Goal: Task Accomplishment & Management: Manage account settings

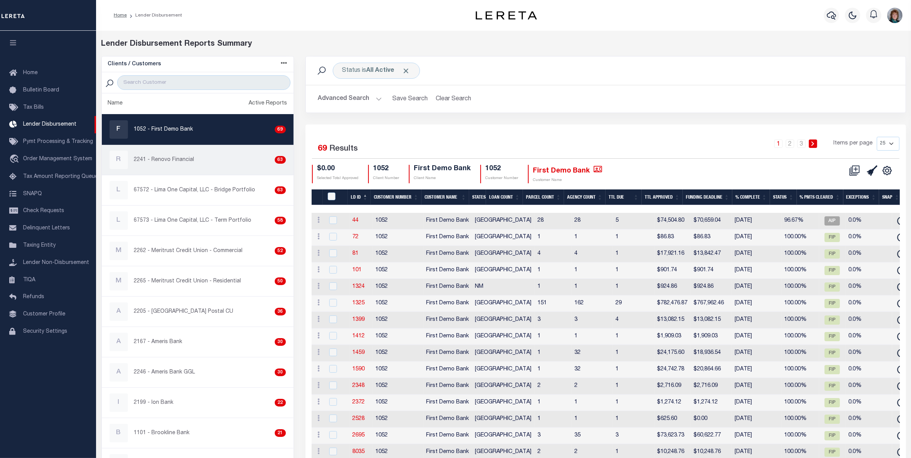
click at [193, 162] on div "R 2241 - Renovo Financial 63" at bounding box center [197, 160] width 176 height 18
checkbox input "true"
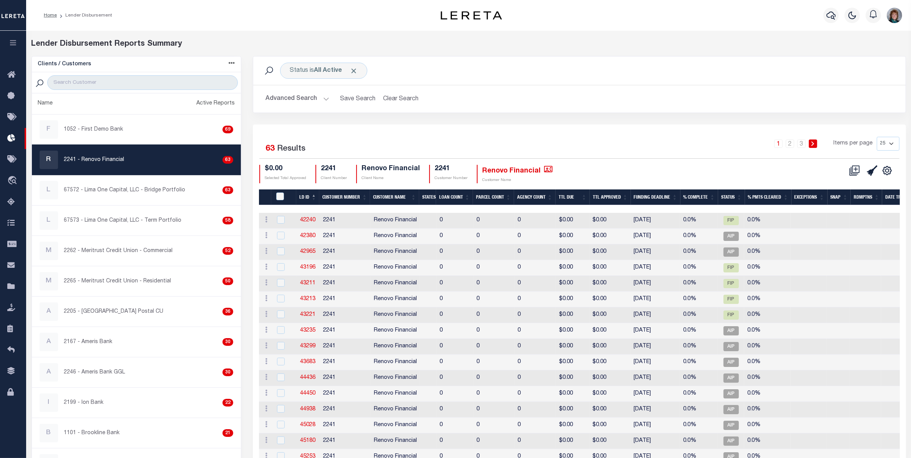
click at [298, 101] on button "Advanced Search" at bounding box center [297, 98] width 64 height 15
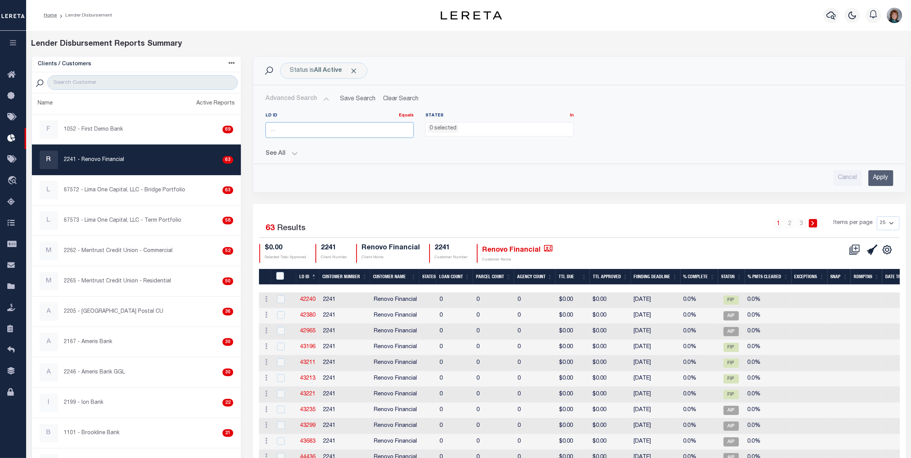
click at [310, 131] on input "number" at bounding box center [339, 130] width 148 height 16
type input "45813"
click at [876, 179] on input "Apply" at bounding box center [880, 178] width 25 height 16
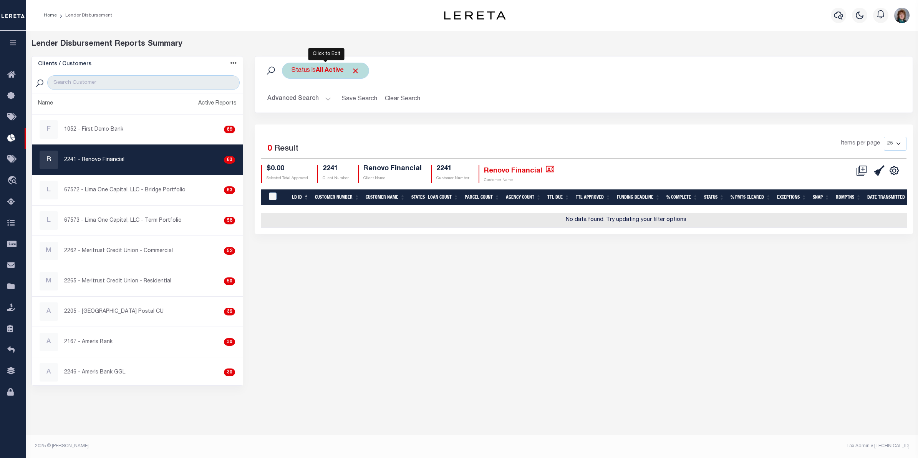
click at [361, 73] on div "Status is All Active" at bounding box center [325, 71] width 87 height 16
click at [356, 65] on div "Status is All Active Is Contains All Active Approval In Progress Batching In Pr…" at bounding box center [325, 71] width 87 height 16
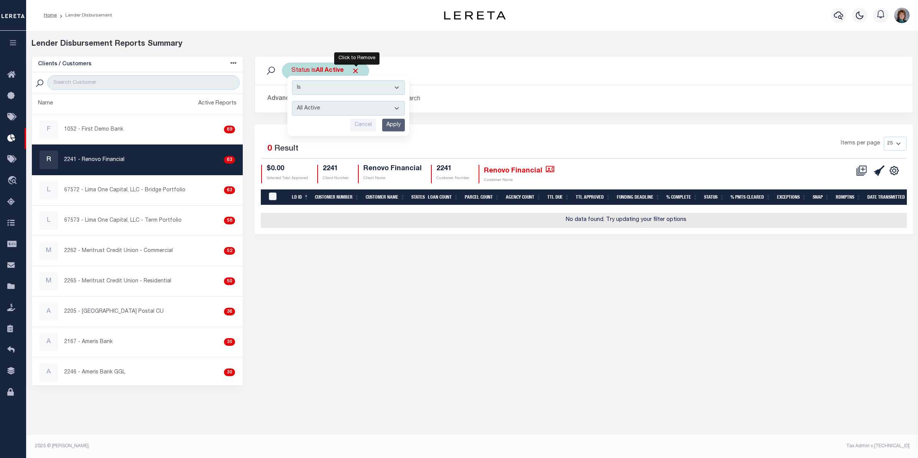
click at [358, 70] on span "Click to Remove" at bounding box center [355, 71] width 8 height 8
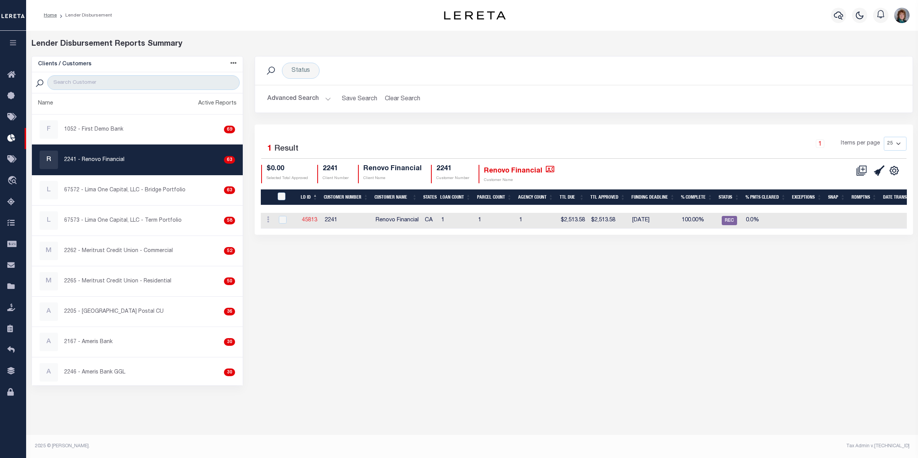
click at [310, 222] on link "45813" at bounding box center [309, 219] width 15 height 5
checkbox input "true"
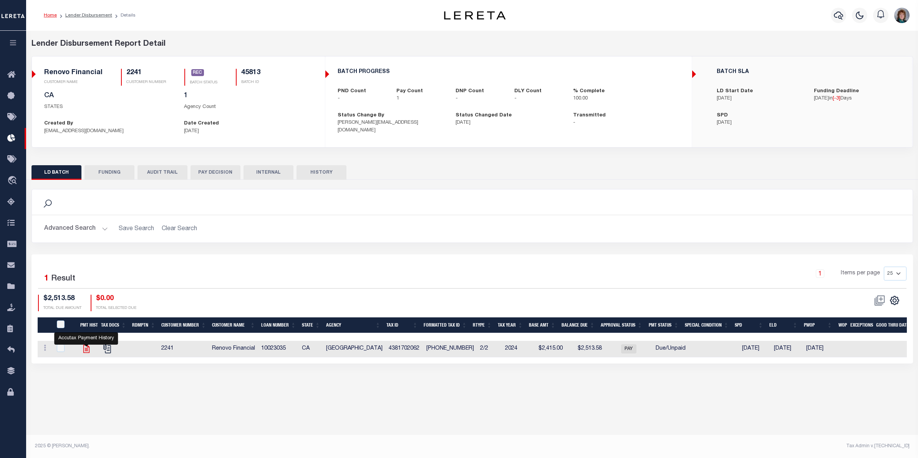
click at [84, 351] on icon "" at bounding box center [86, 349] width 10 height 10
checkbox input "true"
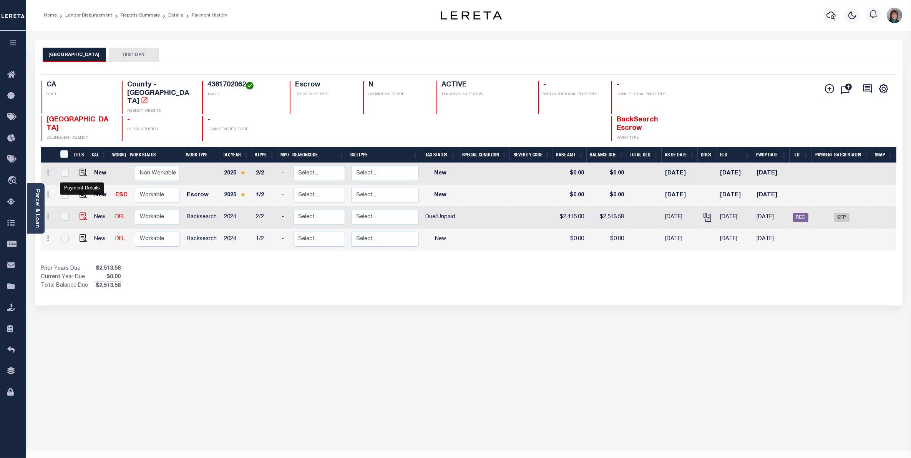
click at [83, 212] on img "" at bounding box center [84, 216] width 8 height 8
checkbox input "true"
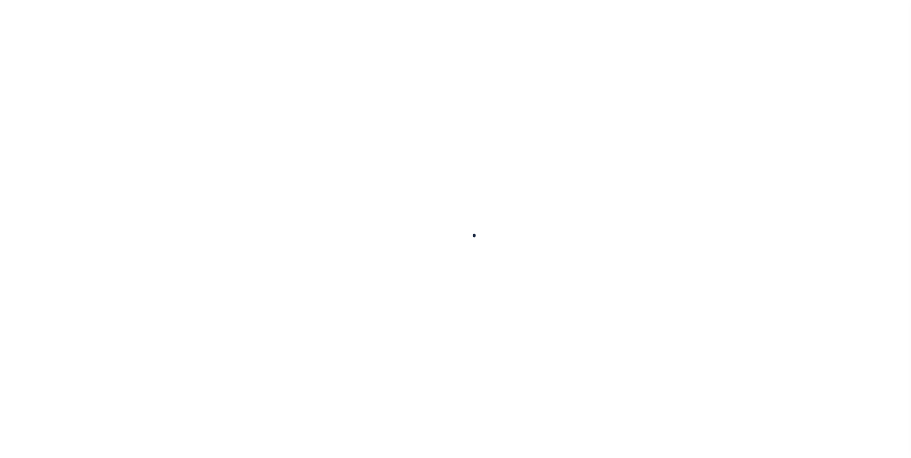
checkbox input "false"
type textarea "CAS-47996 P&I $98.58 GTD 8/31 and $131.37 GTD 9/31"
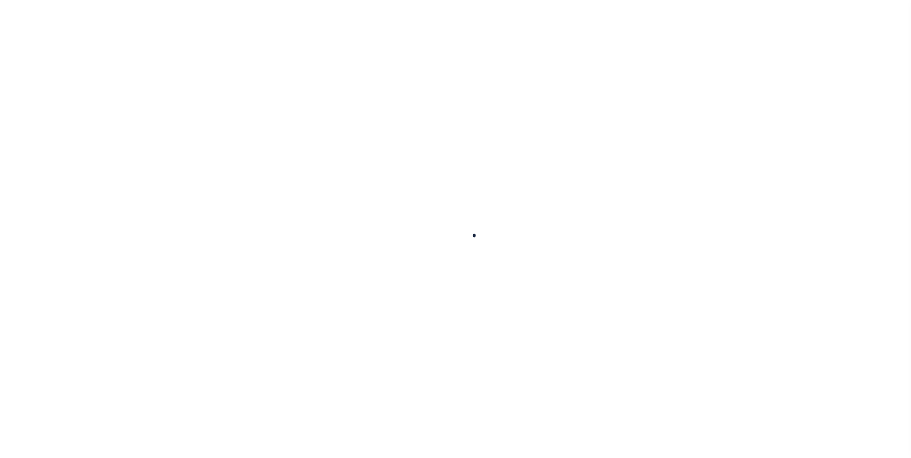
type input "[DATE]"
select select "DUE"
type input "$2,415"
type input "$98.58"
type input "$2,513.58"
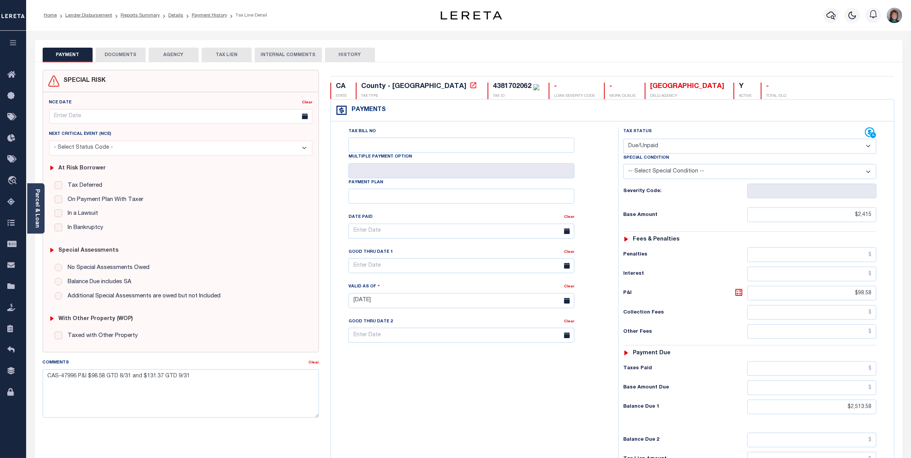
click at [120, 52] on button "DOCUMENTS" at bounding box center [121, 55] width 50 height 15
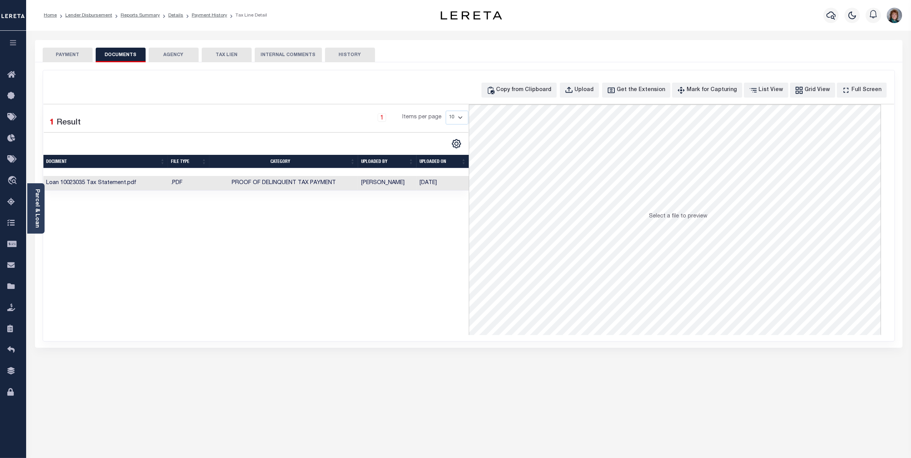
click at [184, 186] on td ".PDF" at bounding box center [188, 183] width 41 height 15
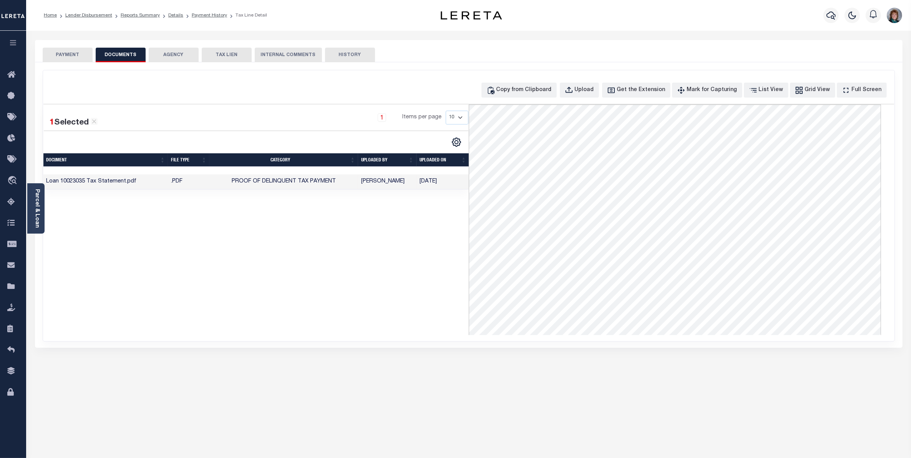
click at [40, 205] on link "Parcel & Loan" at bounding box center [36, 208] width 5 height 39
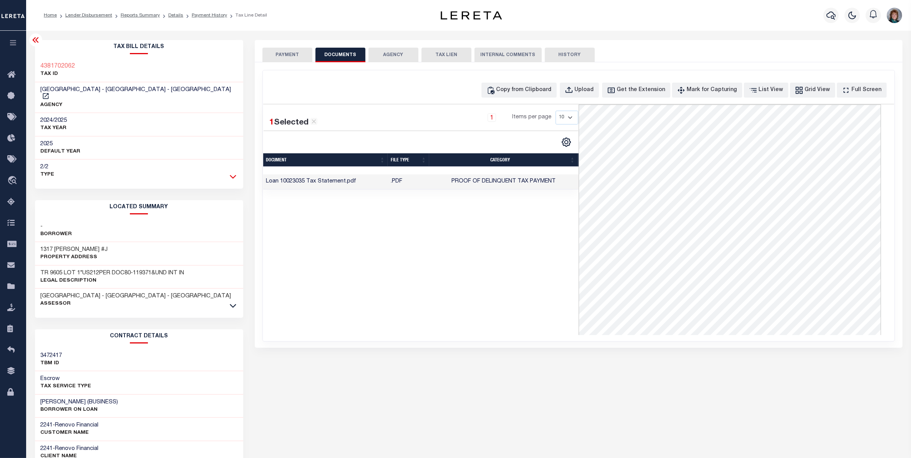
click at [230, 175] on icon at bounding box center [233, 177] width 7 height 4
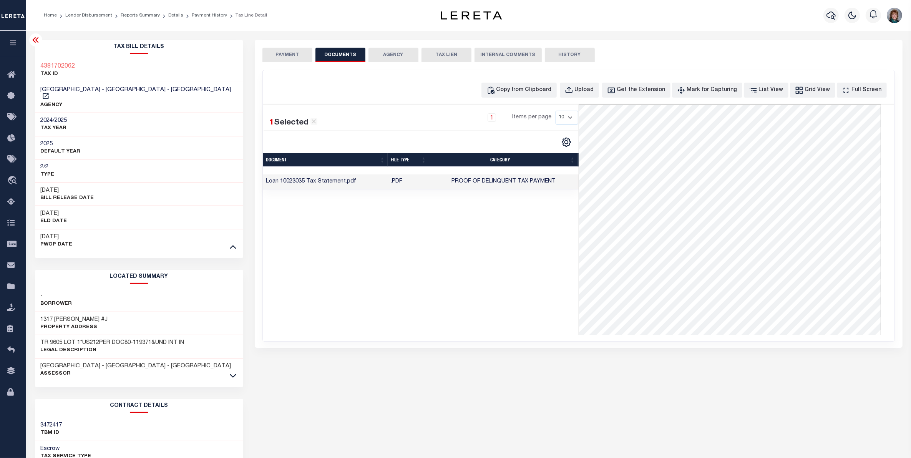
click at [234, 371] on icon at bounding box center [233, 375] width 7 height 8
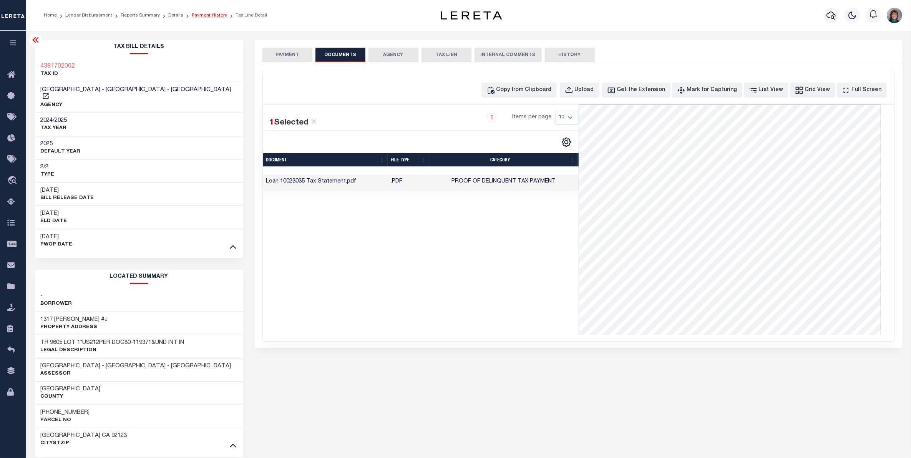
click at [198, 15] on link "Payment History" at bounding box center [209, 15] width 35 height 5
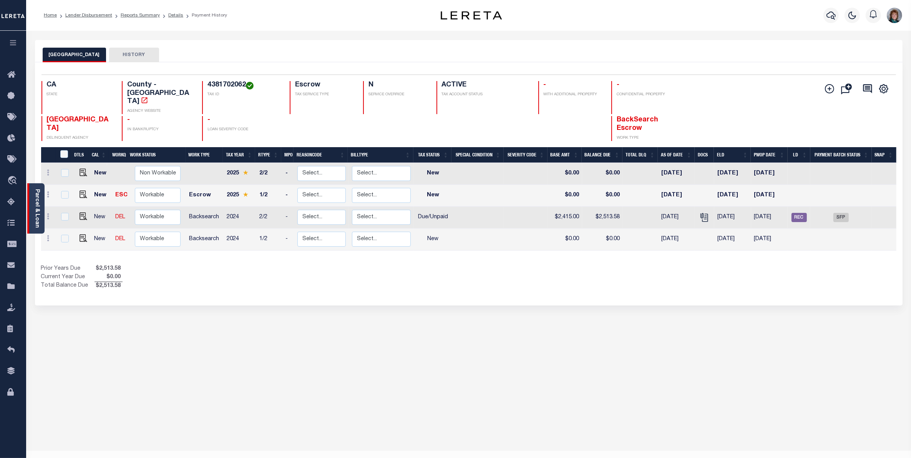
click at [39, 196] on link "Parcel & Loan" at bounding box center [36, 208] width 5 height 39
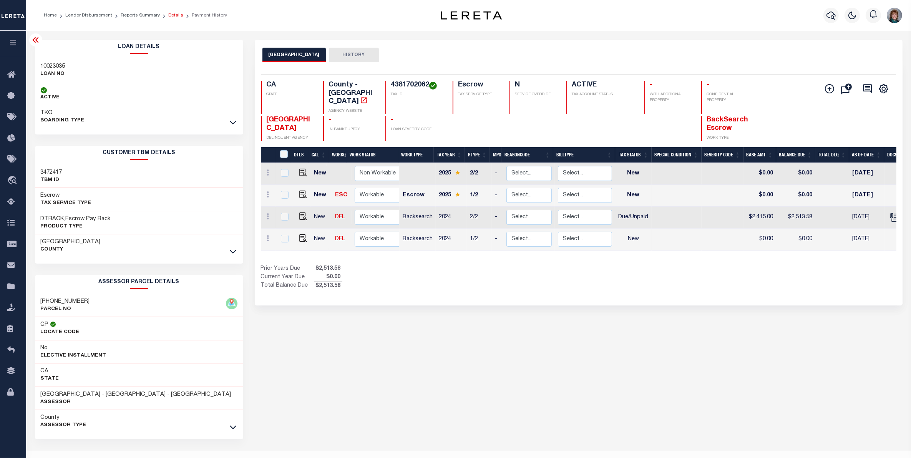
click at [170, 13] on link "Details" at bounding box center [175, 15] width 15 height 5
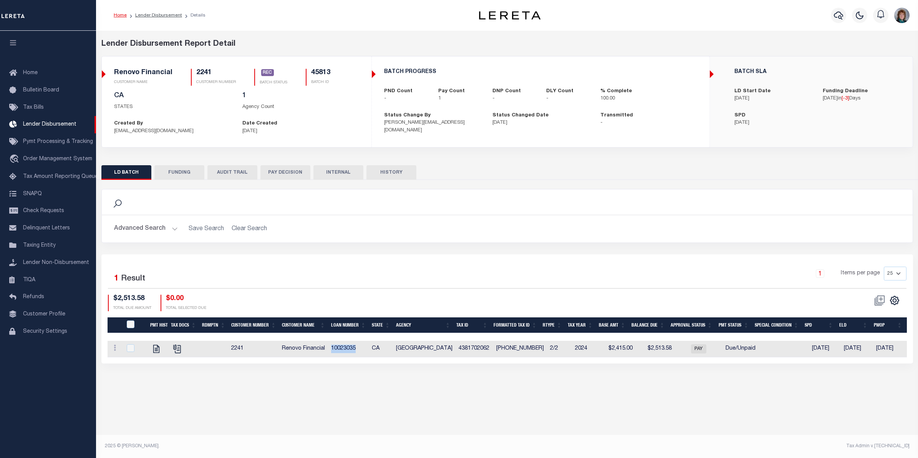
drag, startPoint x: 358, startPoint y: 350, endPoint x: 327, endPoint y: 350, distance: 30.7
click at [327, 350] on tr "View Tax Line Detail View Accutax Payment History 2241 Renovo Financial 1002303…" at bounding box center [588, 349] width 961 height 17
copy tr "10023035"
click at [838, 16] on icon "button" at bounding box center [838, 15] width 9 height 9
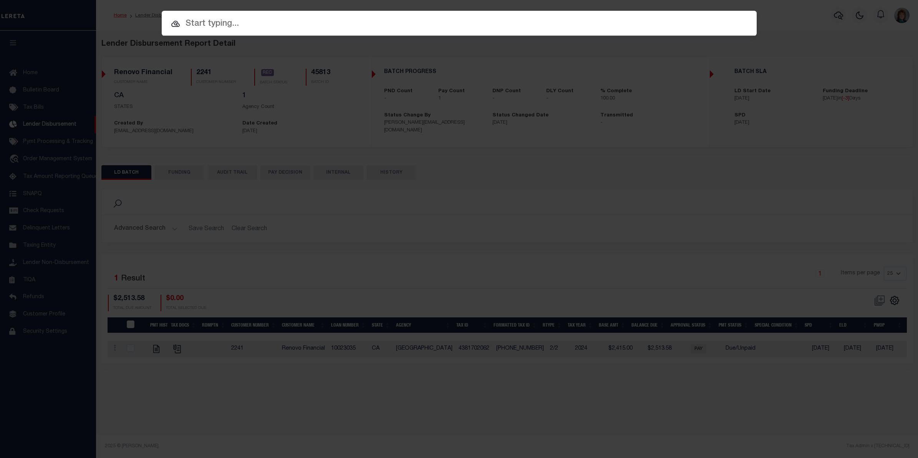
paste input "10023035"
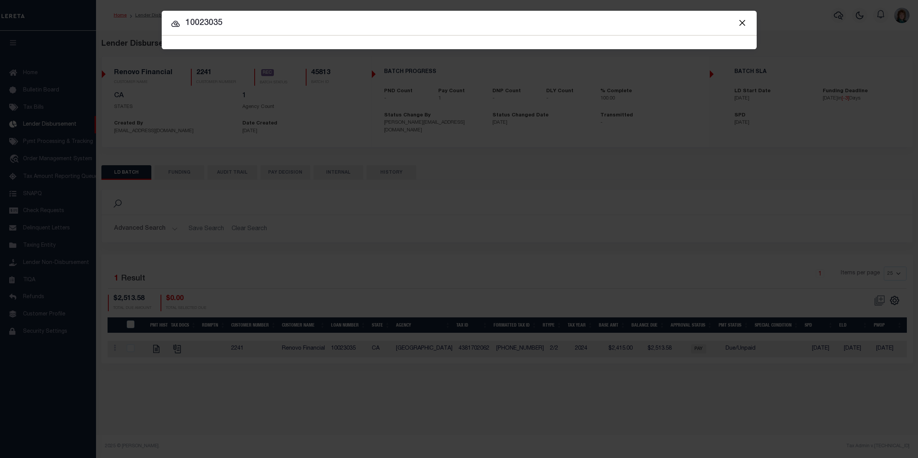
type input "10023035"
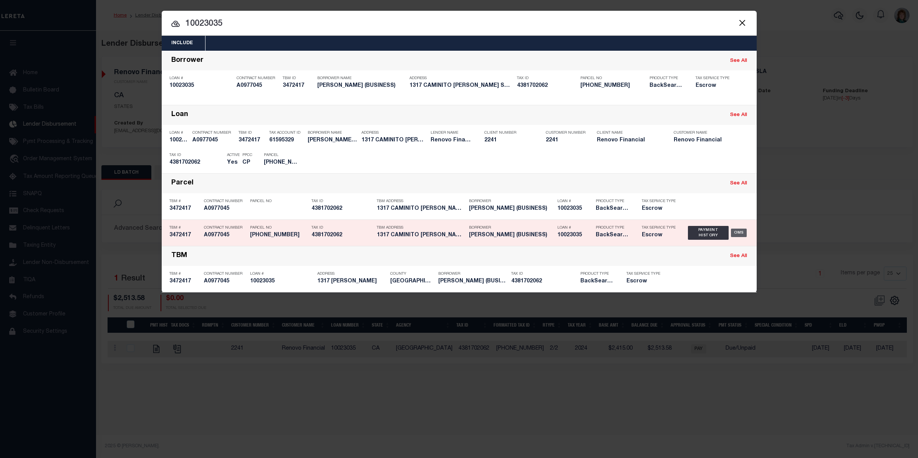
click at [738, 234] on div "OMS" at bounding box center [739, 233] width 16 height 8
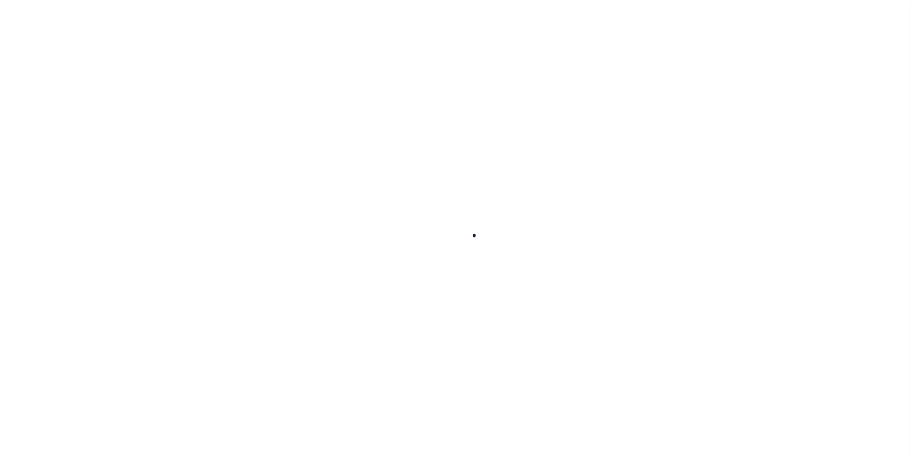
type input "10023035"
type input "[PERSON_NAME] (BUSINESS)"
select select
select select "400"
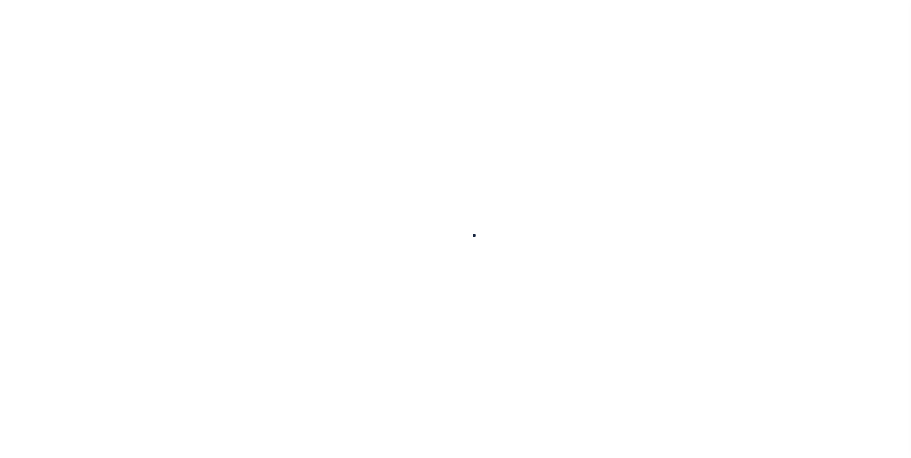
select select "Escrow"
type input "1317 [PERSON_NAME]"
select select
type input "[GEOGRAPHIC_DATA]"
type input "a0kUS00000CO397"
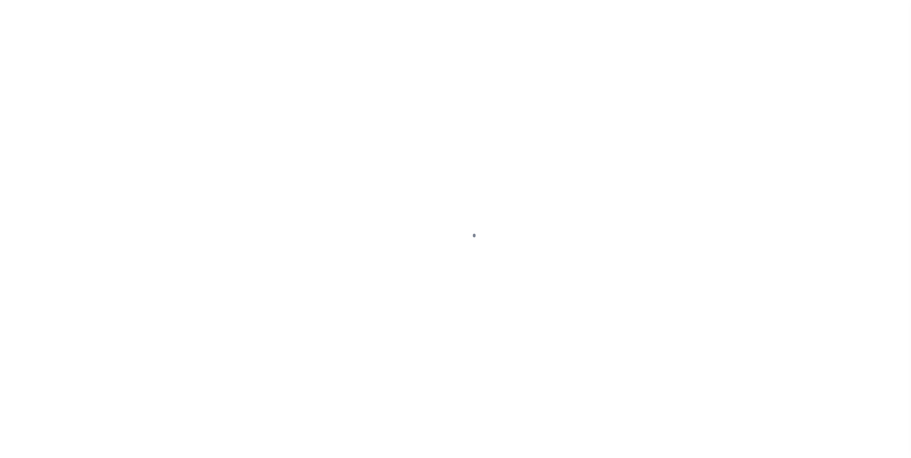
type input "CA"
select select
select select "25067"
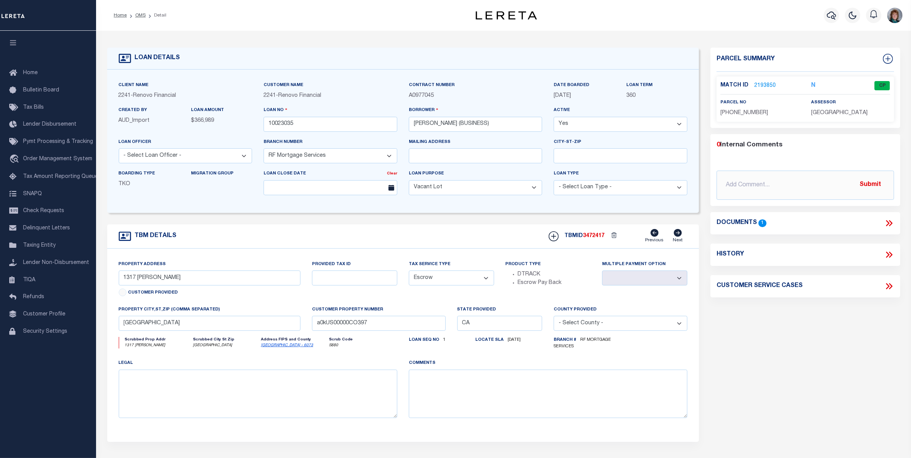
click at [887, 252] on icon at bounding box center [889, 255] width 10 height 10
select select "100"
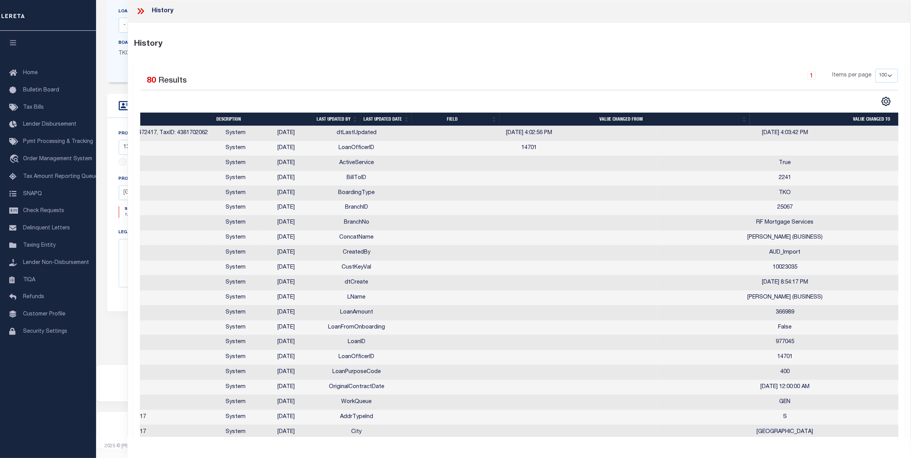
click at [136, 13] on icon at bounding box center [141, 11] width 10 height 10
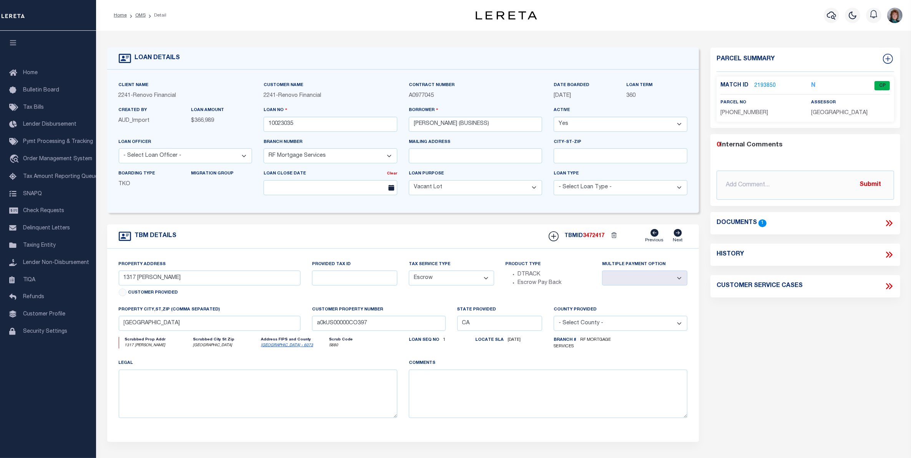
click at [761, 83] on link "2193850" at bounding box center [765, 86] width 22 height 8
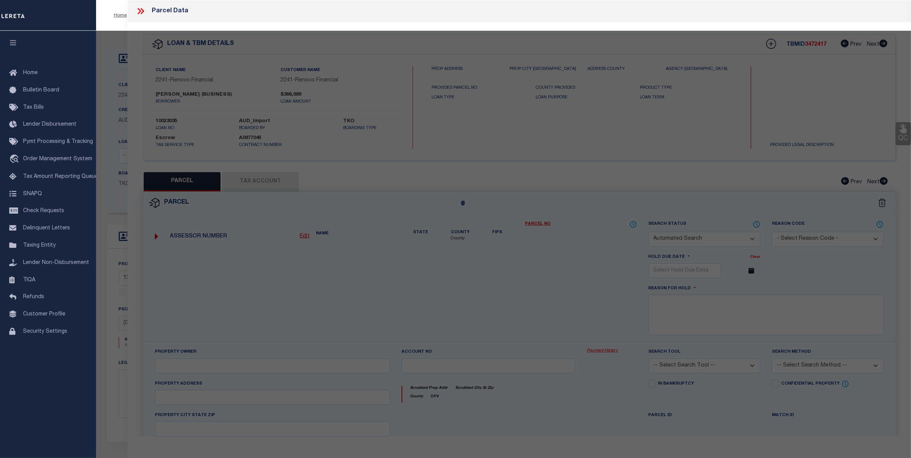
checkbox input "false"
select select "CP"
select select "AGW"
select select
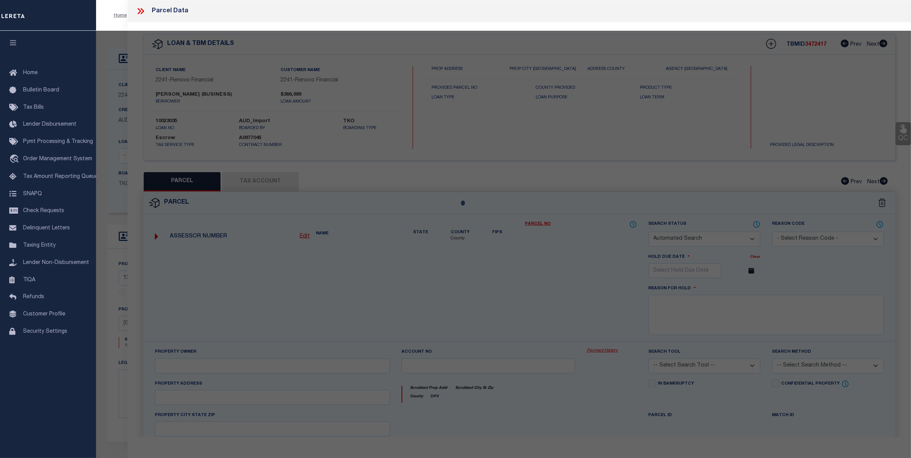
type input "1317 [PERSON_NAME] #J"
checkbox input "false"
type input "SAN DIEGO CA 92108-1476"
type textarea "TR 9605 LOT 1*US212PER DOC80-119371&UND INT IN"
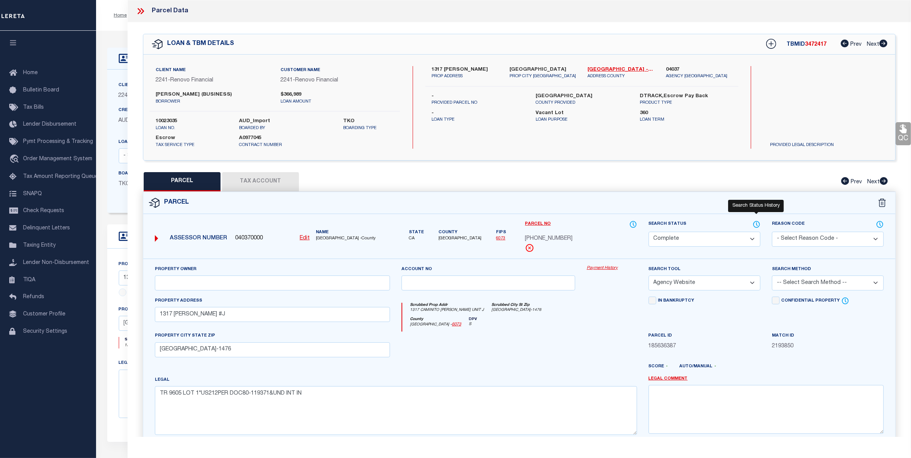
click at [756, 222] on icon at bounding box center [756, 223] width 1 height 3
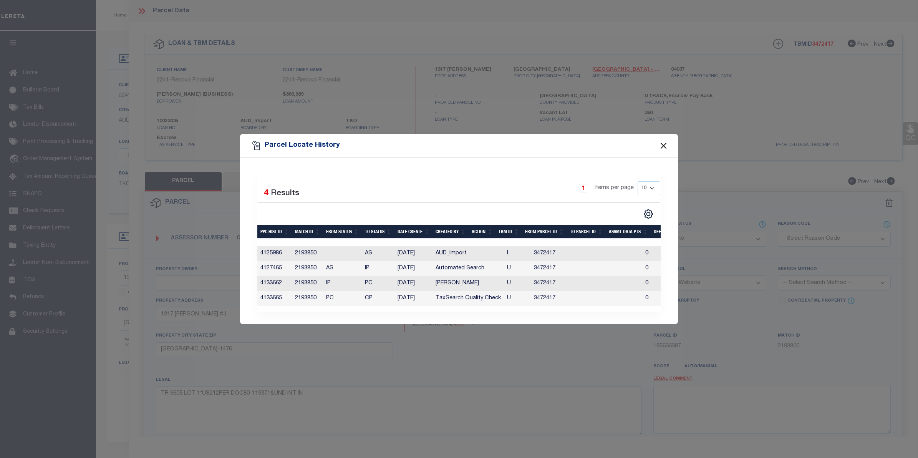
click at [668, 141] on button "Close" at bounding box center [664, 146] width 10 height 10
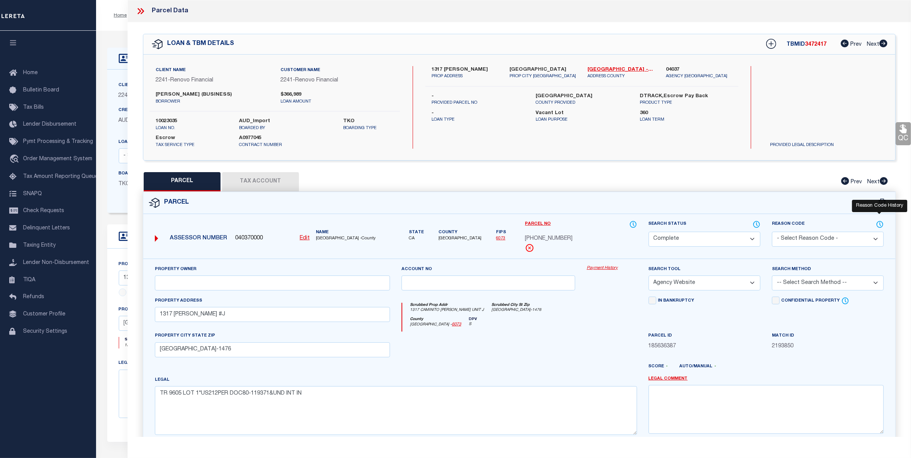
click at [880, 225] on icon at bounding box center [880, 224] width 8 height 8
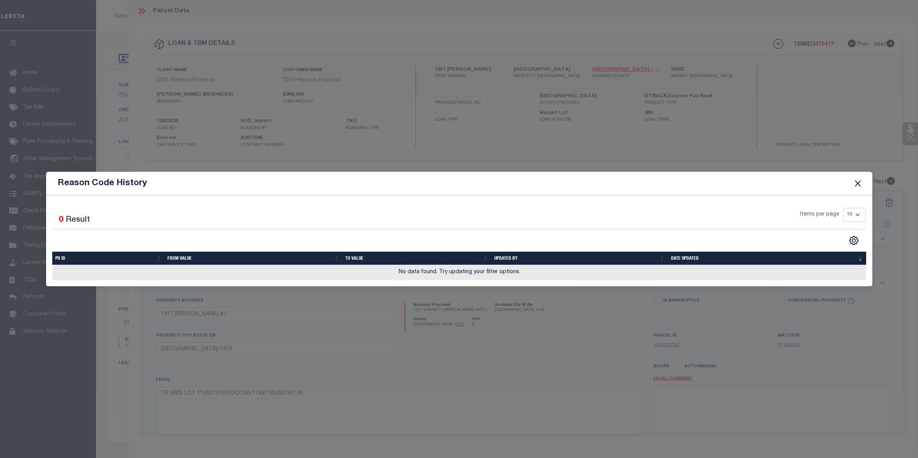
click at [853, 182] on button "Close" at bounding box center [858, 183] width 10 height 10
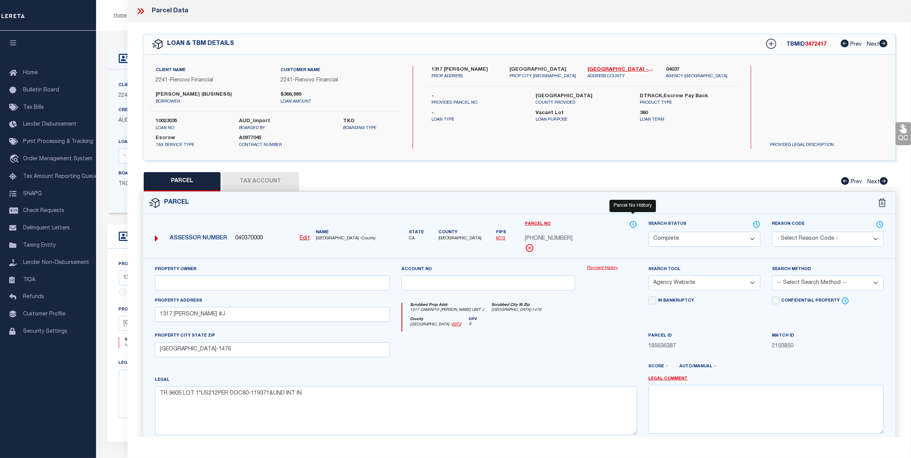
click at [633, 225] on icon at bounding box center [633, 224] width 8 height 8
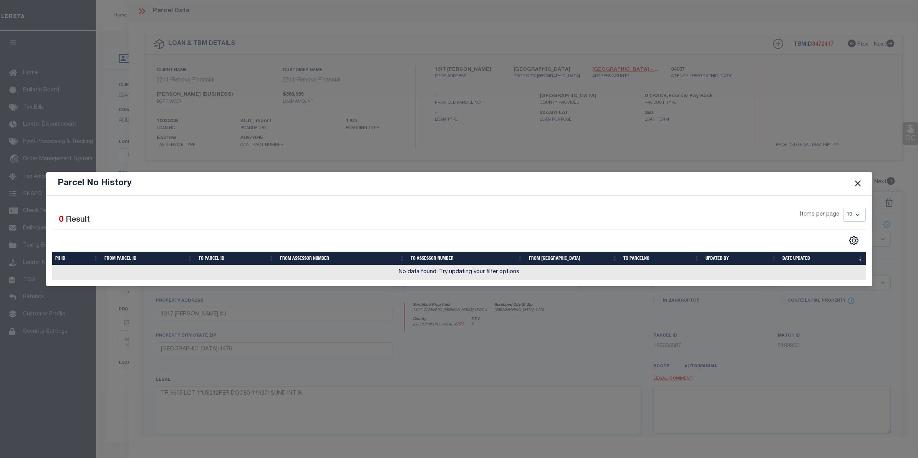
click at [855, 182] on button "Close" at bounding box center [858, 183] width 10 height 10
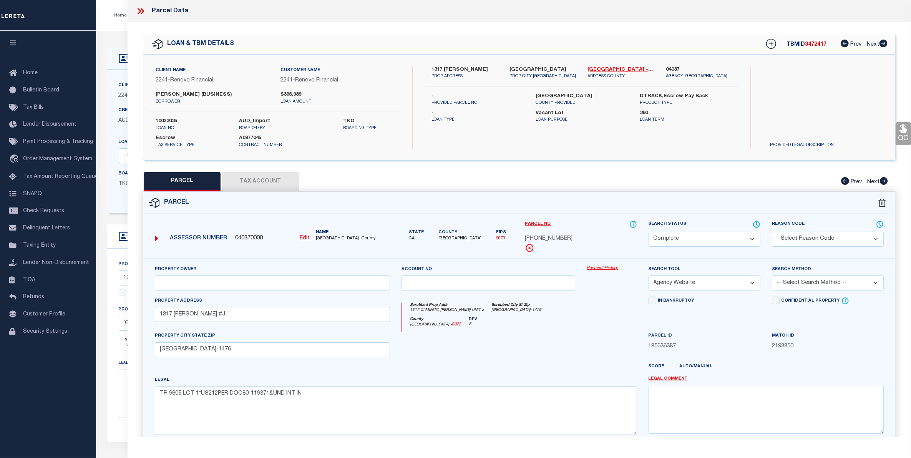
click at [256, 182] on button "Tax Account" at bounding box center [260, 181] width 77 height 19
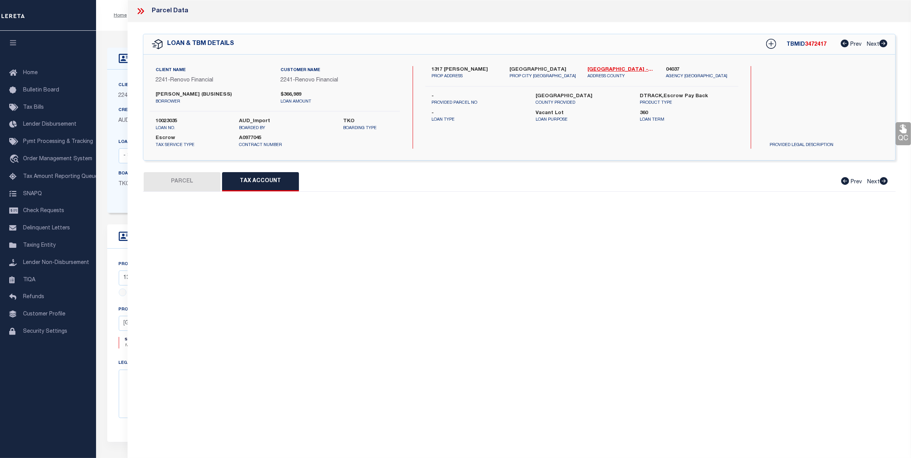
select select "100"
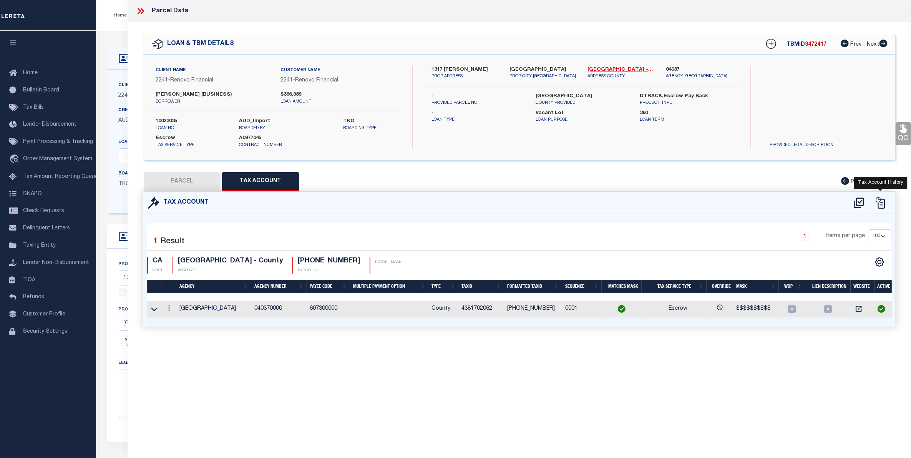
click at [879, 203] on icon at bounding box center [880, 203] width 12 height 12
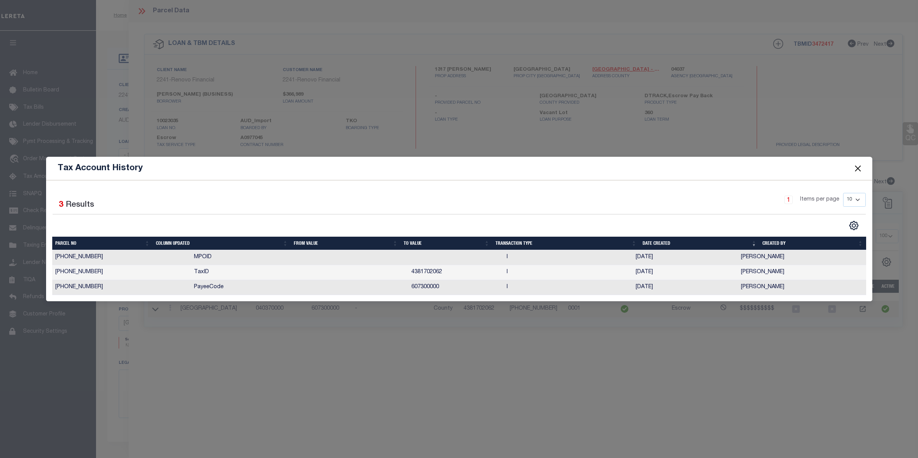
click at [858, 167] on button "Close" at bounding box center [858, 168] width 10 height 10
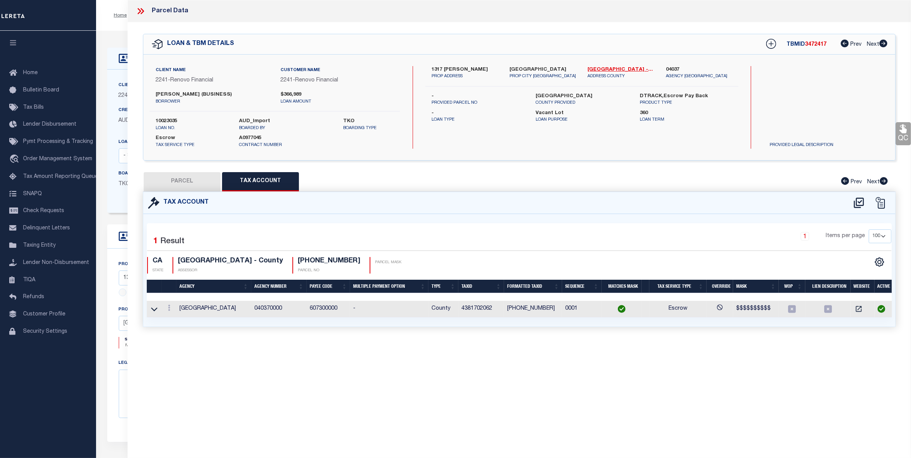
click at [181, 177] on button "PARCEL" at bounding box center [182, 181] width 77 height 19
select select "AS"
select select
checkbox input "false"
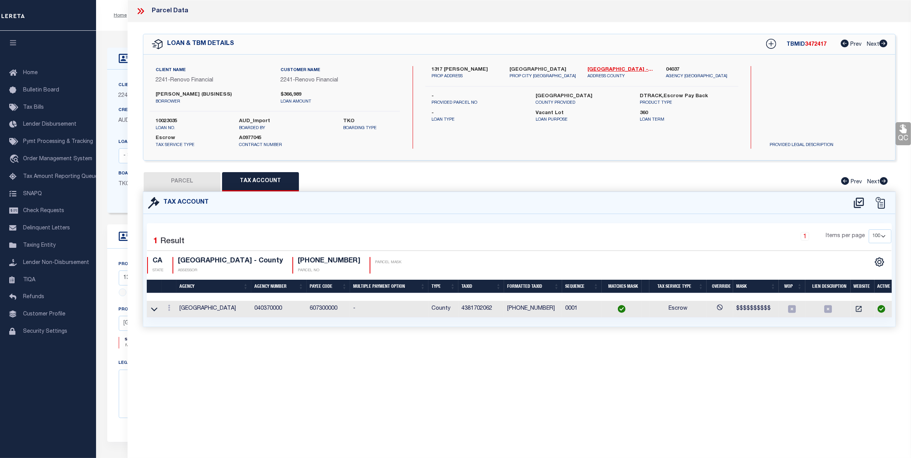
select select "CP"
select select "AGW"
select select
type input "1317 CAMINITO GABALDON #J"
checkbox input "false"
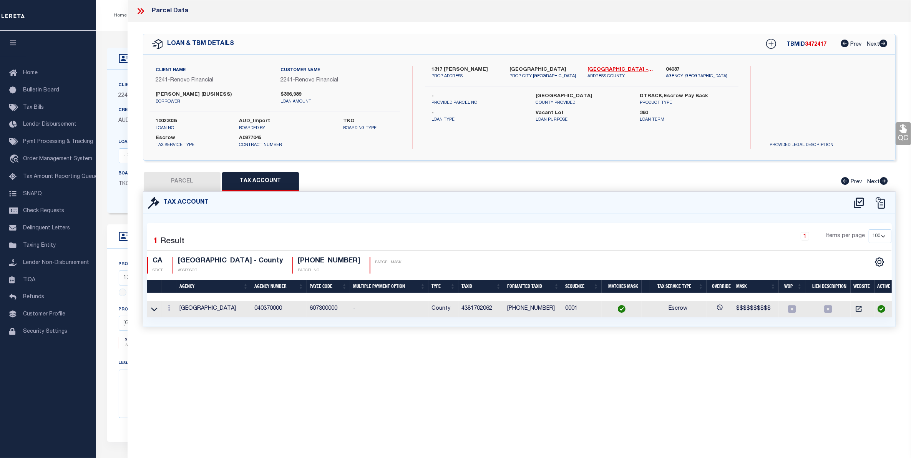
type input "SAN DIEGO CA 92108-1476"
type textarea "TR 9605 LOT 1*US212PER DOC80-119371&UND INT IN"
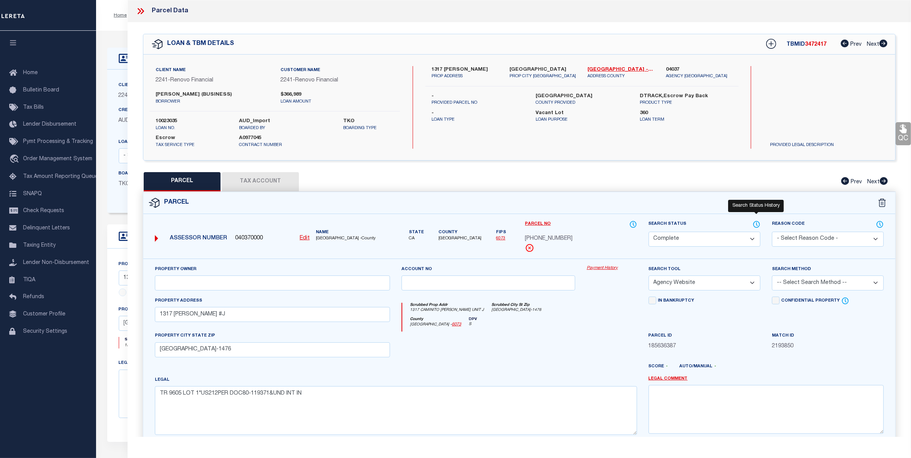
click at [755, 223] on icon at bounding box center [756, 224] width 8 height 8
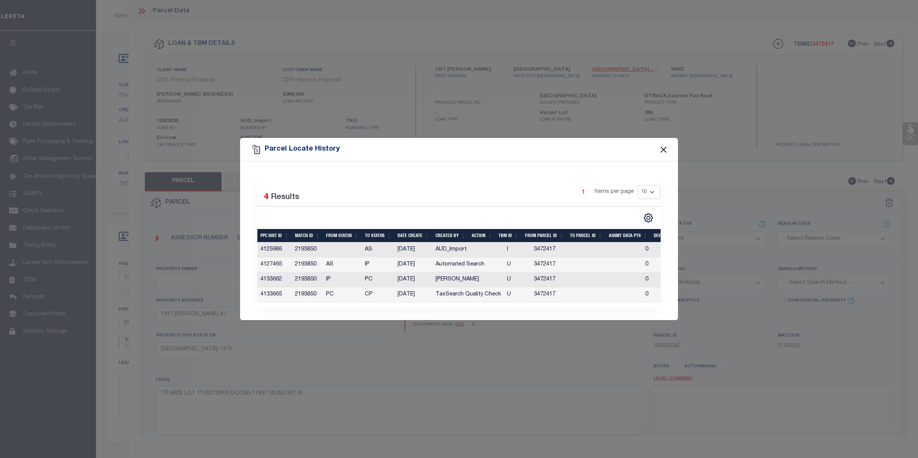
click at [661, 148] on button "Close" at bounding box center [664, 149] width 10 height 10
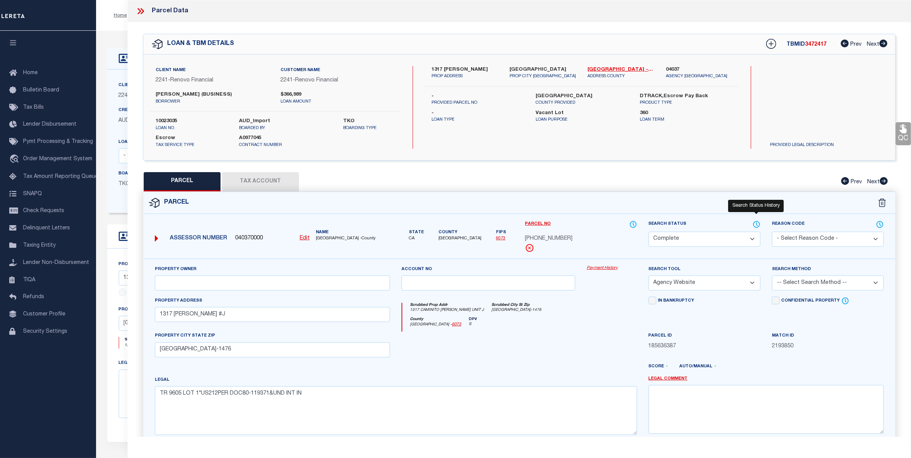
click at [755, 221] on icon at bounding box center [756, 224] width 8 height 8
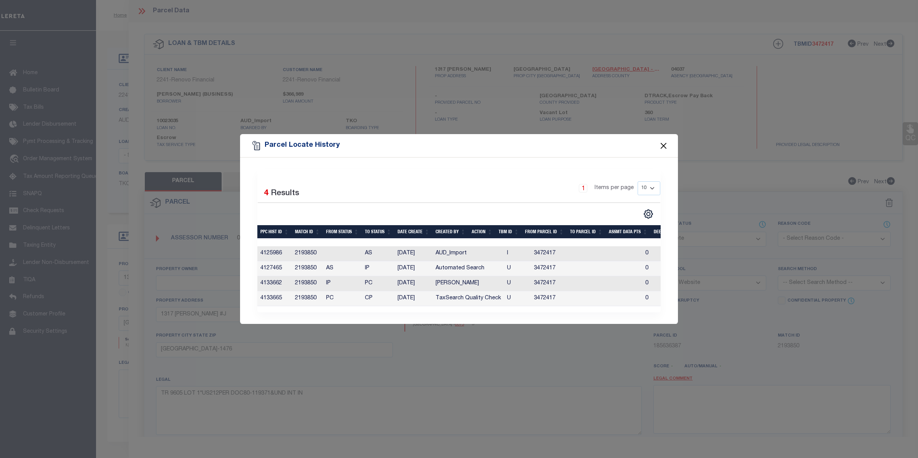
click at [663, 141] on button "Close" at bounding box center [664, 146] width 10 height 10
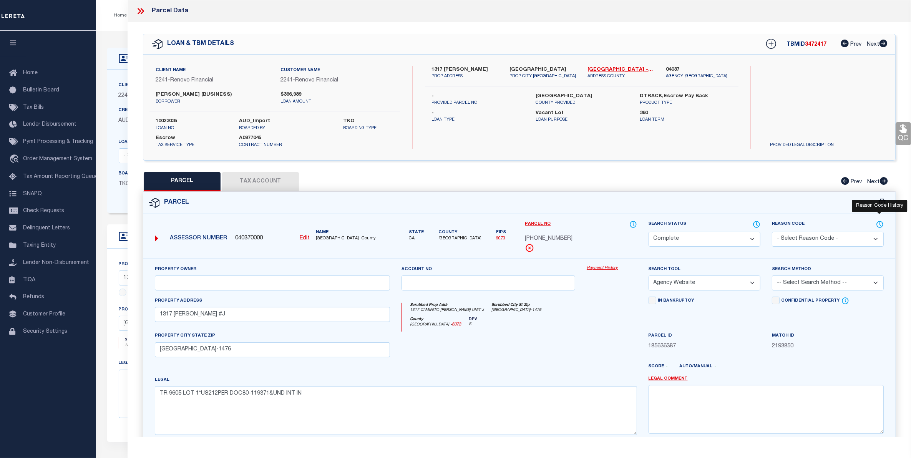
click at [881, 225] on icon at bounding box center [880, 224] width 8 height 8
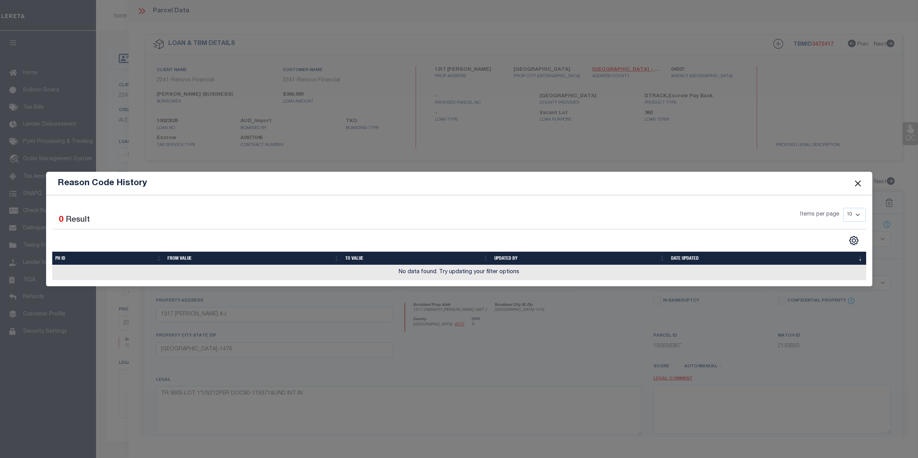
click at [853, 183] on button "Close" at bounding box center [858, 183] width 10 height 10
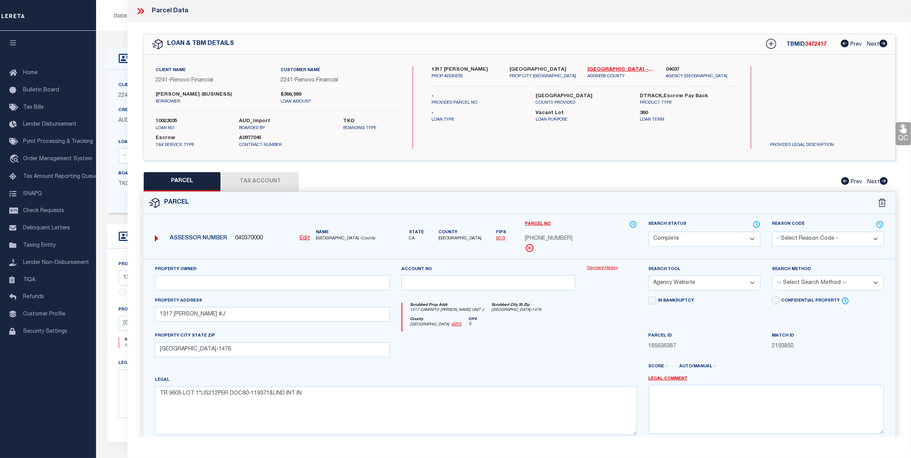
click at [145, 12] on icon at bounding box center [141, 11] width 10 height 10
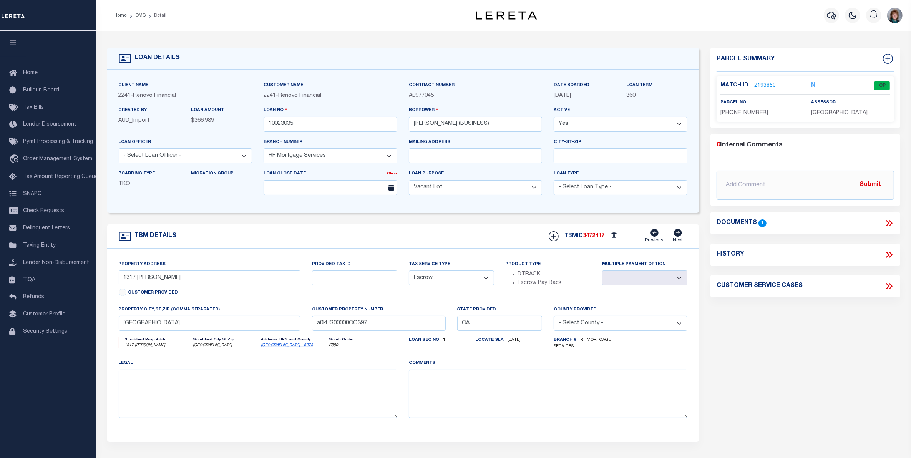
click at [761, 85] on link "2193850" at bounding box center [765, 86] width 22 height 8
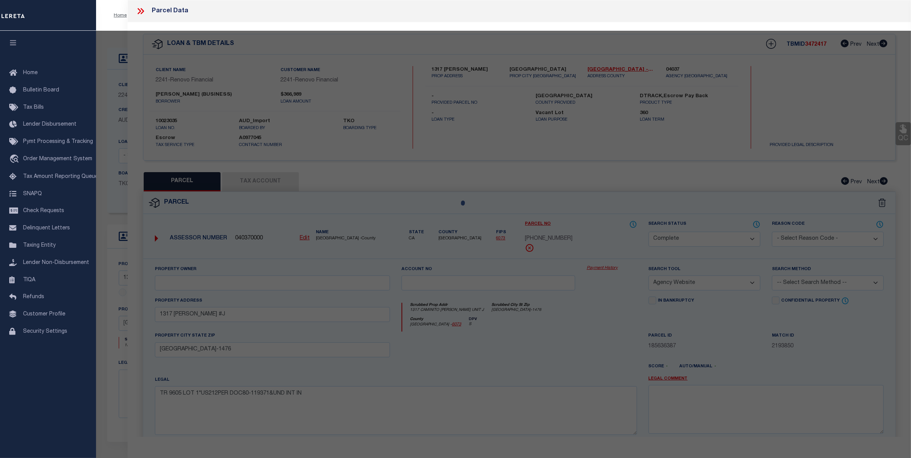
select select "AS"
select select
checkbox input "false"
select select "CP"
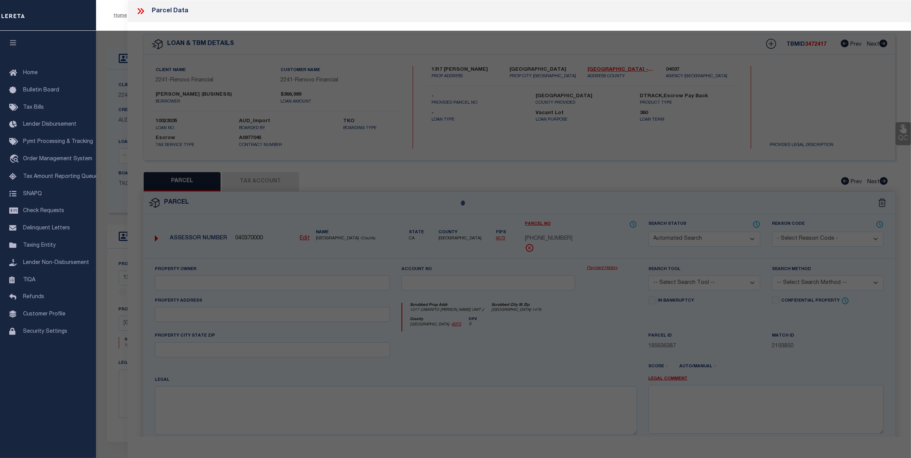
select select "AGW"
select select
type input "1317 CAMINITO GABALDON #J"
checkbox input "false"
type input "SAN DIEGO CA 92108-1476"
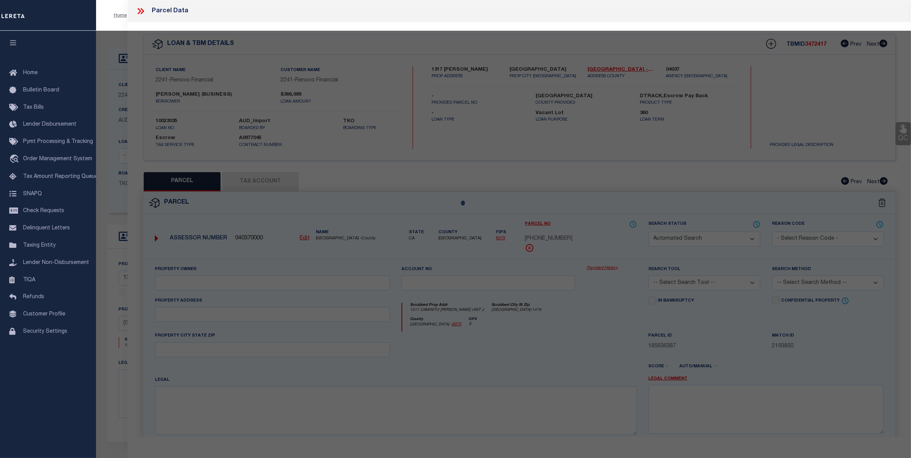
type textarea "TR 9605 LOT 1*US212PER DOC80-119371&UND INT IN"
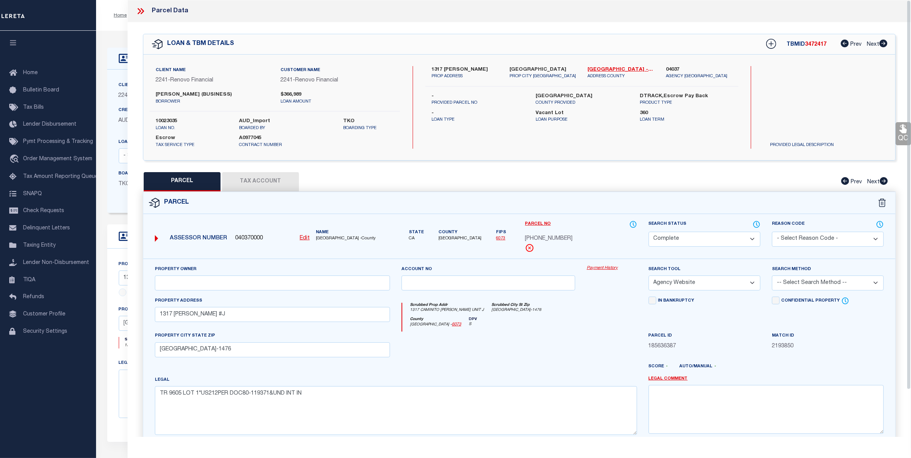
click at [602, 267] on link "Payment History" at bounding box center [612, 268] width 50 height 7
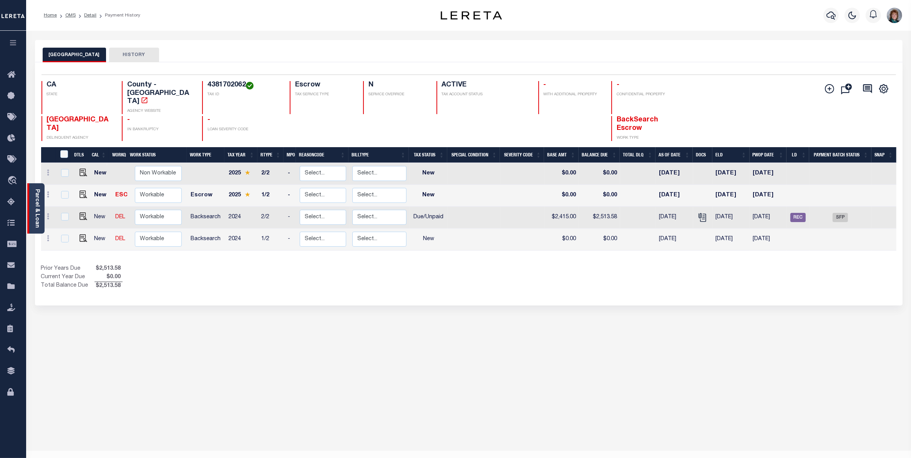
click at [37, 218] on link "Parcel & Loan" at bounding box center [36, 208] width 5 height 39
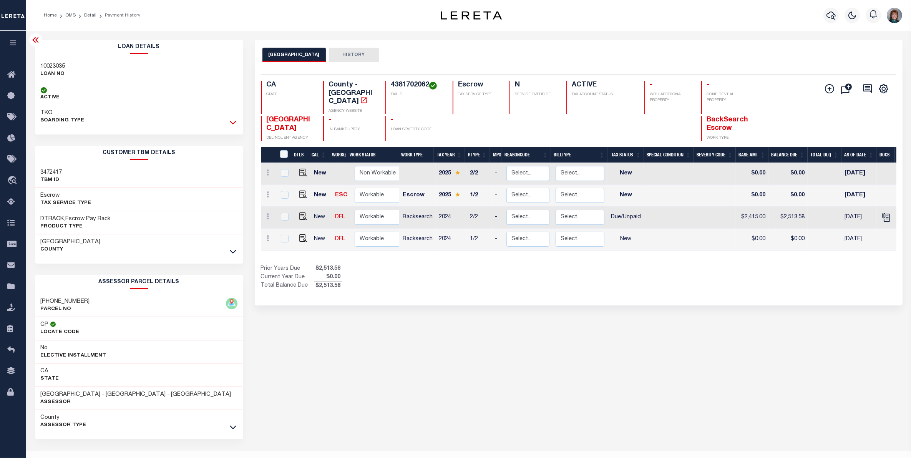
click at [231, 120] on icon at bounding box center [233, 122] width 7 height 8
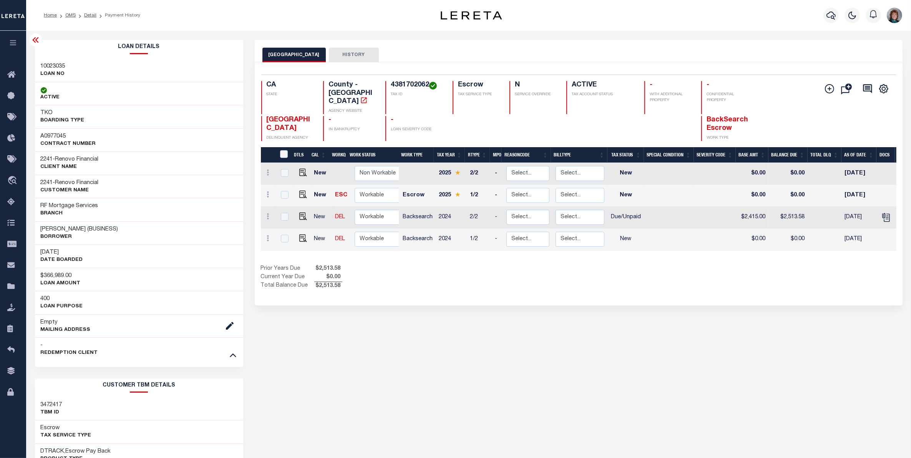
click at [229, 356] on link at bounding box center [233, 354] width 9 height 5
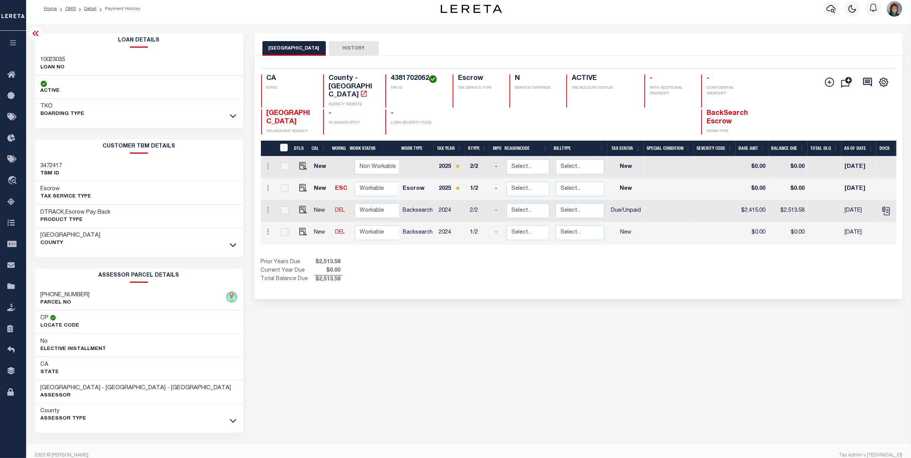
scroll to position [17, 0]
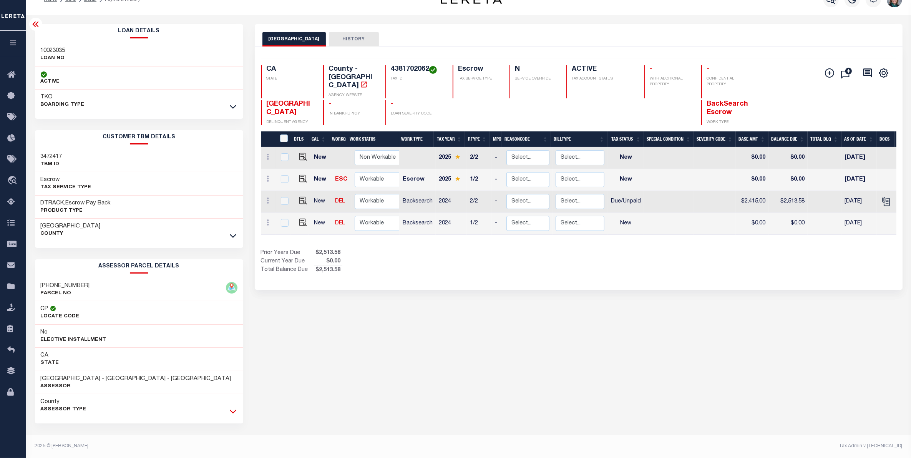
click at [232, 410] on icon at bounding box center [233, 411] width 7 height 8
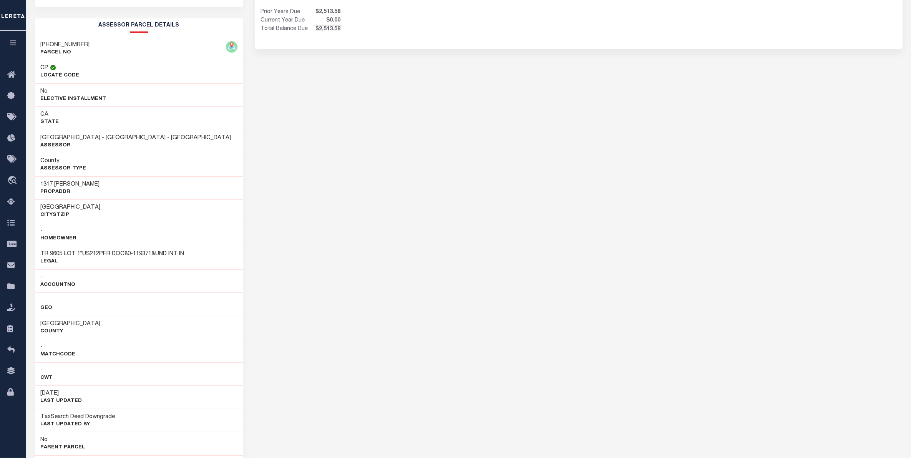
scroll to position [344, 0]
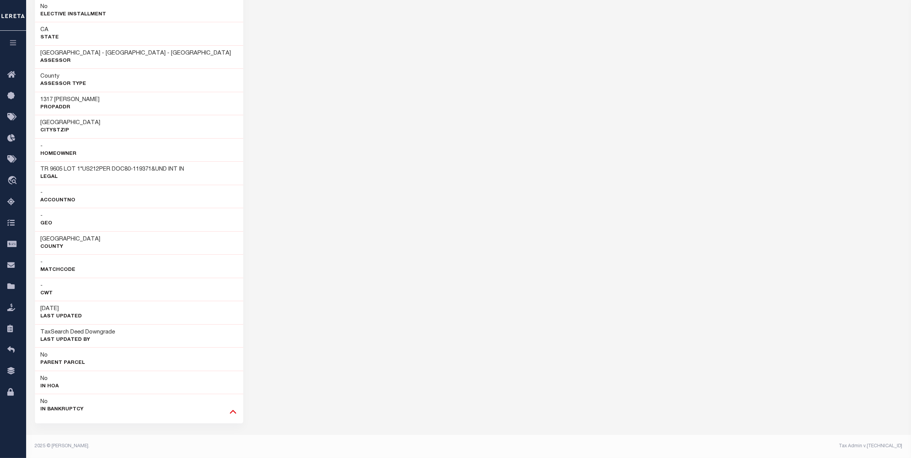
click at [232, 413] on icon at bounding box center [233, 411] width 7 height 8
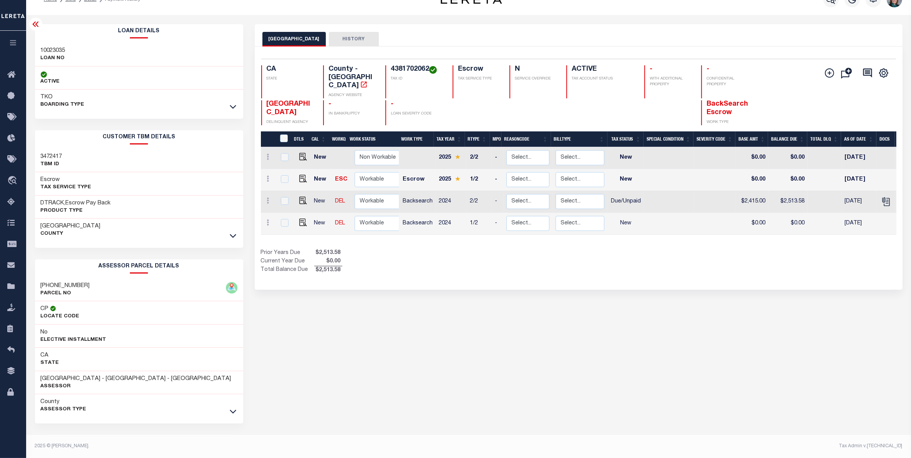
scroll to position [17, 0]
click at [235, 235] on icon at bounding box center [233, 236] width 7 height 8
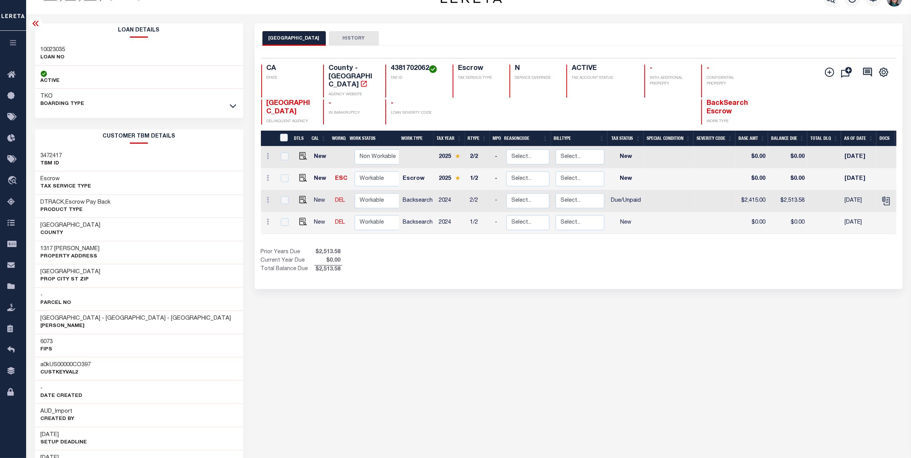
scroll to position [65, 0]
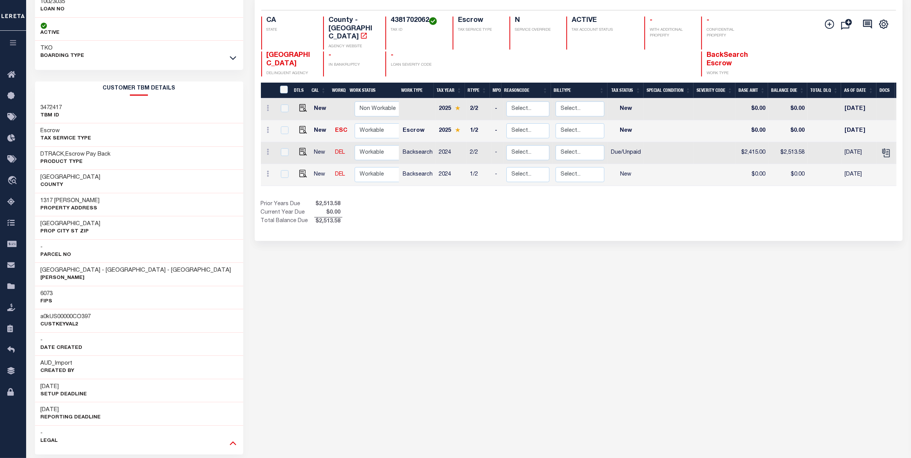
click at [233, 440] on icon at bounding box center [233, 443] width 7 height 8
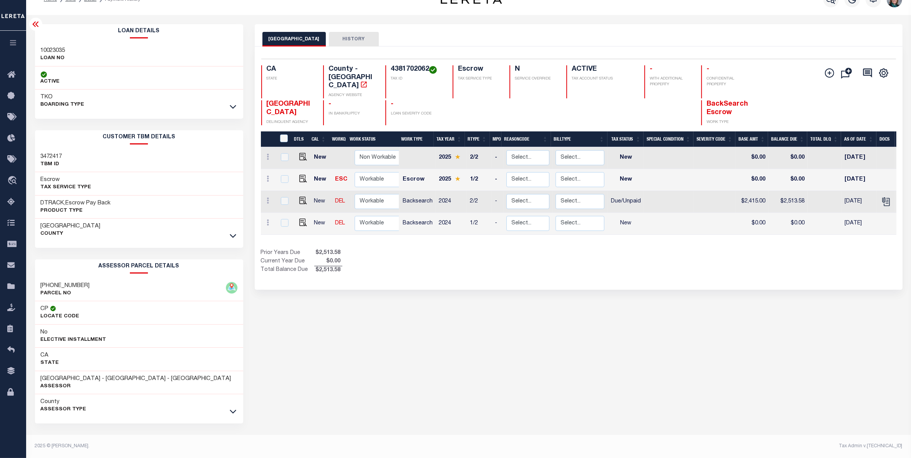
scroll to position [0, 0]
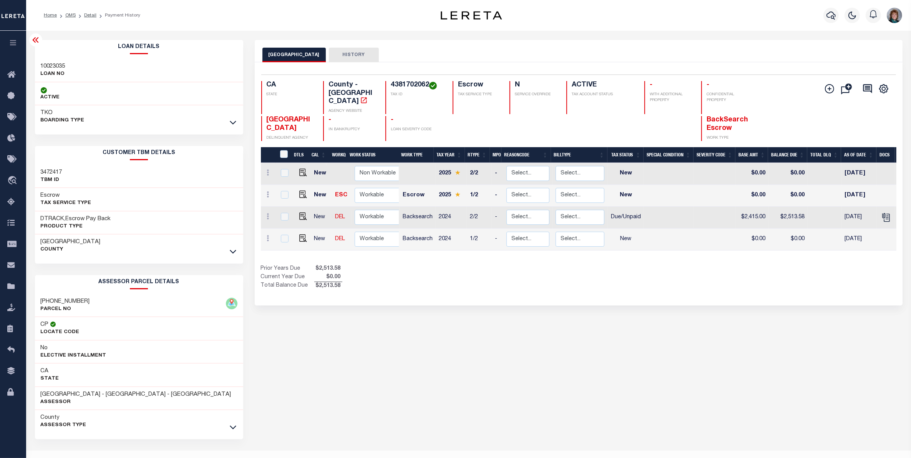
click at [34, 38] on icon at bounding box center [35, 39] width 9 height 9
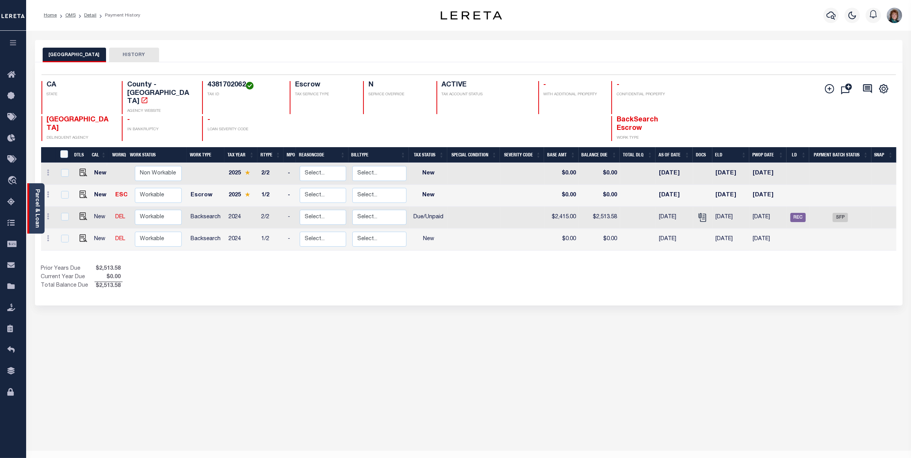
click at [35, 199] on link "Parcel & Loan" at bounding box center [36, 208] width 5 height 39
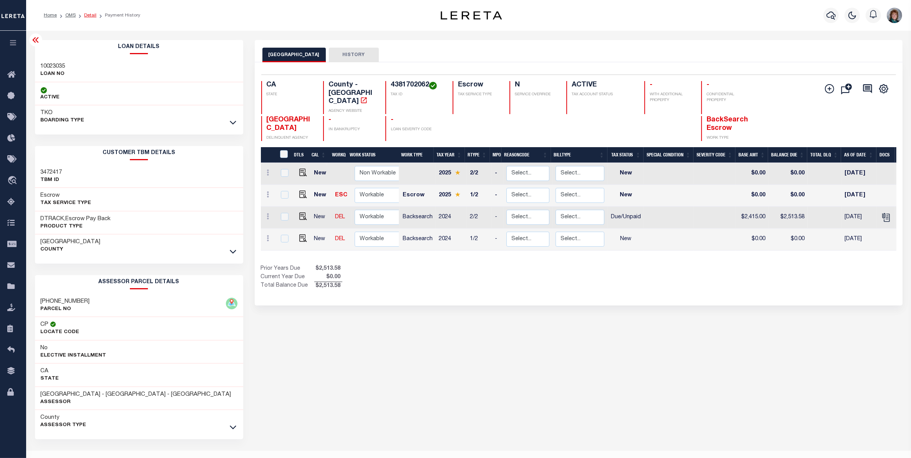
click at [88, 13] on link "Detail" at bounding box center [90, 15] width 12 height 5
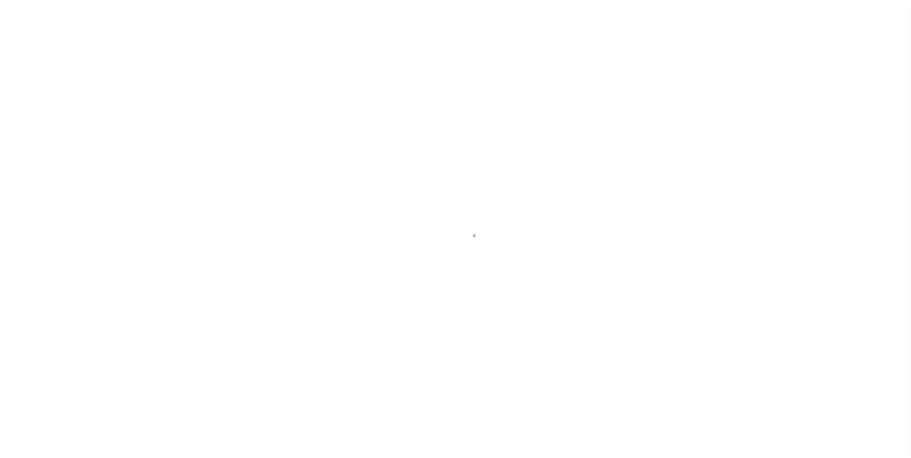
select select "400"
select select "Escrow"
type input "1317 CAMINITO GABALDON J"
select select
type input "SAN DIEGO, CA 92108"
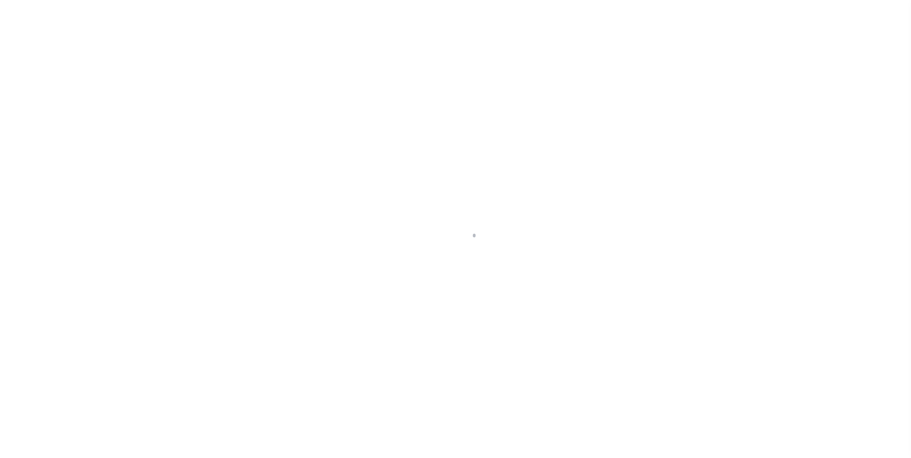
type input "a0kUS00000CO397"
type input "CA"
select select
select select "25067"
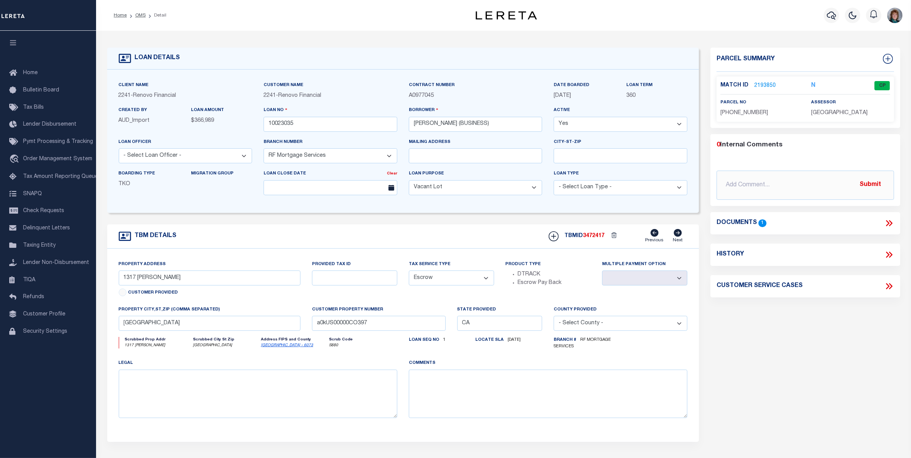
click at [761, 85] on link "2193850" at bounding box center [765, 86] width 22 height 8
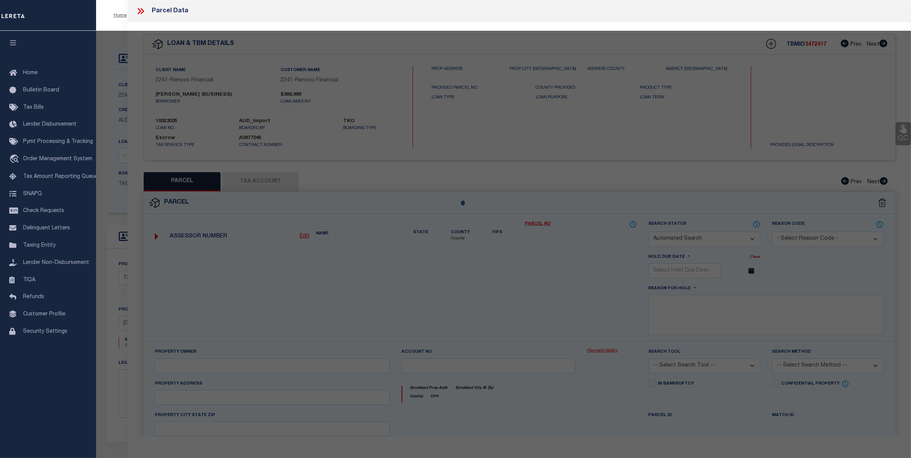
checkbox input "false"
select select "CP"
select select "AGW"
select select
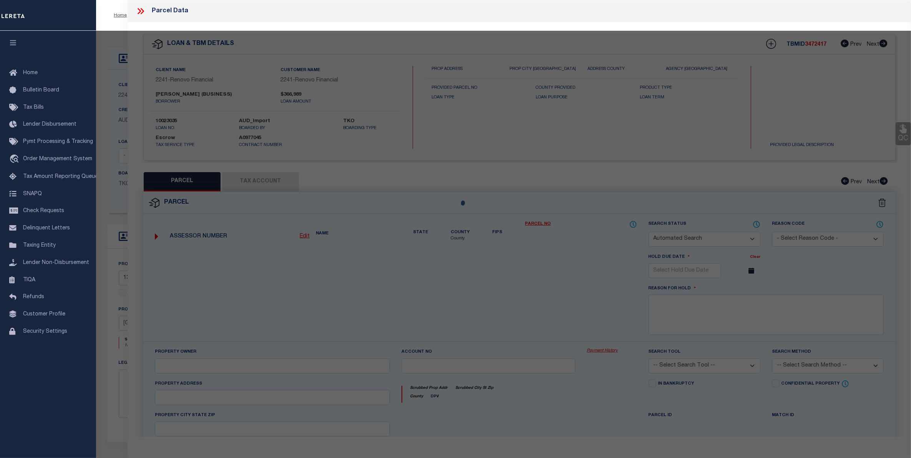
type input "1317 [PERSON_NAME] #J"
checkbox input "false"
type input "SAN DIEGO CA 92108-1476"
type textarea "TR 9605 LOT 1*US212PER DOC80-119371&UND INT IN"
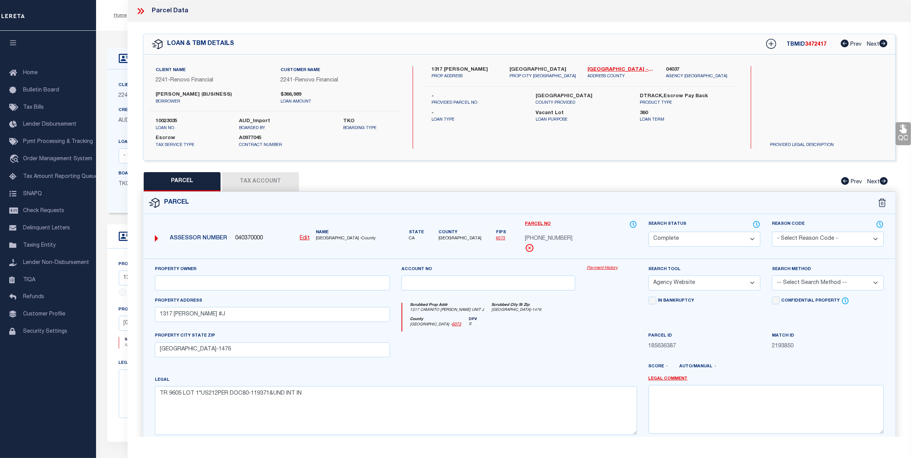
click at [600, 266] on link "Payment History" at bounding box center [612, 268] width 50 height 7
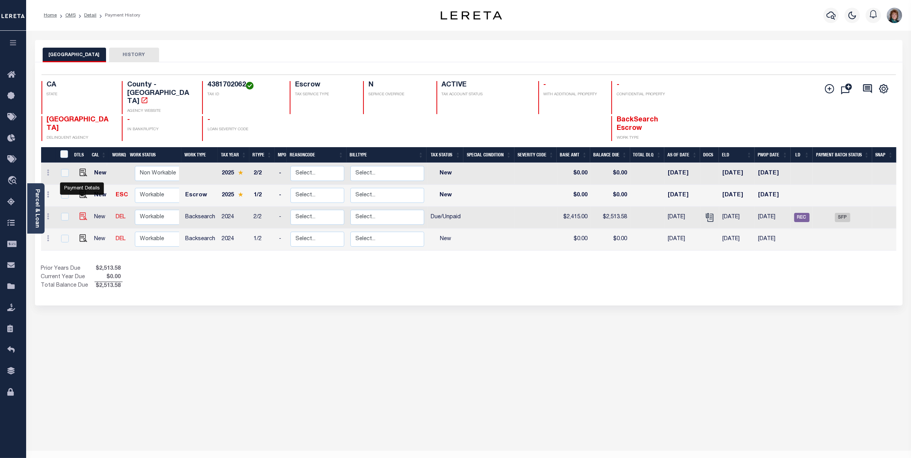
click at [82, 212] on img "" at bounding box center [84, 216] width 8 height 8
checkbox input "true"
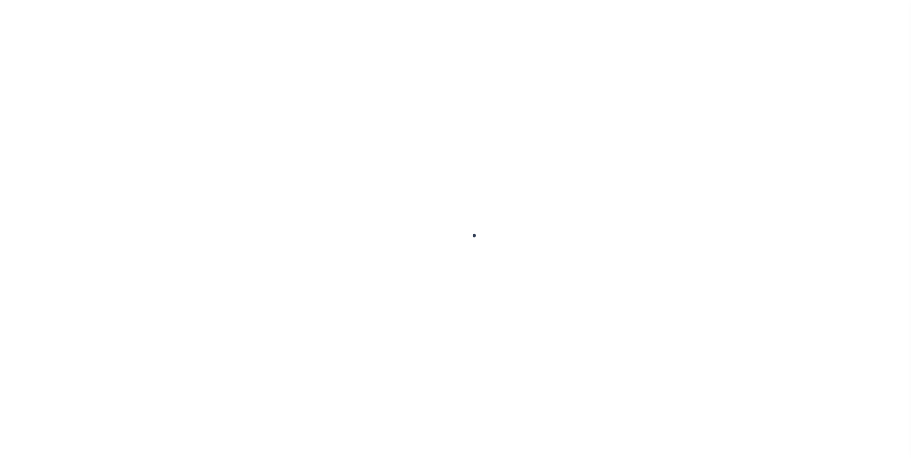
select select "DUE"
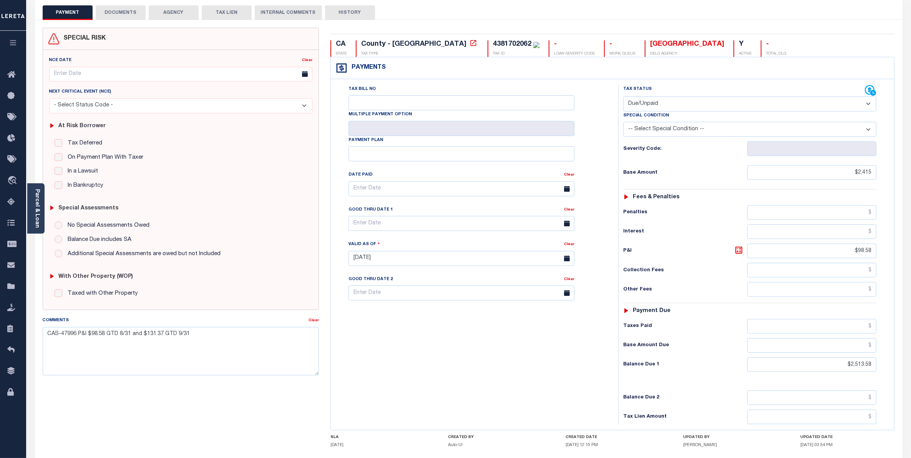
scroll to position [96, 0]
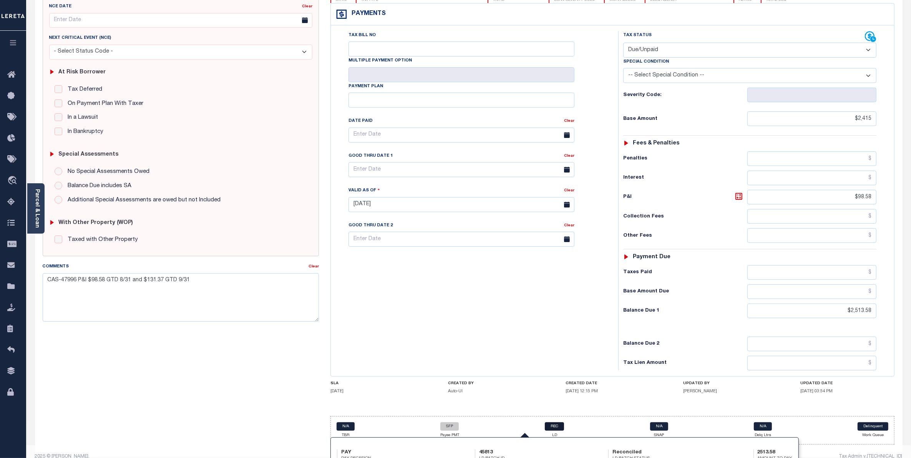
click at [560, 431] on link "REC" at bounding box center [554, 426] width 19 height 8
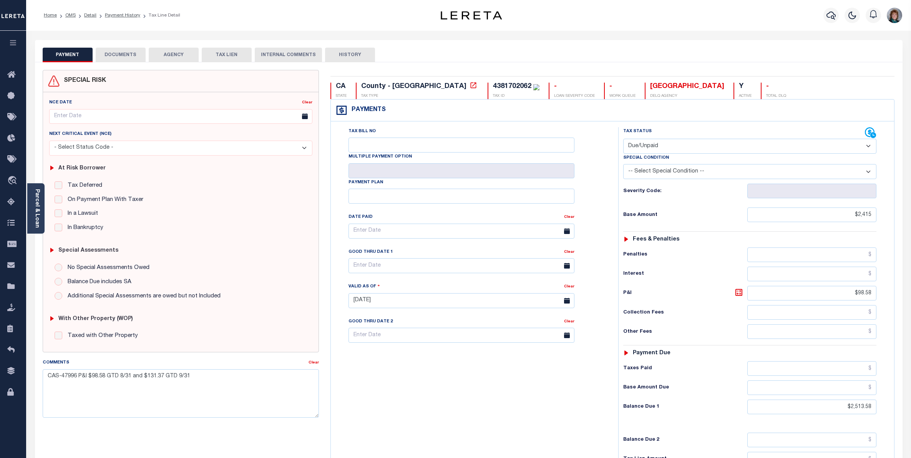
select select "DUE"
click at [828, 15] on icon "button" at bounding box center [830, 15] width 9 height 9
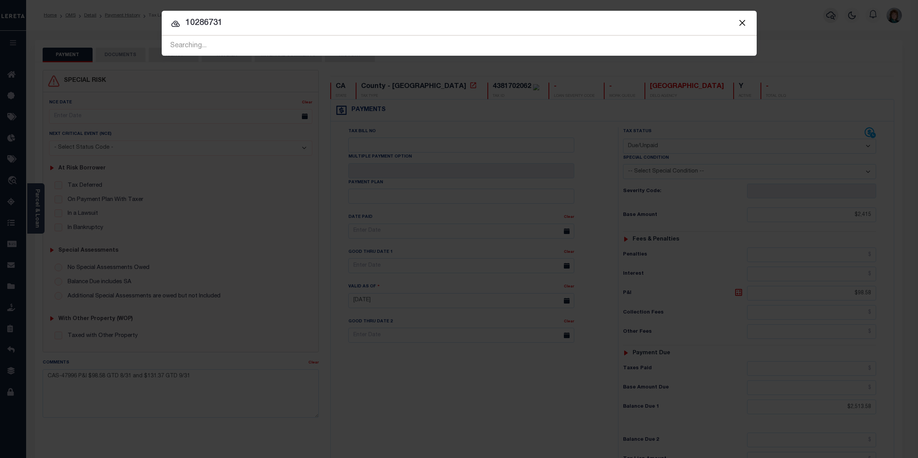
type input "10286731"
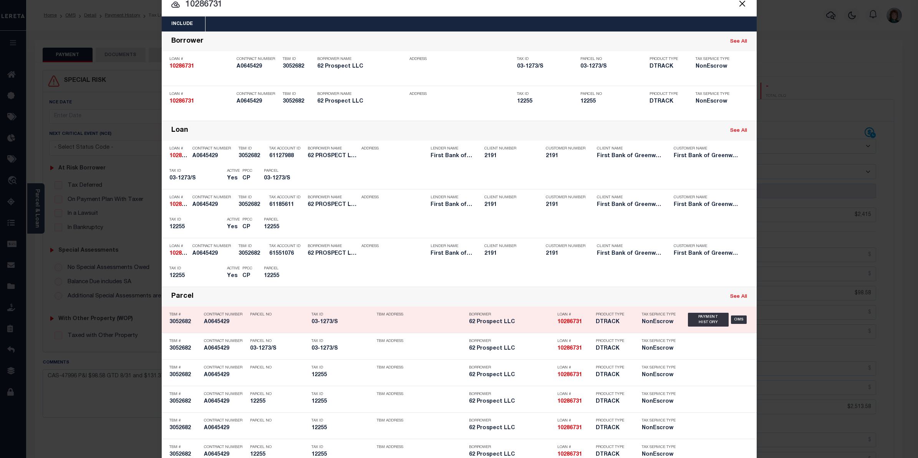
scroll to position [38, 0]
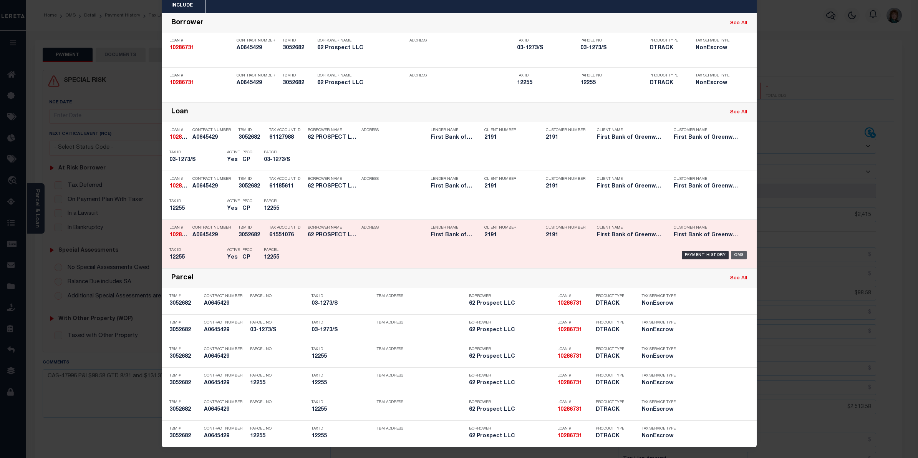
click at [731, 256] on div "OMS" at bounding box center [739, 255] width 16 height 8
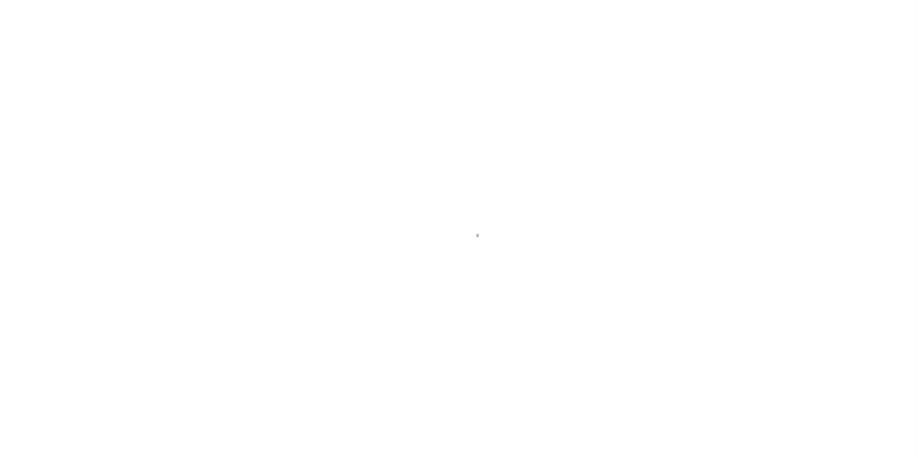
select select "NonEscrow"
select select
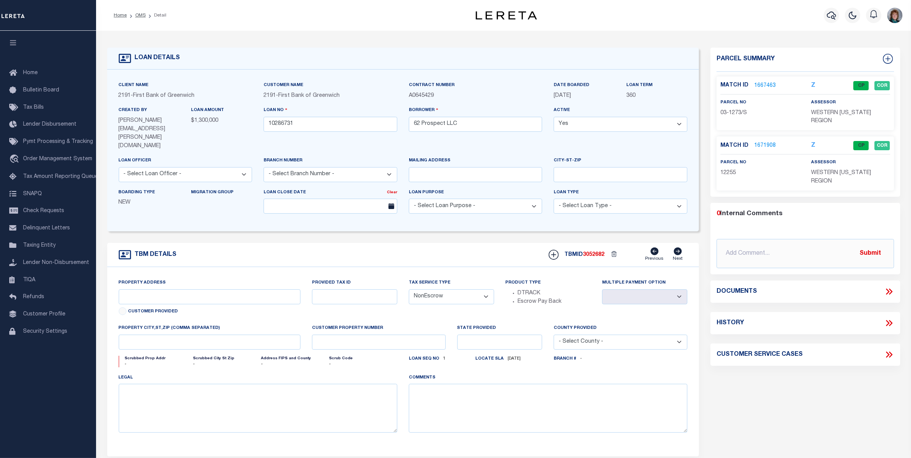
click at [757, 86] on link "1667463" at bounding box center [765, 86] width 22 height 8
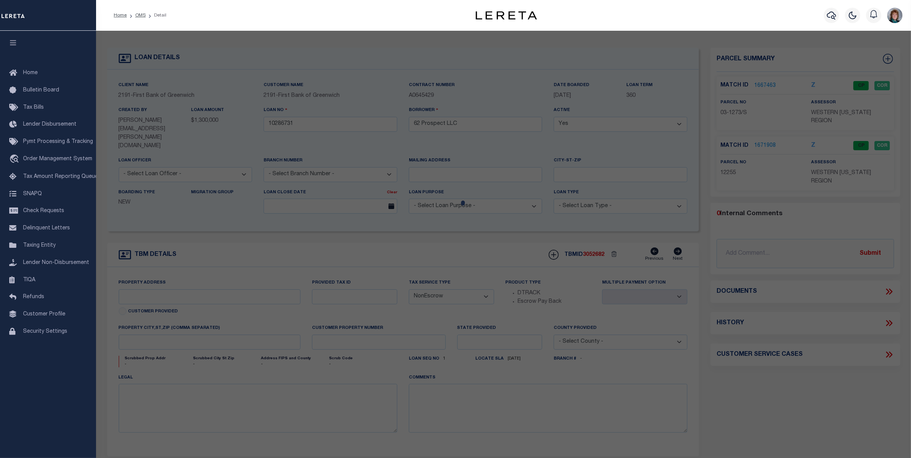
checkbox input "false"
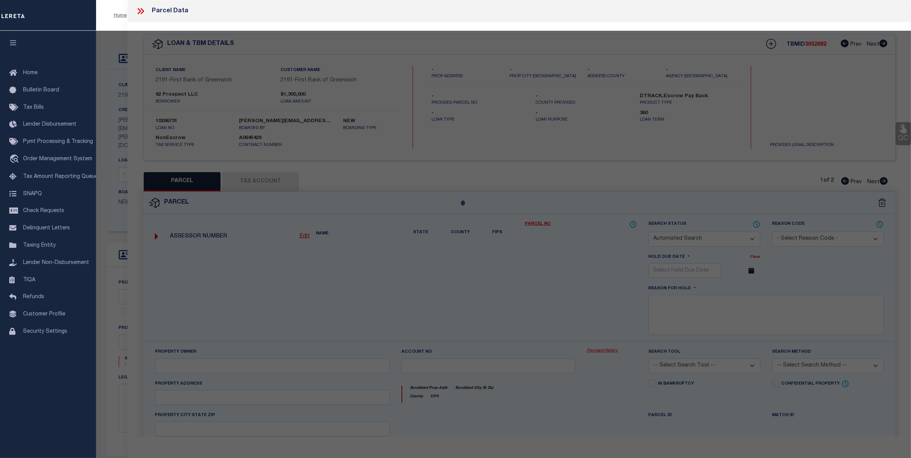
select select "CP"
type input "62 PROSPECT STREET LLC"
select select
type input "62 PROSPECT STREET"
checkbox input "false"
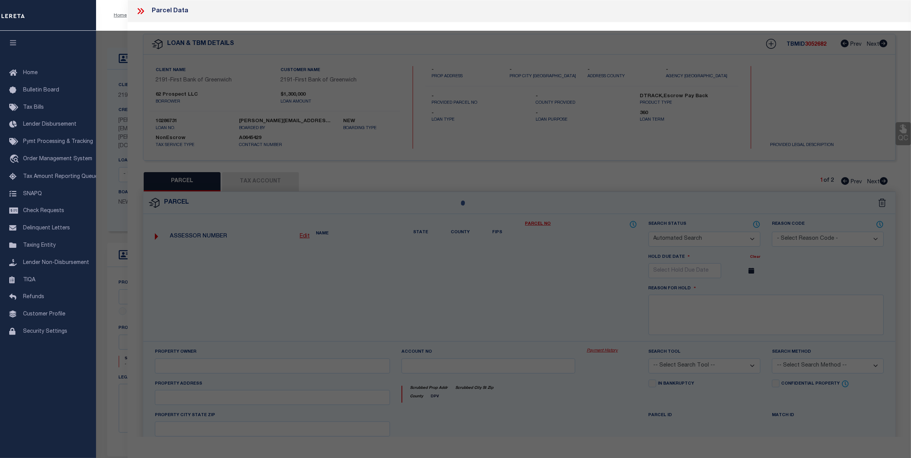
type input "GREENWICH CT"
type textarea "Spoke to Jim from town assessor office"
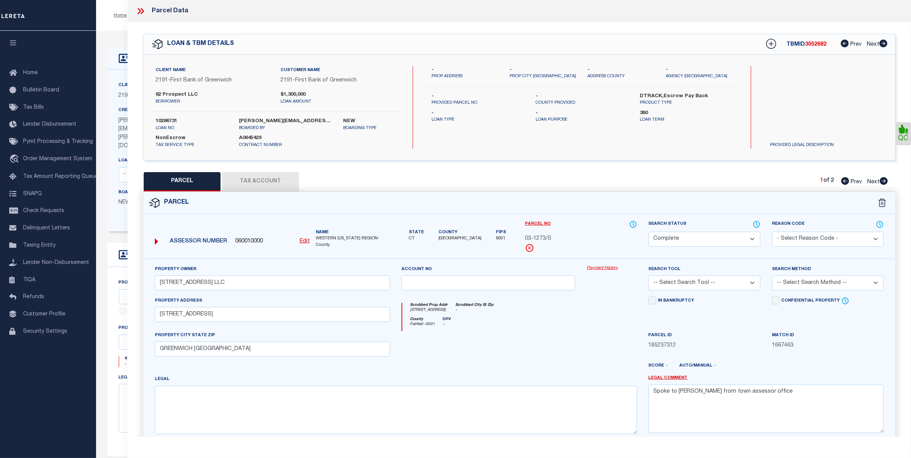
click at [595, 270] on link "Payment History" at bounding box center [612, 268] width 50 height 7
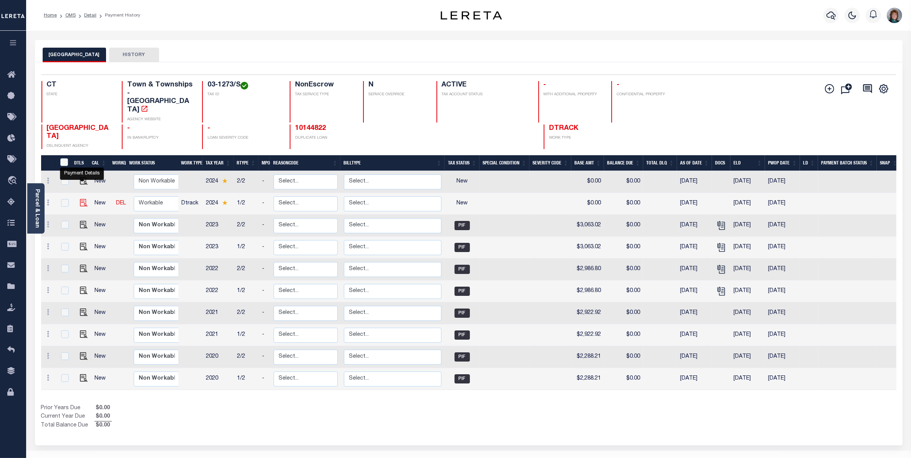
click at [81, 199] on img "" at bounding box center [84, 203] width 8 height 8
checkbox input "true"
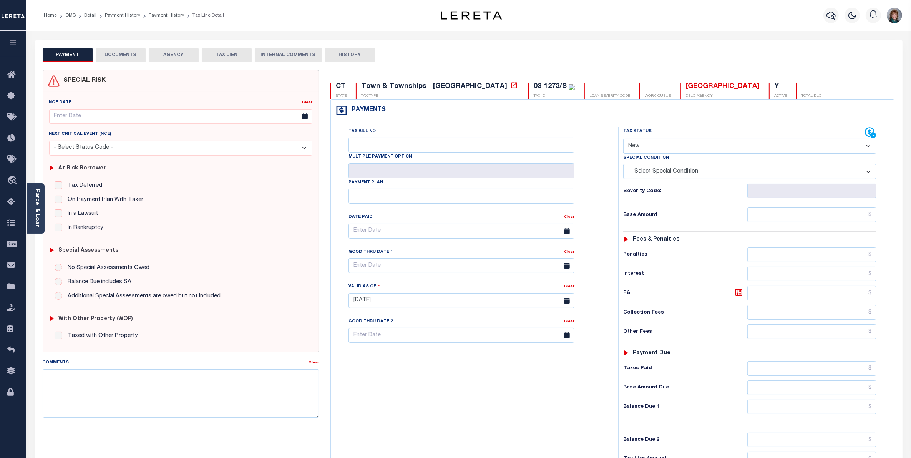
click at [747, 146] on select "- Select Status Code - Open Due/Unpaid Paid Incomplete No Tax Due Internal Refu…" at bounding box center [749, 146] width 253 height 15
select select "PYD"
click at [623, 139] on select "- Select Status Code - Open Due/Unpaid Paid Incomplete No Tax Due Internal Refu…" at bounding box center [749, 146] width 253 height 15
type input "[DATE]"
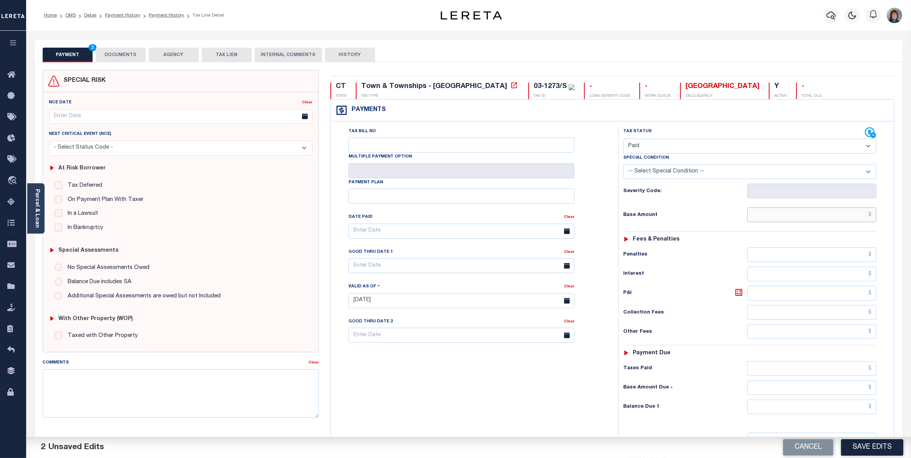
click at [832, 219] on input "text" at bounding box center [811, 214] width 129 height 15
type input "$3,171.57"
click at [861, 389] on input "text" at bounding box center [811, 387] width 129 height 15
type input "$0.00"
click at [490, 391] on div "Tax Bill No Multiple Payment Option Payment Plan Clear" at bounding box center [473, 296] width 280 height 339
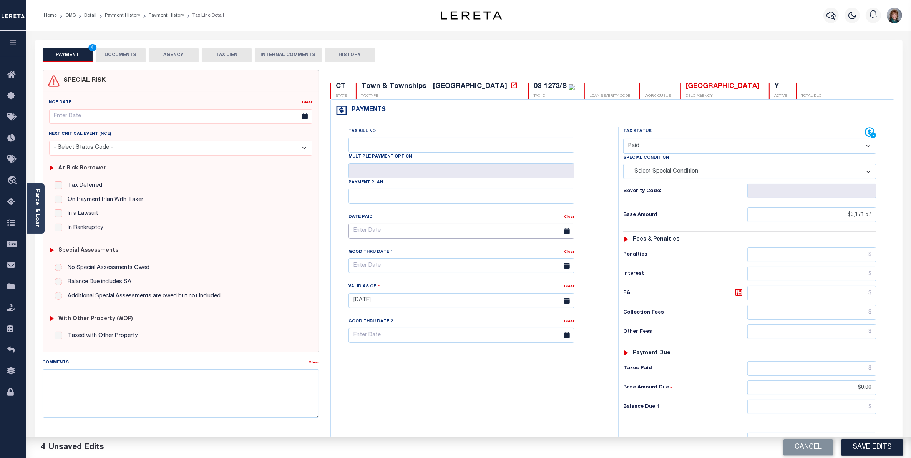
click at [426, 227] on input "text" at bounding box center [461, 231] width 226 height 15
click at [354, 251] on icon at bounding box center [354, 250] width 5 height 5
select select "6"
click at [371, 323] on span "21" at bounding box center [373, 321] width 15 height 15
type input "[DATE]"
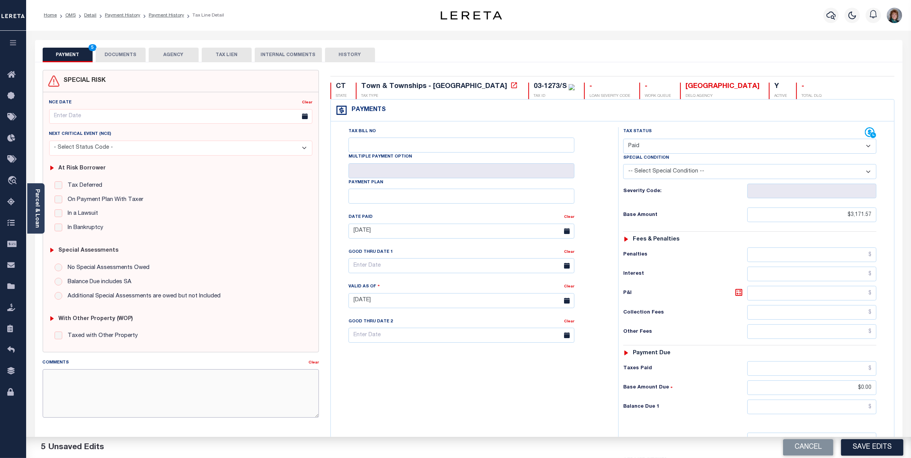
click at [273, 374] on textarea "Comments" at bounding box center [181, 393] width 276 height 48
type textarea "/"
type textarea "Verified by IO Team"
click at [875, 444] on button "Save Edits" at bounding box center [872, 447] width 62 height 17
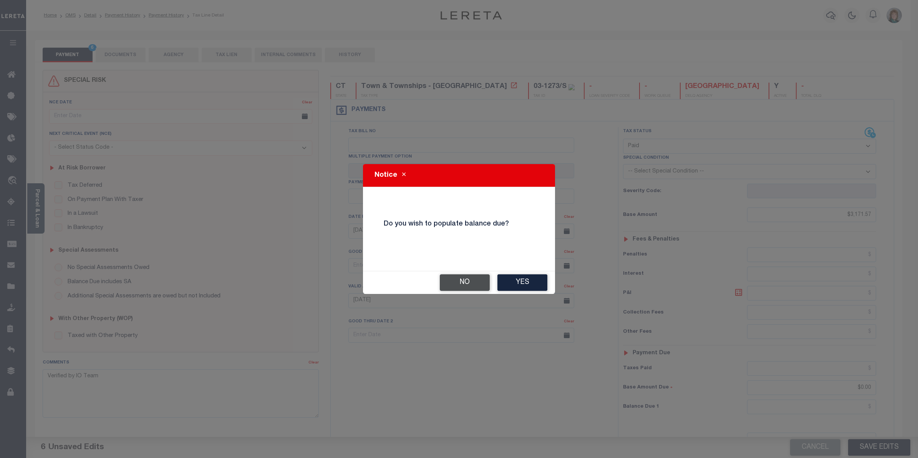
click at [457, 282] on button "No" at bounding box center [465, 282] width 50 height 17
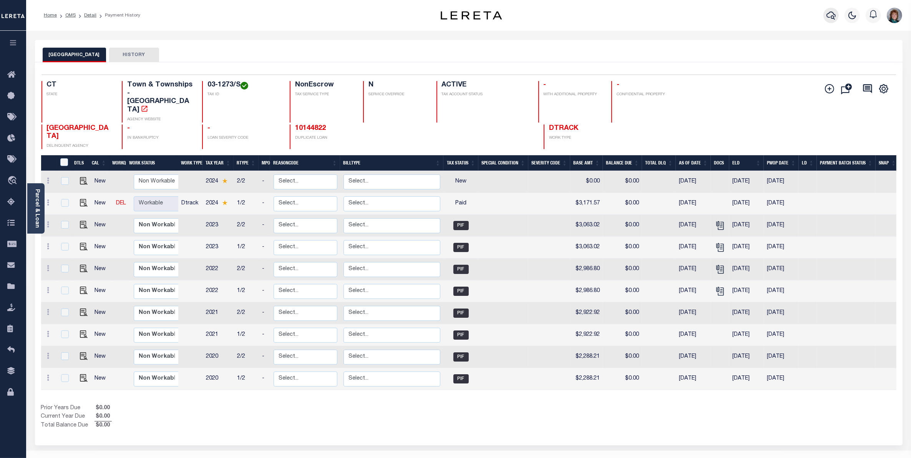
click at [831, 16] on icon "button" at bounding box center [830, 15] width 9 height 9
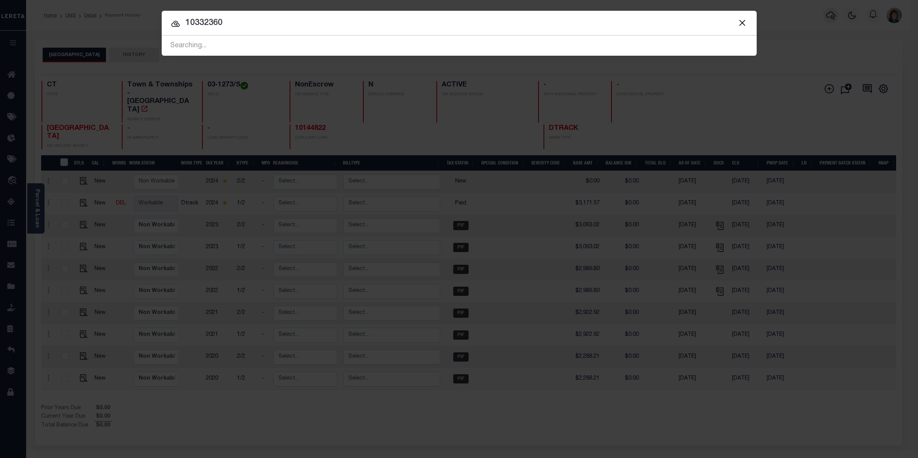
type input "10332360"
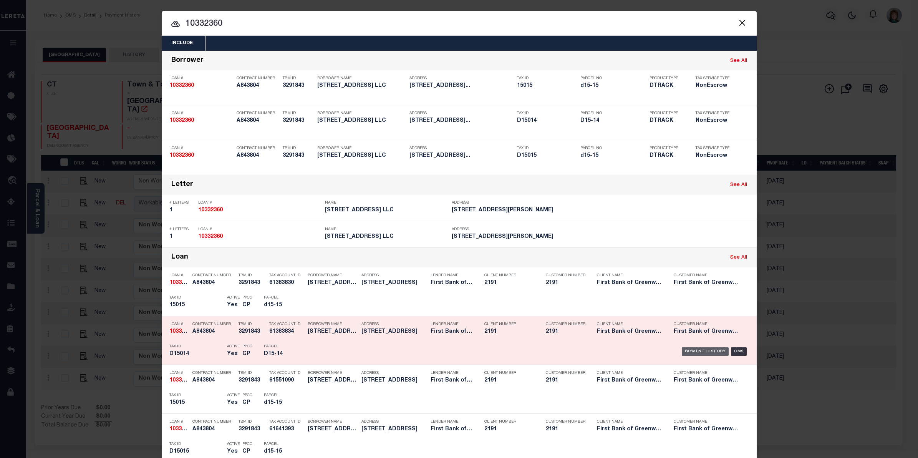
click at [711, 351] on div "Payment History" at bounding box center [705, 351] width 47 height 8
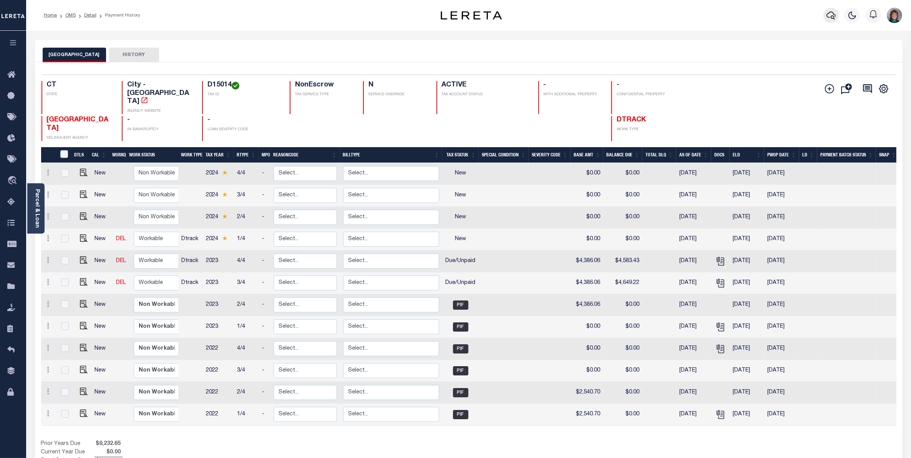
click at [828, 15] on icon "button" at bounding box center [830, 15] width 9 height 9
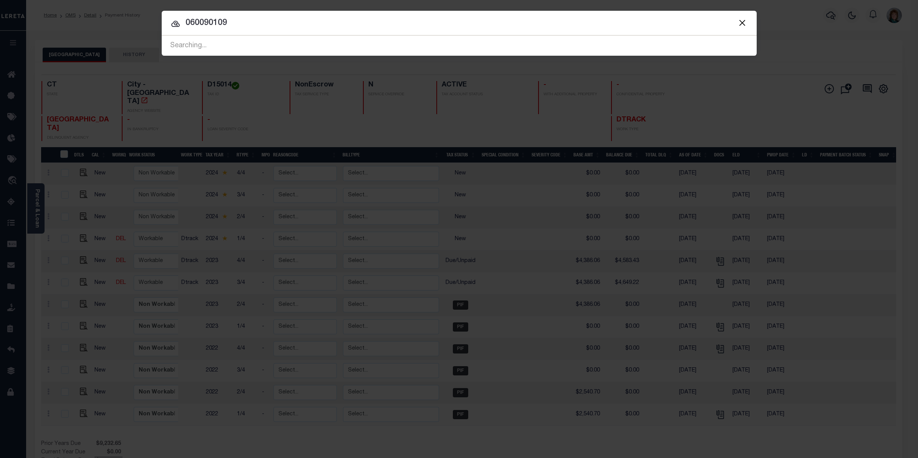
type input "060090109"
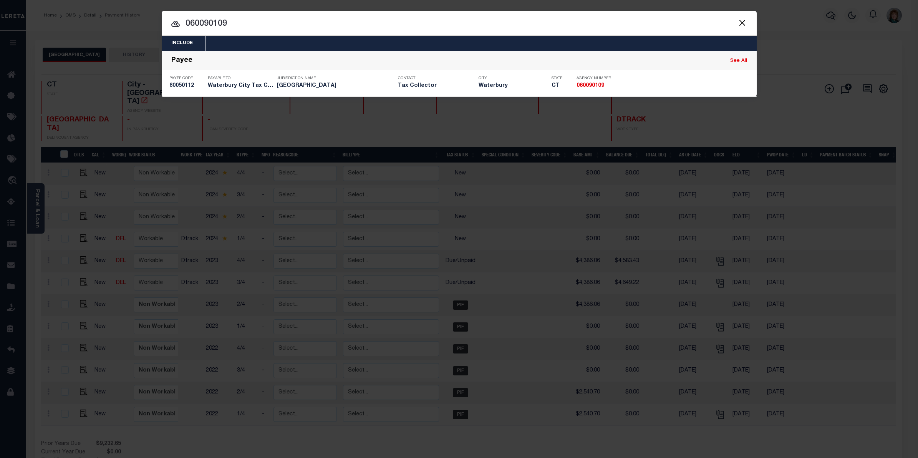
drag, startPoint x: 254, startPoint y: 24, endPoint x: 152, endPoint y: 20, distance: 102.3
click at [152, 20] on div "Include Loans TBM Customers Borrowers Payments (Lender Non-Disb) Payments (Lend…" at bounding box center [459, 229] width 918 height 458
click at [233, 19] on input "060090109" at bounding box center [459, 23] width 595 height 13
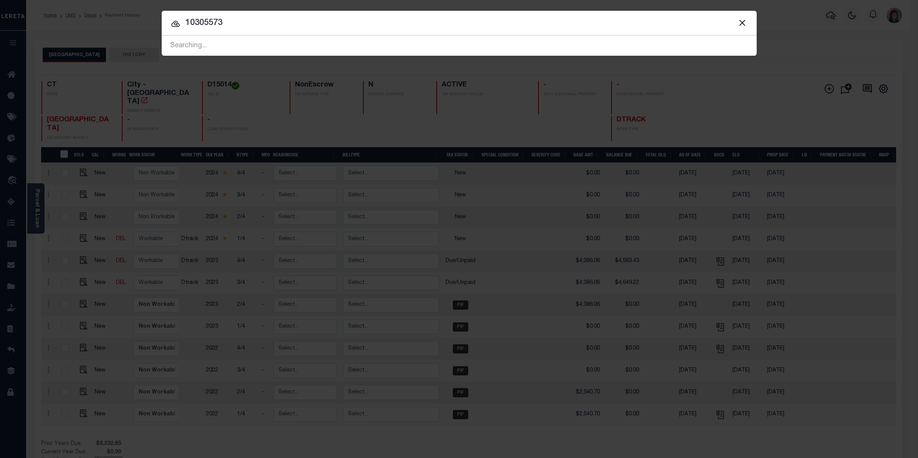
type input "10305573"
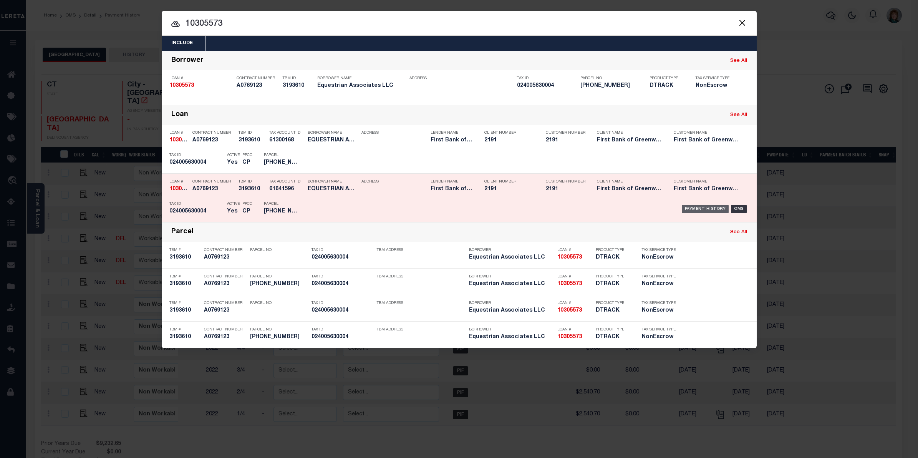
click at [711, 208] on div "Payment History" at bounding box center [705, 209] width 47 height 8
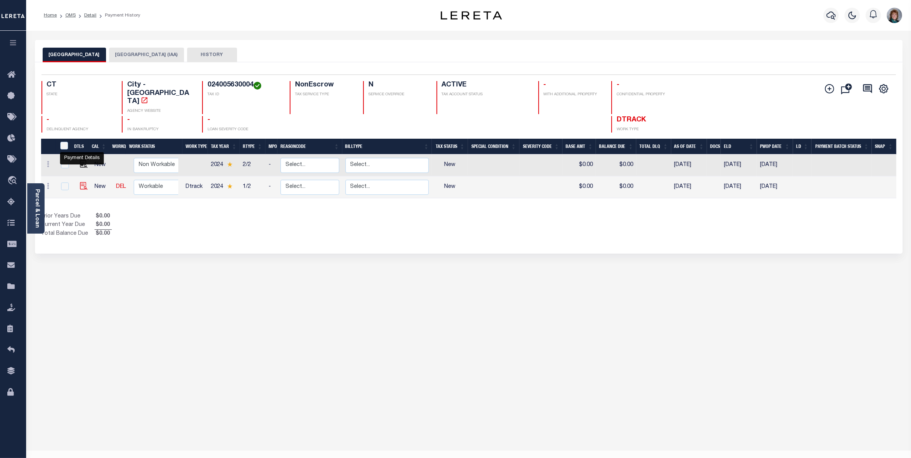
click at [83, 182] on img "" at bounding box center [84, 186] width 8 height 8
checkbox input "true"
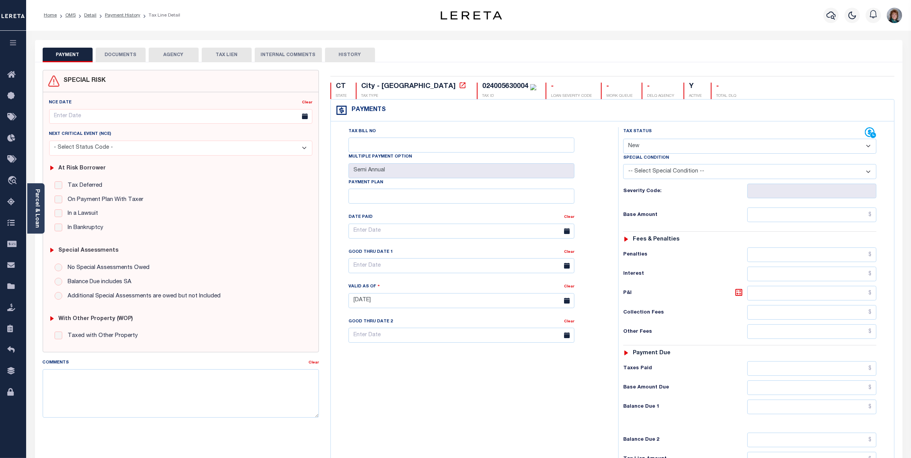
click at [820, 152] on select "- Select Status Code - Open Due/Unpaid Paid Incomplete No Tax Due Internal Refu…" at bounding box center [749, 146] width 253 height 15
select select "PYD"
click at [623, 139] on select "- Select Status Code - Open Due/Unpaid Paid Incomplete No Tax Due Internal Refu…" at bounding box center [749, 146] width 253 height 15
type input "[DATE]"
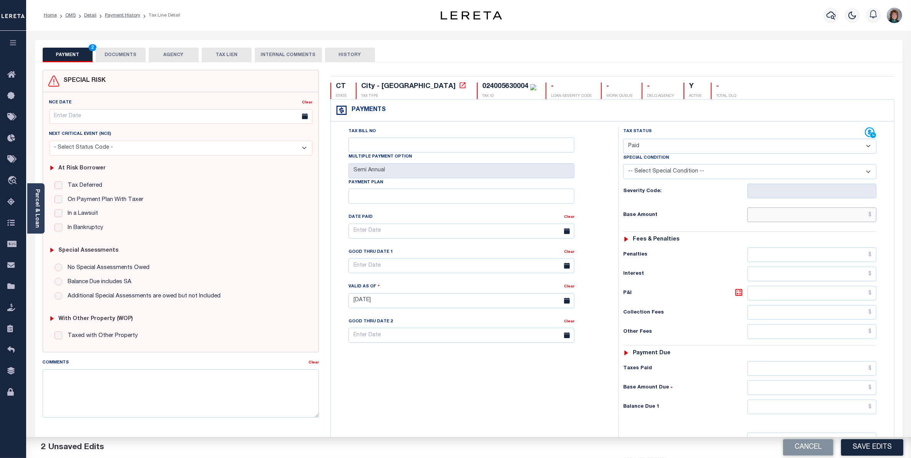
click at [780, 217] on input "text" at bounding box center [811, 214] width 129 height 15
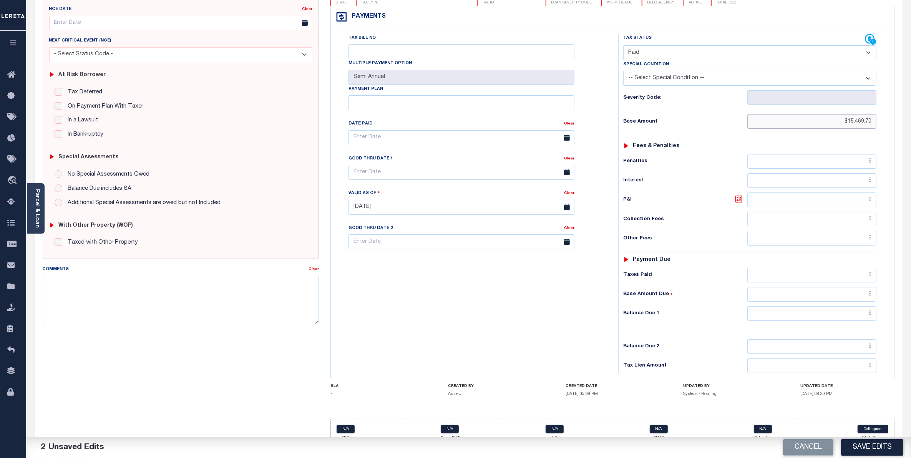
scroll to position [111, 0]
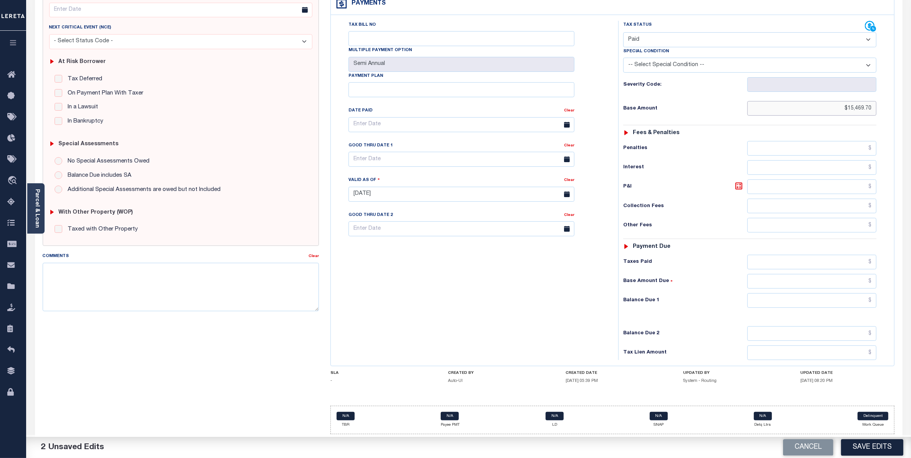
type input "$15,469.70"
click at [817, 299] on input "text" at bounding box center [811, 300] width 129 height 15
type input "$0.00"
click at [448, 125] on input "text" at bounding box center [461, 124] width 226 height 15
click at [435, 164] on span "1" at bounding box center [441, 169] width 15 height 15
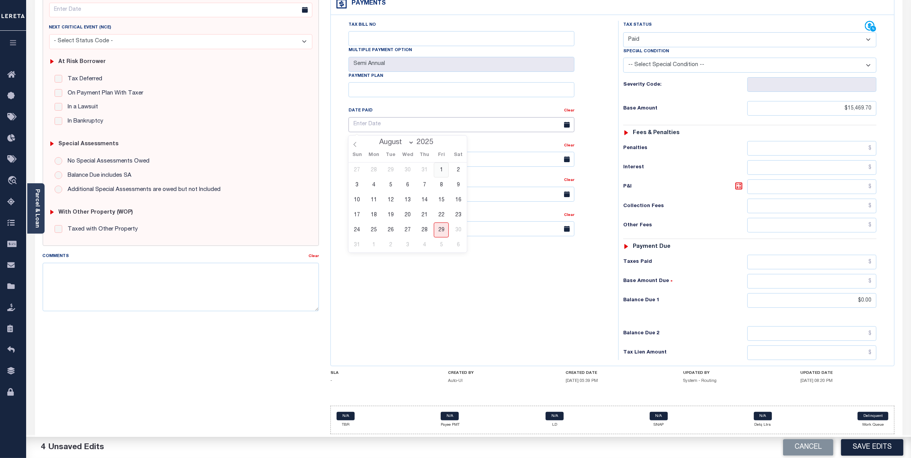
type input "[DATE]"
click at [216, 266] on textarea "Comments" at bounding box center [181, 287] width 276 height 48
type textarea "Verified by the OI Team"
click at [869, 448] on button "Save Edits" at bounding box center [872, 447] width 62 height 17
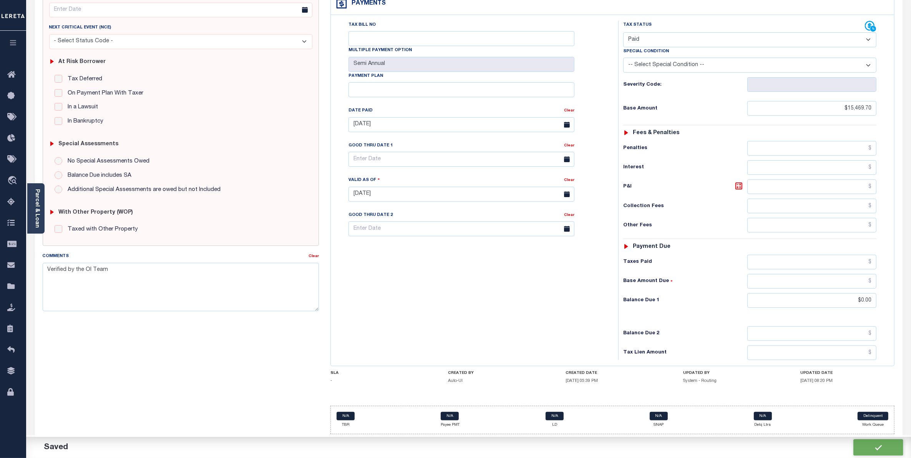
checkbox input "false"
type input "$15,469.7"
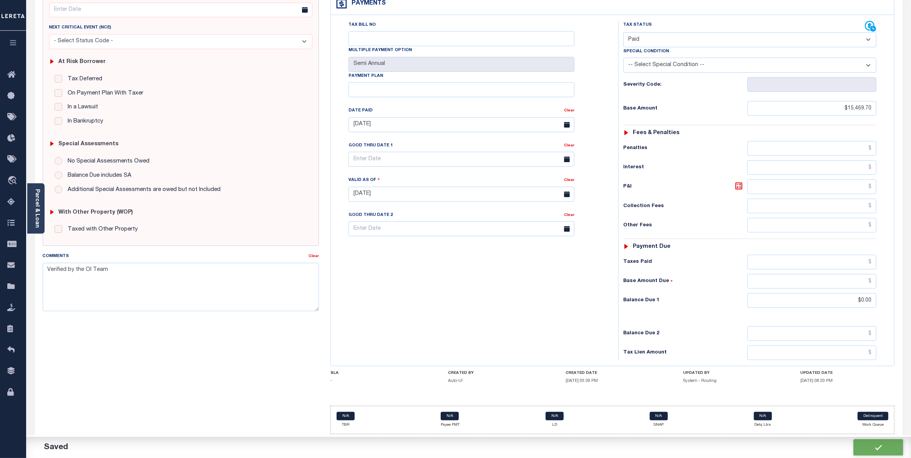
type input "$0"
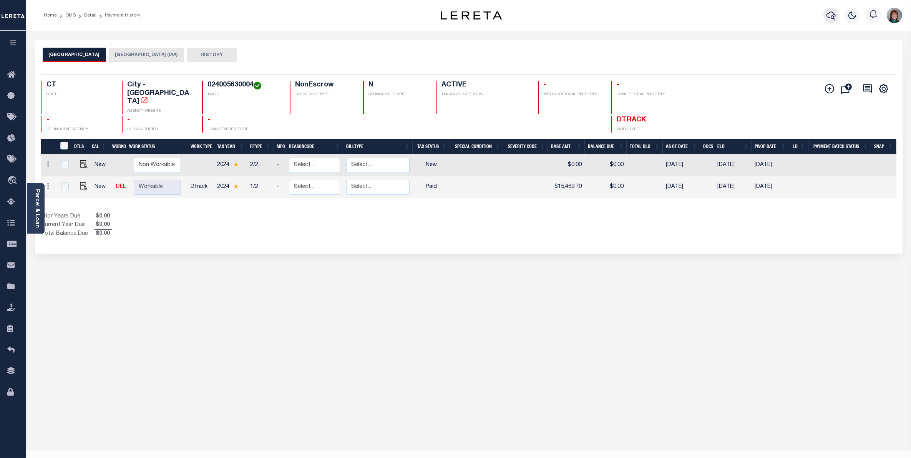
click at [828, 13] on icon "button" at bounding box center [830, 15] width 9 height 9
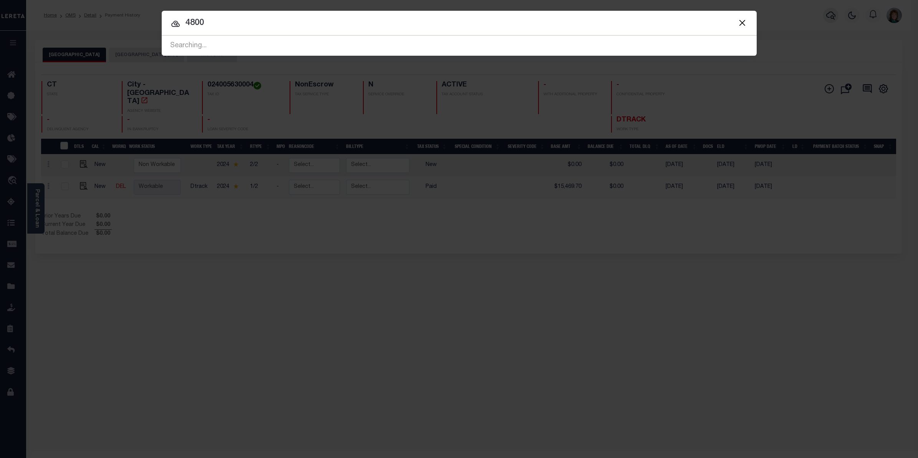
type input "4800"
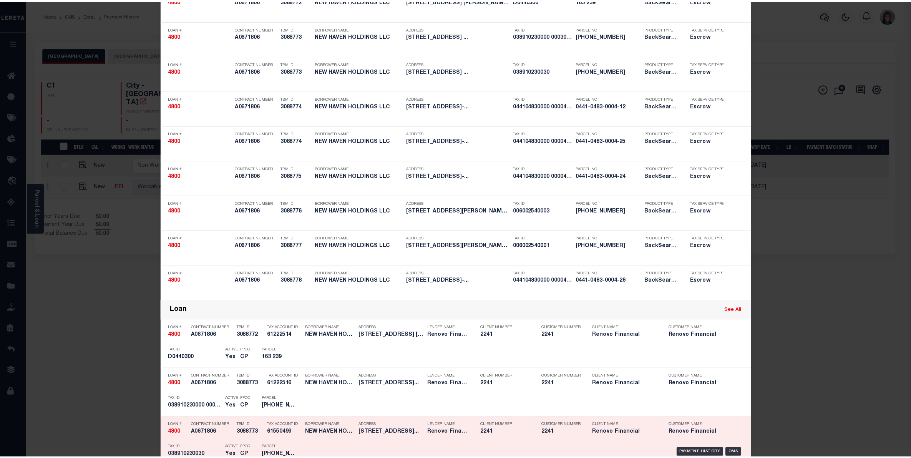
scroll to position [48, 0]
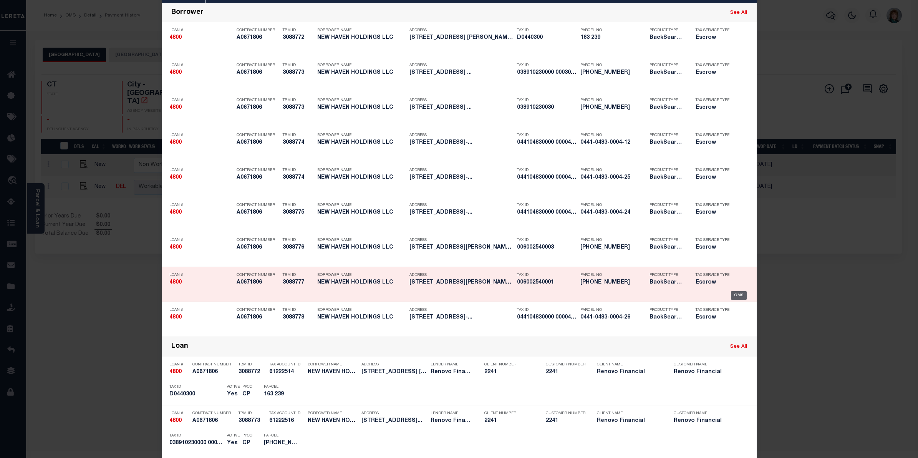
click at [736, 295] on div "OMS" at bounding box center [739, 295] width 16 height 8
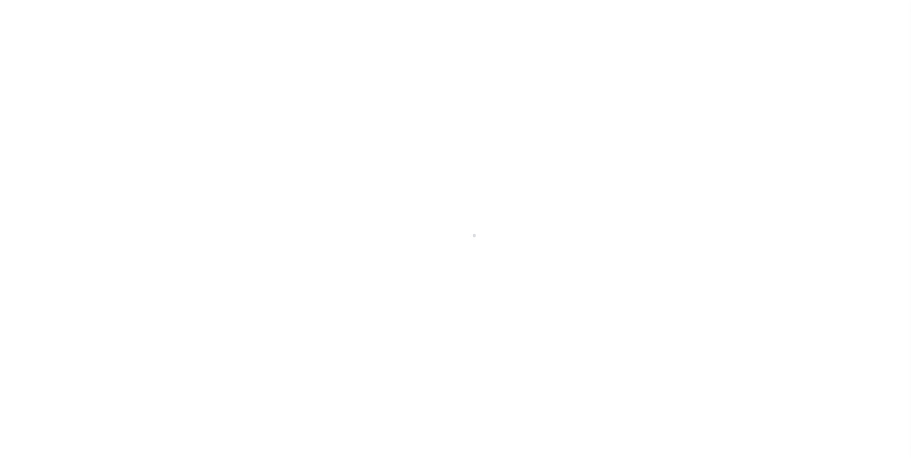
select select "Escrow"
type input "[STREET_ADDRESS][PERSON_NAME]"
type input "[GEOGRAPHIC_DATA], CT 06706"
type input "a0k2L00001Vm0Ob"
type input "CT"
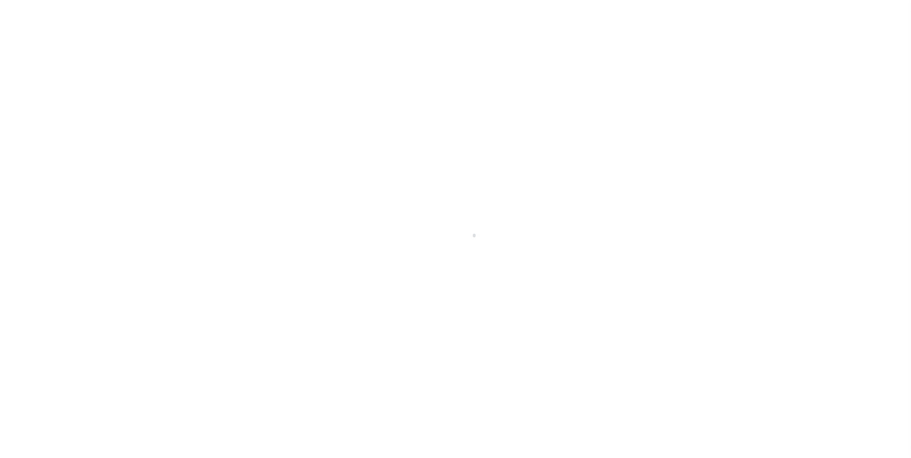
type textarea "Situs address change per client audit"
select select "25066"
select select
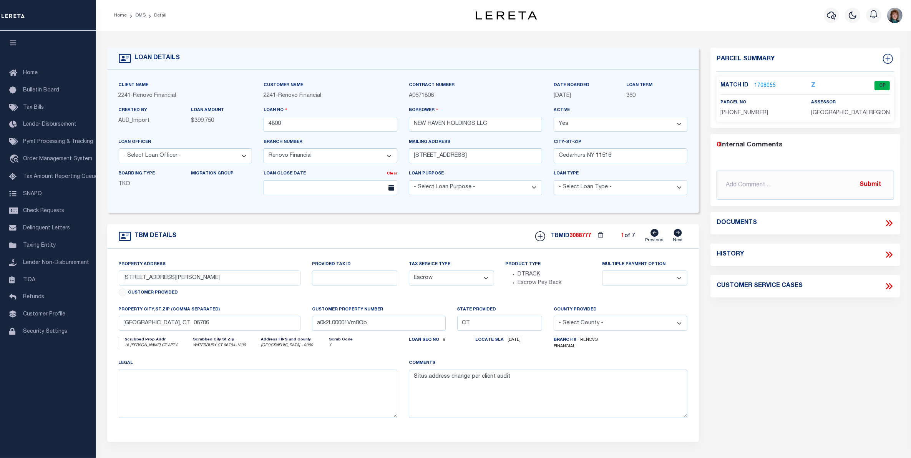
click at [771, 85] on link "1708055" at bounding box center [765, 86] width 22 height 8
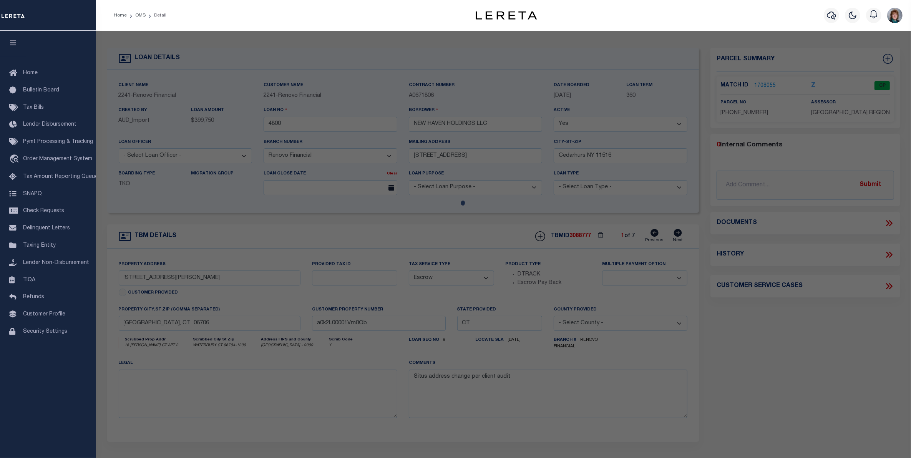
checkbox input "false"
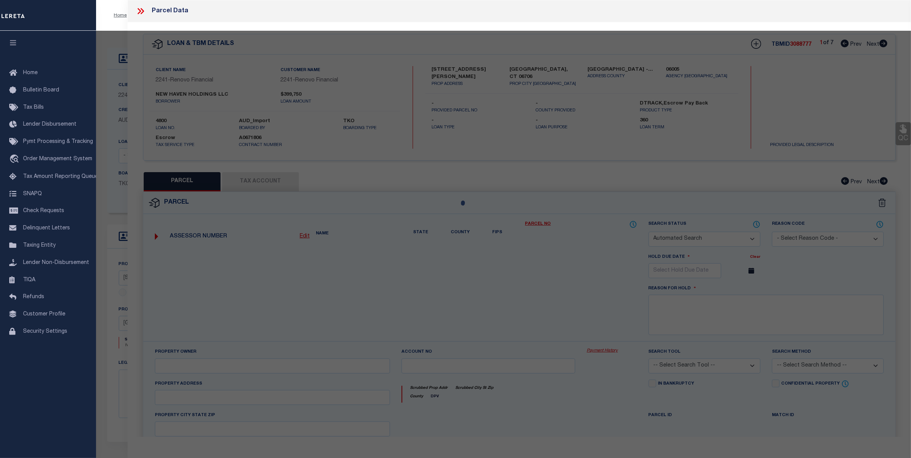
select select "CP"
type input "NEW HAVEN HOLDINGS LLC"
type input "006002540000 0000100002"
select select
type input "16 LISA COURT UNIT 2"
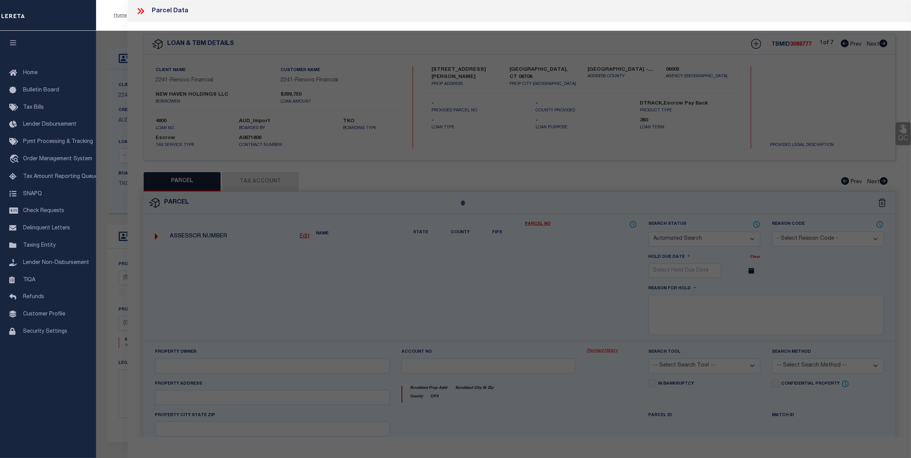
checkbox input "false"
type textarea "Map Block Lot: [PHONE_NUMBER] Volume / Page: 8442/ 268"
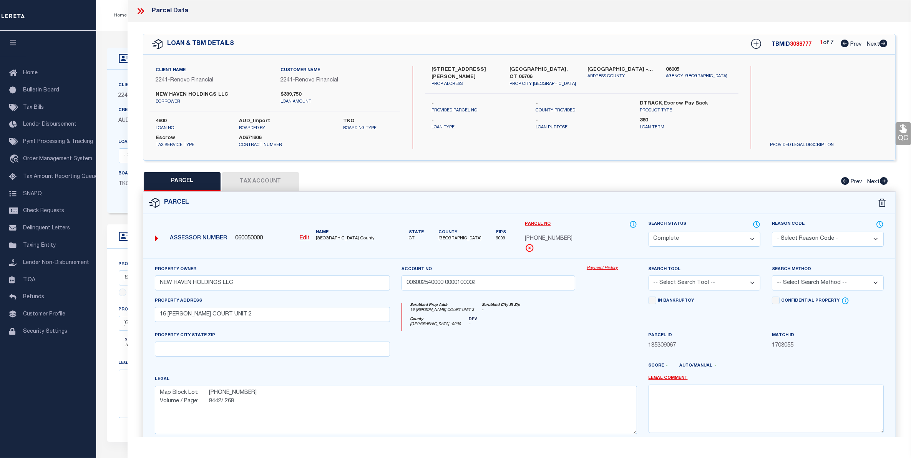
click at [603, 268] on link "Payment History" at bounding box center [612, 268] width 50 height 7
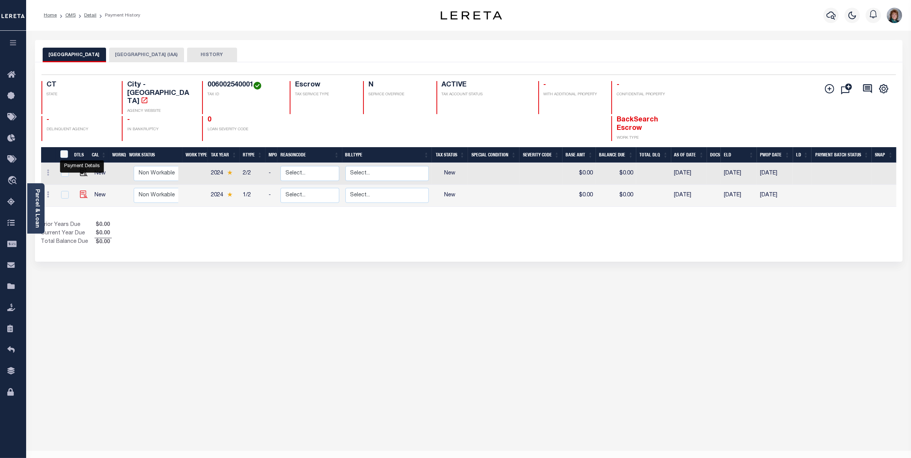
click at [83, 191] on img "" at bounding box center [84, 195] width 8 height 8
checkbox input "true"
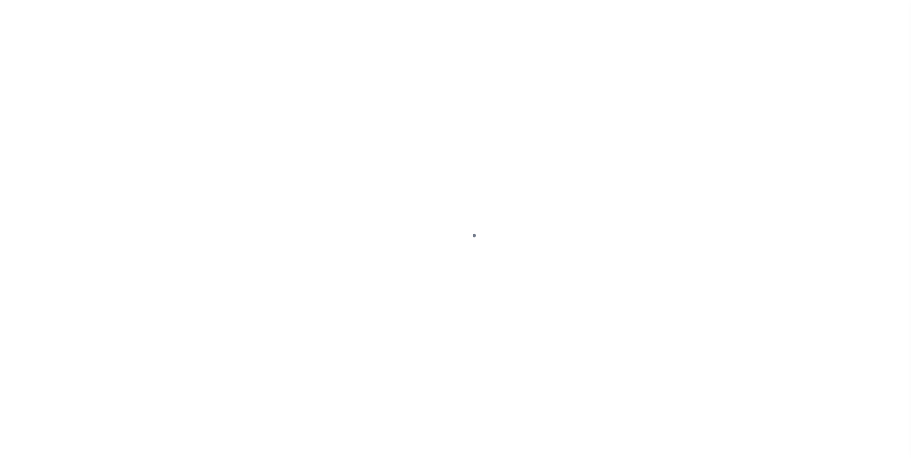
select select "NW2"
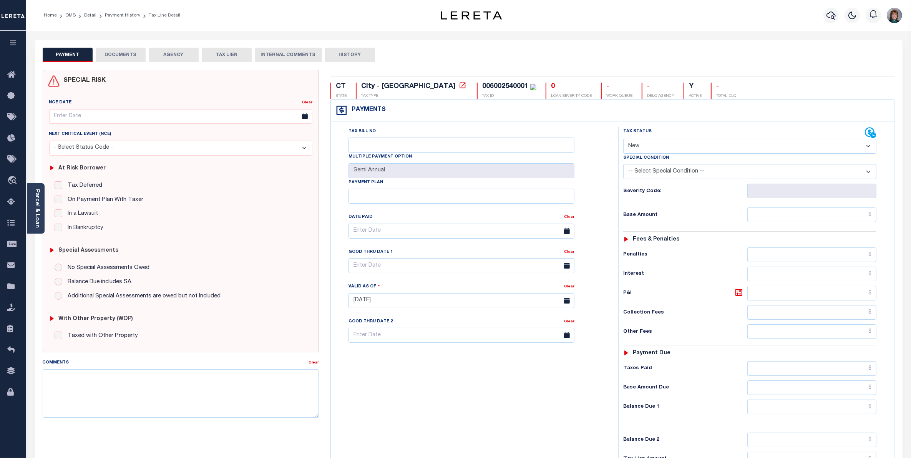
click at [679, 143] on select "- Select Status Code - Open Due/Unpaid Paid Incomplete No Tax Due Internal Refu…" at bounding box center [749, 146] width 253 height 15
click at [686, 262] on div "Penalties" at bounding box center [749, 254] width 253 height 15
click at [698, 173] on select "-- Select Special Condition -- 3RD PARTY TAX LIEN AGENCY TAX LIEN (A.K.A Inside…" at bounding box center [749, 171] width 253 height 15
select select "5"
click at [623, 166] on select "-- Select Special Condition -- 3RD PARTY TAX LIEN AGENCY TAX LIEN (A.K.A Inside…" at bounding box center [749, 171] width 253 height 15
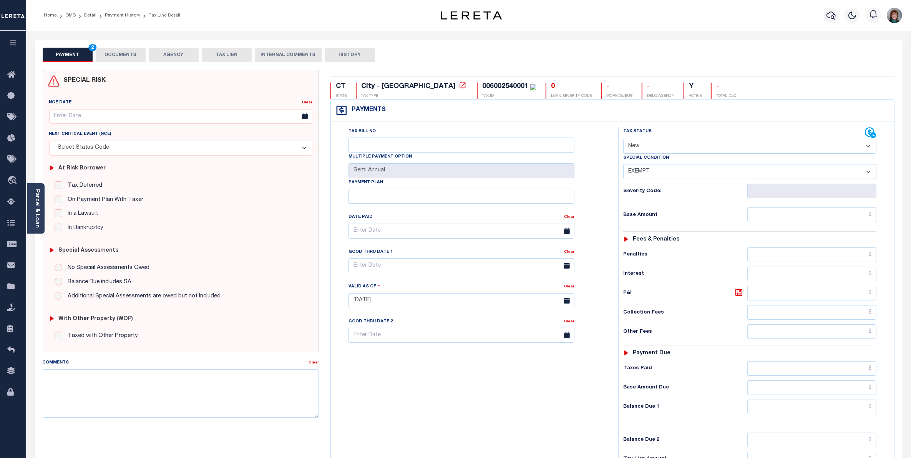
type input "[DATE]"
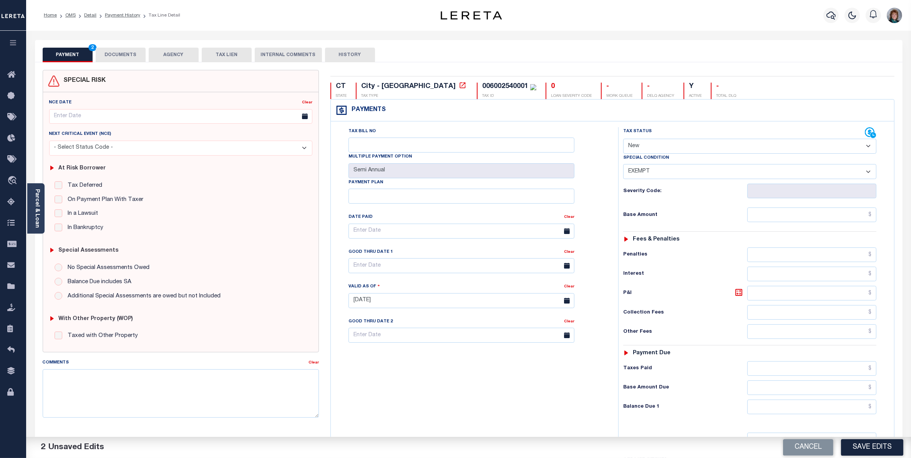
click at [726, 149] on select "- Select Status Code - Open Due/Unpaid Paid Incomplete No Tax Due Internal Refu…" at bounding box center [749, 146] width 253 height 15
select select "NTX"
click at [623, 139] on select "- Select Status Code - Open Due/Unpaid Paid Incomplete No Tax Due Internal Refu…" at bounding box center [749, 146] width 253 height 15
click at [702, 169] on select "-- Select Special Condition -- 3RD PARTY TAX LIEN AGENCY TAX LIEN (A.K.A Inside…" at bounding box center [749, 171] width 253 height 15
select select "5"
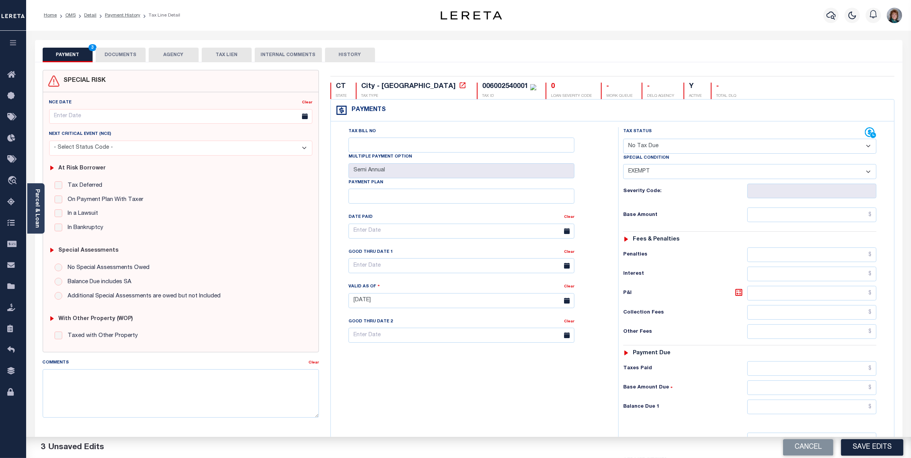
click at [623, 166] on select "-- Select Special Condition -- 3RD PARTY TAX LIEN AGENCY TAX LIEN (A.K.A Inside…" at bounding box center [749, 171] width 253 height 15
click at [230, 381] on textarea "Comments" at bounding box center [181, 393] width 276 height 48
type textarea "Taxes are Exempt verified by the OI Team"
click at [863, 450] on button "Save Edits" at bounding box center [872, 447] width 62 height 17
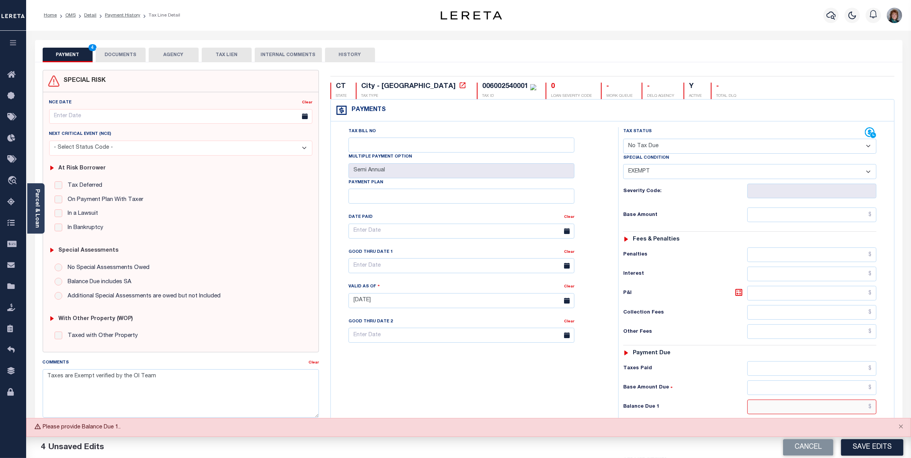
click at [863, 409] on input "text" at bounding box center [811, 406] width 129 height 15
type input "$0.00"
click at [873, 449] on button "Save Edits" at bounding box center [872, 447] width 62 height 17
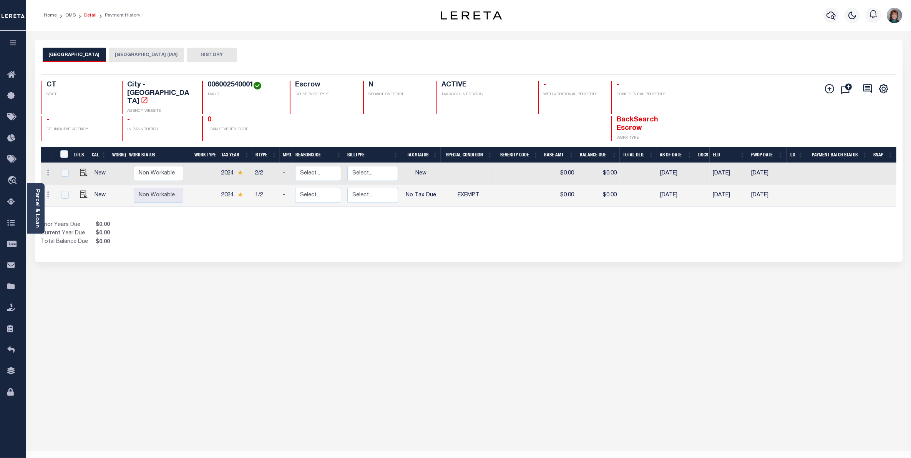
click at [89, 17] on link "Detail" at bounding box center [90, 15] width 12 height 5
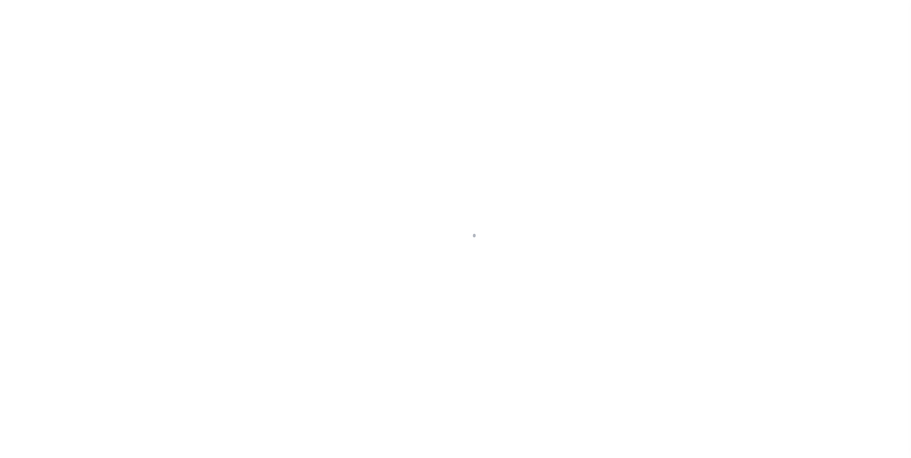
select select "25066"
select select "Escrow"
type input "16 Lisa Court Unit 2"
type input "[GEOGRAPHIC_DATA], CT 06706"
type input "a0k2L00001Vm0Ob"
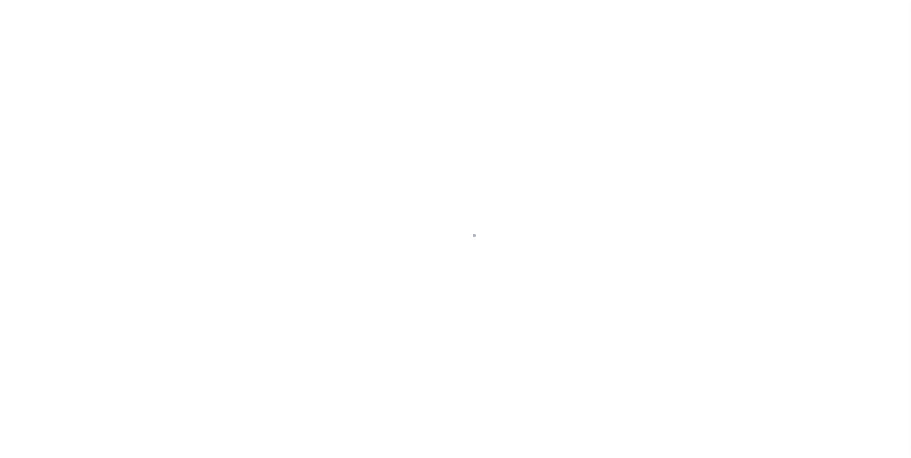
type input "CT"
type textarea "Situs address change per client audit"
select select
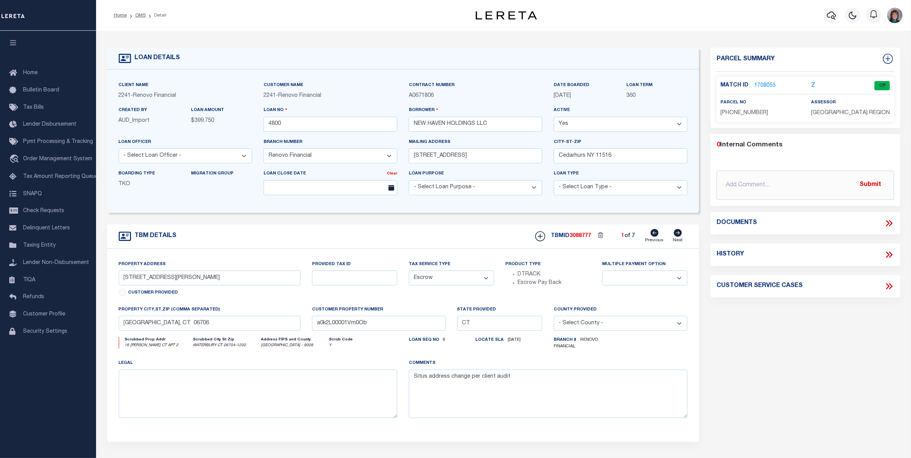
click at [760, 85] on link "1708055" at bounding box center [765, 86] width 22 height 8
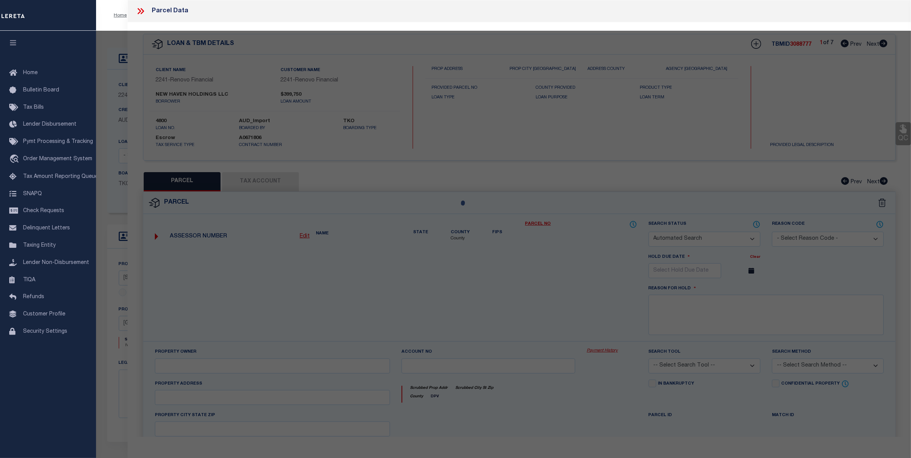
checkbox input "false"
select select "CP"
type input "NEW HAVEN HOLDINGS LLC"
type input "006002540000 0000100002"
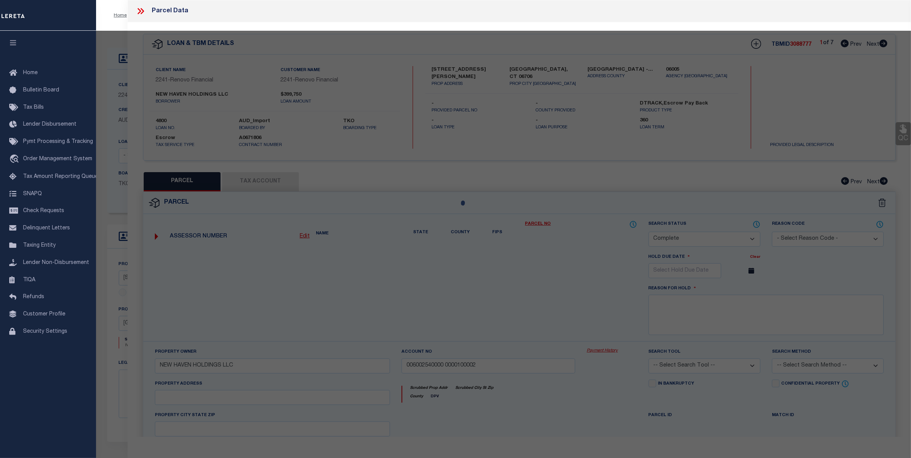
select select
type input "16 LISA COURT UNIT 2"
checkbox input "false"
type textarea "Map Block Lot: 0060-0254-0001 Volume / Page: 8442/ 268"
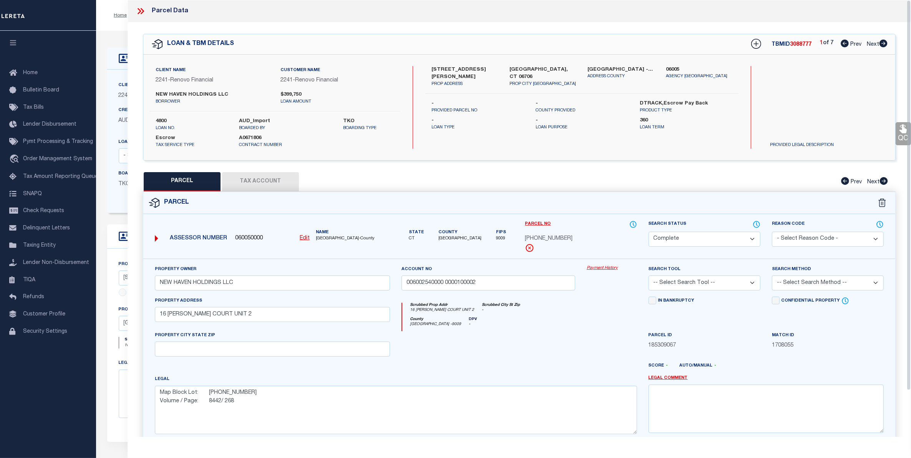
click at [141, 12] on icon at bounding box center [141, 11] width 10 height 10
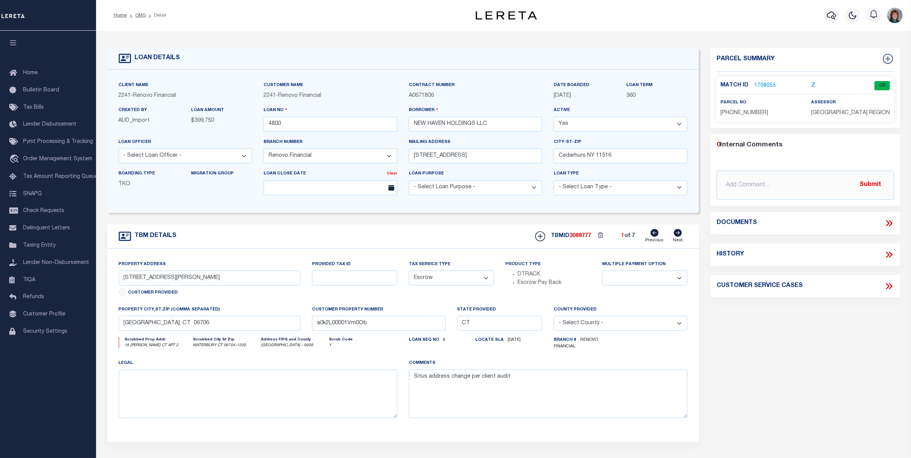
click at [678, 231] on icon at bounding box center [678, 233] width 8 height 8
type input "30 Vail Street Unit 30-3"
type input "a0k2L00001Vm0O7"
select select
click at [678, 231] on icon at bounding box center [678, 233] width 8 height 8
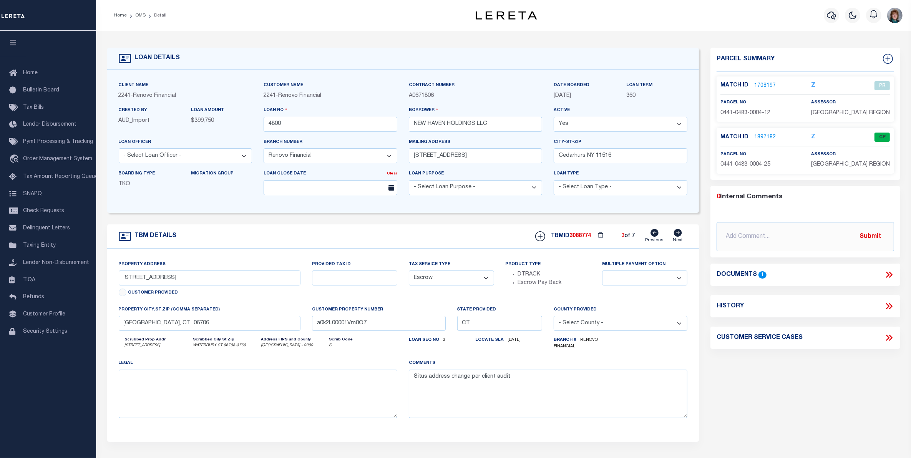
type input "35 Mountain Village Road Unit 35-25"
type input "a0k2L00001Vm0OM"
select select
click at [678, 231] on icon at bounding box center [678, 233] width 8 height 8
type input "35 Mountain Village Road Unit 35-24"
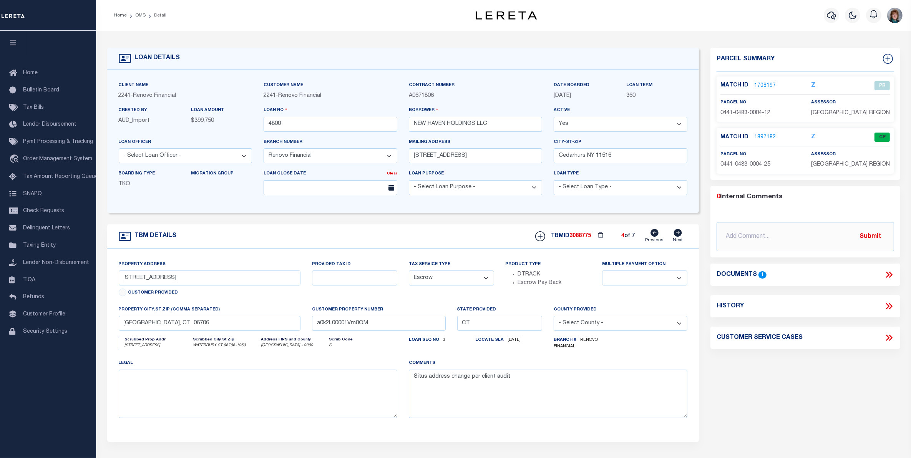
type input "a0k2L00001Vm0OC"
select select
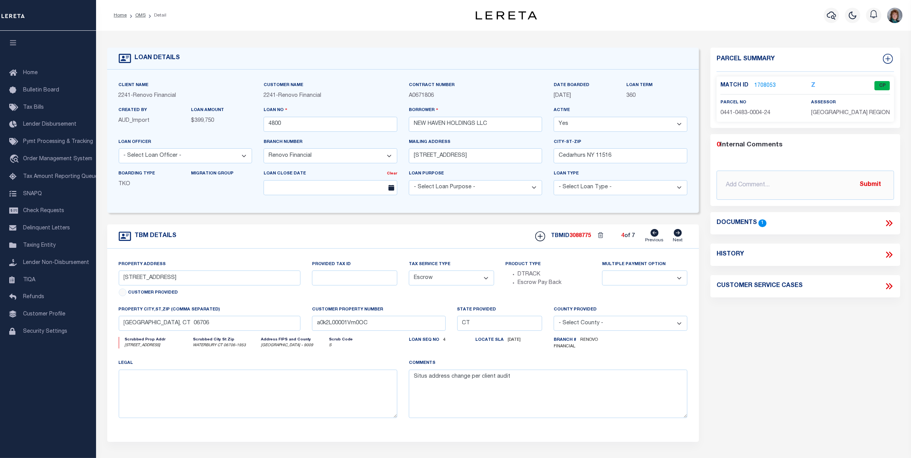
click at [678, 231] on icon at bounding box center [678, 233] width 8 height 8
type input "25 Lisa Court Unit 4"
type input "a0k2L00001Vm0OW"
select select
click at [756, 87] on link "1708054" at bounding box center [765, 86] width 22 height 8
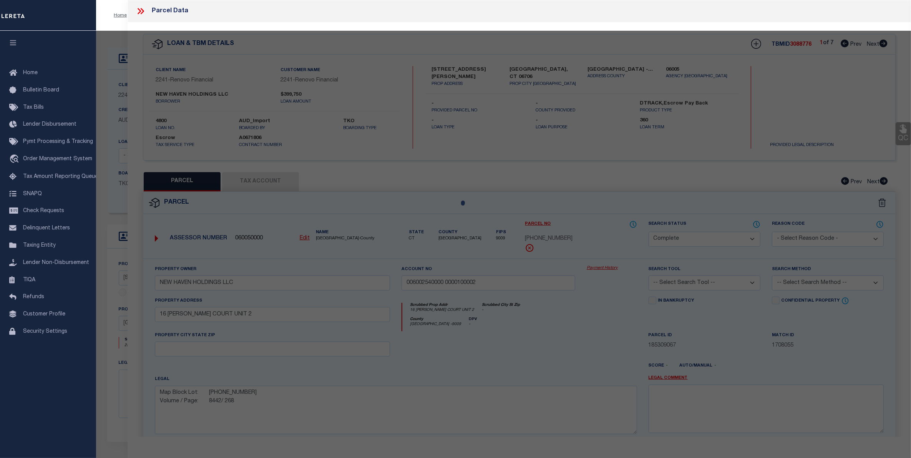
select select "AS"
checkbox input "false"
select select "CP"
type input "NEW HAVEN HOLDINGS LLC"
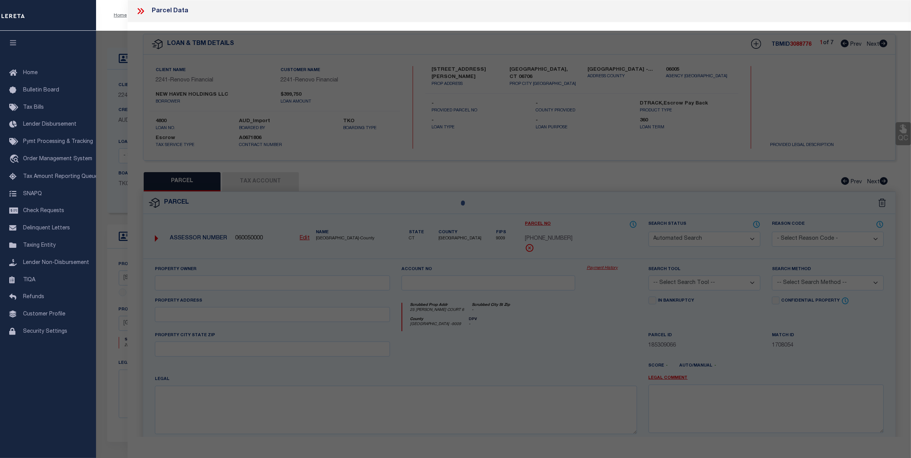
select select
type input "25 LISA COURT 6"
checkbox input "false"
type textarea "Unique ID : 006002540000 0000300006 Volume / Page : 8539/ 197 Unit# : 6"
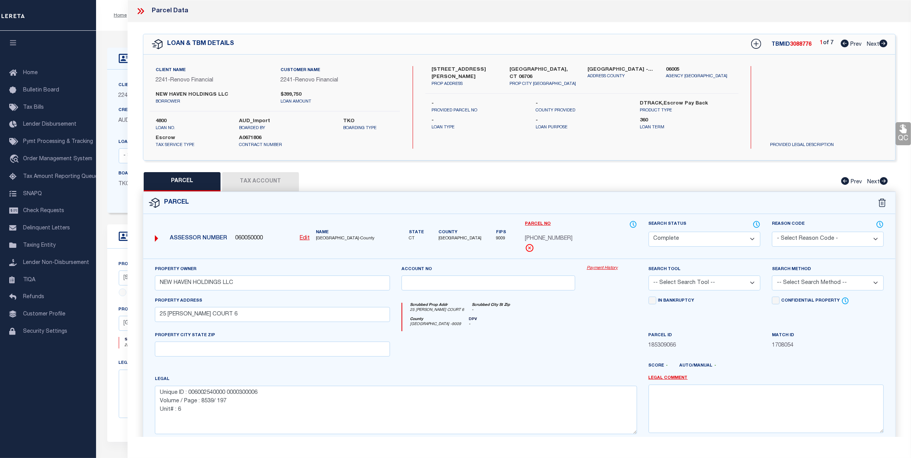
click at [607, 269] on link "Payment History" at bounding box center [612, 268] width 50 height 7
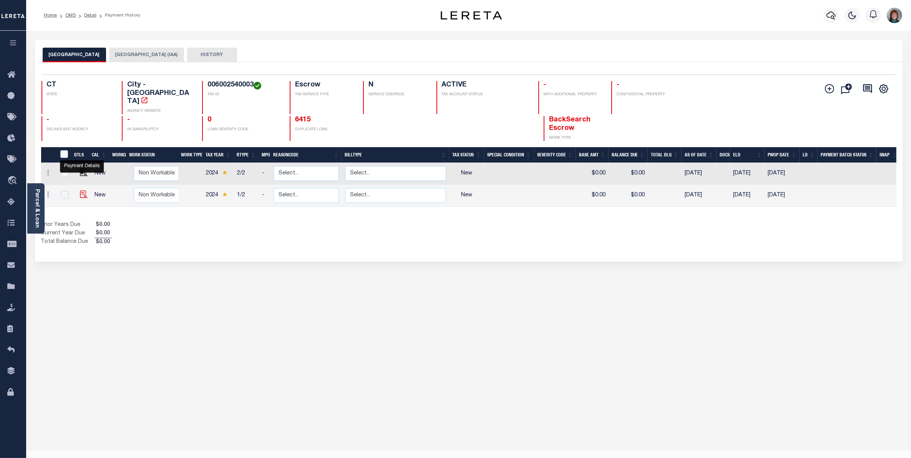
click at [85, 191] on img "" at bounding box center [84, 195] width 8 height 8
checkbox input "true"
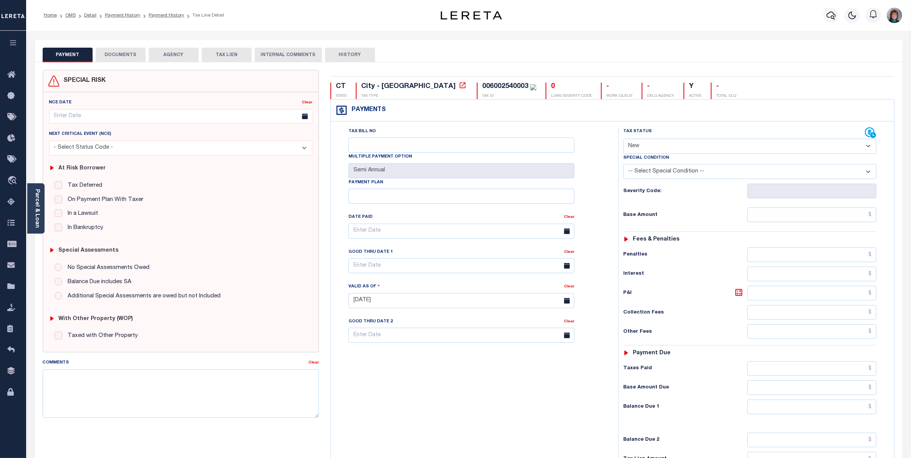
click at [690, 171] on select "-- Select Special Condition -- 3RD PARTY TAX LIEN AGENCY TAX LIEN (A.K.A Inside…" at bounding box center [749, 171] width 253 height 15
click at [679, 147] on select "- Select Status Code - Open Due/Unpaid Paid Incomplete No Tax Due Internal Refu…" at bounding box center [749, 146] width 253 height 15
select select "NTX"
click at [623, 139] on select "- Select Status Code - Open Due/Unpaid Paid Incomplete No Tax Due Internal Refu…" at bounding box center [749, 146] width 253 height 15
type input "[DATE]"
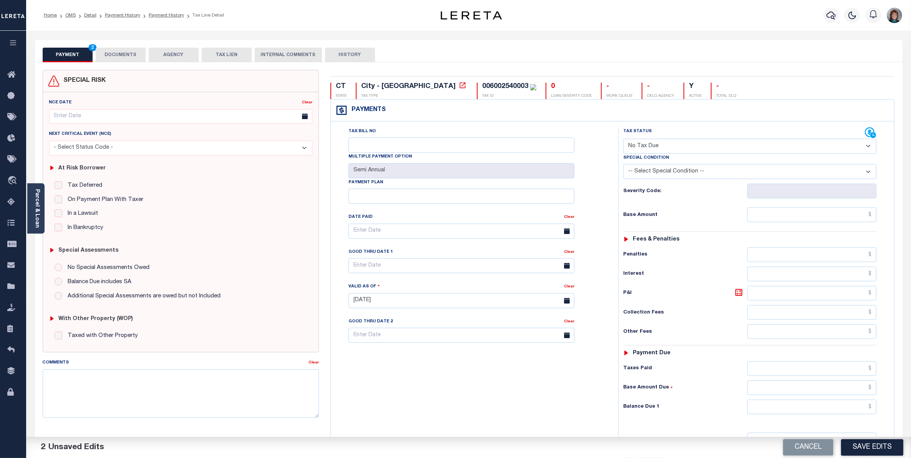
click at [665, 172] on select "-- Select Special Condition -- 3RD PARTY TAX LIEN AGENCY TAX LIEN (A.K.A Inside…" at bounding box center [749, 171] width 253 height 15
select select "5"
click at [623, 166] on select "-- Select Special Condition -- 3RD PARTY TAX LIEN AGENCY TAX LIEN (A.K.A Inside…" at bounding box center [749, 171] width 253 height 15
click at [823, 409] on input "text" at bounding box center [811, 406] width 129 height 15
type input "$0.00"
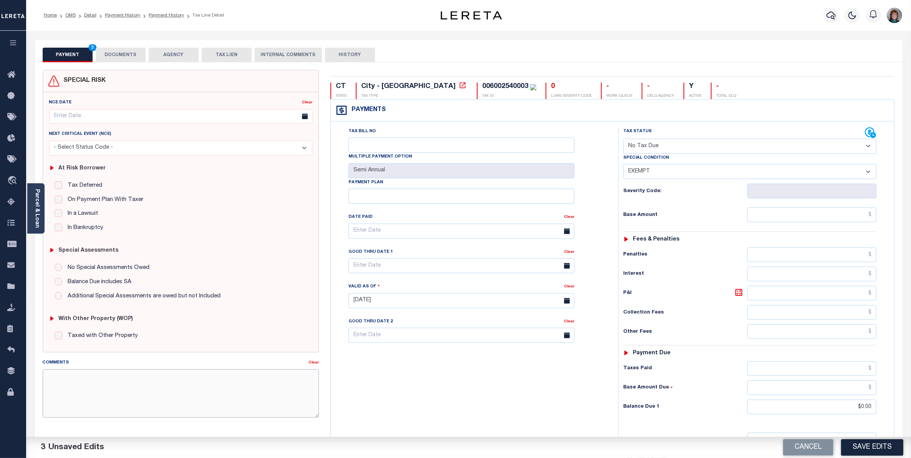
click at [263, 386] on textarea "Comments" at bounding box center [181, 393] width 276 height 48
type textarea "Taxes are Exempt, verified by the OI Team"
click at [867, 450] on button "Save Edits" at bounding box center [872, 447] width 62 height 17
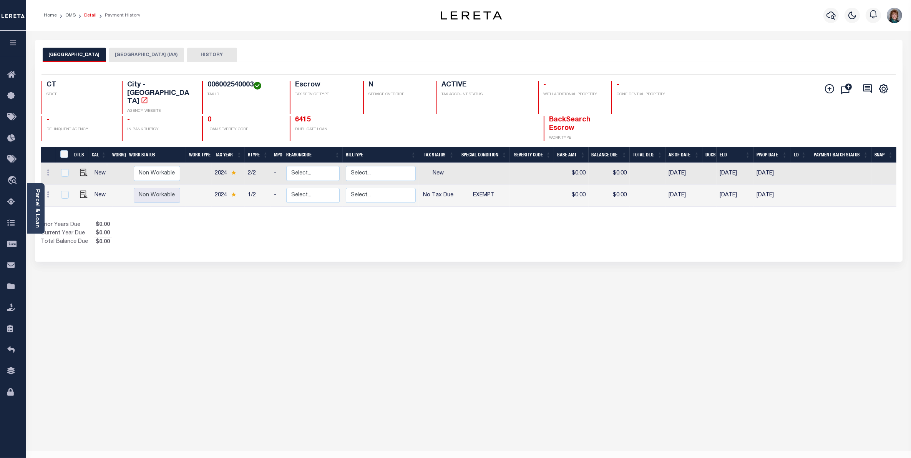
click at [86, 16] on link "Detail" at bounding box center [90, 15] width 12 height 5
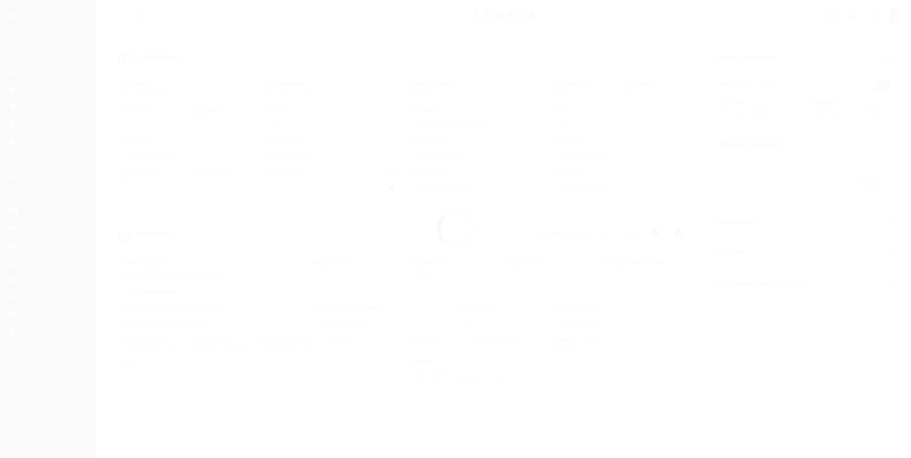
select select "25066"
select select "Escrow"
select select
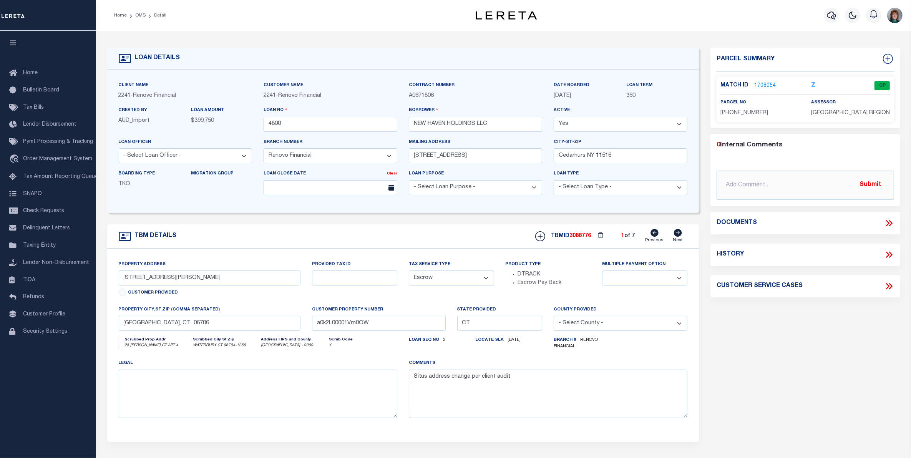
click at [676, 234] on icon at bounding box center [678, 233] width 8 height 8
type input "30 Vail Street Unit 30-3"
type input "a0k2L00001Vm0O7"
select select
click at [678, 235] on icon at bounding box center [677, 233] width 8 height 8
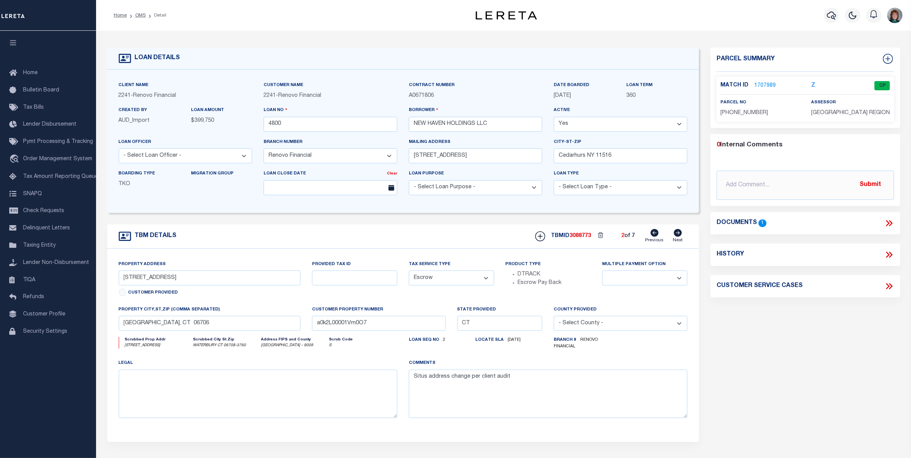
type input "[STREET_ADDRESS]"
type input "a0k2L00001Vm0OM"
select select
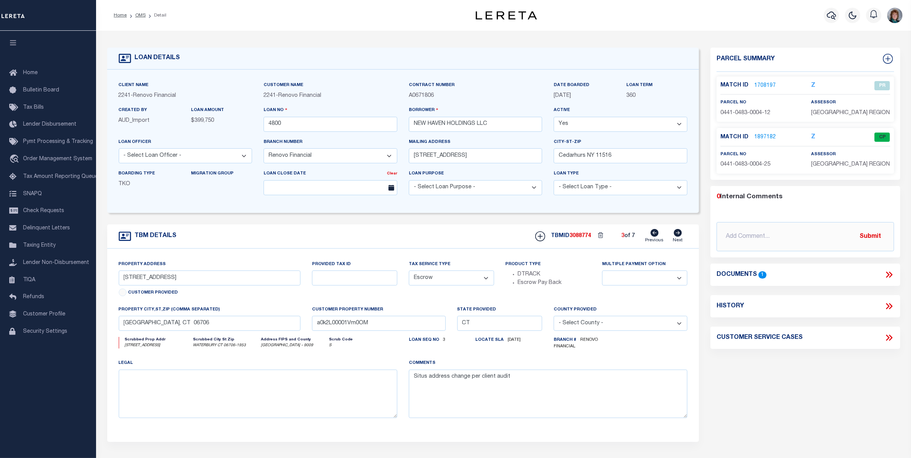
click at [656, 233] on icon at bounding box center [654, 233] width 8 height 8
type input "[STREET_ADDRESS]"
type input "a0k2L00001Vm0O7"
select select
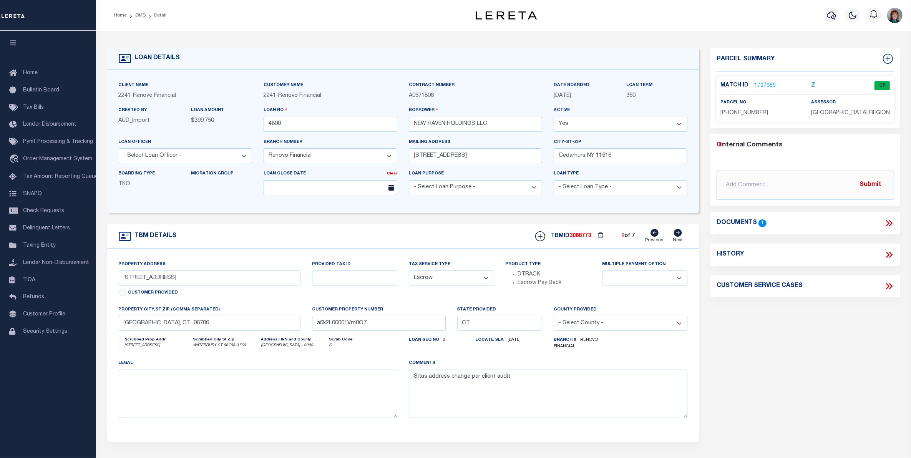
click at [656, 233] on icon at bounding box center [654, 233] width 8 height 8
type input "25 Lisa Court Unit 4"
type input "a0k2L00001Vm0OW"
select select
click at [763, 86] on link "1708054" at bounding box center [765, 86] width 22 height 8
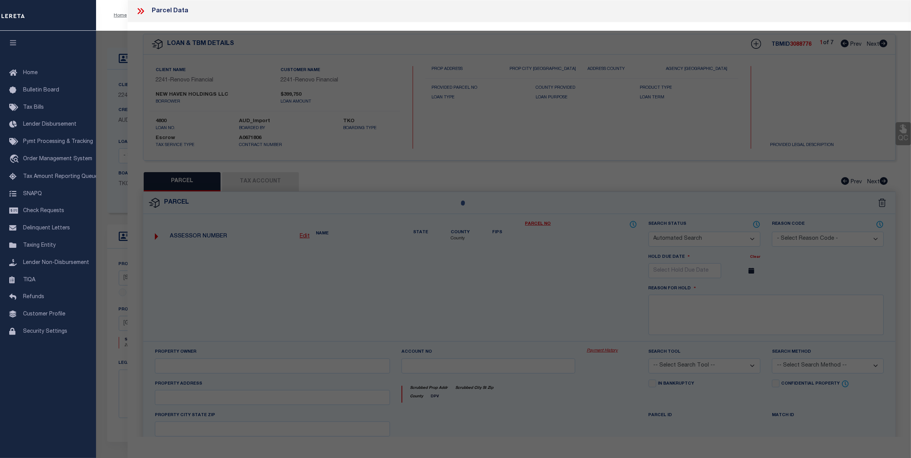
checkbox input "false"
select select "CP"
type input "NEW HAVEN HOLDINGS LLC"
select select
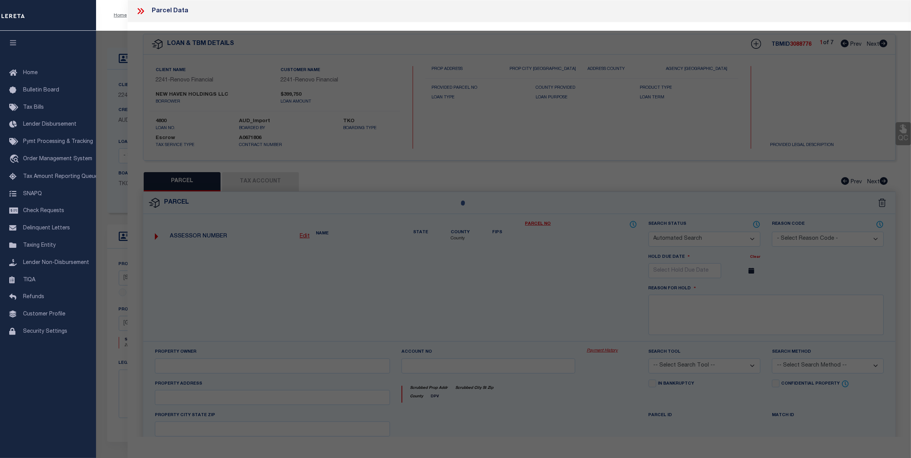
type input "25 LISA COURT 6"
checkbox input "false"
type textarea "Unique ID : 006002540000 0000300006 Volume / Page : 8539/ 197 Unit# : 6"
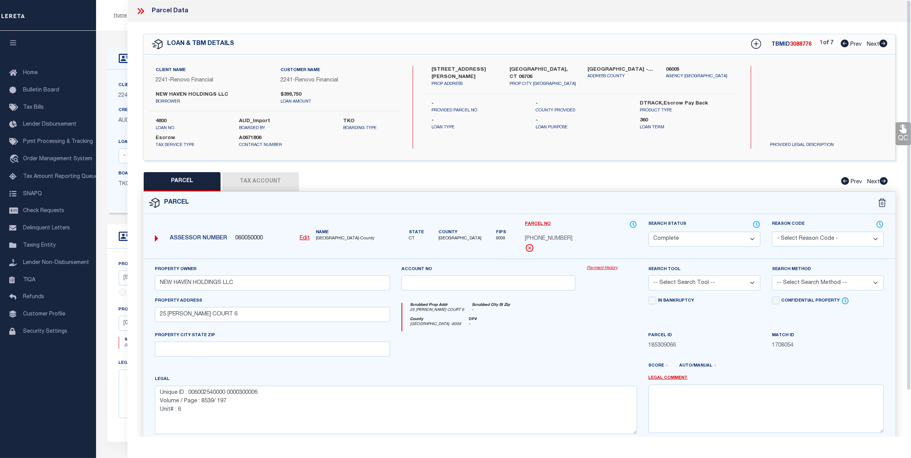
click at [607, 270] on link "Payment History" at bounding box center [612, 268] width 50 height 7
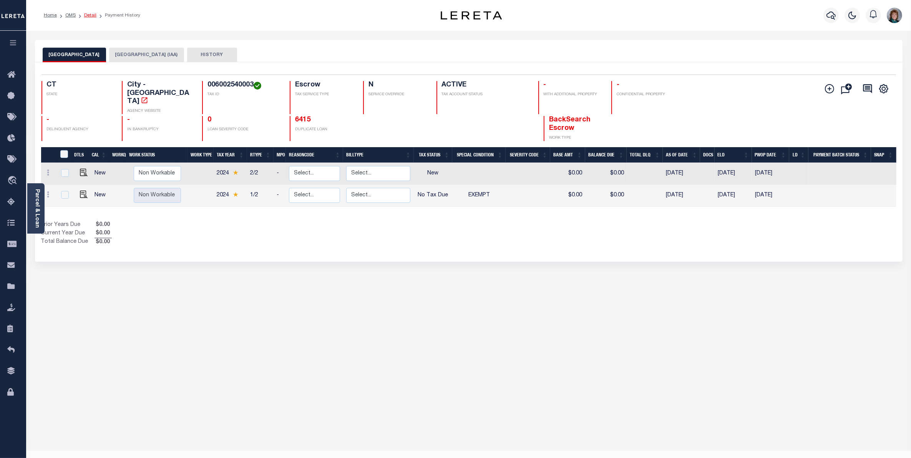
click at [89, 16] on link "Detail" at bounding box center [90, 15] width 12 height 5
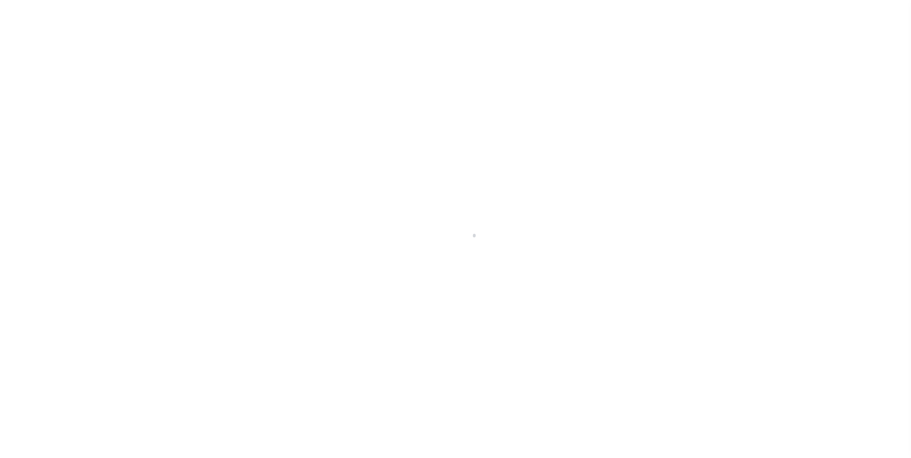
select select "Escrow"
type input "[STREET_ADDRESS][PERSON_NAME]"
type input "[GEOGRAPHIC_DATA], CT 06706"
type input "a0k2L00001Vm0OW"
type input "CT"
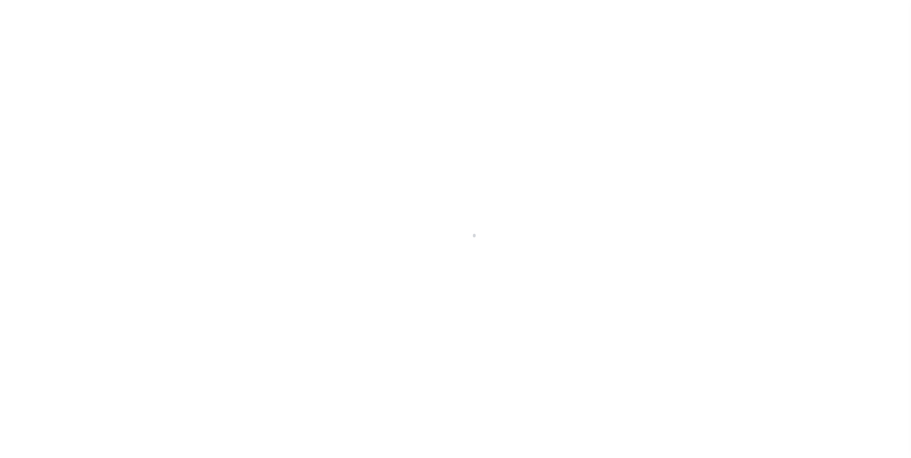
type textarea "Situs address change per client audit"
select select "25066"
select select
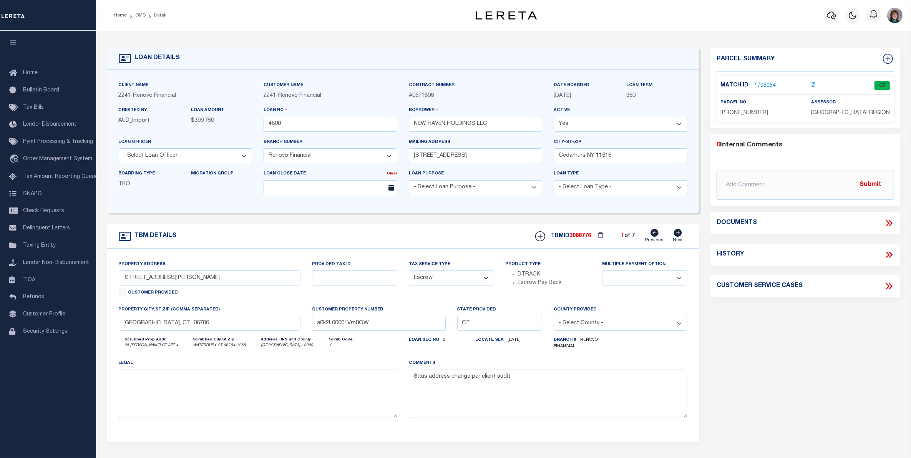
click at [674, 235] on icon at bounding box center [678, 233] width 8 height 8
type input "30 Vail Street Unit 30-3"
type input "a0k2L00001Vm0O7"
select select
click at [675, 237] on icon at bounding box center [678, 233] width 8 height 8
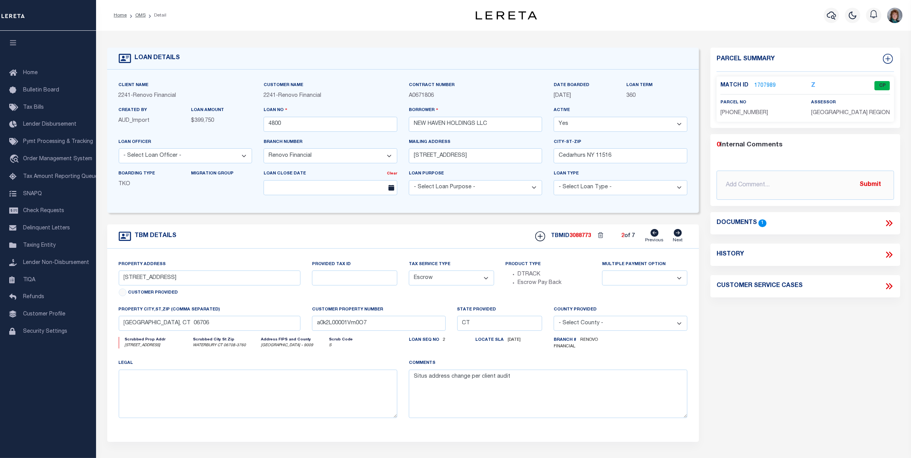
type input "35 Mountain Village Road Unit 35-25"
type input "a0k2L00001Vm0OM"
select select
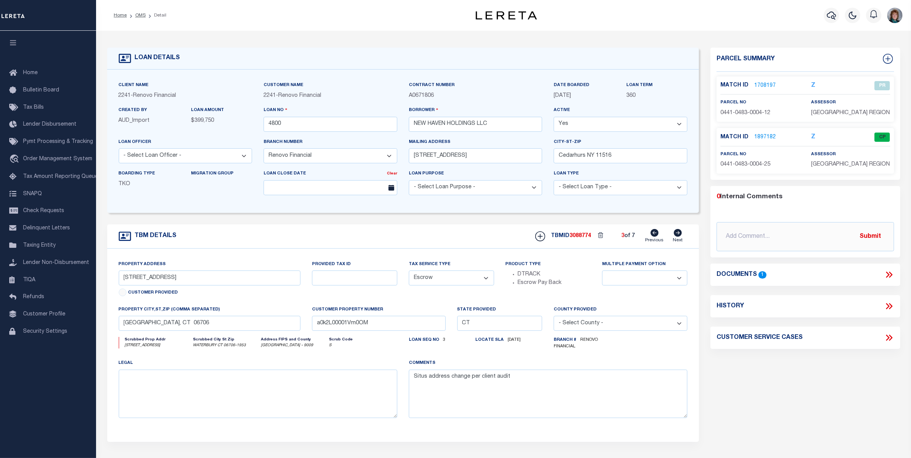
click at [676, 237] on icon at bounding box center [678, 233] width 8 height 8
type input "35 Mountain Village Road Unit 35-24"
type input "a0k2L00001Vm0OC"
select select
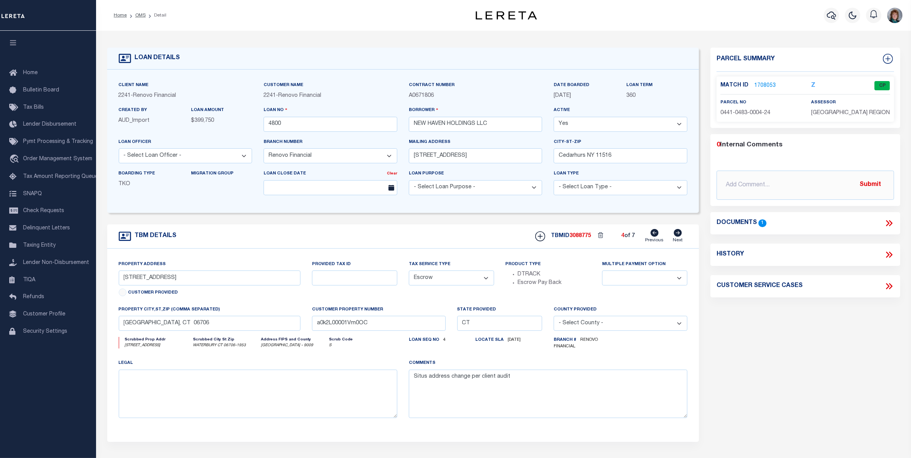
click at [676, 237] on icon at bounding box center [678, 233] width 8 height 8
type input "50 Sigwin Circle Unit 54"
type input "Wallingford, CT 06492"
type input "a0k2L00001Vm0O2"
select select
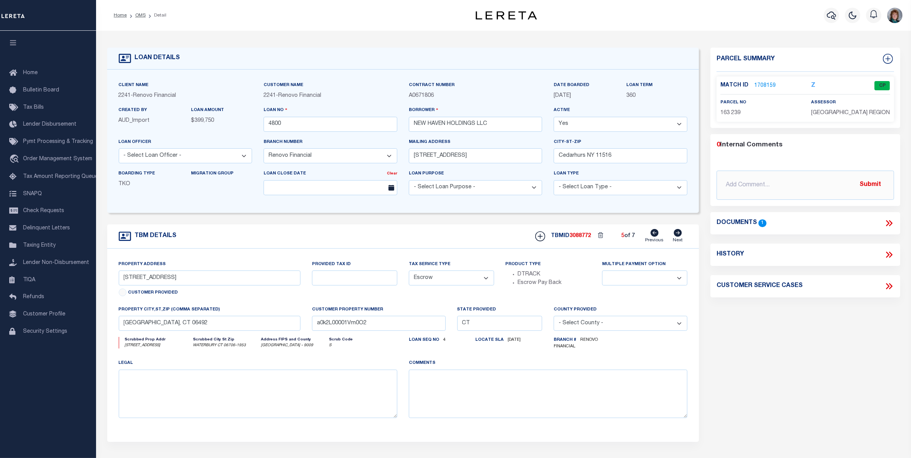
select select
click at [681, 236] on icon at bounding box center [678, 233] width 8 height 8
type input "16 Lisa Court Unit 2"
type input "Waterbury, CT 06706"
type input "a0k2L00001Vm0Ob"
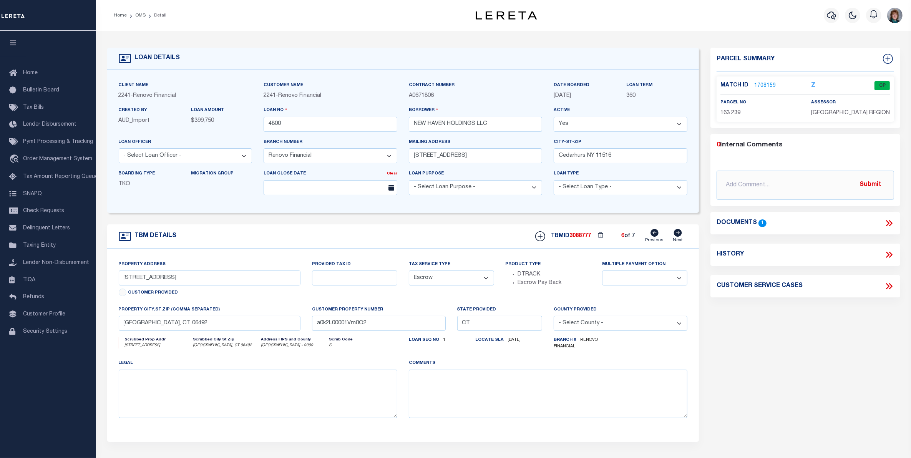
type textarea "Situs address change per client audit"
select select
click at [681, 236] on icon at bounding box center [678, 233] width 8 height 8
type input "35 Mountain Village Road Unit 35-26"
type input "a0k2L00001Vm0OR"
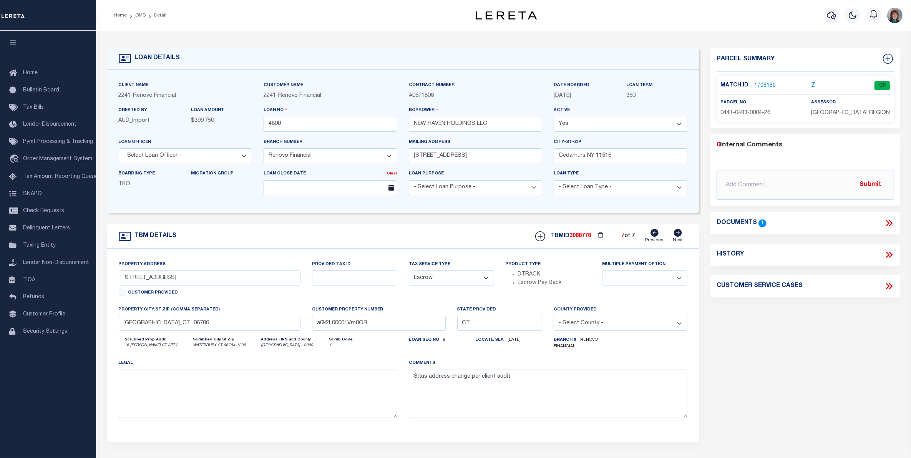
select select
click at [681, 236] on icon at bounding box center [678, 233] width 8 height 8
click at [656, 234] on icon at bounding box center [654, 233] width 8 height 8
type input "16 Lisa Court Unit 2"
type input "a0k2L00001Vm0Ob"
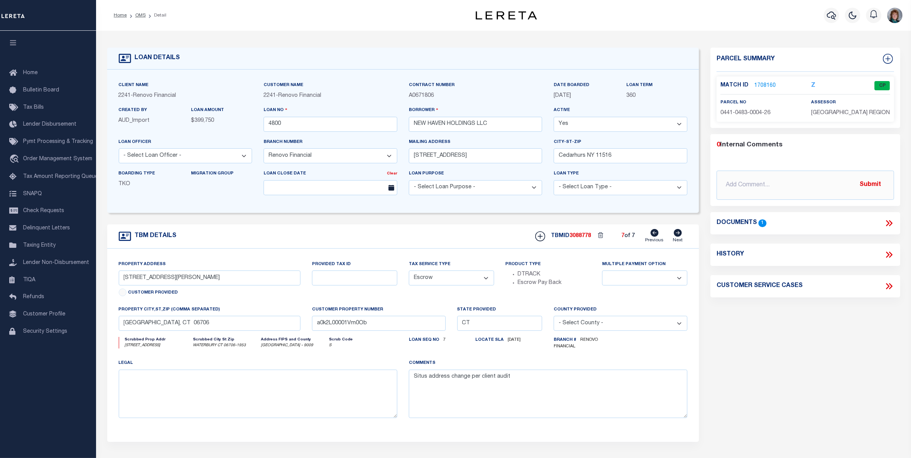
select select
click at [656, 234] on icon at bounding box center [654, 233] width 8 height 8
type input "50 Sigwin Circle Unit 54"
type input "Wallingford, CT 06492"
type input "a0k2L00001Vm0O2"
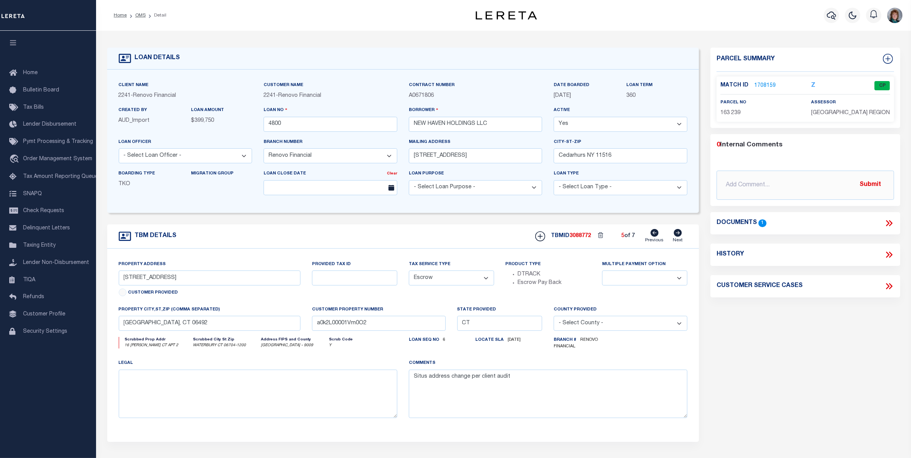
select select
click at [656, 234] on icon at bounding box center [654, 233] width 8 height 8
type input "35 Mountain Village Road Unit 35-24"
type input "Waterbury, CT 06706"
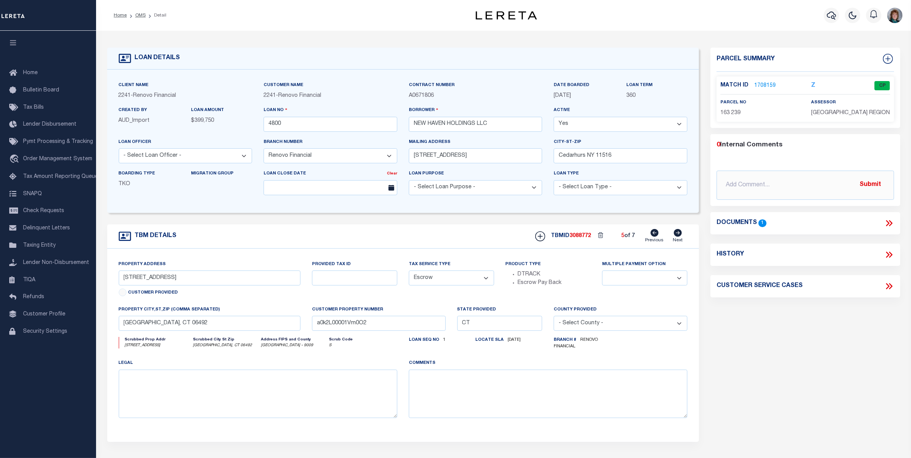
type input "a0k2L00001Vm0OC"
type textarea "Situs address change per client audit"
select select
click at [656, 234] on icon at bounding box center [654, 233] width 8 height 8
type input "35 Mountain Village Road Unit 35-25"
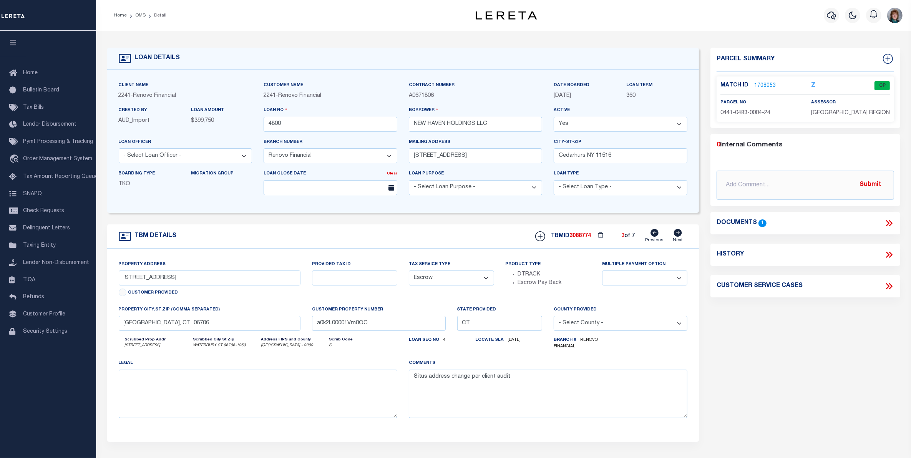
type input "a0k2L00001Vm0OM"
select select
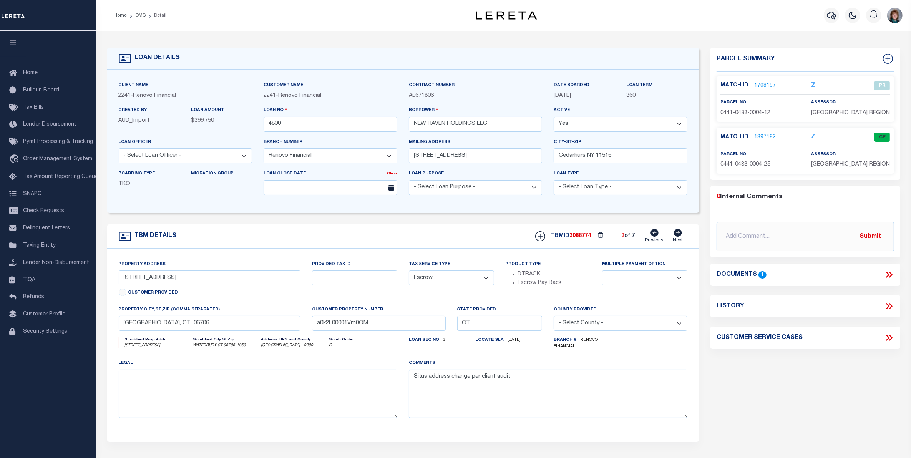
click at [656, 234] on icon at bounding box center [654, 233] width 8 height 8
type input "30 Vail Street Unit 30-3"
type input "a0k2L00001Vm0O7"
select select
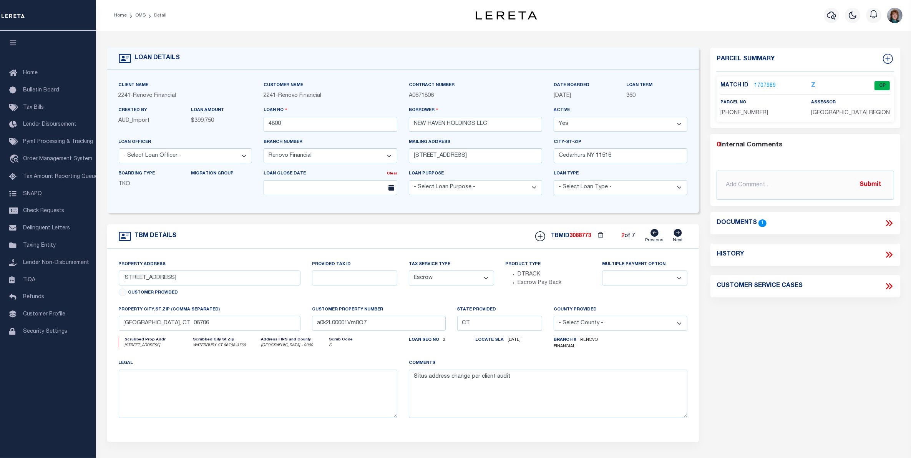
click at [656, 234] on icon at bounding box center [654, 233] width 8 height 8
type input "25 Lisa Court Unit 4"
type input "a0k2L00001Vm0OW"
select select
click at [656, 234] on icon at bounding box center [654, 233] width 8 height 8
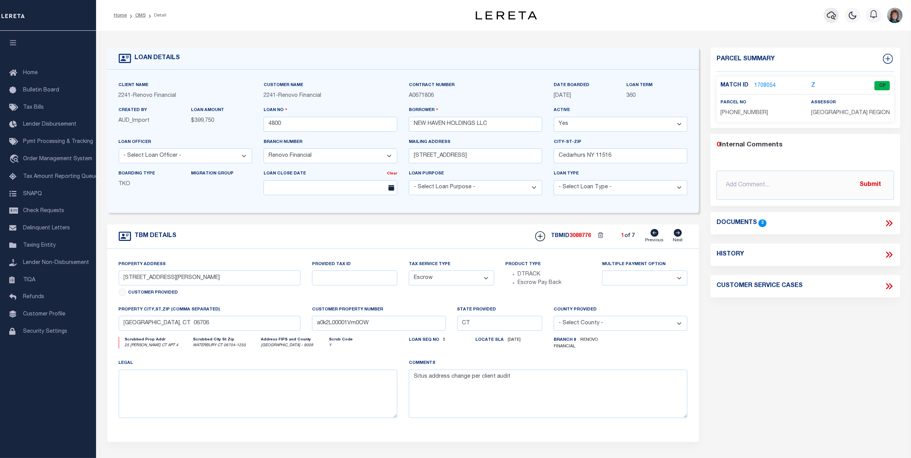
click at [832, 12] on icon "button" at bounding box center [831, 16] width 9 height 8
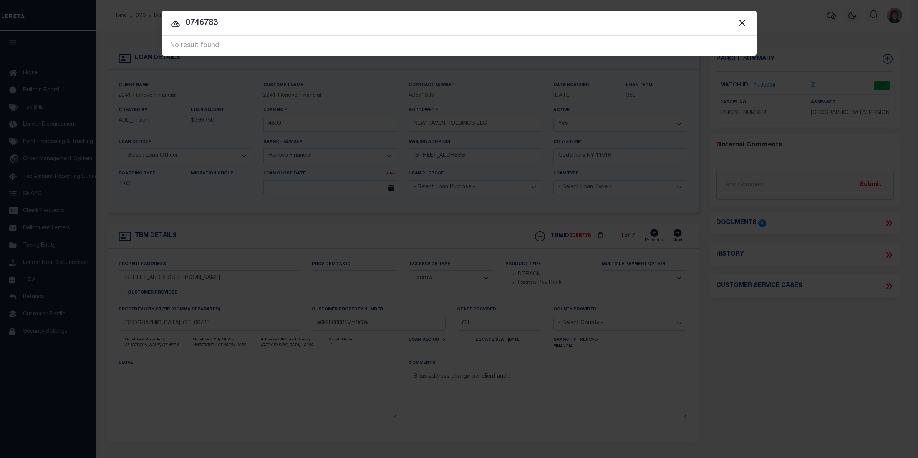
click at [191, 23] on input "0746783" at bounding box center [459, 23] width 595 height 13
drag, startPoint x: 234, startPoint y: 25, endPoint x: 179, endPoint y: 29, distance: 55.0
click at [177, 29] on input "746783" at bounding box center [459, 23] width 595 height 13
type input "6415"
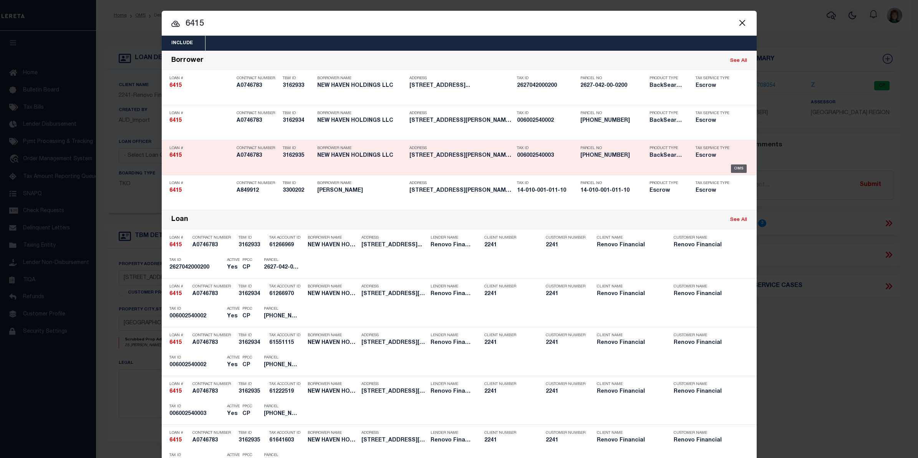
click at [733, 164] on div "OMS" at bounding box center [739, 168] width 16 height 8
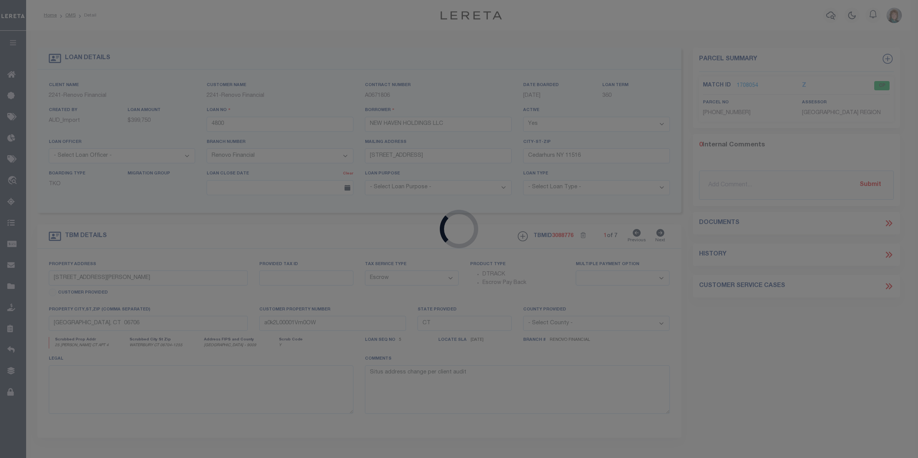
type input "6415"
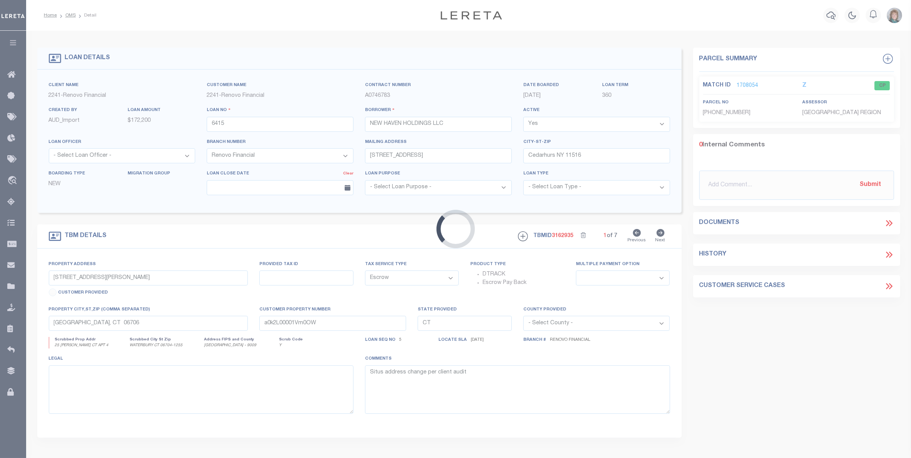
type input "25 Lisa Court Unit 6"
type input "Waterbury, CT 06704"
type input "a0k8Y00000bMa7o"
select select
select select "25066"
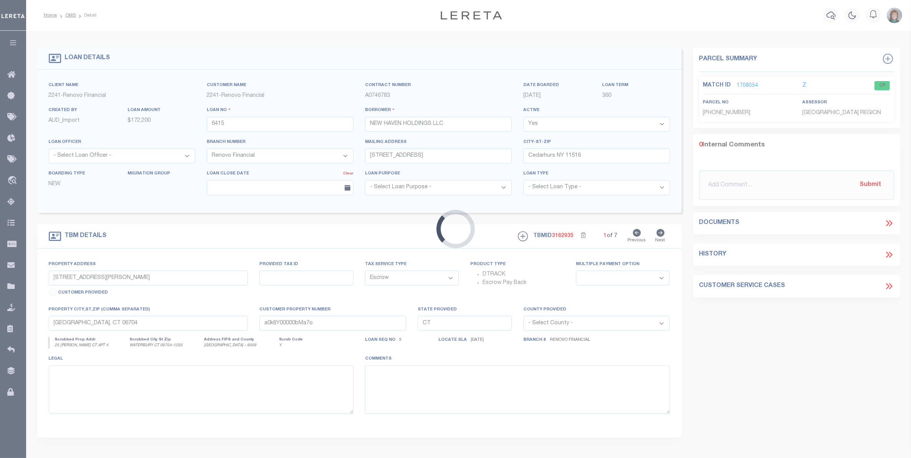
select select
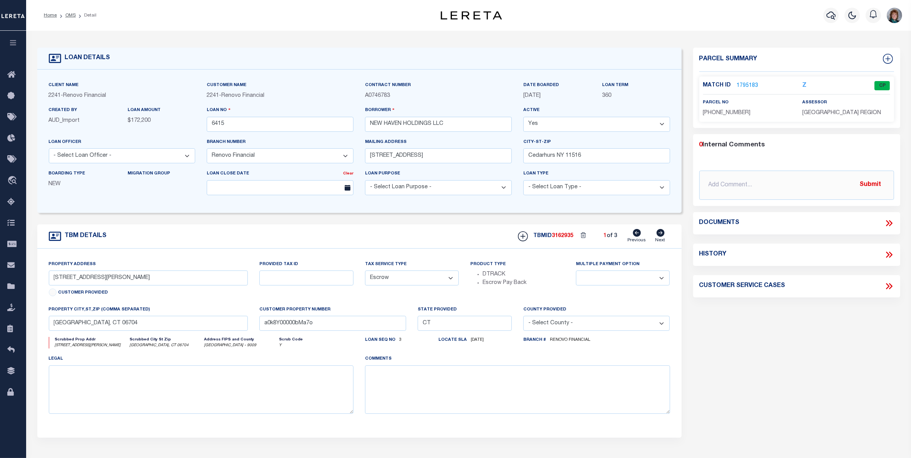
click at [746, 85] on link "1795183" at bounding box center [748, 86] width 22 height 8
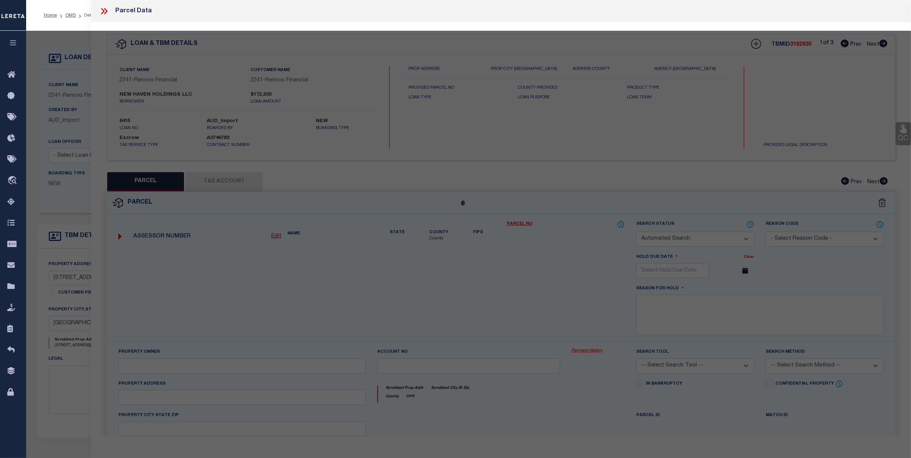
checkbox input "false"
select select "CP"
type input "NEW HAVEN HOLDINGS LLC"
select select
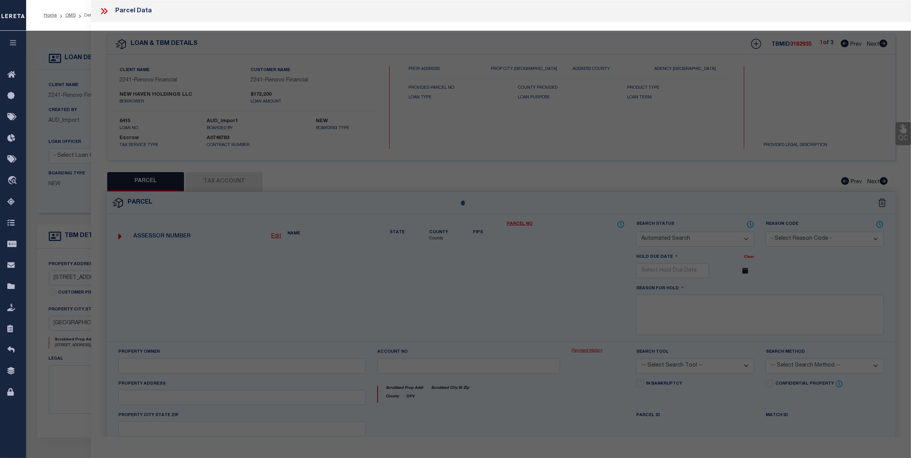
type input "25 LISA COURT 6"
checkbox input "false"
type textarea "Unique ID : 006002540000 0000300006 Volume / Page : 8539/ 197 Unit# : 6"
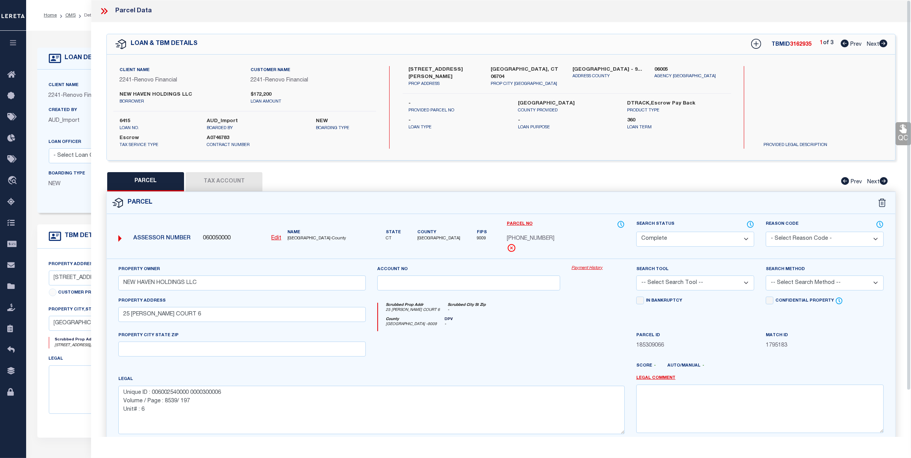
click at [585, 268] on link "Payment History" at bounding box center [598, 268] width 53 height 7
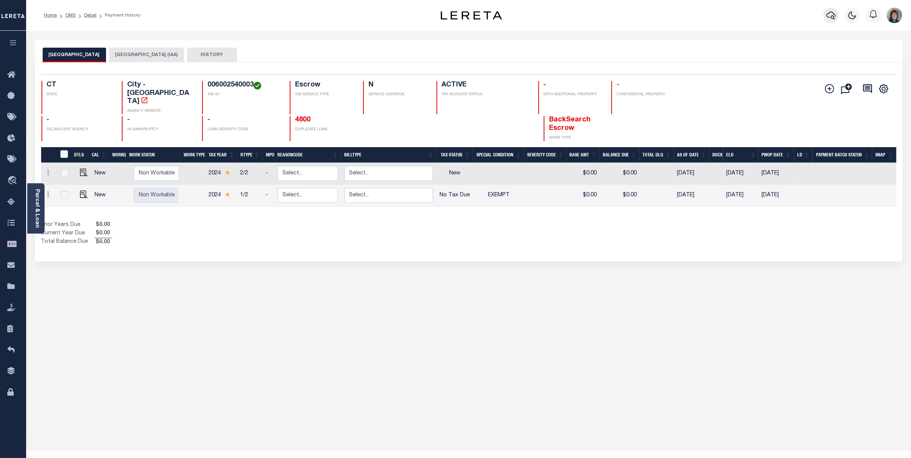
click at [827, 15] on icon "button" at bounding box center [830, 16] width 9 height 8
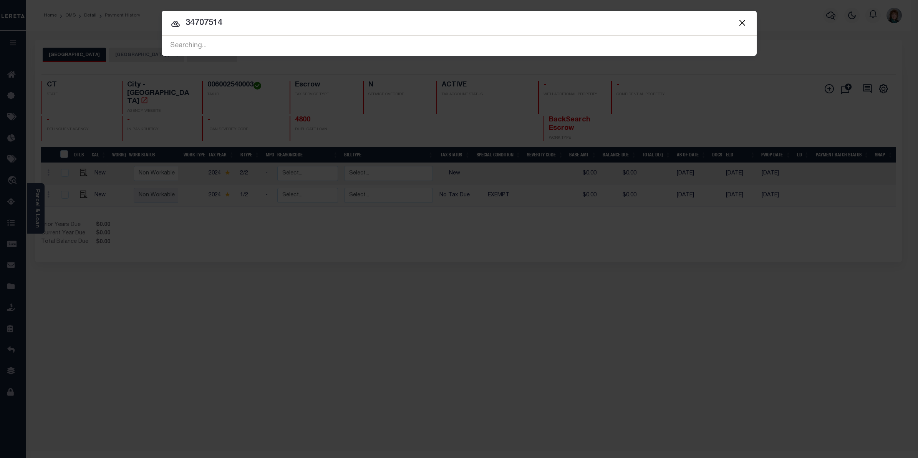
type input "34707514"
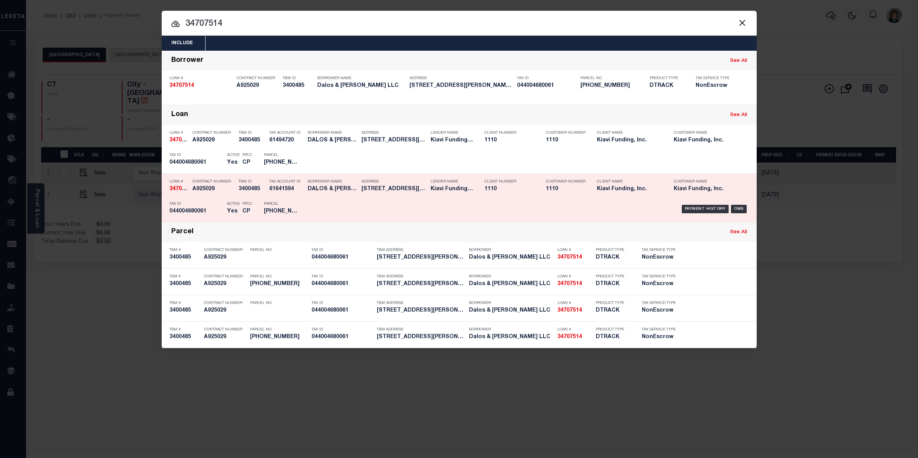
click at [706, 204] on div "Payment History OMS" at bounding box center [529, 209] width 439 height 22
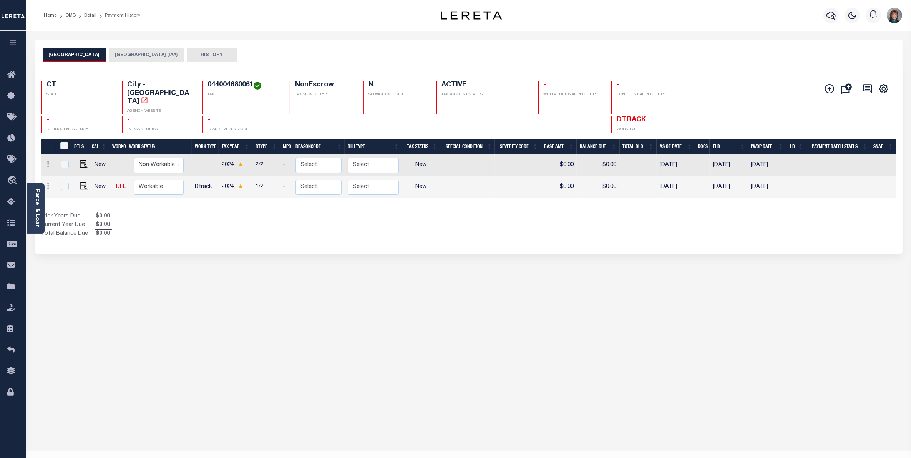
click at [135, 54] on button "[GEOGRAPHIC_DATA] (IAA)" at bounding box center [146, 55] width 75 height 15
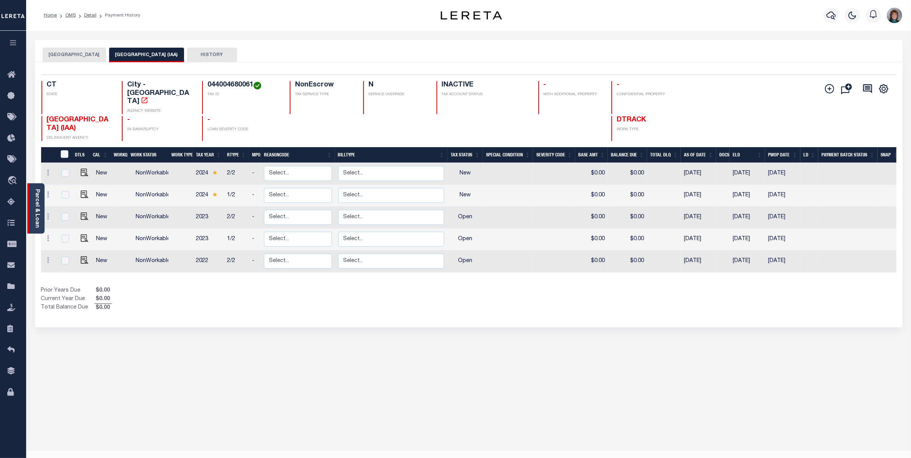
click at [33, 214] on div "Parcel & Loan" at bounding box center [35, 208] width 17 height 50
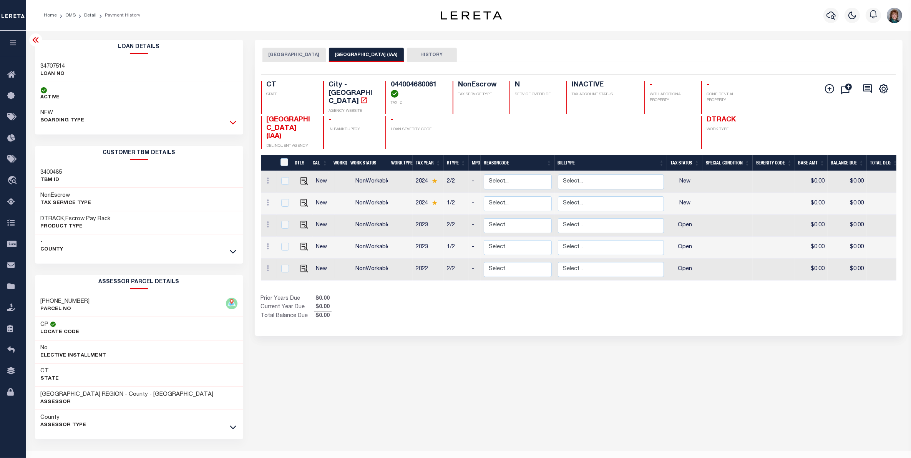
click at [230, 122] on icon at bounding box center [233, 122] width 7 height 8
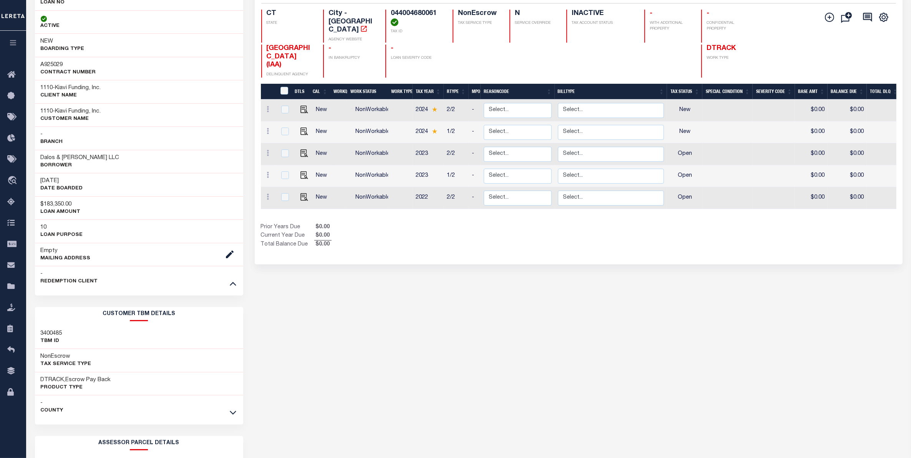
scroll to position [144, 0]
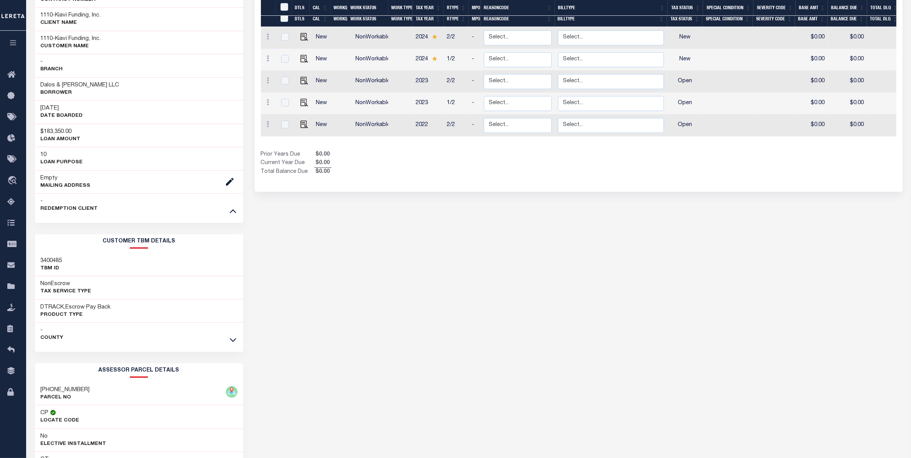
click at [229, 340] on div at bounding box center [233, 340] width 9 height 8
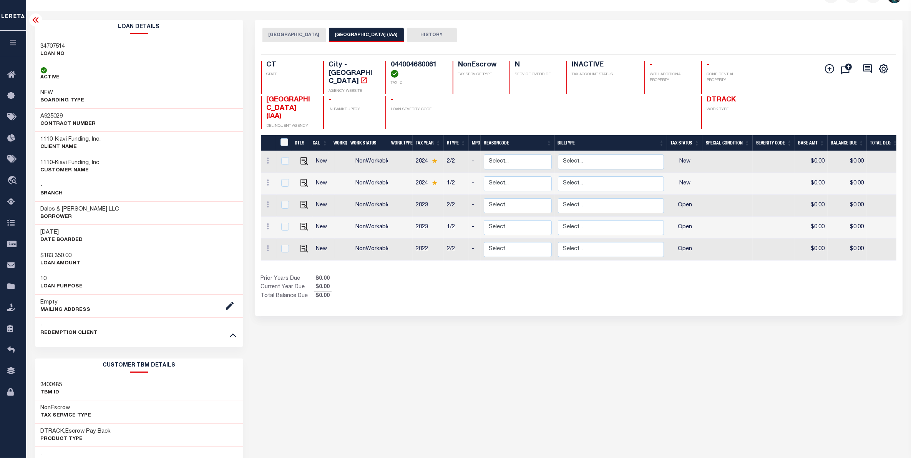
scroll to position [0, 0]
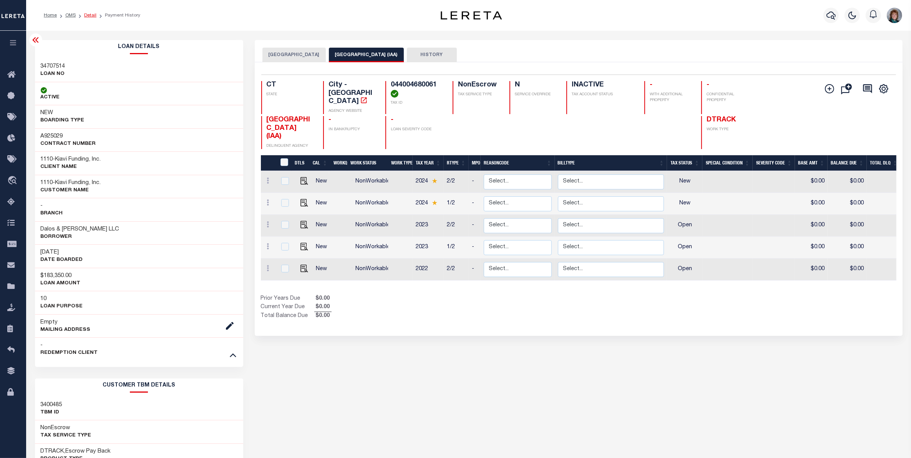
click at [87, 14] on link "Detail" at bounding box center [90, 15] width 12 height 5
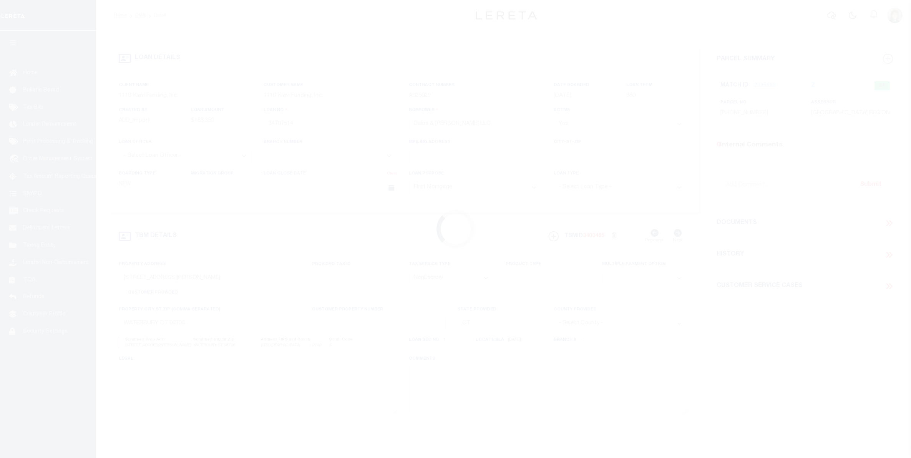
select select "3485"
select select "10"
select select "NonEscrow"
select select
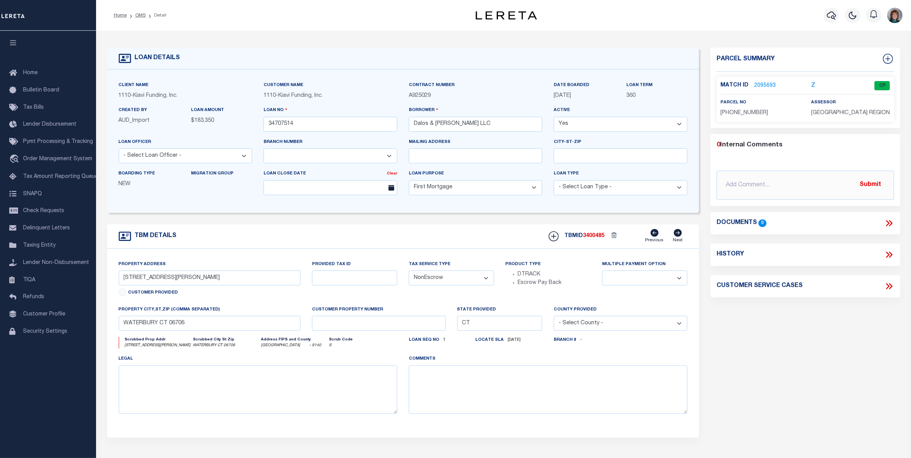
click at [767, 82] on link "2095693" at bounding box center [765, 86] width 22 height 8
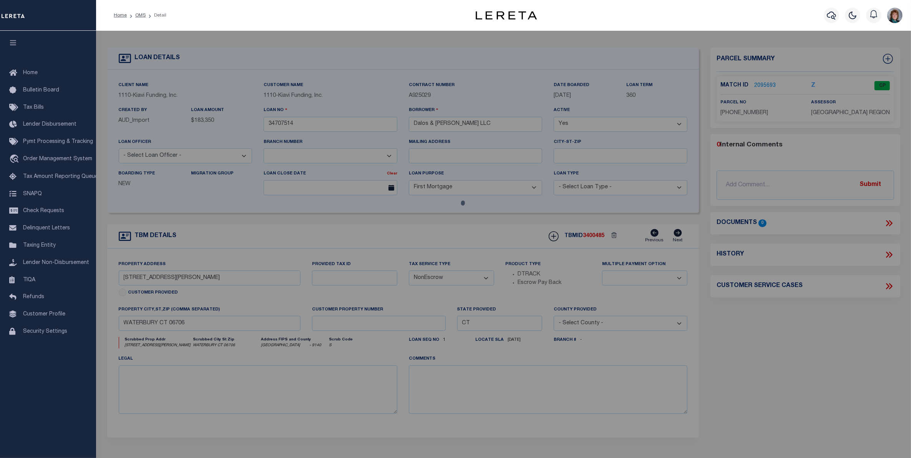
checkbox input "false"
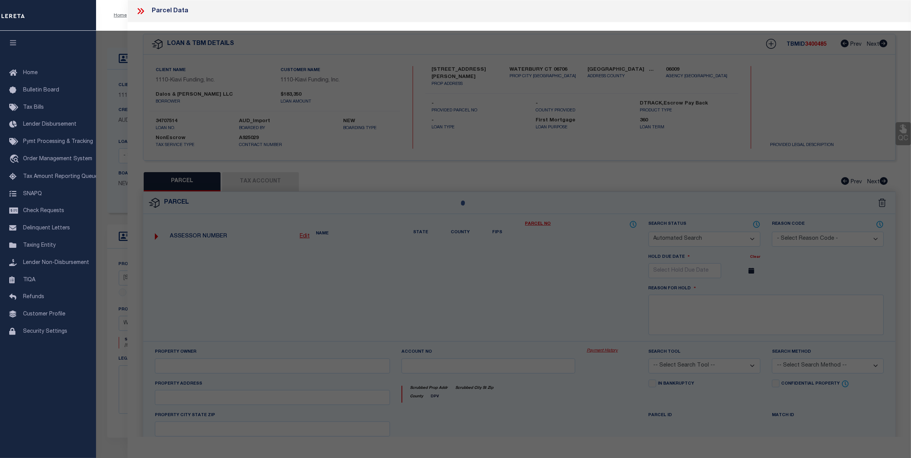
select select "CP"
type input "Dalos & [PERSON_NAME] LLC"
select select "AGW"
select select
type input "[STREET_ADDRESS][PERSON_NAME],"
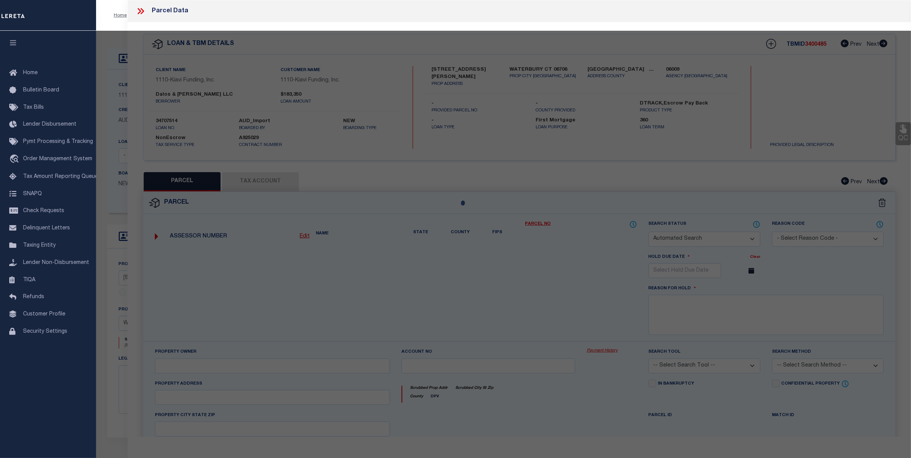
type input "WATERBURY, CT, 06706"
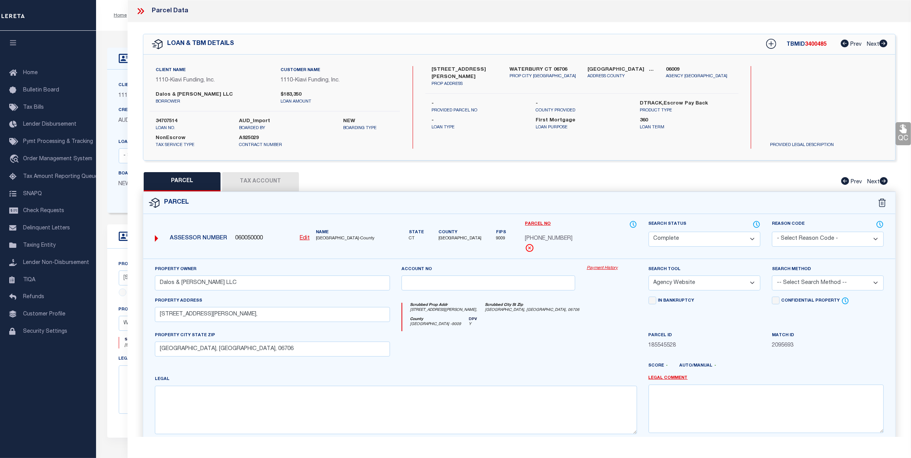
click at [602, 271] on link "Payment History" at bounding box center [612, 268] width 50 height 7
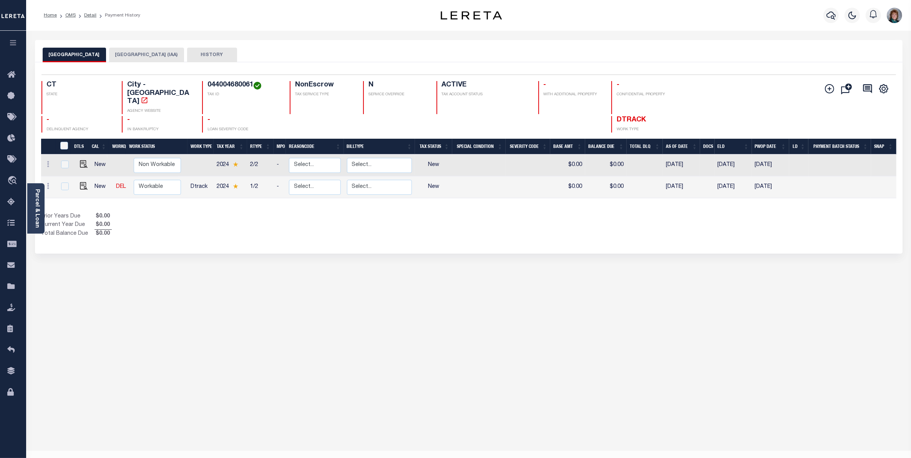
click at [137, 47] on div "[GEOGRAPHIC_DATA] (IAA) HISTORY" at bounding box center [468, 51] width 867 height 22
click at [138, 54] on button "[GEOGRAPHIC_DATA] (IAA)" at bounding box center [146, 55] width 75 height 15
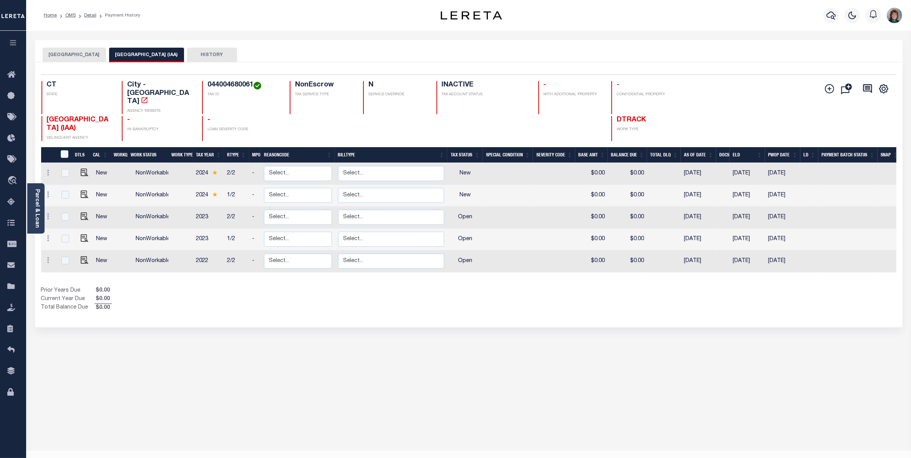
click at [80, 53] on button "[GEOGRAPHIC_DATA]" at bounding box center [74, 55] width 63 height 15
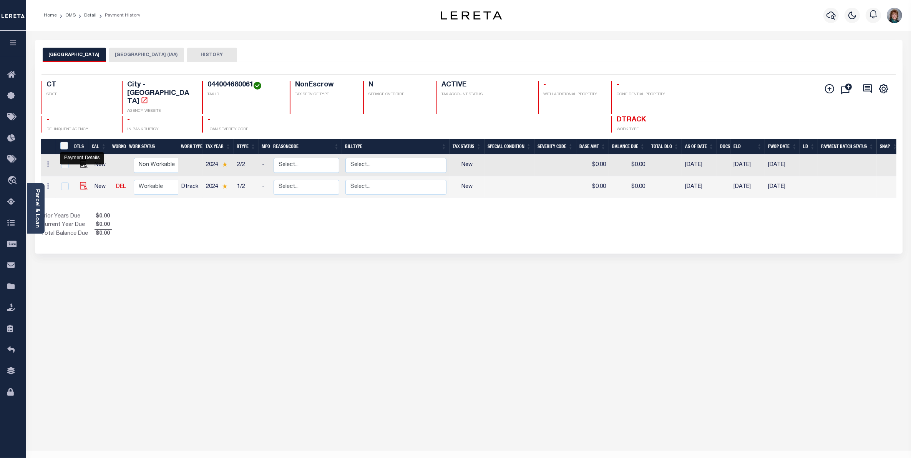
click at [81, 182] on img "" at bounding box center [84, 186] width 8 height 8
checkbox input "true"
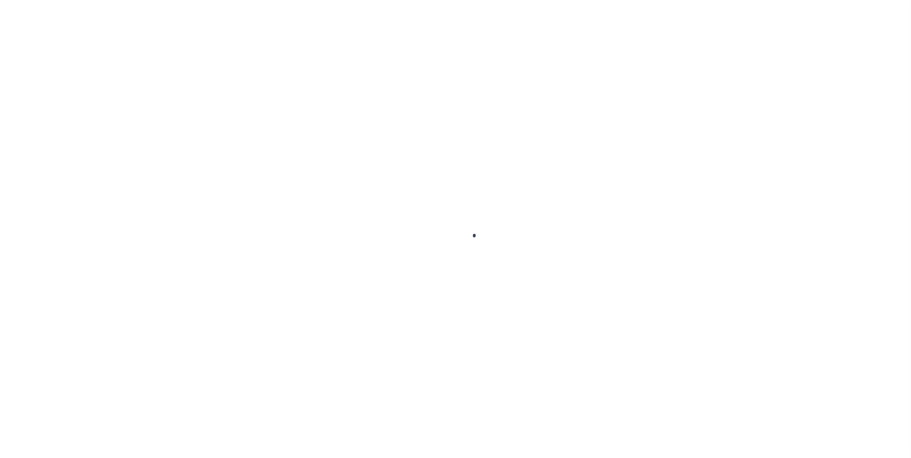
checkbox input "false"
type input "Semi Annual"
type input "[DATE]"
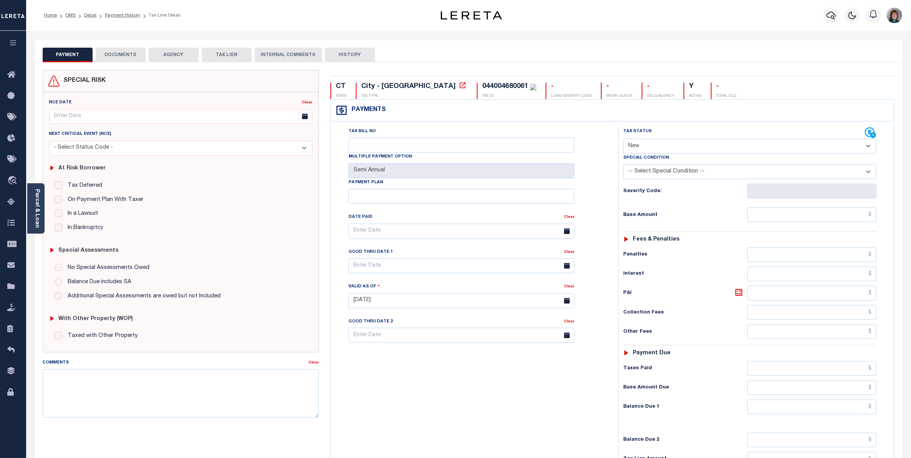
click at [769, 149] on select "- Select Status Code - Open Due/Unpaid Paid Incomplete No Tax Due Internal Refu…" at bounding box center [749, 146] width 253 height 15
select select "DUE"
click at [623, 139] on select "- Select Status Code - Open Due/Unpaid Paid Incomplete No Tax Due Internal Refu…" at bounding box center [749, 146] width 253 height 15
type input "[DATE]"
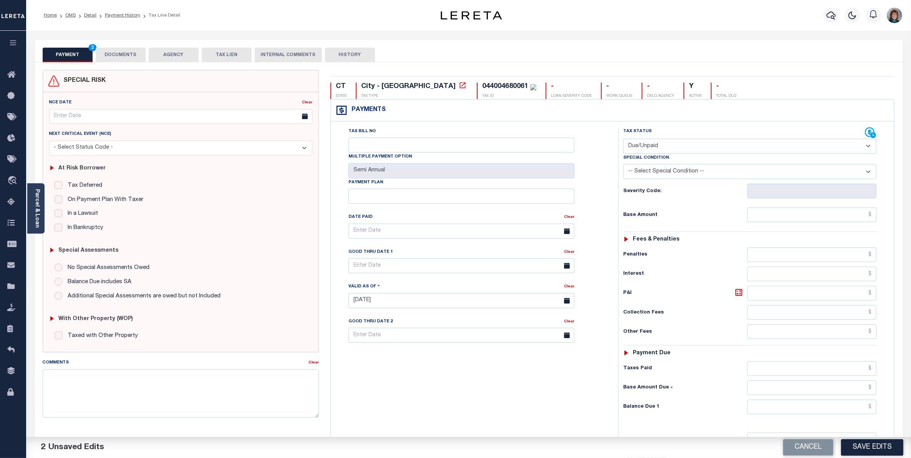
click at [700, 172] on select "-- Select Special Condition -- 3RD PARTY TAX LIEN AGENCY TAX LIEN (A.K.A Inside…" at bounding box center [749, 171] width 253 height 15
select select "17"
click at [623, 166] on select "-- Select Special Condition -- 3RD PARTY TAX LIEN AGENCY TAX LIEN (A.K.A Inside…" at bounding box center [749, 171] width 253 height 15
click at [817, 214] on input "text" at bounding box center [811, 214] width 129 height 15
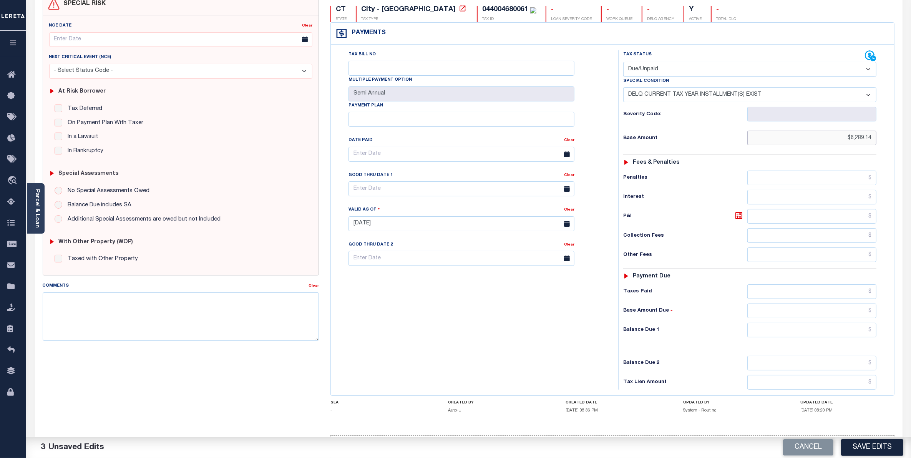
scroll to position [96, 0]
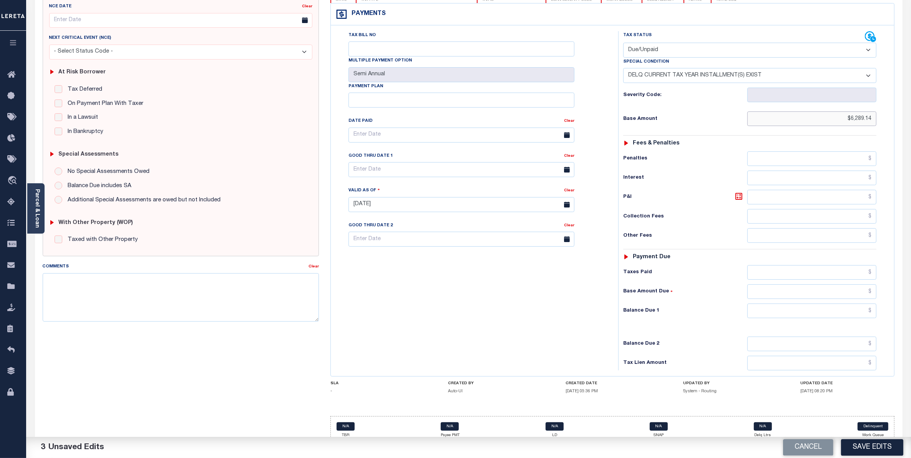
type input "$6,289.14"
click at [859, 310] on input "text" at bounding box center [811, 310] width 129 height 15
type input "$6,289.14"
click at [419, 174] on input "text" at bounding box center [461, 169] width 226 height 15
click at [354, 293] on span "31" at bounding box center [357, 290] width 15 height 15
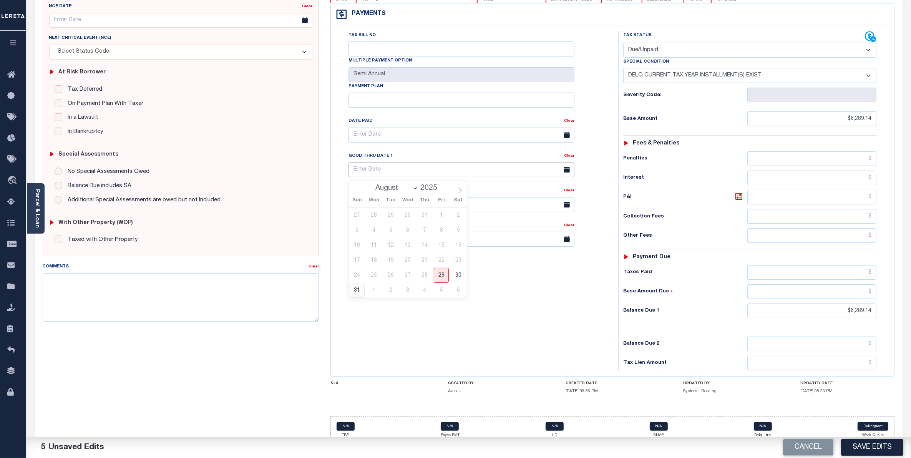
type input "[DATE]"
click at [141, 285] on textarea "Comments" at bounding box center [181, 297] width 276 height 48
paste textarea "2024 1ST AND 2023 FULL YEAR TAXES ARE NOW DUE WITH THE MARSHALLS OFFICE, MARSHA…"
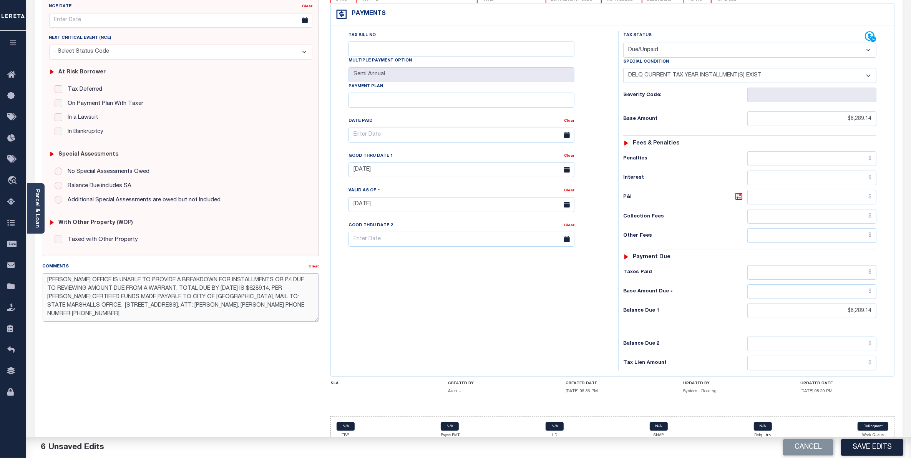
scroll to position [17, 0]
click at [79, 304] on textarea "2024 1ST AND 2023 FULL YEAR TAXES ARE NOW DUE WITH THE MARSHALLS OFFICE, MARSHA…" at bounding box center [181, 297] width 276 height 48
type textarea "2024 1ST AND 2023 FULL YEAR TAXES ARE NOW DUE WITH THE MARSHALLS OFFICE, [PERSO…"
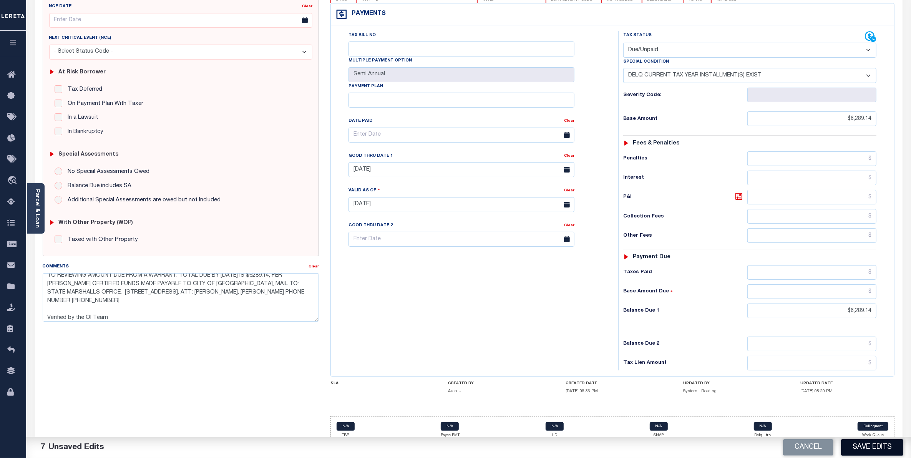
click at [859, 444] on button "Save Edits" at bounding box center [872, 447] width 62 height 17
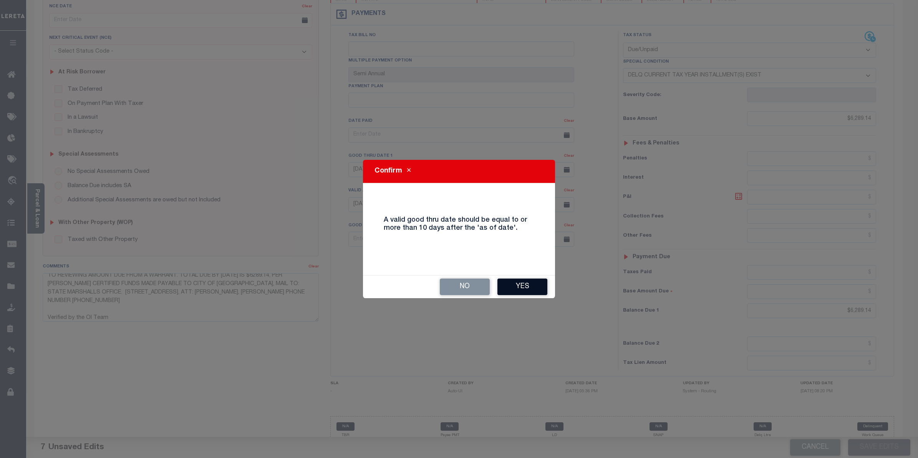
click at [529, 291] on button "Yes" at bounding box center [522, 286] width 50 height 17
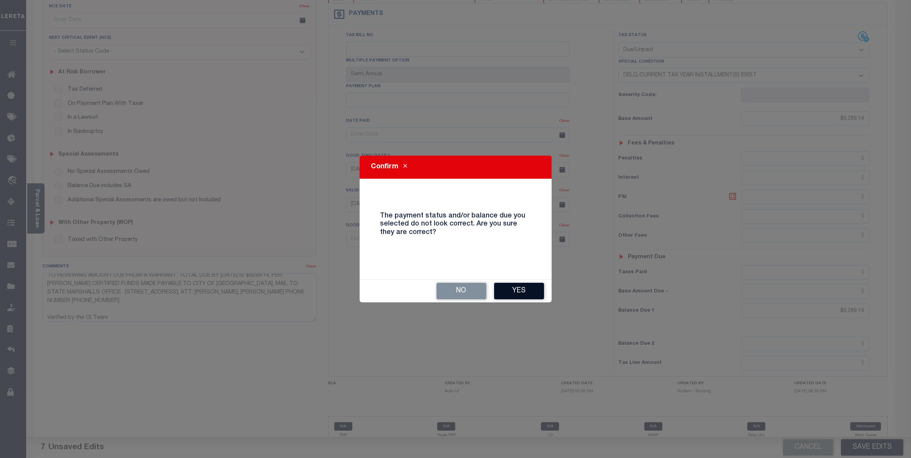
click at [523, 291] on button "Yes" at bounding box center [519, 291] width 50 height 17
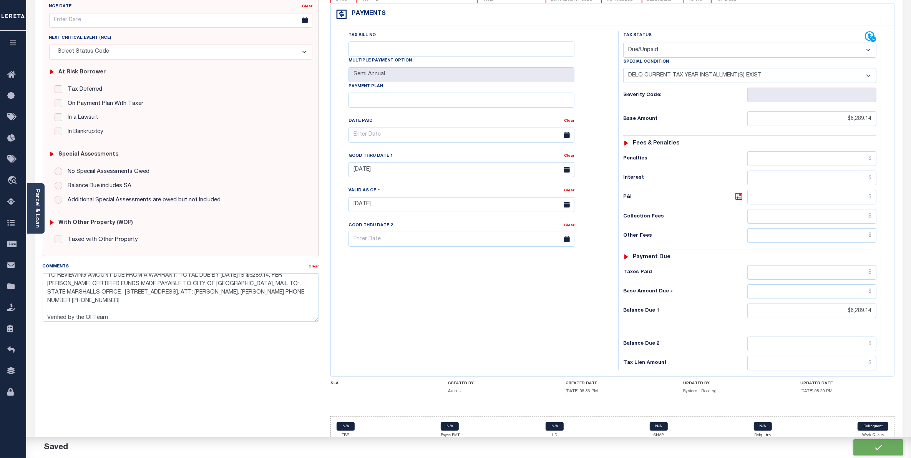
checkbox input "false"
type textarea "2024 1ST AND 2023 FULL YEAR TAXES ARE NOW DUE WITH THE MARSHALLS OFFICE, MARSHA…"
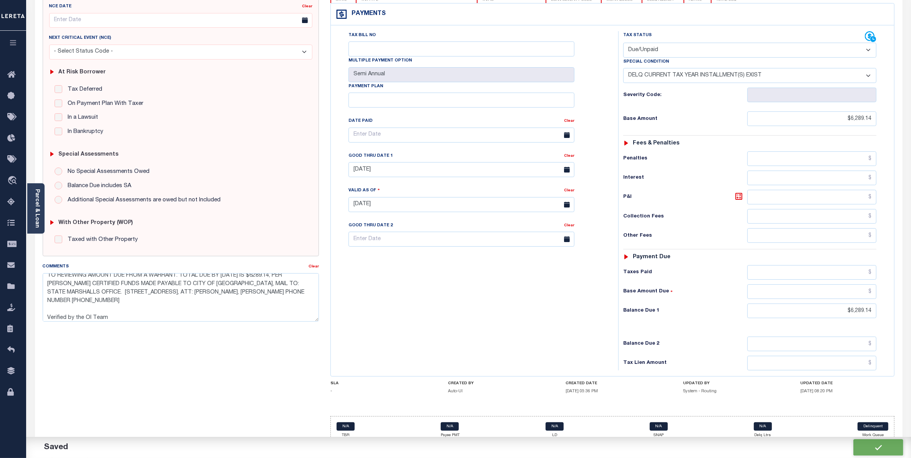
type input "$6,289.14"
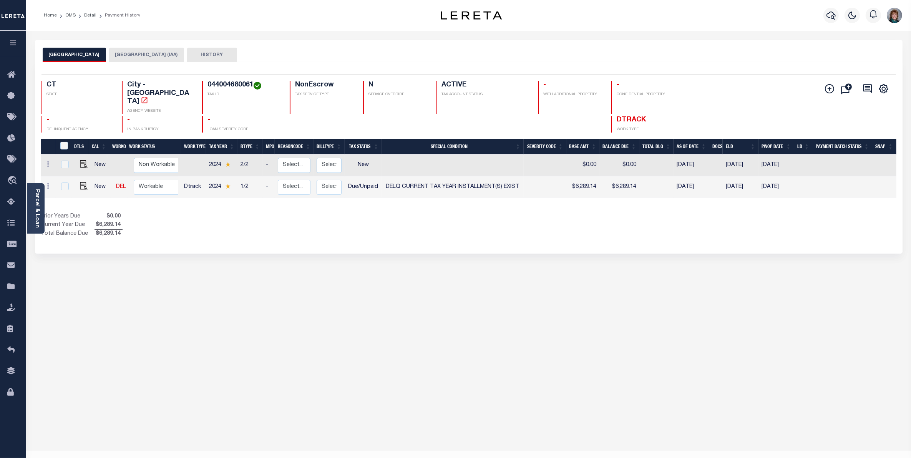
click at [125, 58] on button "[GEOGRAPHIC_DATA] (IAA)" at bounding box center [146, 55] width 75 height 15
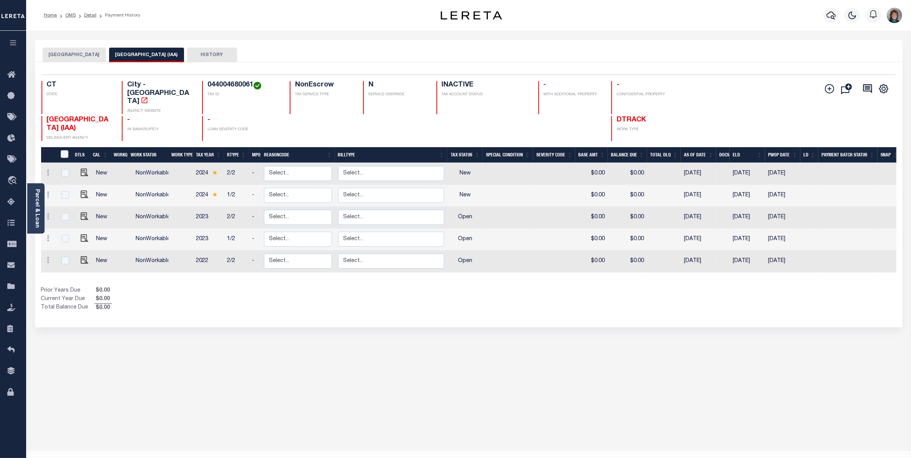
click at [68, 57] on button "[GEOGRAPHIC_DATA]" at bounding box center [74, 55] width 63 height 15
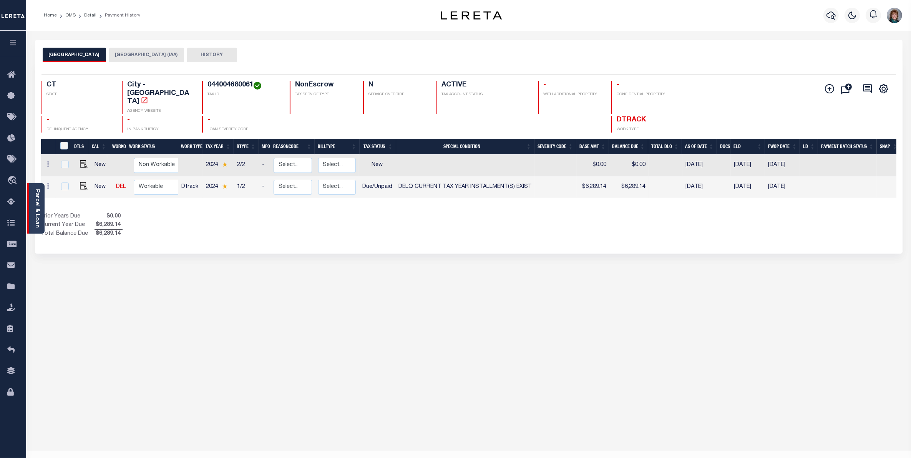
click at [34, 219] on link "Parcel & Loan" at bounding box center [36, 208] width 5 height 39
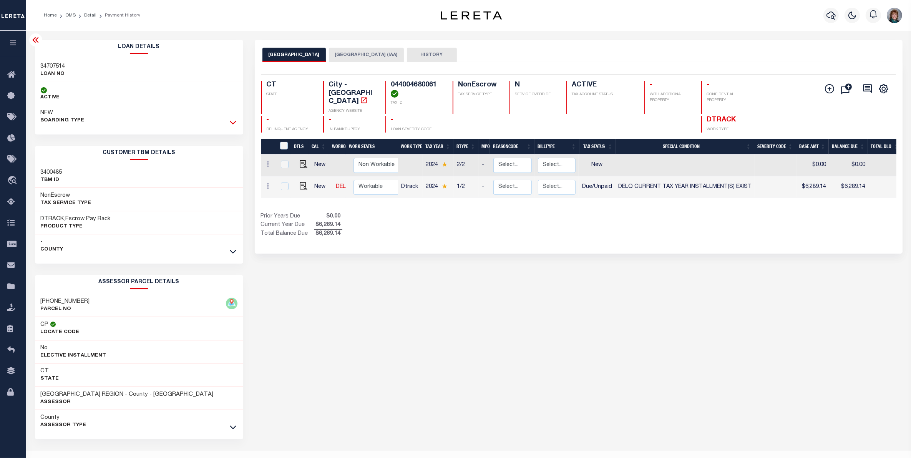
click at [232, 122] on icon at bounding box center [233, 122] width 7 height 8
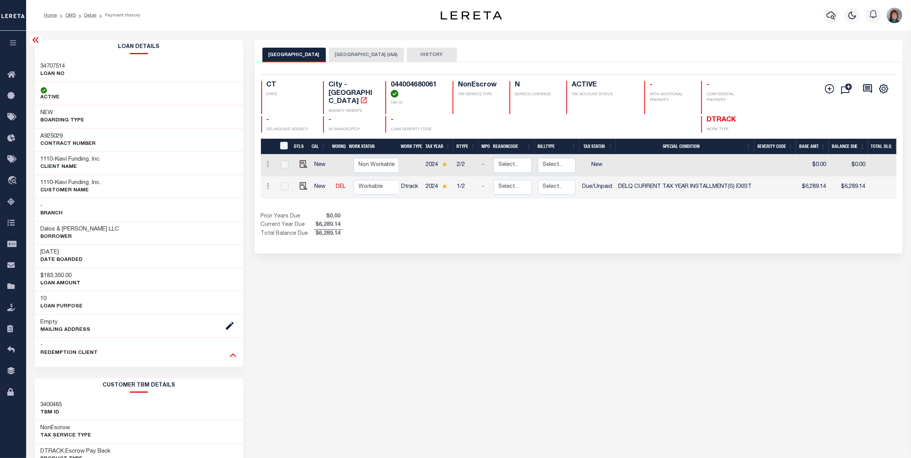
click at [230, 353] on icon at bounding box center [233, 355] width 7 height 8
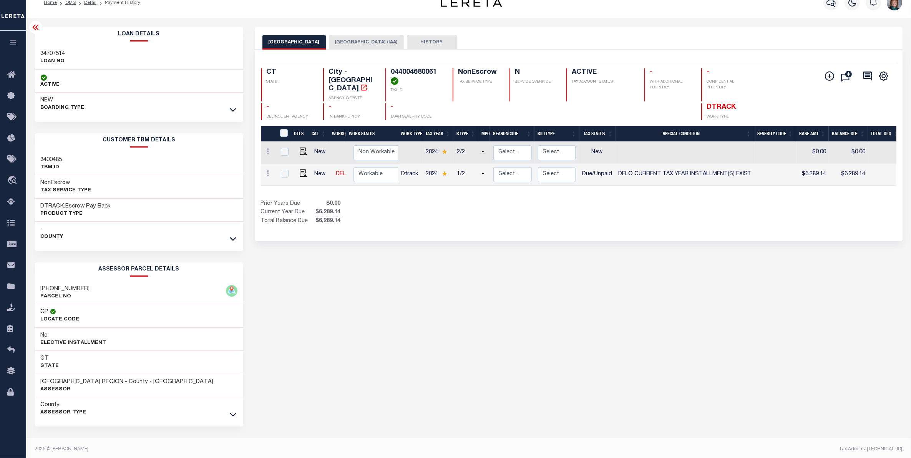
scroll to position [17, 0]
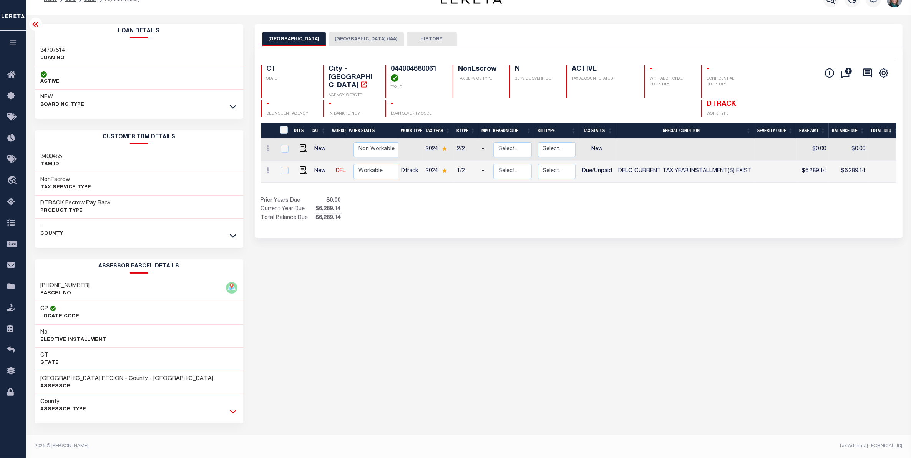
click at [230, 409] on icon at bounding box center [233, 411] width 7 height 8
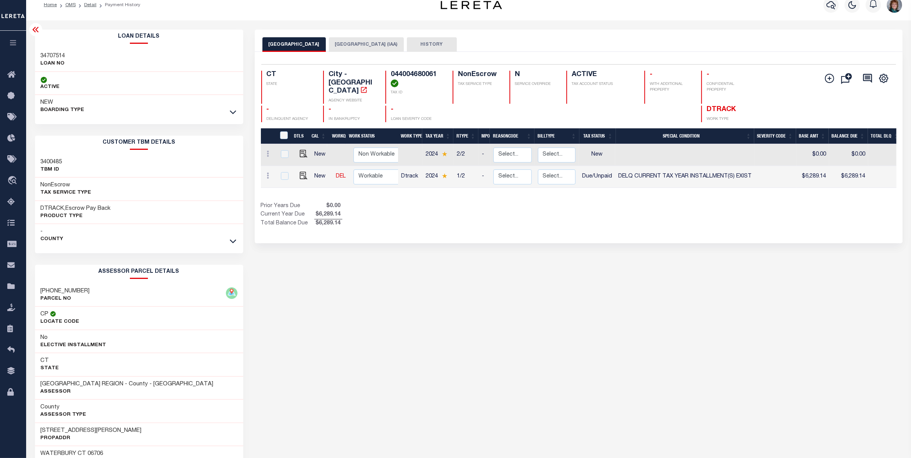
scroll to position [0, 0]
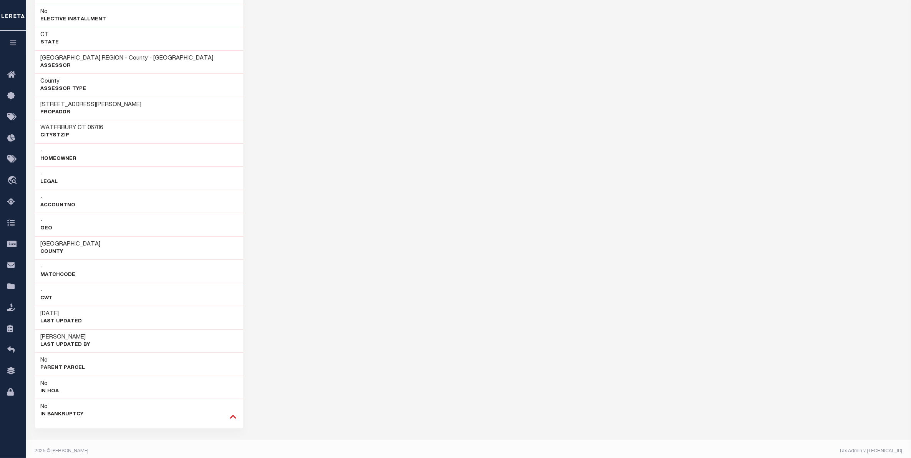
click at [232, 417] on icon at bounding box center [233, 416] width 7 height 8
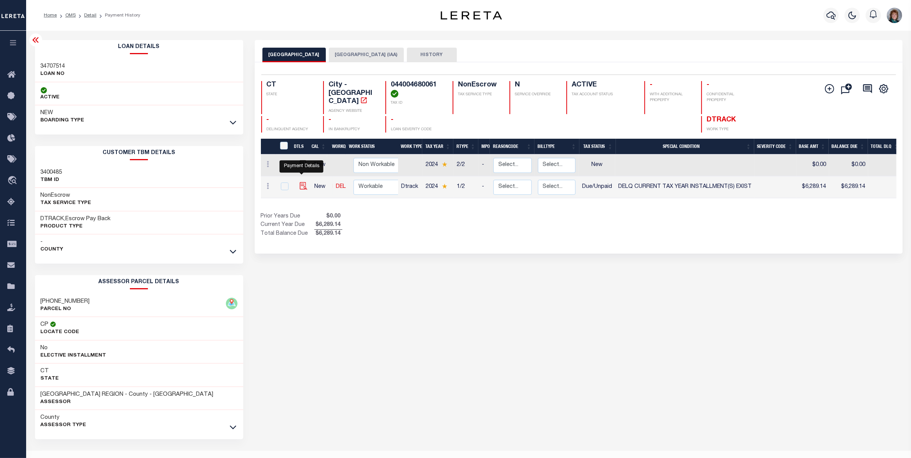
click at [300, 182] on img "" at bounding box center [304, 186] width 8 height 8
checkbox input "true"
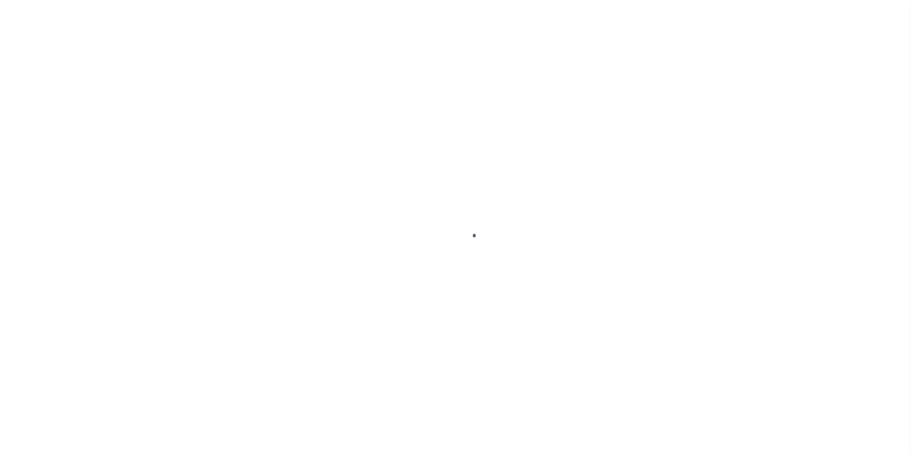
select select "DUE"
select select "17"
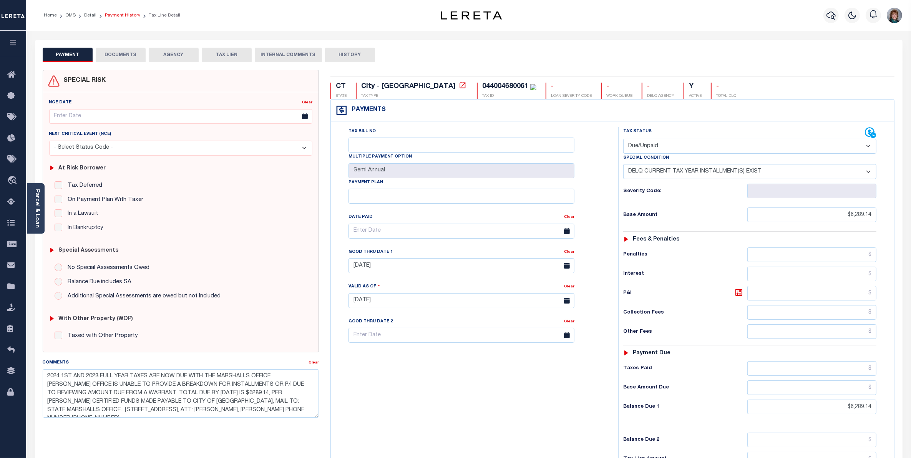
click at [124, 13] on link "Payment History" at bounding box center [122, 15] width 35 height 5
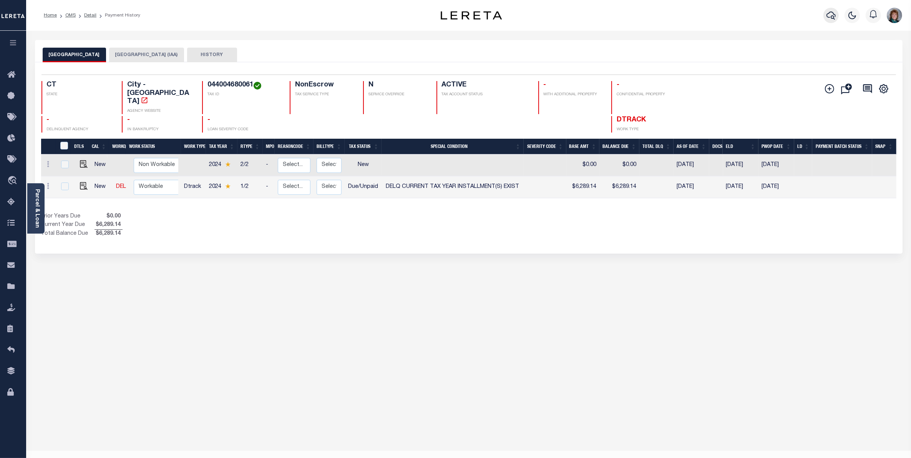
click at [830, 15] on icon "button" at bounding box center [830, 15] width 9 height 9
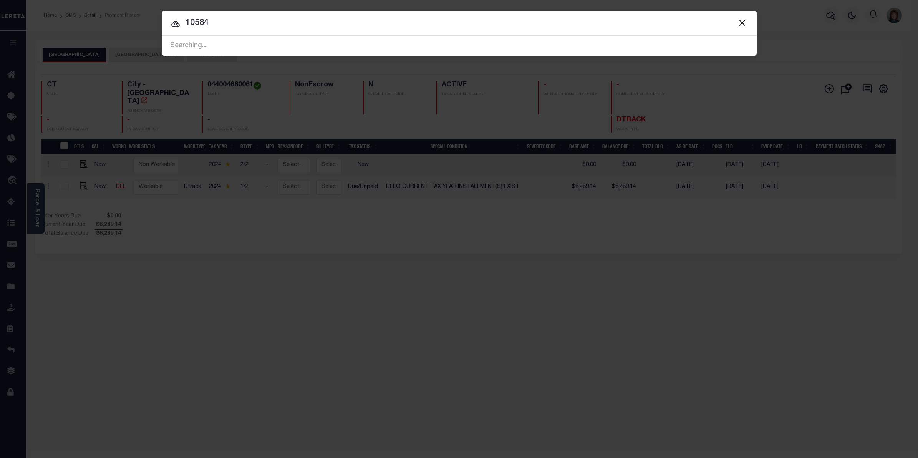
type input "10584"
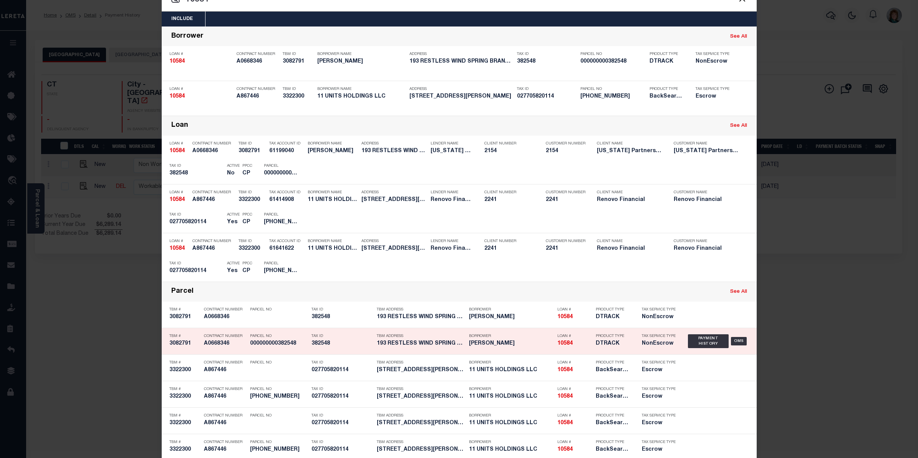
scroll to position [38, 0]
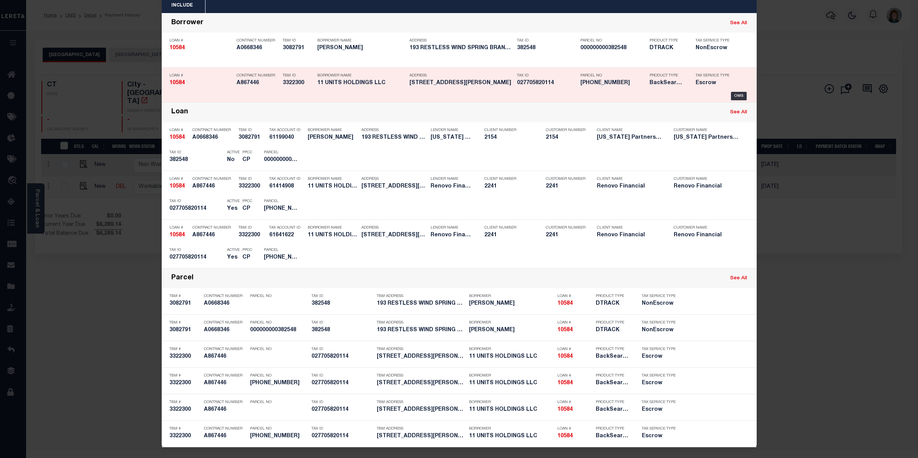
click at [736, 89] on div "Loan # 10584 Contract Number A867446 TBM ID 3322300 Borrower Name 11 UNITS HOLD…" at bounding box center [459, 85] width 591 height 31
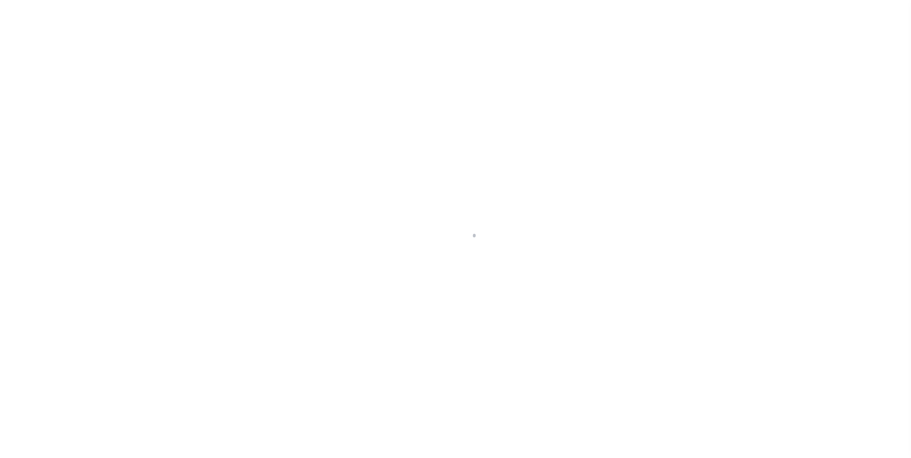
select select "Escrow"
type input "[STREET_ADDRESS][PERSON_NAME]"
type input "[GEOGRAPHIC_DATA], CT 06705"
type input "a0k8Y00000jIRHm"
type input "CT"
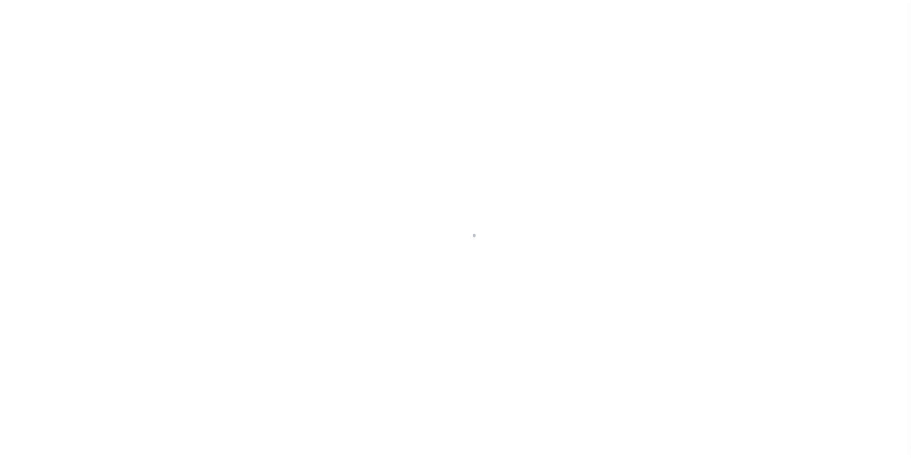
select select
type textarea "LEGAL REQUIRED"
select select "25066"
select select
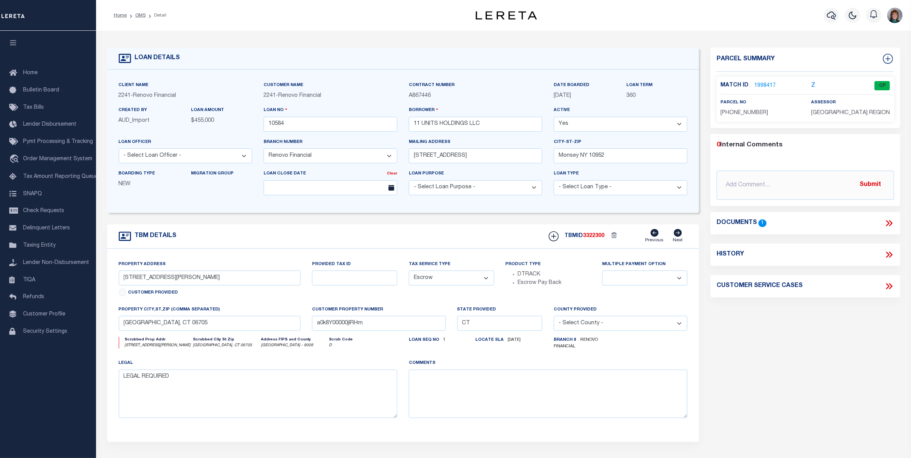
click at [761, 84] on link "1998417" at bounding box center [765, 86] width 22 height 8
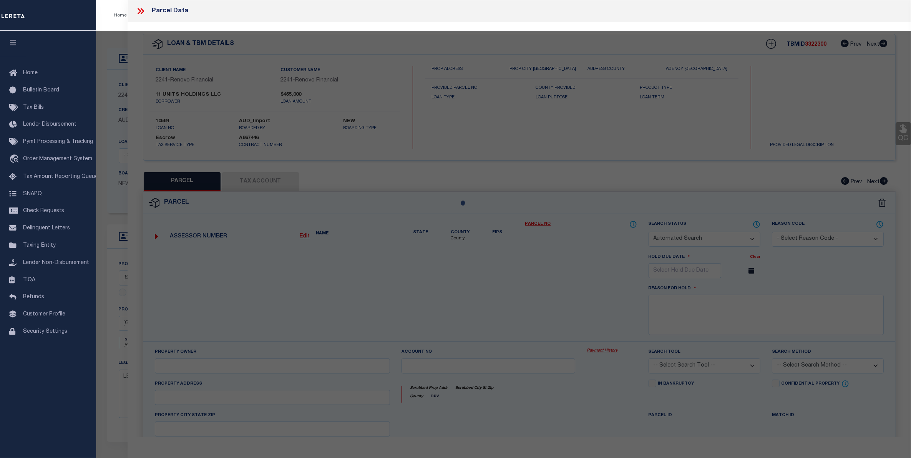
checkbox input "false"
select select "CP"
type input "11 UNITS HOLDINGS LLC"
select select
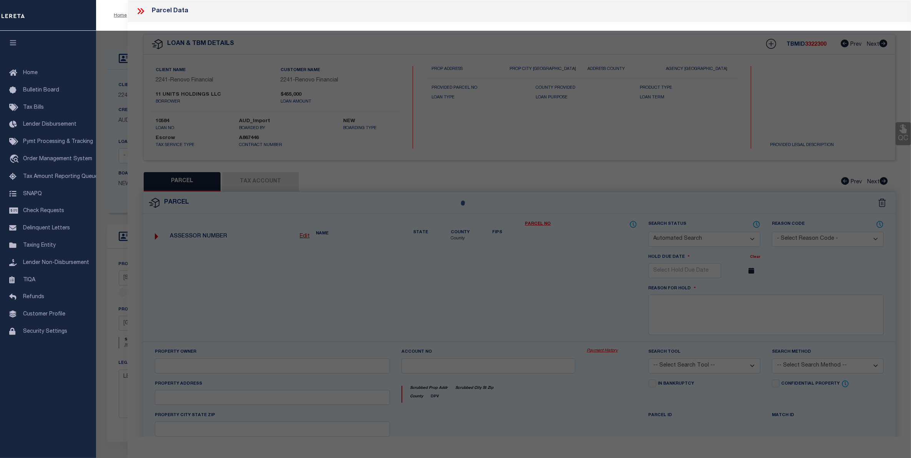
type input "[STREET_ADDRESS][PERSON_NAME]"
checkbox input "false"
type input "[GEOGRAPHIC_DATA], CT 06705"
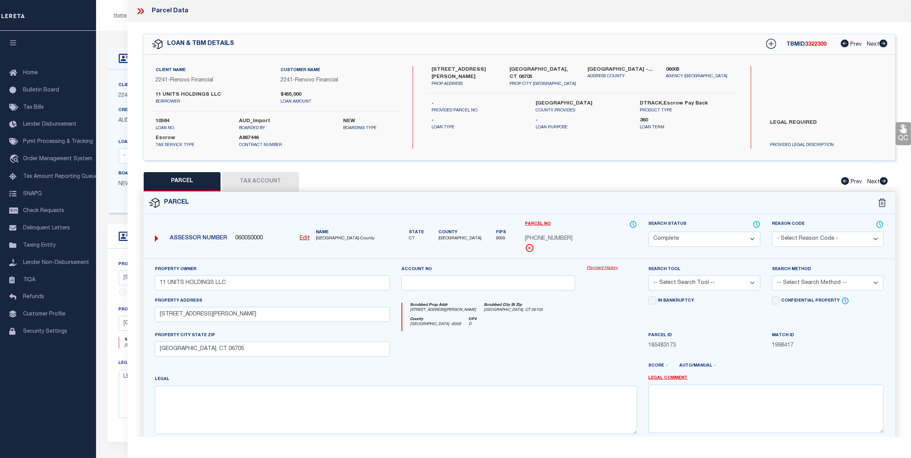
click at [603, 269] on link "Payment History" at bounding box center [612, 268] width 50 height 7
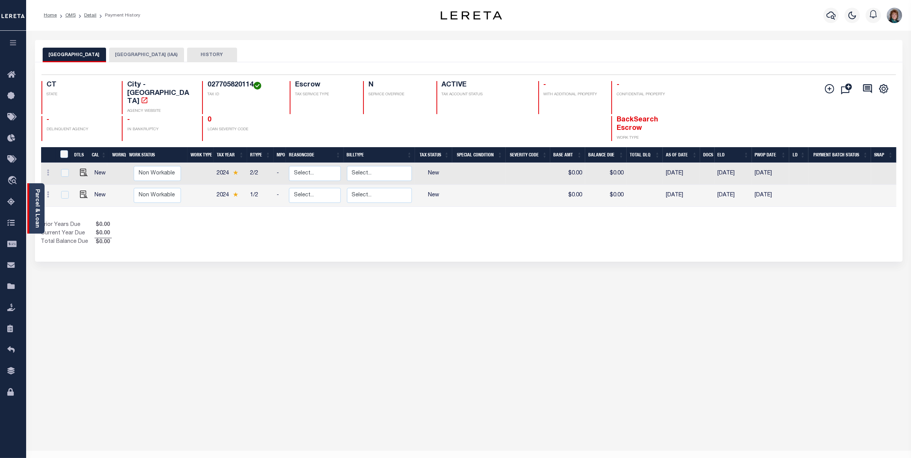
click at [35, 202] on link "Parcel & Loan" at bounding box center [36, 208] width 5 height 39
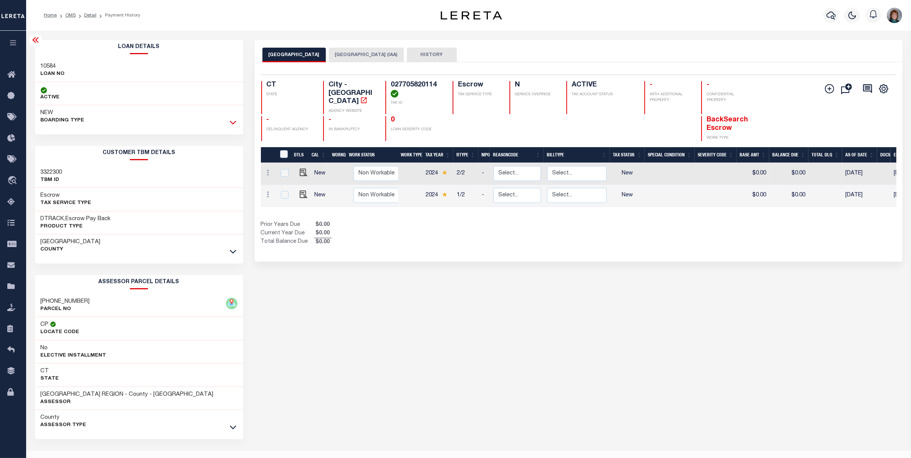
click at [230, 120] on icon at bounding box center [233, 122] width 7 height 8
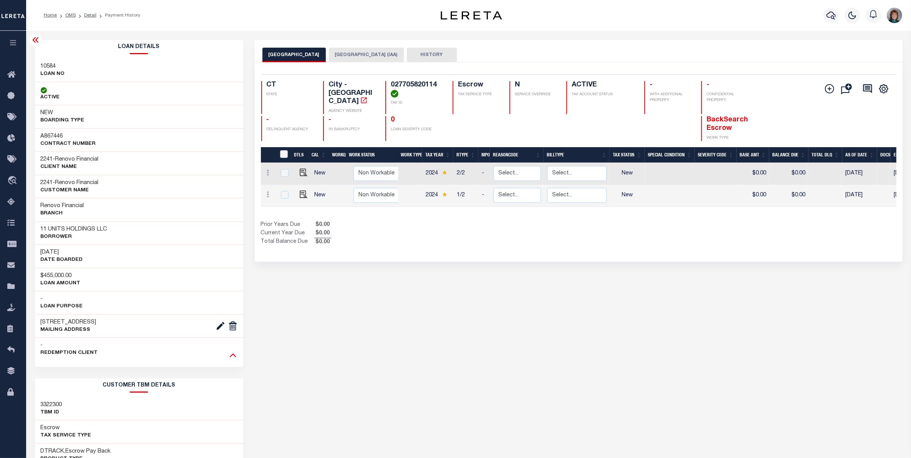
click at [232, 354] on icon at bounding box center [233, 355] width 7 height 8
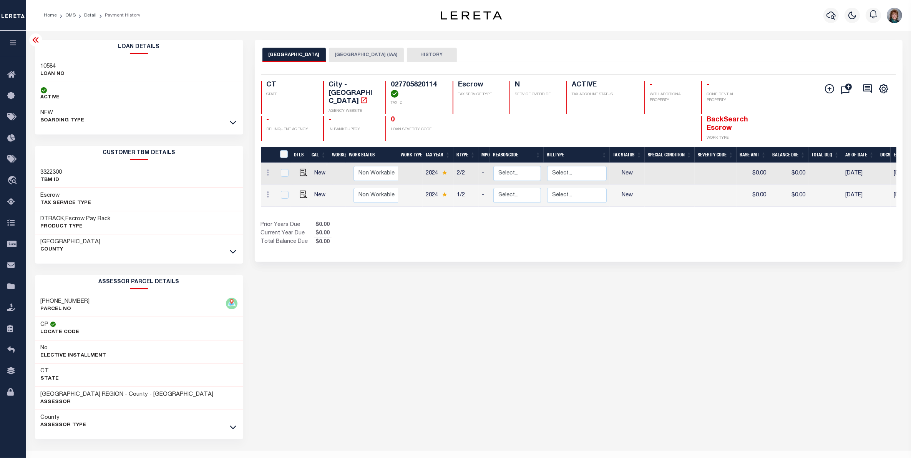
click at [351, 54] on button "[GEOGRAPHIC_DATA] (IAA)" at bounding box center [366, 55] width 75 height 15
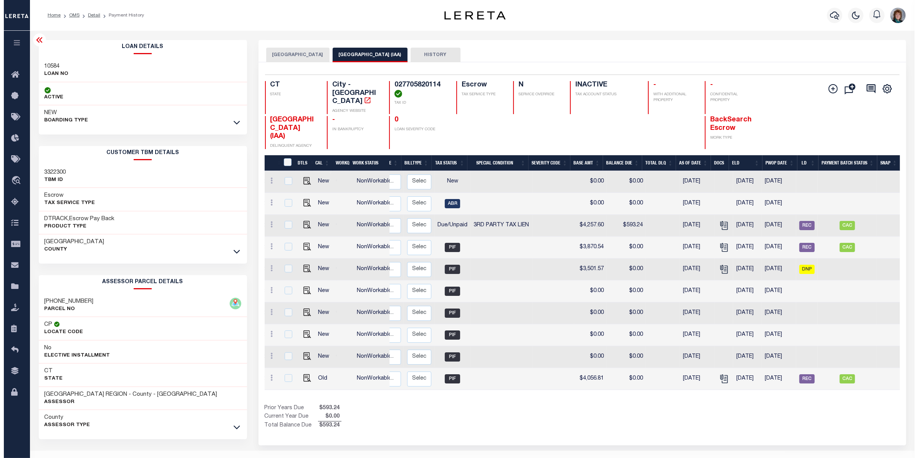
scroll to position [0, 118]
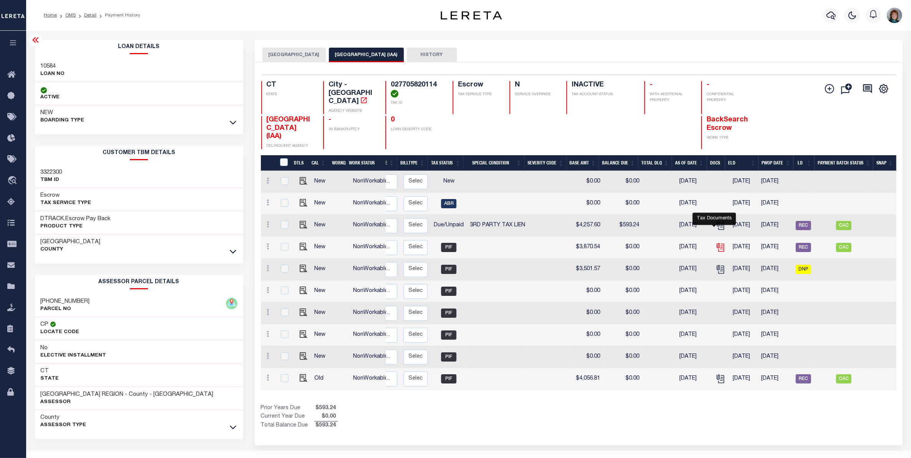
click at [716, 243] on icon "" at bounding box center [719, 246] width 6 height 6
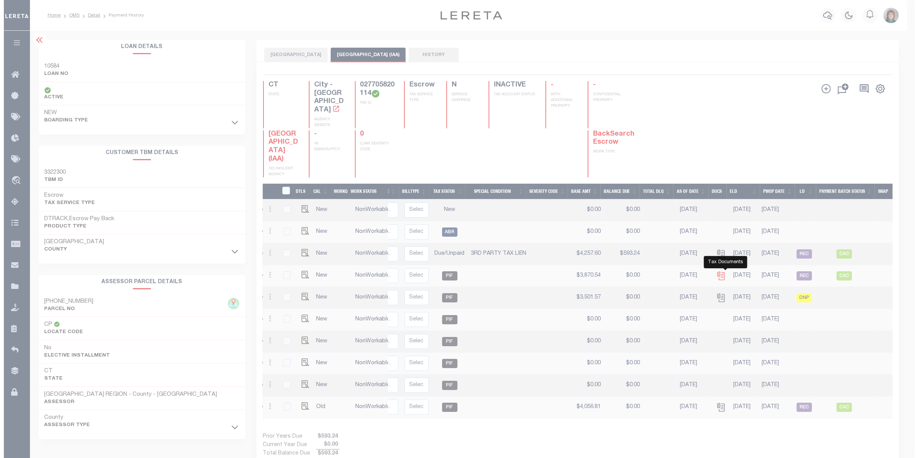
scroll to position [0, 112]
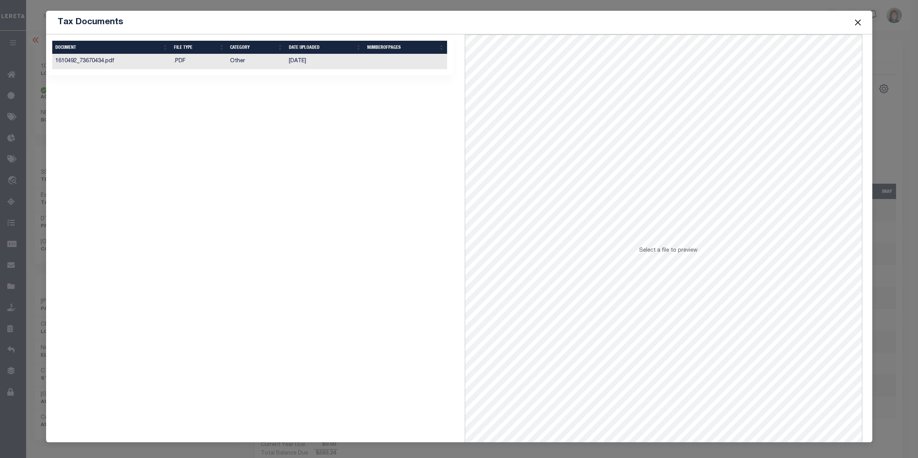
click at [235, 65] on td "Other" at bounding box center [256, 61] width 59 height 15
click at [858, 20] on button "Close" at bounding box center [858, 22] width 10 height 10
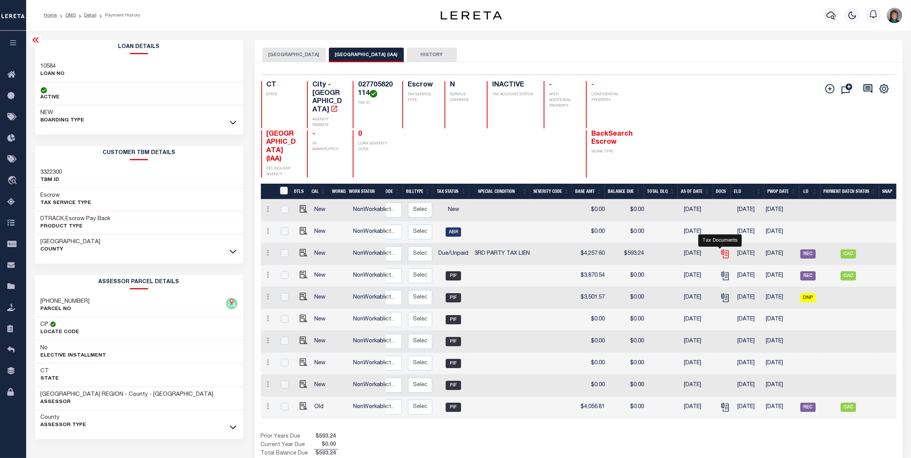
click at [721, 249] on icon "" at bounding box center [724, 252] width 6 height 6
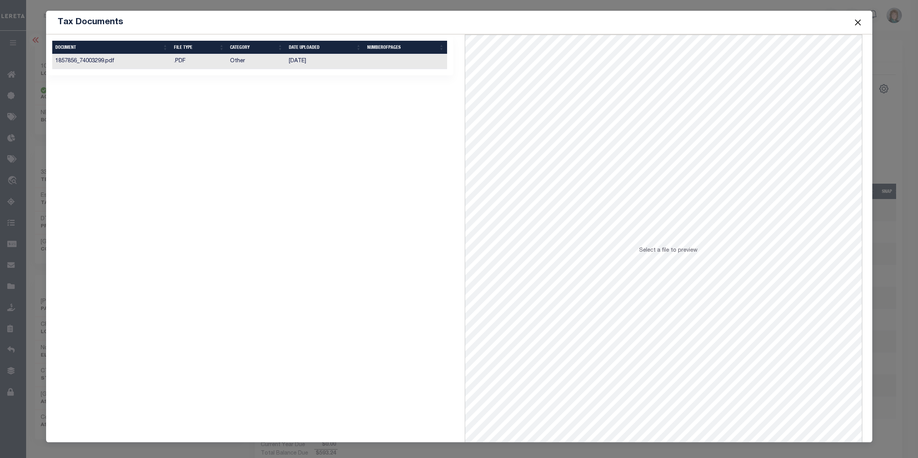
click at [335, 62] on td "03/19/2025" at bounding box center [325, 61] width 78 height 15
click at [856, 22] on button "Close" at bounding box center [858, 22] width 10 height 10
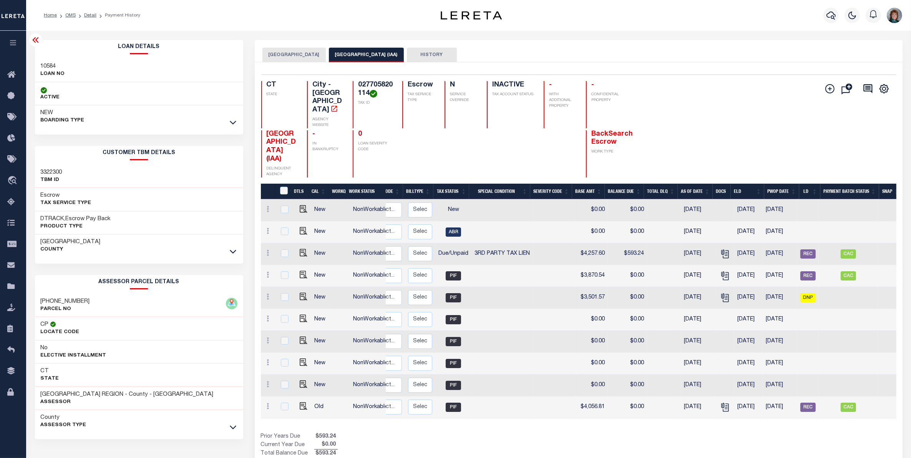
click at [229, 122] on link at bounding box center [233, 121] width 9 height 5
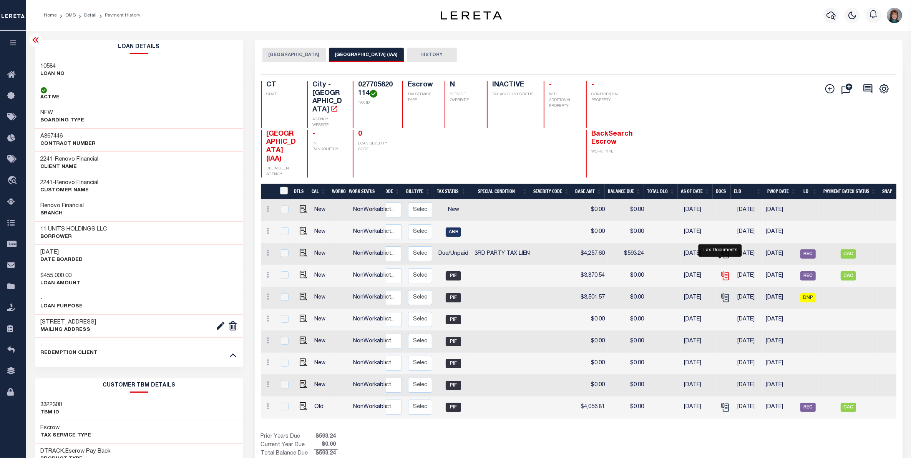
click at [722, 271] on icon "" at bounding box center [725, 276] width 10 height 10
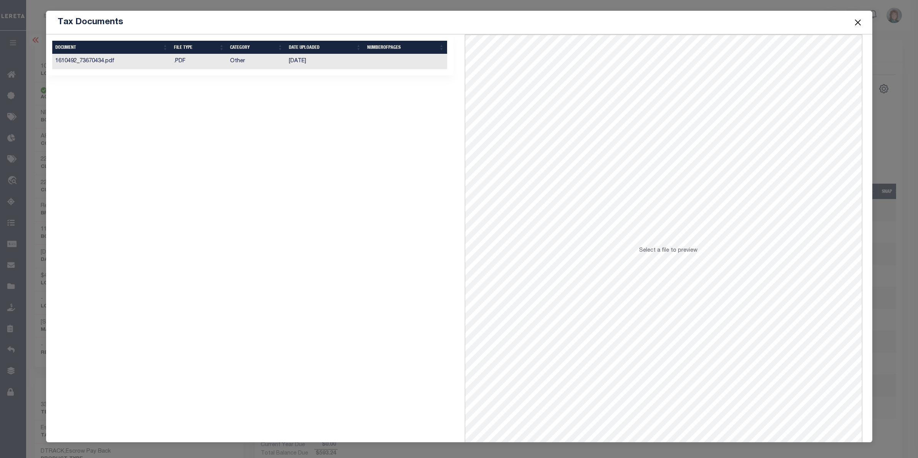
click at [356, 62] on td "07/16/2024" at bounding box center [325, 61] width 78 height 15
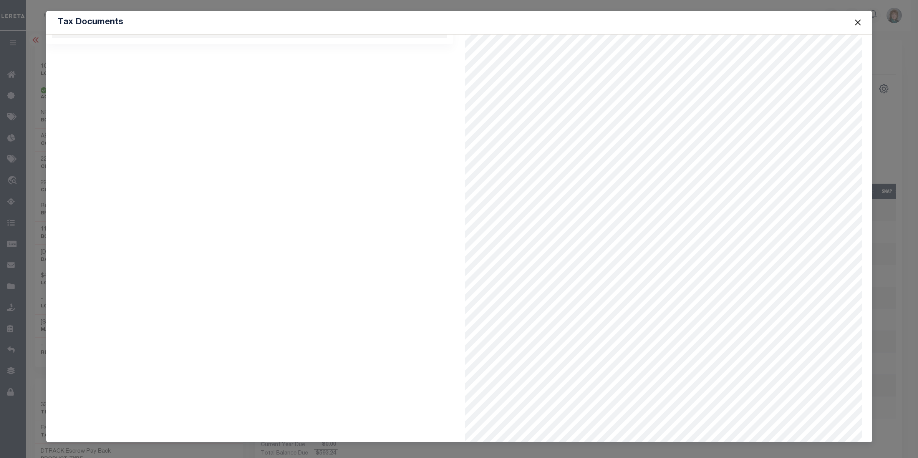
click at [855, 22] on button "Close" at bounding box center [858, 22] width 10 height 10
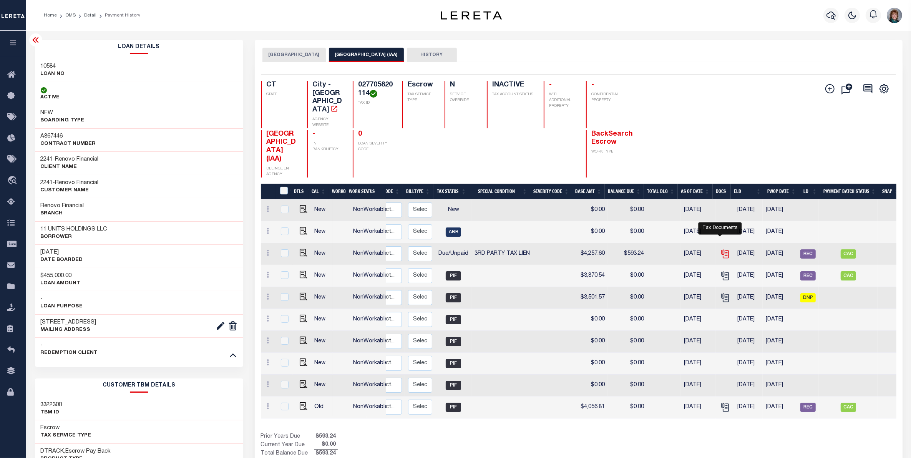
click at [721, 249] on icon "" at bounding box center [725, 254] width 10 height 10
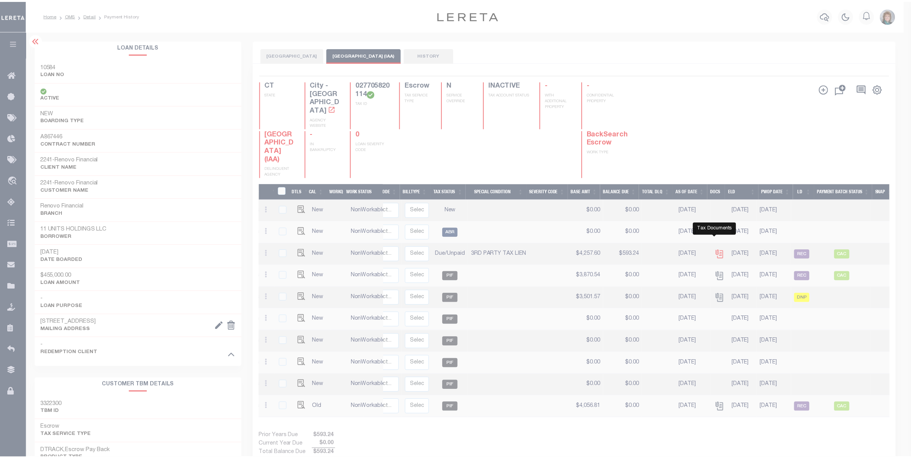
scroll to position [0, 0]
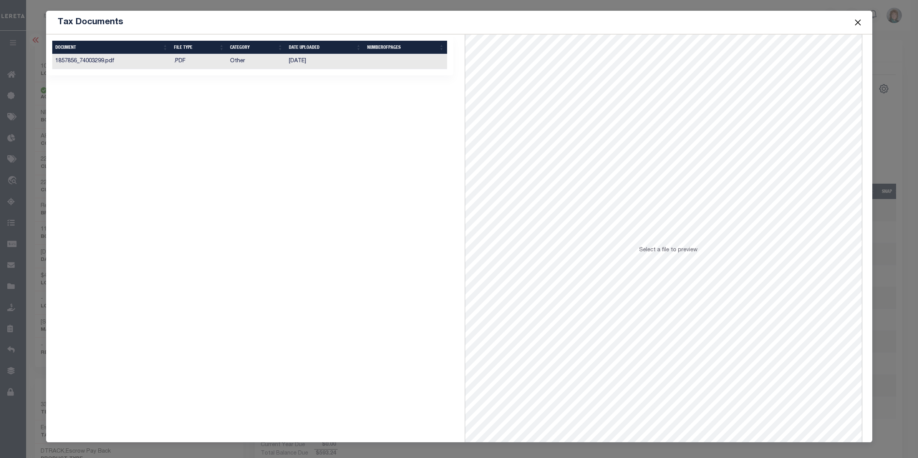
click at [278, 66] on td "Other" at bounding box center [256, 61] width 59 height 15
click at [861, 24] on button "Close" at bounding box center [858, 22] width 10 height 10
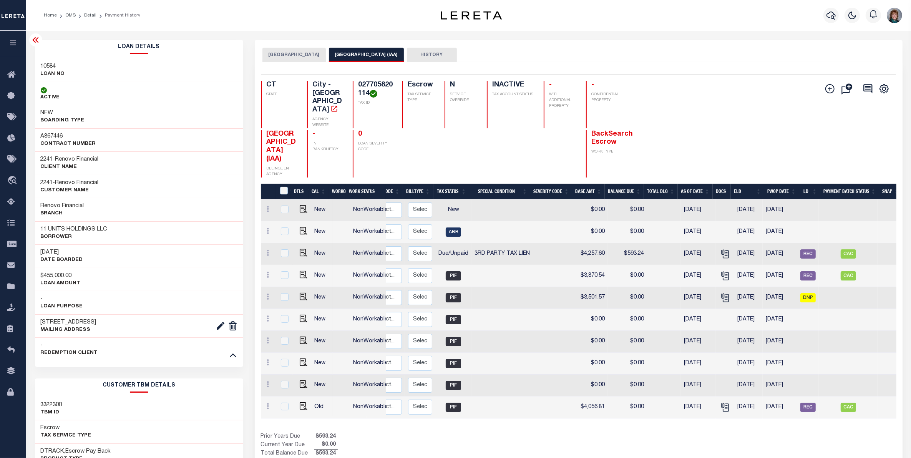
click at [275, 49] on button "[GEOGRAPHIC_DATA]" at bounding box center [293, 55] width 63 height 15
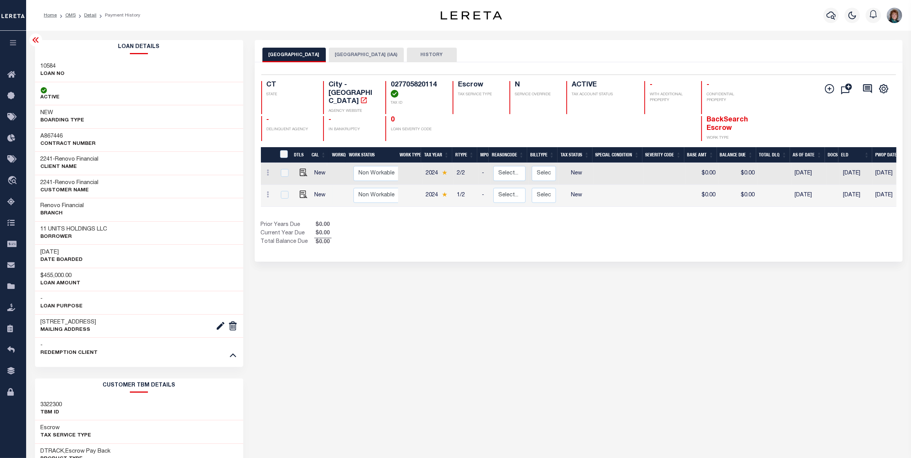
click at [297, 192] on link at bounding box center [302, 194] width 12 height 5
checkbox input "true"
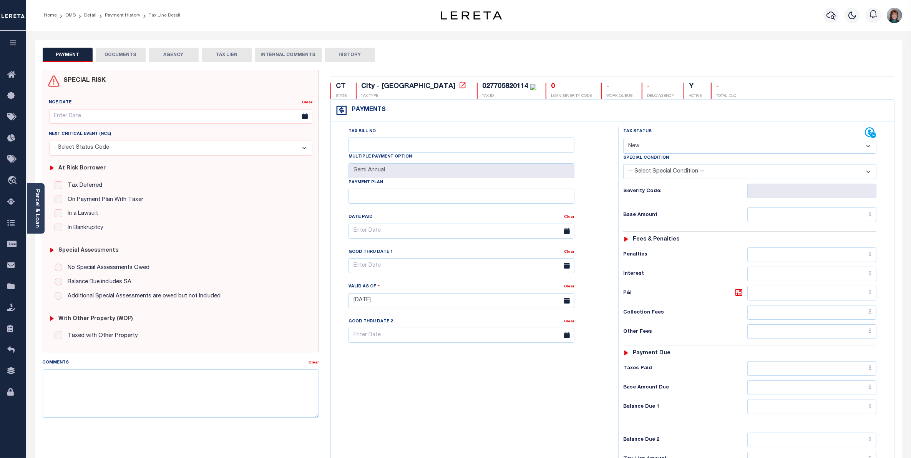
click at [679, 148] on select "- Select Status Code - Open Due/Unpaid Paid Incomplete No Tax Due Internal Refu…" at bounding box center [749, 146] width 253 height 15
select select "DUE"
click at [623, 139] on select "- Select Status Code - Open Due/Unpaid Paid Incomplete No Tax Due Internal Refu…" at bounding box center [749, 146] width 253 height 15
type input "[DATE]"
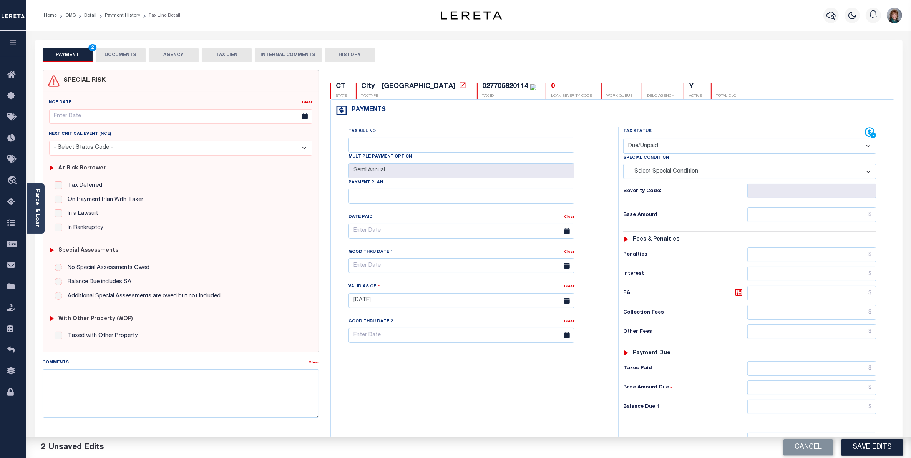
click at [698, 173] on select "-- Select Special Condition -- 3RD PARTY TAX LIEN AGENCY TAX LIEN (A.K.A Inside…" at bounding box center [749, 171] width 253 height 15
select select "17"
click at [623, 166] on select "-- Select Special Condition -- 3RD PARTY TAX LIEN AGENCY TAX LIEN (A.K.A Inside…" at bounding box center [749, 171] width 253 height 15
click at [144, 375] on textarea "Comments" at bounding box center [181, 393] width 276 height 48
click at [61, 398] on textarea "Client marked [DATE] Installment as DNP. Tax payments were applied to previous …" at bounding box center [181, 393] width 276 height 48
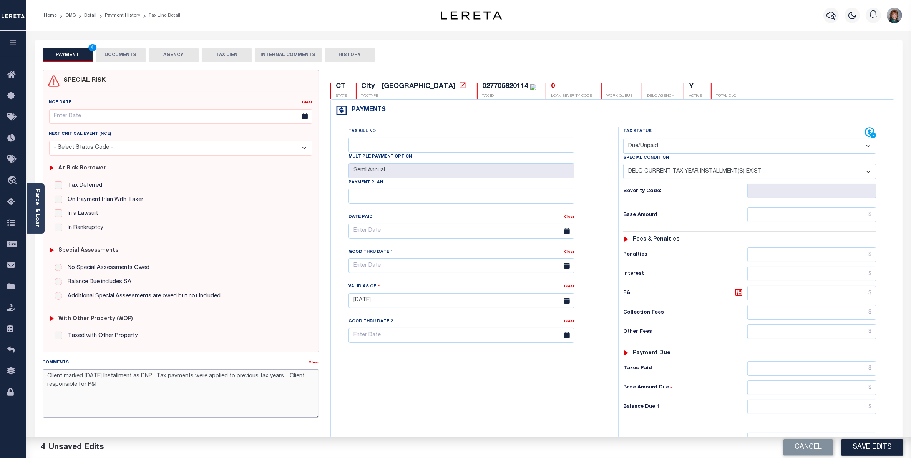
paste textarea "2024 1ST , 2ND, AND 2023 FULL YEAR AND 2022 FULL TAXES ARE NOW DUE WITH THE MAR…"
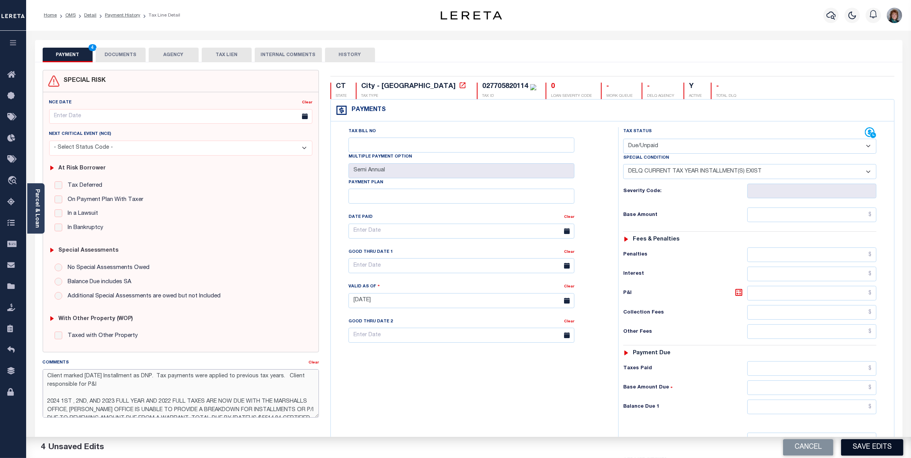
type textarea "Client marked [DATE] Installment as DNP. Tax payments were applied to previous …"
click at [866, 445] on button "Save Edits" at bounding box center [872, 447] width 62 height 17
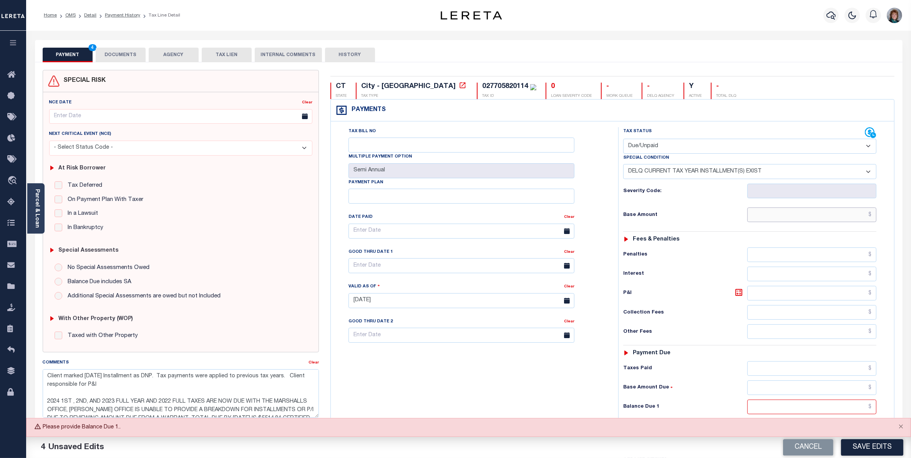
click at [842, 213] on input "text" at bounding box center [811, 214] width 129 height 15
type input "$5,514.84"
click at [850, 414] on input "text" at bounding box center [811, 406] width 129 height 15
type input "$5,514.84"
click at [882, 445] on button "Save Edits" at bounding box center [872, 447] width 62 height 17
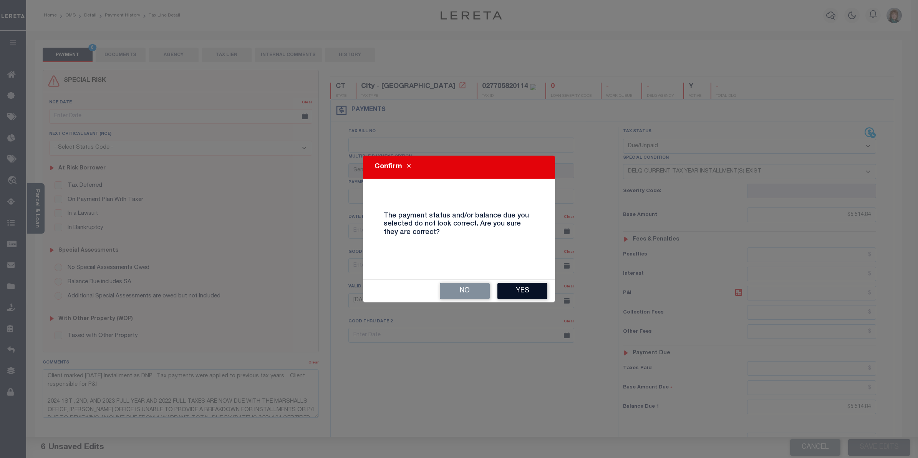
click at [517, 295] on button "Yes" at bounding box center [522, 291] width 50 height 17
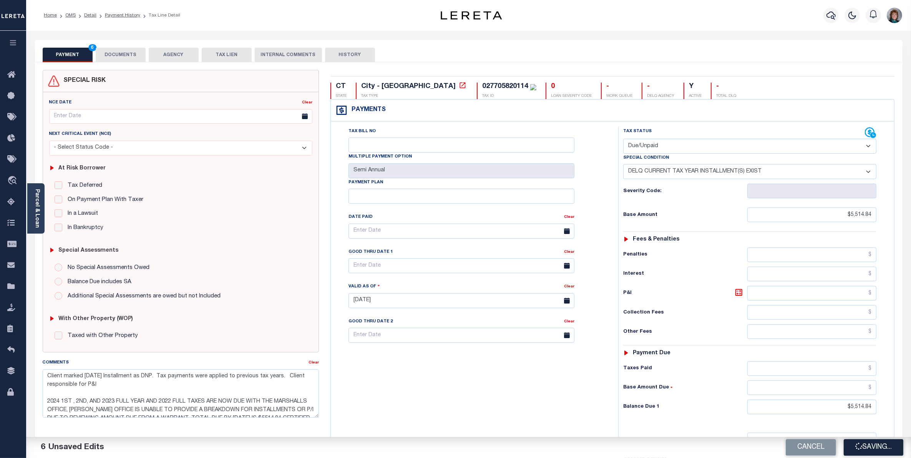
checkbox input "false"
type textarea "Client marked [DATE] Installment as DNP. Tax payments were applied to previous …"
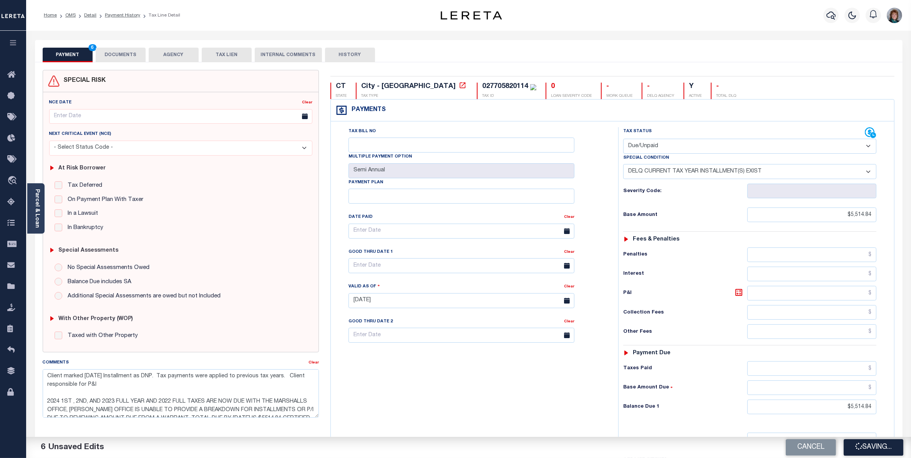
type input "$5,514.84"
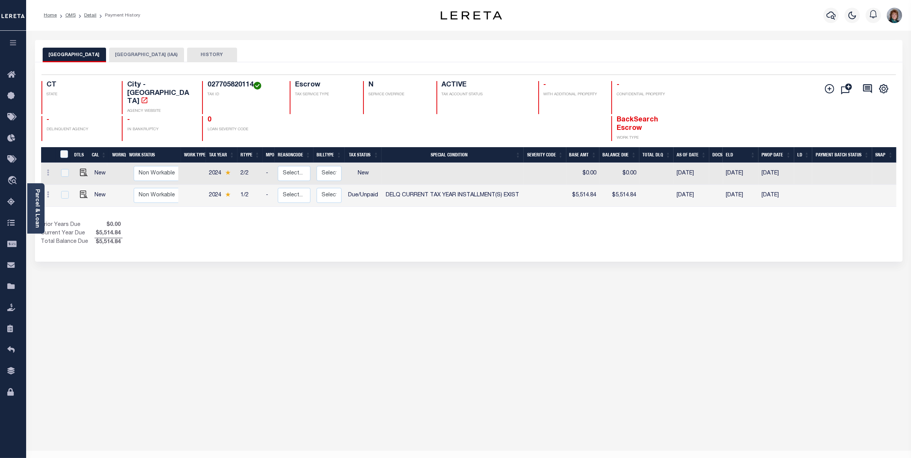
click at [146, 55] on button "[GEOGRAPHIC_DATA] (IAA)" at bounding box center [146, 55] width 75 height 15
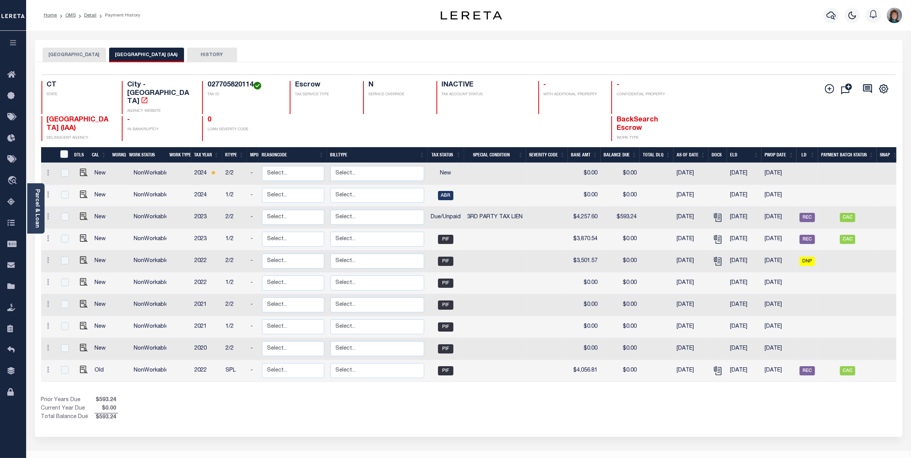
click at [61, 54] on button "[GEOGRAPHIC_DATA]" at bounding box center [74, 55] width 63 height 15
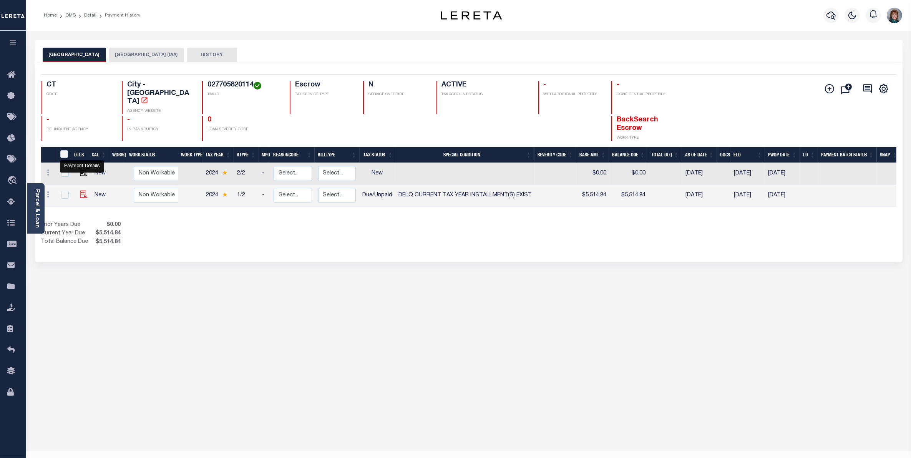
click at [82, 191] on img "" at bounding box center [84, 195] width 8 height 8
checkbox input "true"
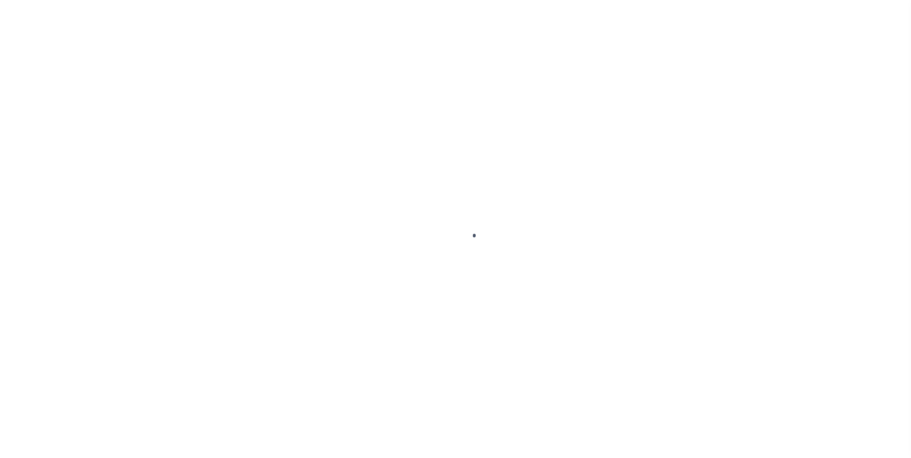
select select "DUE"
select select "17"
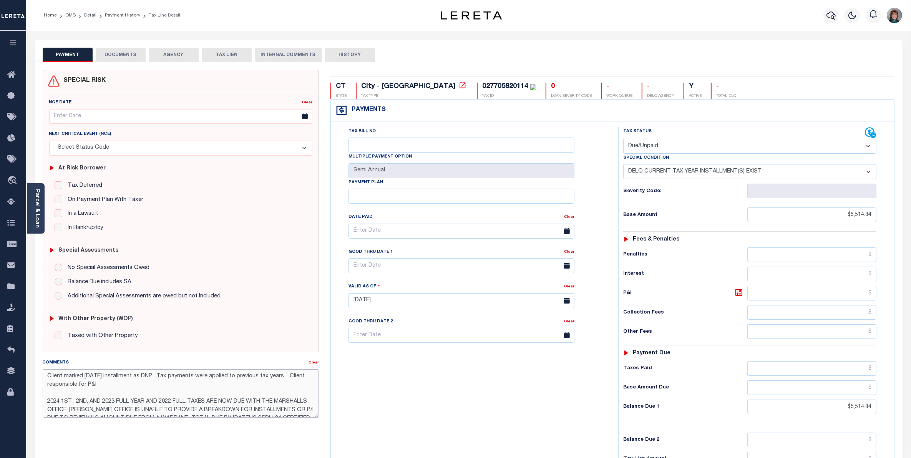
click at [85, 374] on textarea "Client marked [DATE] Installment as DNP. Tax payments were applied to previous …" at bounding box center [181, 393] width 276 height 48
type textarea "Client marked 2022 2/2 installment, ELD 2/1/2024 Installment as DNP. Tax paymen…"
click at [406, 398] on div "Tax Bill No Multiple Payment Option Semi Annual Payment Plan Clear" at bounding box center [473, 296] width 280 height 339
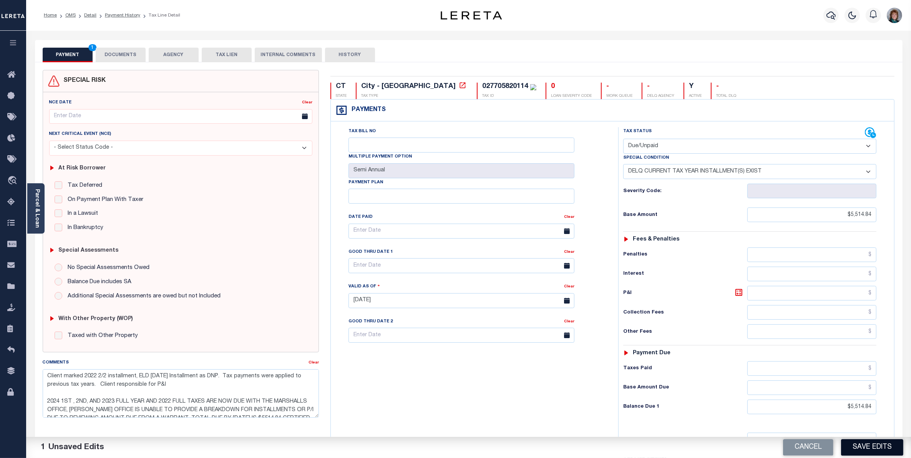
click at [867, 441] on button "Save Edits" at bounding box center [872, 447] width 62 height 17
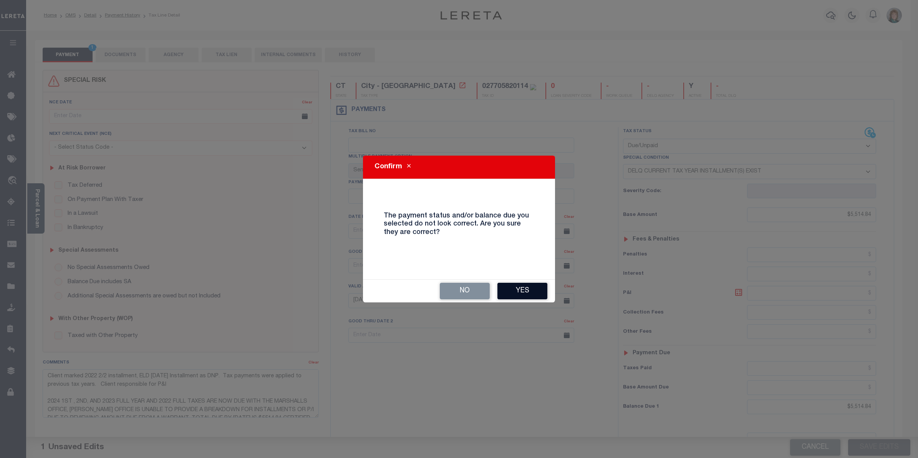
click at [523, 297] on button "Yes" at bounding box center [522, 291] width 50 height 17
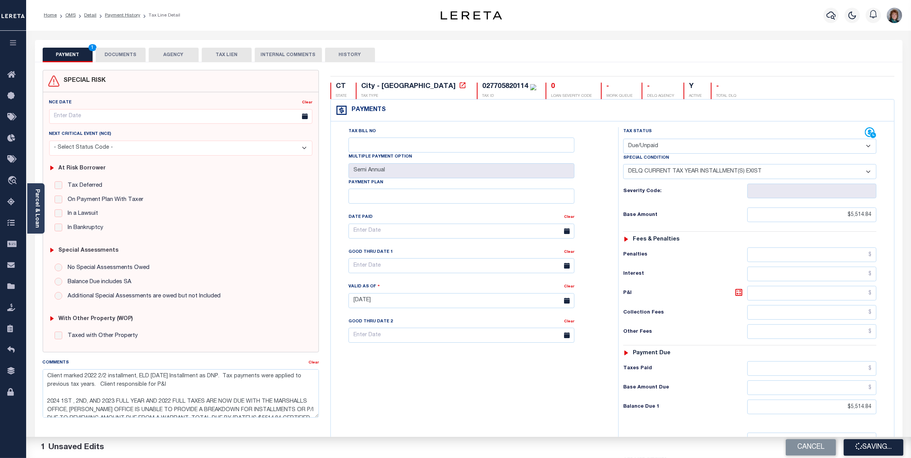
checkbox input "false"
type textarea "Client marked 2022 2/2 installment, ELD 2/1/2024 Installment as DNP. Tax paymen…"
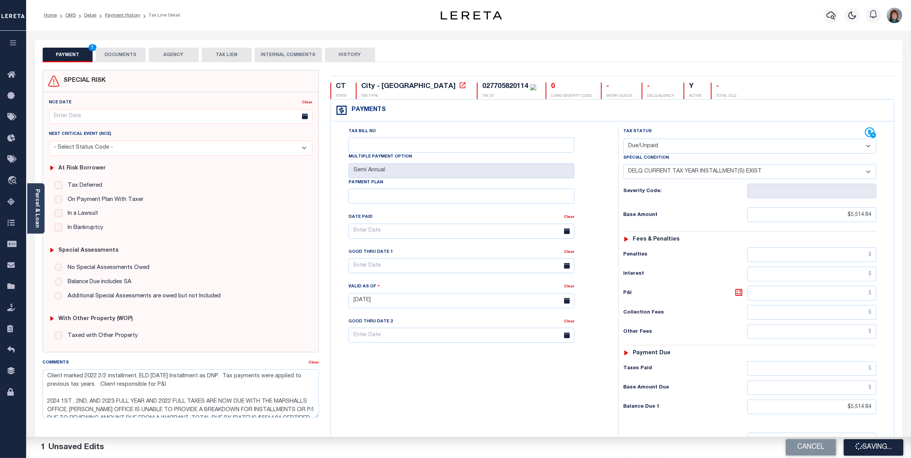
type input "$5,514.84"
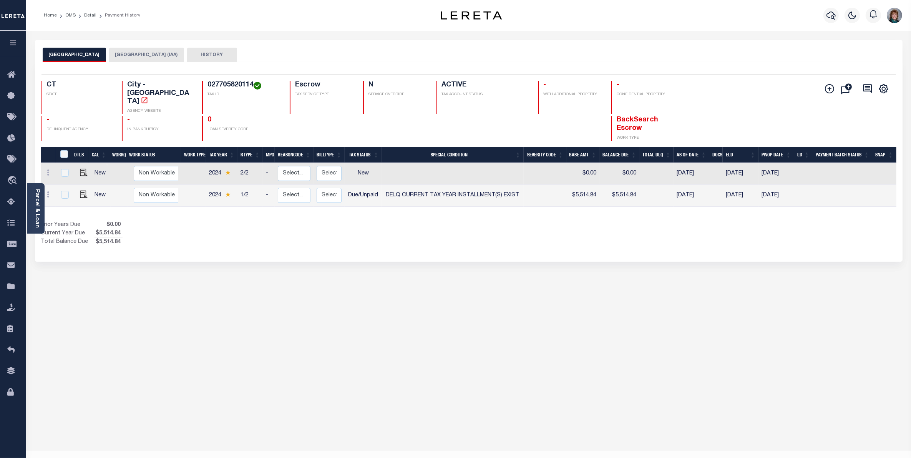
click at [123, 56] on button "[GEOGRAPHIC_DATA] (IAA)" at bounding box center [146, 55] width 75 height 15
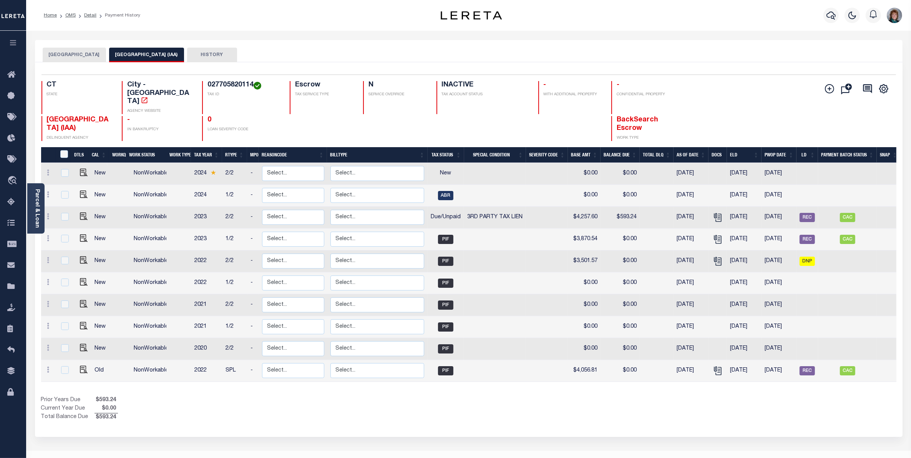
click at [58, 57] on button "[GEOGRAPHIC_DATA]" at bounding box center [74, 55] width 63 height 15
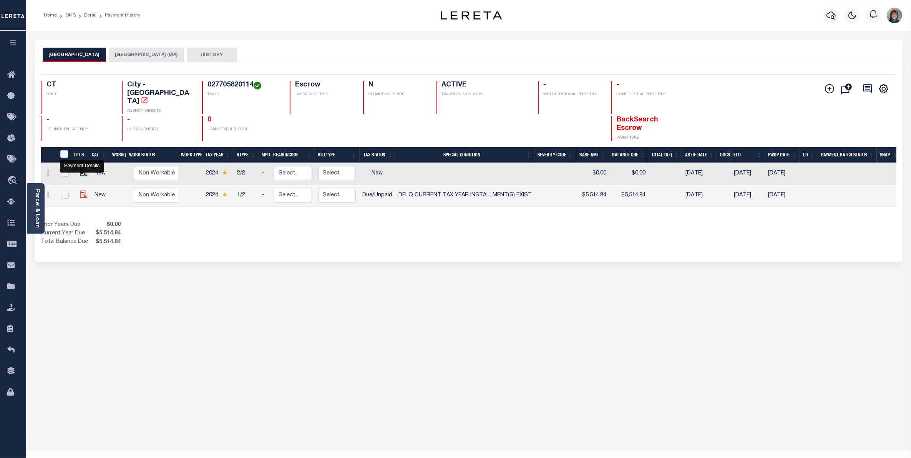
click at [81, 191] on img "" at bounding box center [84, 195] width 8 height 8
checkbox input "true"
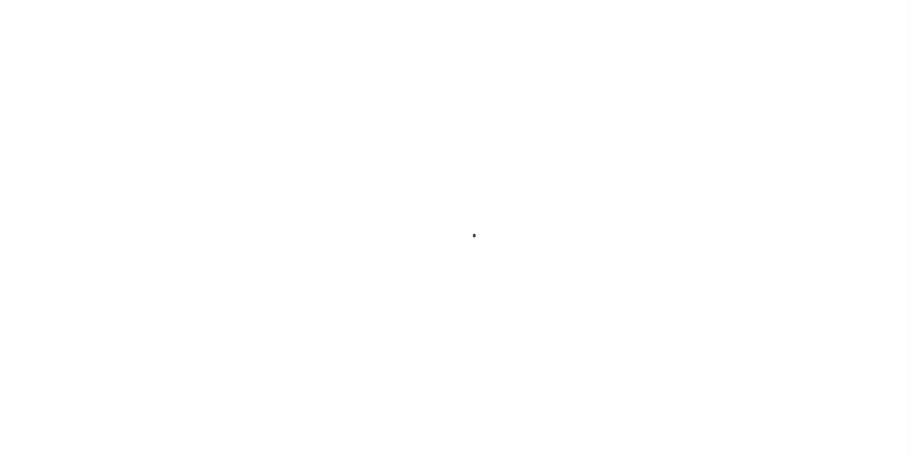
checkbox input "false"
type textarea "Client marked 2022 2/2 installment, ELD [DATE] Installment as DNP. Tax payments…"
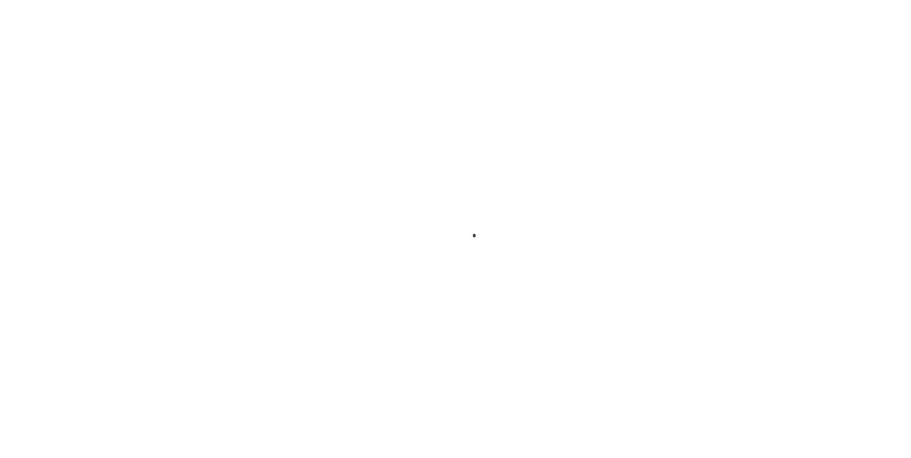
type input "Semi Annual"
type input "[DATE]"
select select "DUE"
select select "17"
type input "$5,514.84"
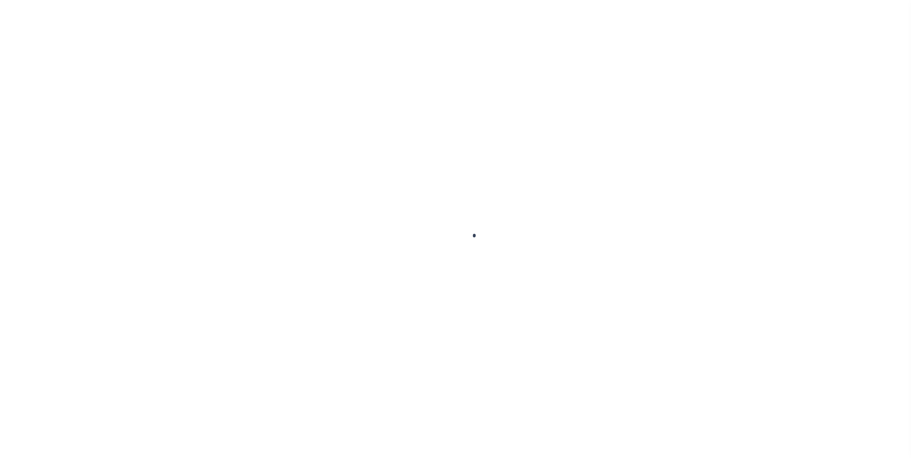
type input "$5,514.84"
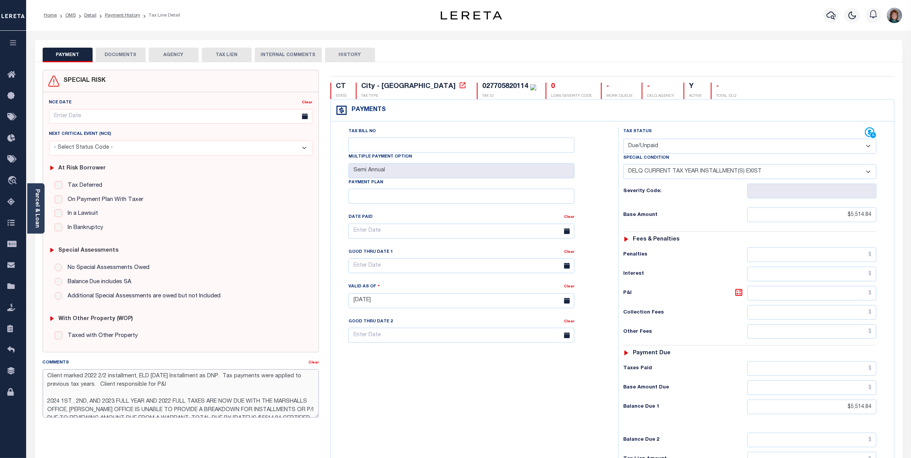
click at [221, 376] on textarea "Client marked 2022 2/2 installment, ELD 2/1/2024 Installment as DNP. Tax paymen…" at bounding box center [181, 393] width 276 height 48
click at [227, 375] on textarea "Client marked 2022 2/2 installment, ELD 2/1/2024 Installment as DNP. Tax paymen…" at bounding box center [181, 393] width 276 height 48
click at [829, 11] on icon "button" at bounding box center [830, 15] width 9 height 9
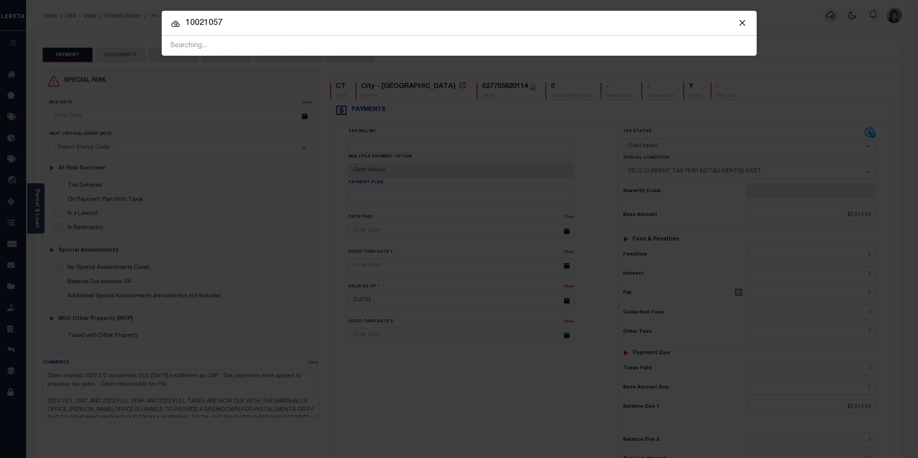
type input "10021057"
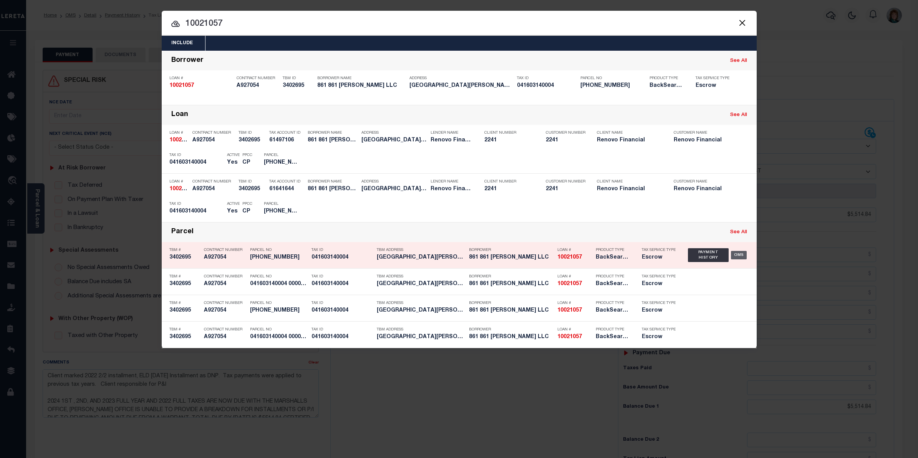
click at [736, 252] on div "OMS" at bounding box center [739, 255] width 16 height 8
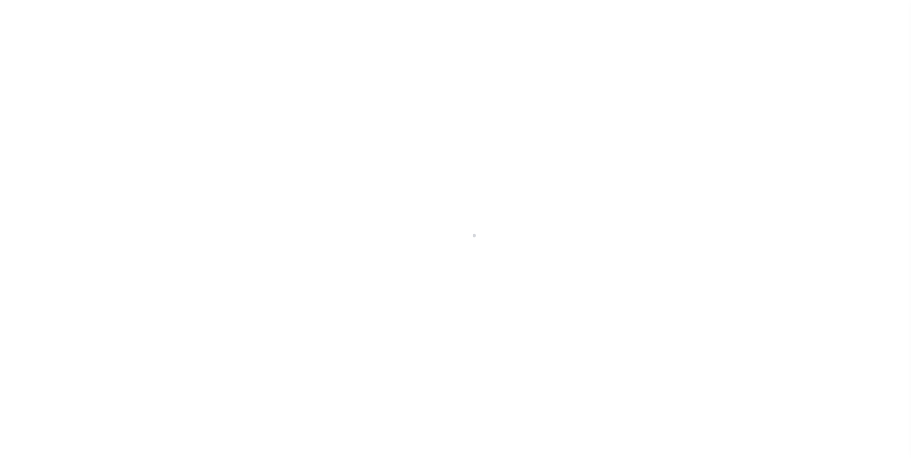
select select "10"
select select "Escrow"
type input "861 [PERSON_NAME] ST"
type input "041603140004 0000000000"
type input "WATERBURY, CT 06706"
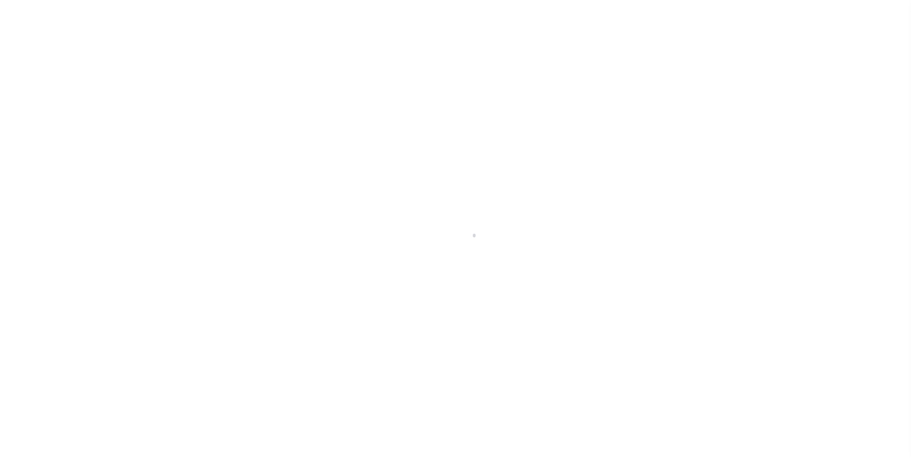
type input "a0kUS000007eSUd"
type input "CT"
select select
type textarea "Liability Limited to Customer Provided Parcel"
select select "25067"
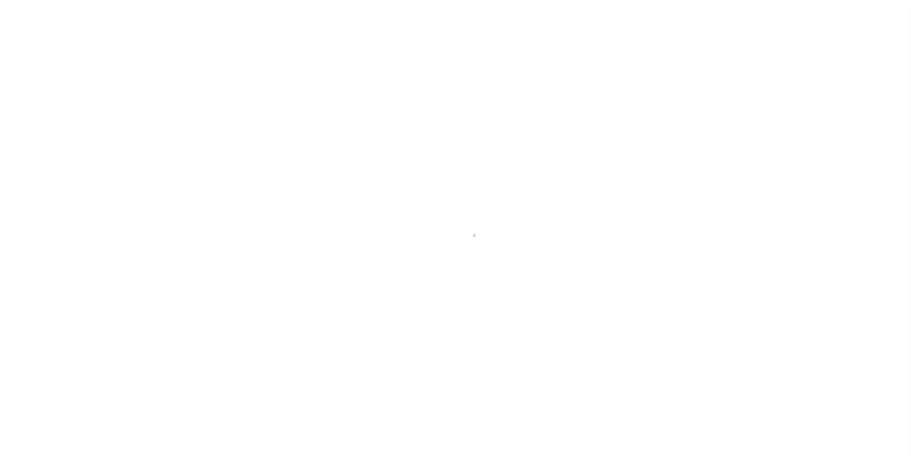
select select
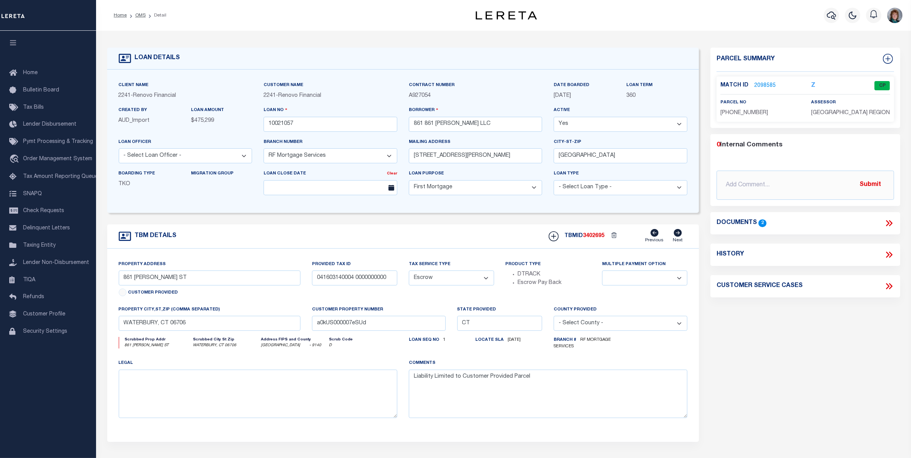
click at [767, 85] on link "2098585" at bounding box center [765, 86] width 22 height 8
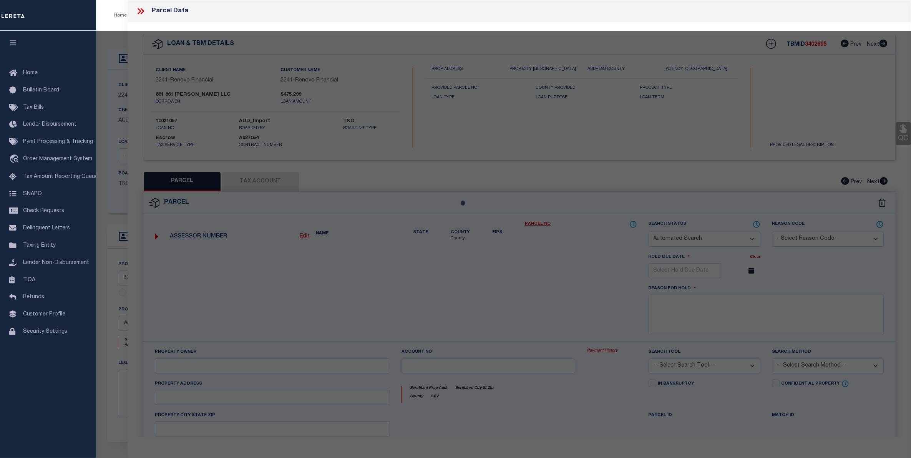
checkbox input "false"
select select "CP"
type input "861 [PERSON_NAME] LLC"
select select "AGW"
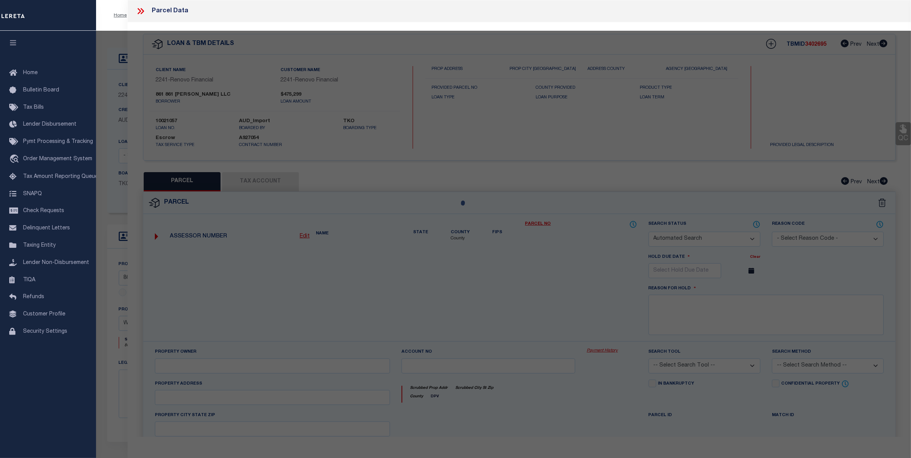
select select
type input "861 [PERSON_NAME] ST"
checkbox input "false"
type input "WATERBURY, CT 06706"
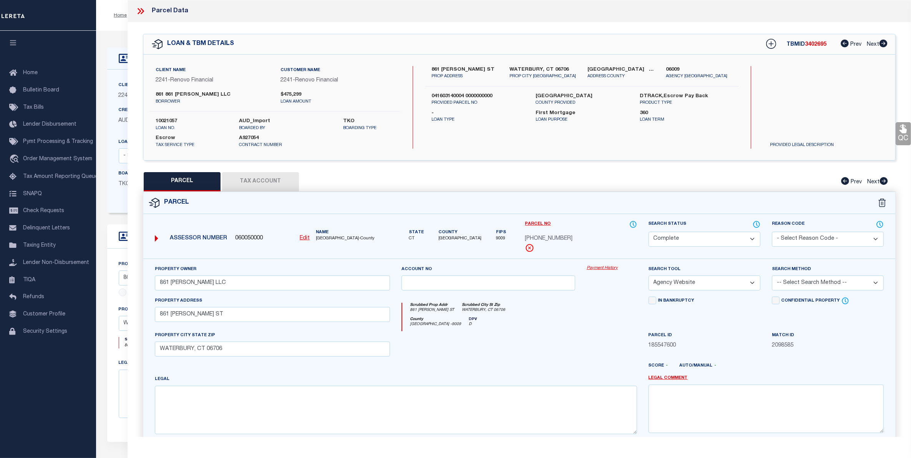
click at [611, 267] on link "Payment History" at bounding box center [612, 268] width 50 height 7
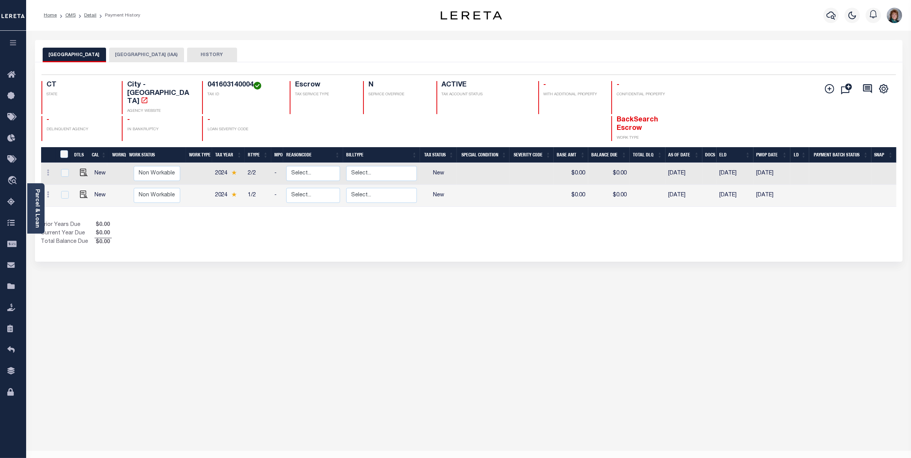
click at [140, 55] on button "[GEOGRAPHIC_DATA] (IAA)" at bounding box center [146, 55] width 75 height 15
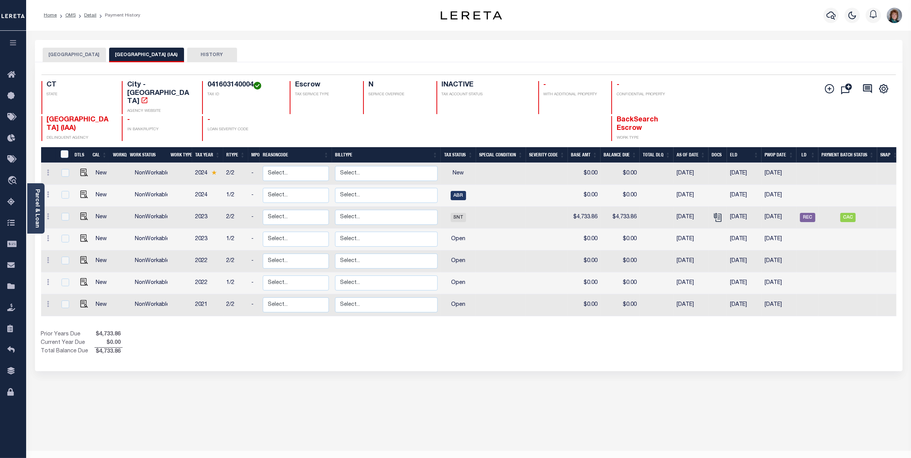
click at [38, 212] on link "Parcel & Loan" at bounding box center [36, 208] width 5 height 39
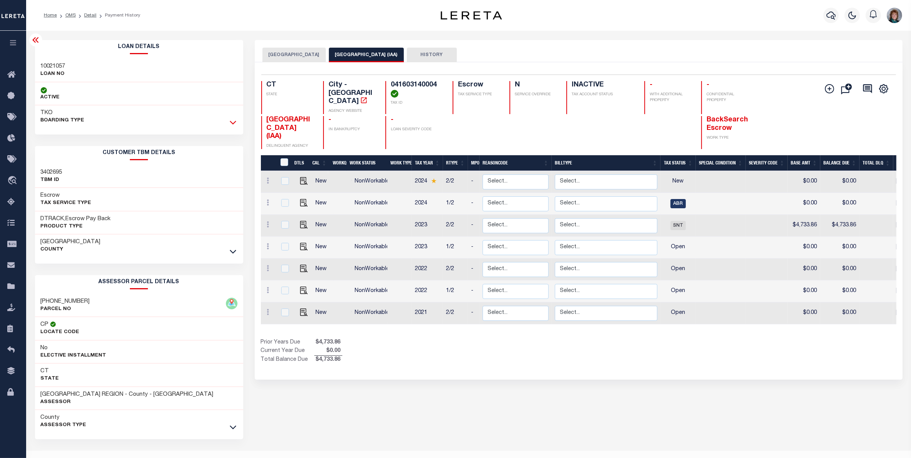
click at [231, 123] on icon at bounding box center [233, 123] width 7 height 4
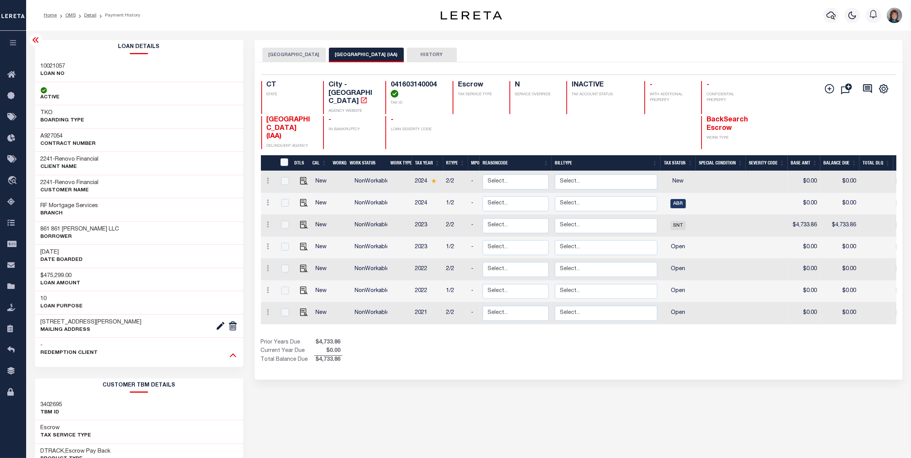
click at [231, 356] on icon at bounding box center [233, 355] width 7 height 4
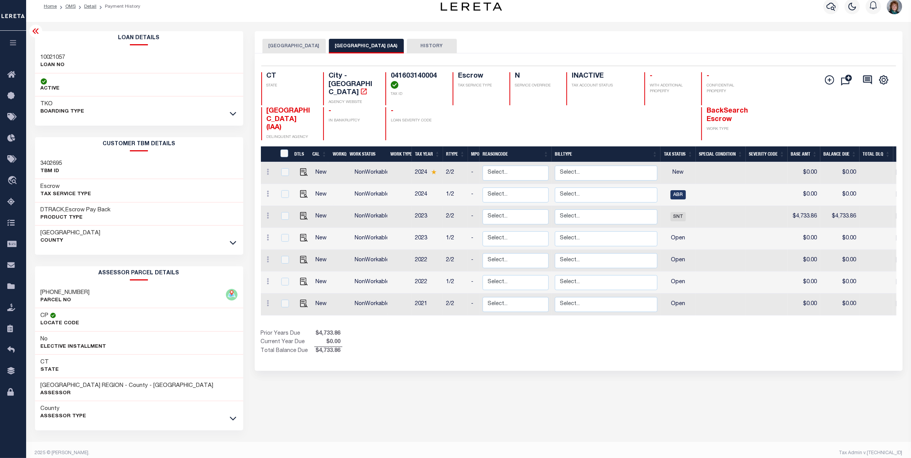
scroll to position [17, 0]
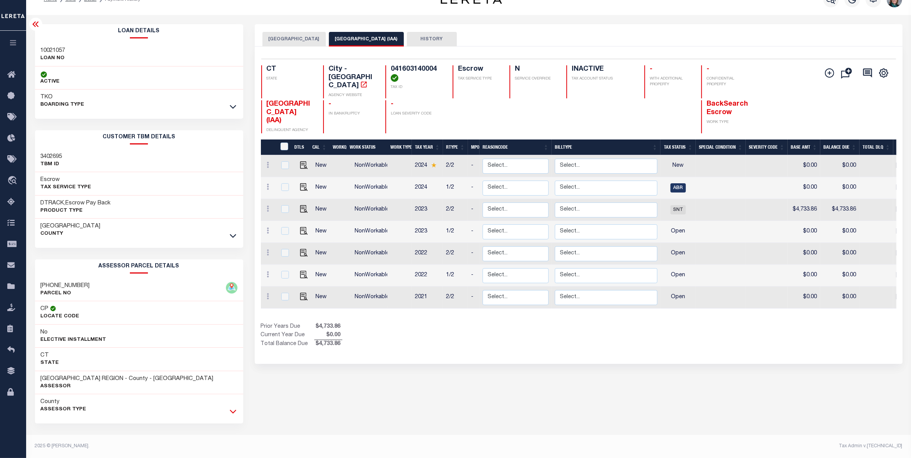
click at [230, 411] on icon at bounding box center [233, 411] width 7 height 8
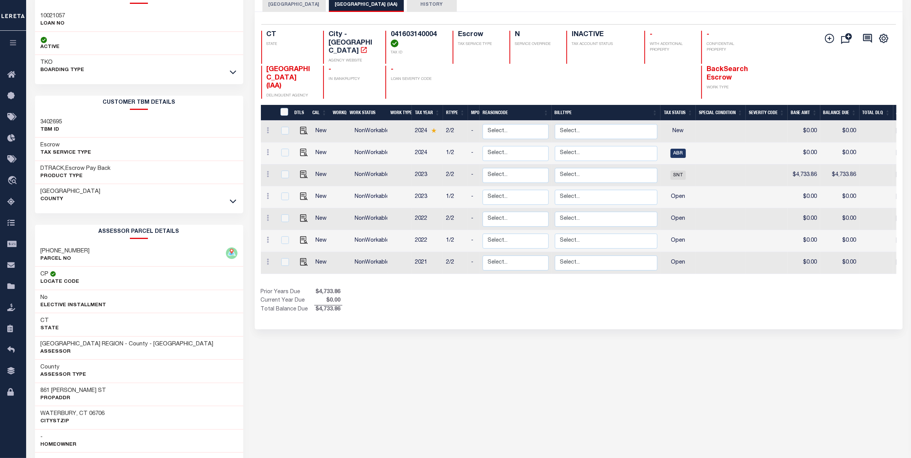
scroll to position [0, 0]
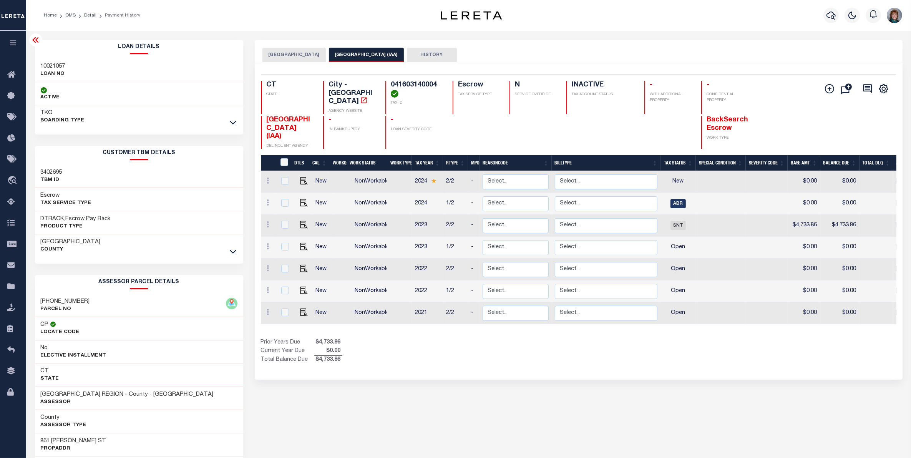
drag, startPoint x: 33, startPoint y: 39, endPoint x: 37, endPoint y: 41, distance: 4.3
click at [34, 39] on icon at bounding box center [35, 39] width 6 height 5
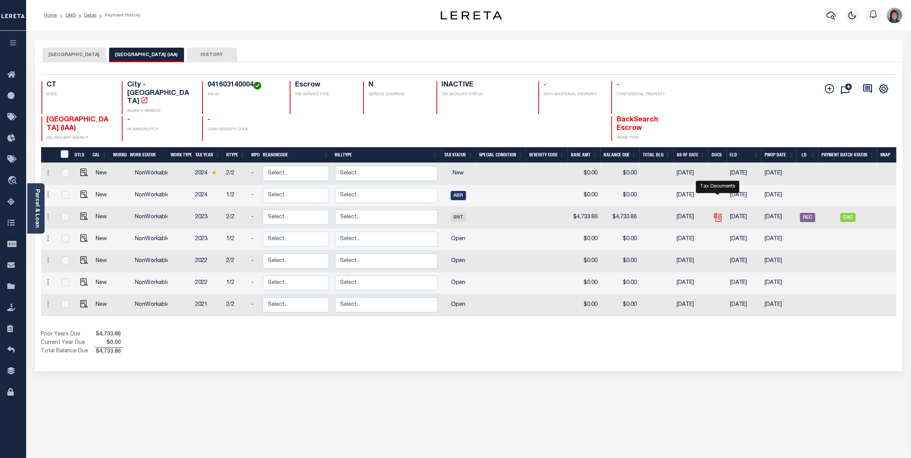
click at [718, 212] on icon "" at bounding box center [718, 217] width 10 height 10
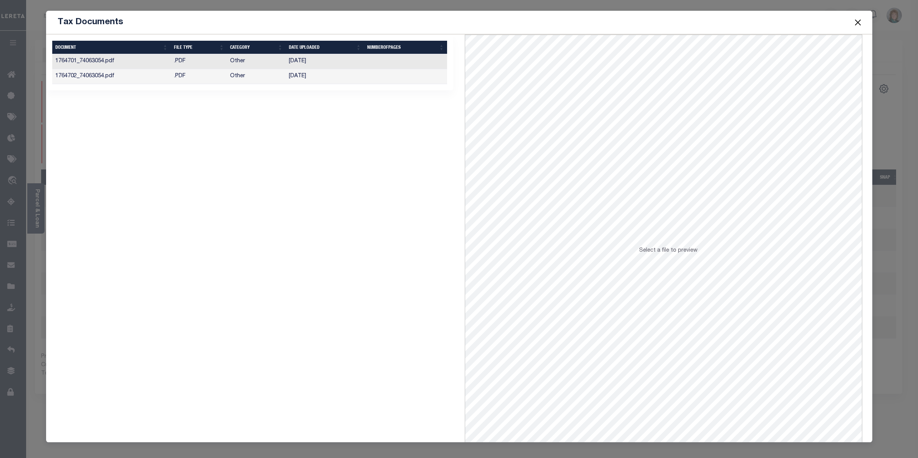
click at [343, 65] on td "12/19/2024" at bounding box center [325, 61] width 78 height 15
click at [379, 78] on td at bounding box center [405, 76] width 83 height 15
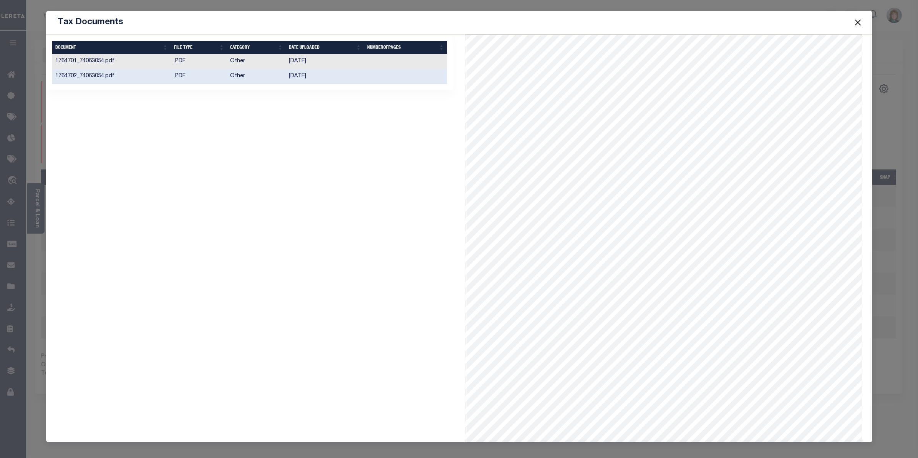
click at [855, 22] on button "Close" at bounding box center [858, 22] width 10 height 10
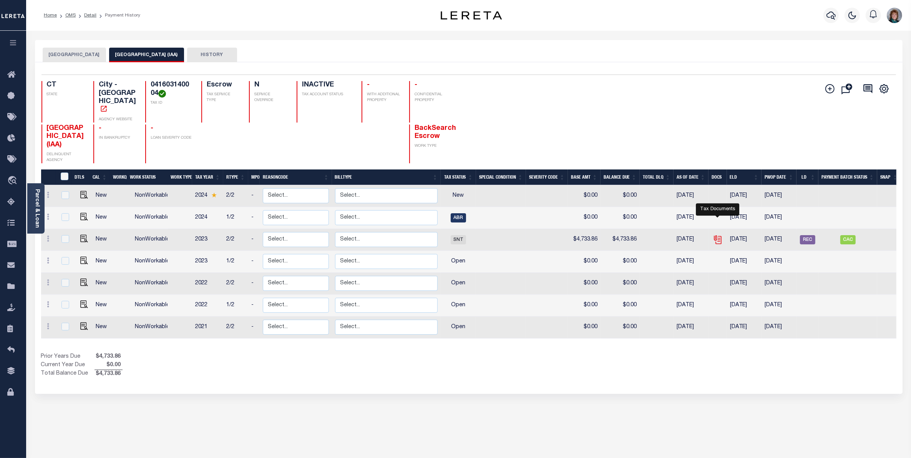
click at [718, 235] on icon "" at bounding box center [718, 240] width 10 height 10
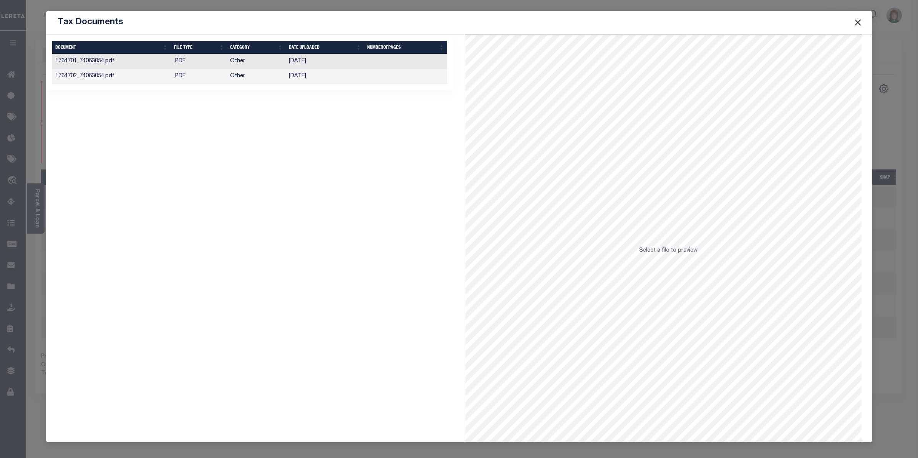
click at [371, 58] on td at bounding box center [405, 61] width 83 height 15
click at [857, 22] on button "Close" at bounding box center [858, 22] width 10 height 10
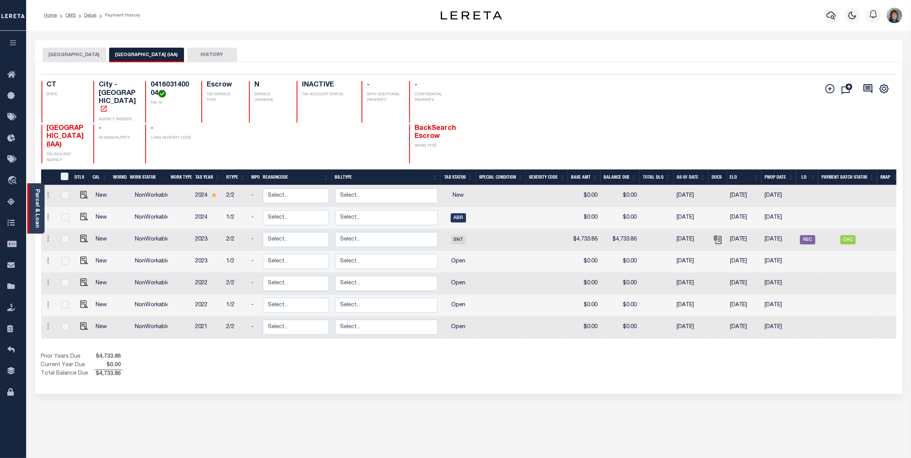
click at [40, 221] on div "Parcel & Loan" at bounding box center [35, 208] width 17 height 50
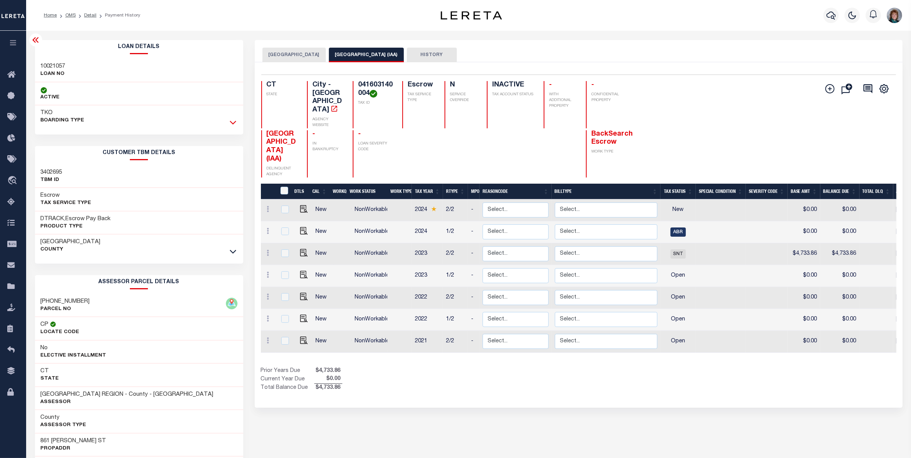
click at [232, 125] on icon at bounding box center [233, 122] width 7 height 8
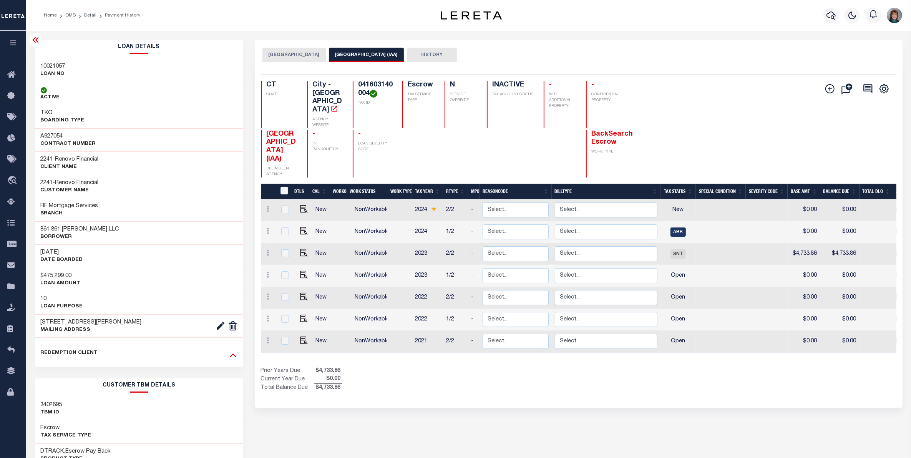
click at [232, 354] on icon at bounding box center [233, 355] width 7 height 8
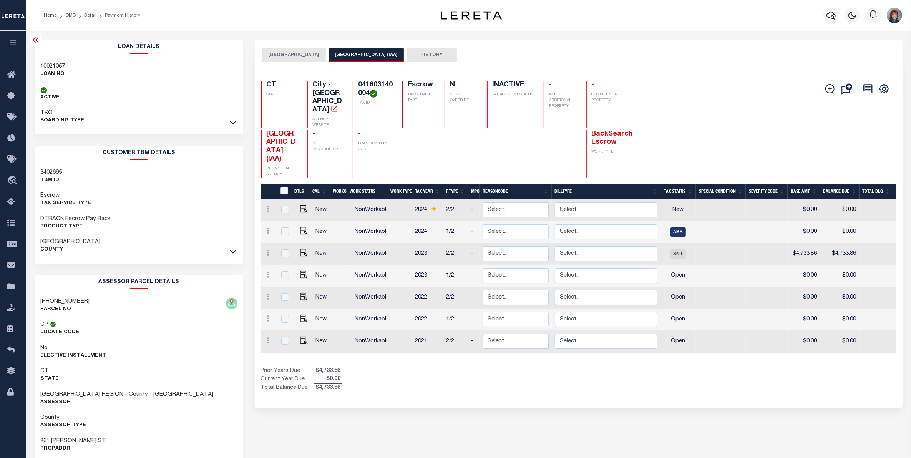
click at [37, 40] on icon at bounding box center [35, 39] width 9 height 9
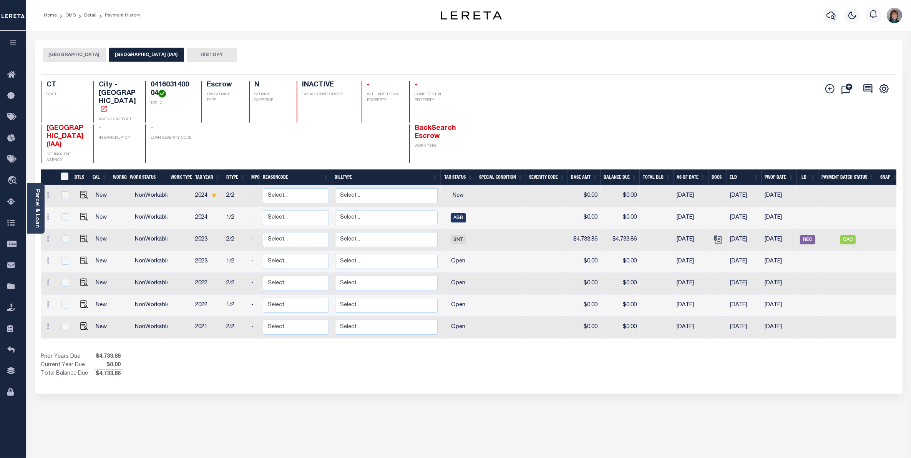
click at [83, 58] on button "WATERBURY CITY" at bounding box center [74, 55] width 63 height 15
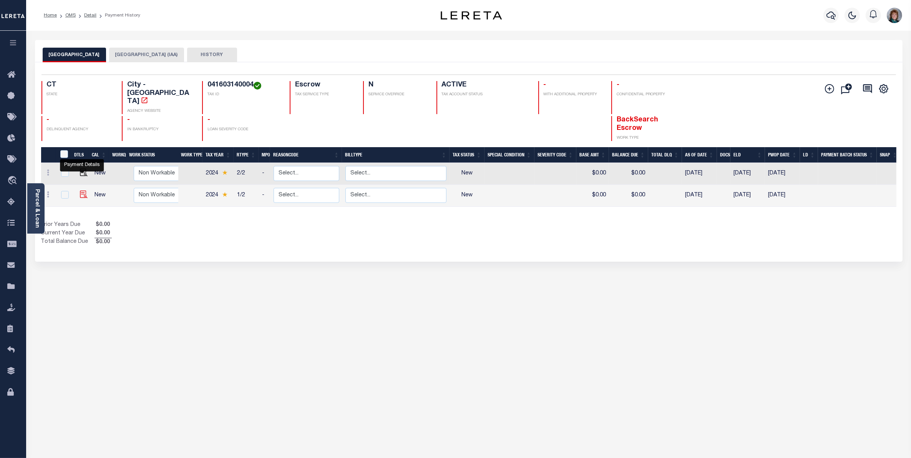
click at [81, 191] on img "" at bounding box center [84, 195] width 8 height 8
checkbox input "true"
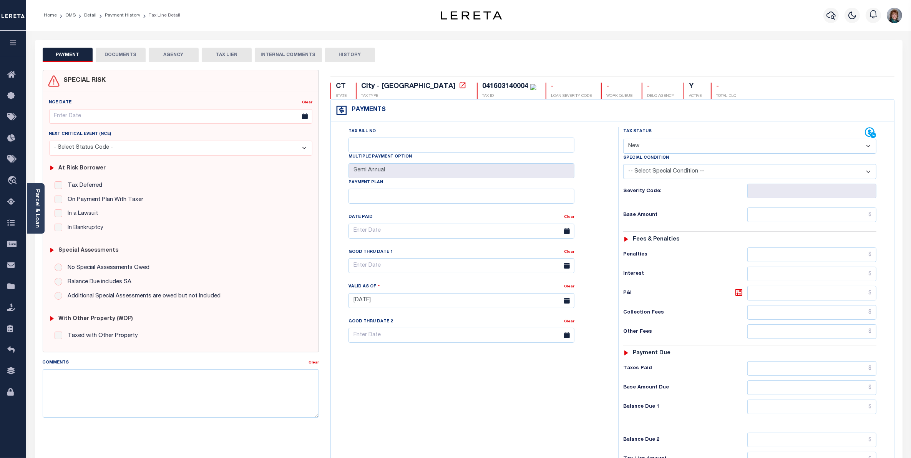
drag, startPoint x: 675, startPoint y: 148, endPoint x: 671, endPoint y: 147, distance: 4.5
click at [675, 148] on select "- Select Status Code - Open Due/Unpaid Paid Incomplete No Tax Due Internal Refu…" at bounding box center [749, 146] width 253 height 15
select select "DUE"
click at [623, 139] on select "- Select Status Code - Open Due/Unpaid Paid Incomplete No Tax Due Internal Refu…" at bounding box center [749, 146] width 253 height 15
type input "[DATE]"
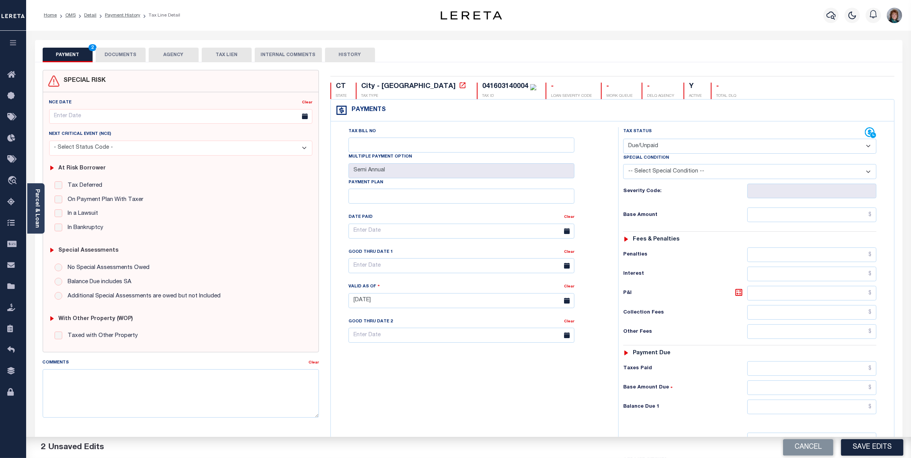
click at [666, 173] on select "-- Select Special Condition -- 3RD PARTY TAX LIEN AGENCY TAX LIEN (A.K.A Inside…" at bounding box center [749, 171] width 253 height 15
select select "17"
click at [623, 166] on select "-- Select Special Condition -- 3RD PARTY TAX LIEN AGENCY TAX LIEN (A.K.A Inside…" at bounding box center [749, 171] width 253 height 15
click at [811, 216] on input "text" at bounding box center [811, 214] width 129 height 15
type input "$5,921.62"
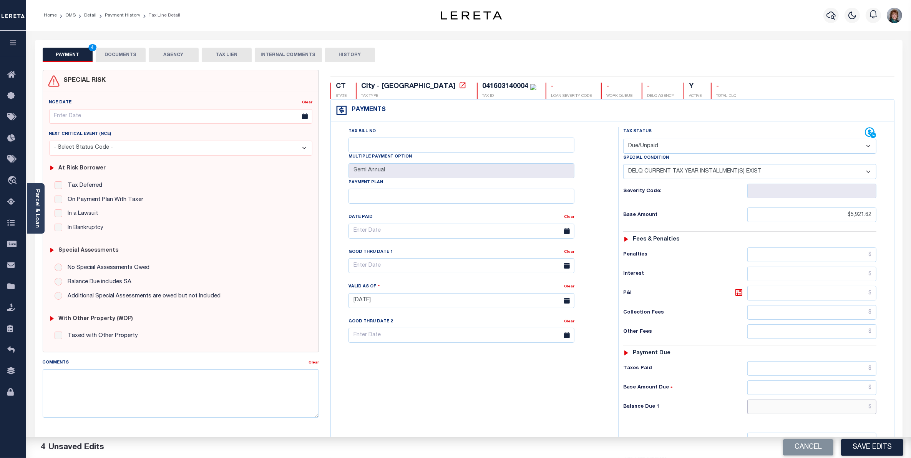
click at [832, 412] on input "text" at bounding box center [811, 406] width 129 height 15
type input "$5,921.62"
click at [272, 381] on textarea "Comments" at bounding box center [181, 393] width 276 height 48
click at [154, 378] on textarea "Prior balances due for 2023 1/2 installment prior to boarding" at bounding box center [181, 393] width 276 height 48
click at [156, 374] on textarea "Prior balances due for 2023 1/2 installment prior to boarding" at bounding box center [181, 393] width 276 height 48
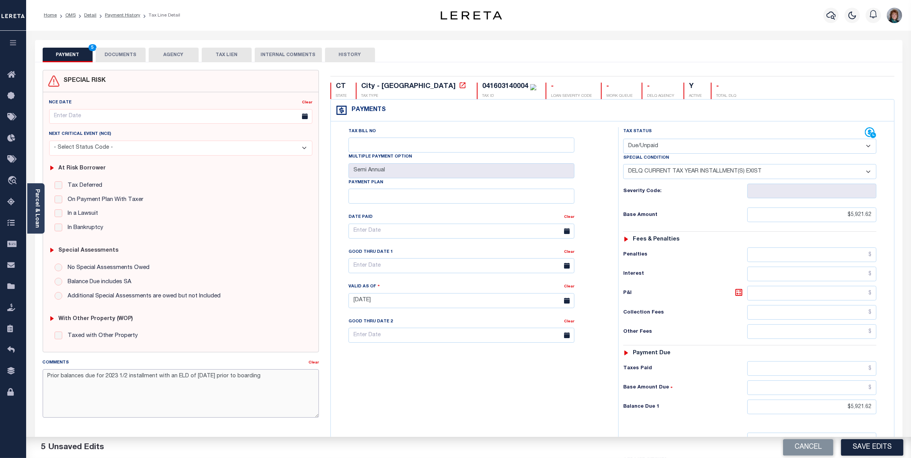
click at [262, 377] on textarea "Prior balances due for 2023 1/2 installment with an ELD of [DATE] prior to boar…" at bounding box center [181, 393] width 276 height 48
drag, startPoint x: 202, startPoint y: 401, endPoint x: 199, endPoint y: 400, distance: 4.1
click at [202, 401] on textarea "Prior balances due for 2023 1/2 installment with an ELD of [DATE] prior to boar…" at bounding box center [181, 393] width 276 height 48
paste textarea "2024 1ST , 2ND, AND 2023 FULL YEAR TAXES ARE NOW DUE WITH THE MARSHALLS OFFICE,…"
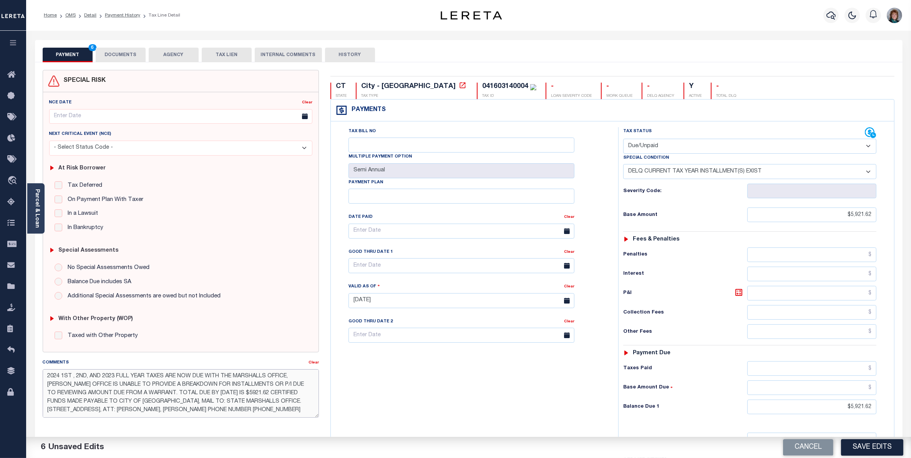
scroll to position [41, 0]
click at [99, 404] on textarea "Prior balances due for 2023 1/2 installment with an ELD of [DATE] prior to boar…" at bounding box center [181, 393] width 276 height 48
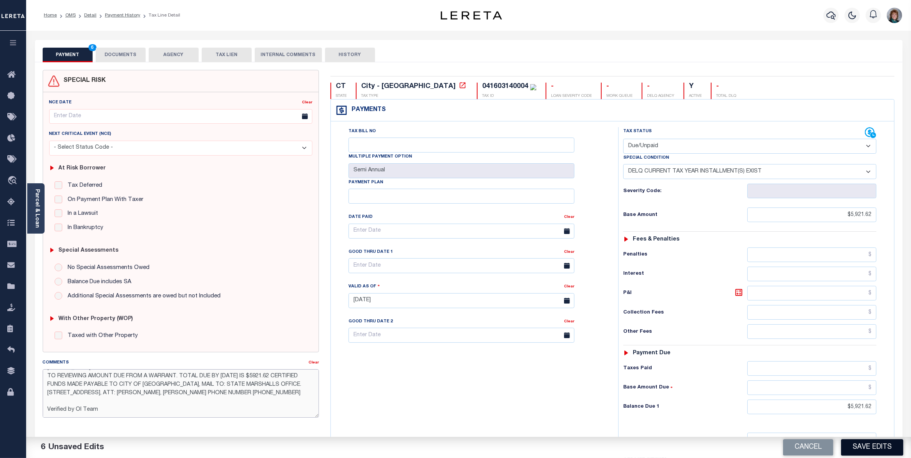
type textarea "Prior balances due for 2023 1/2 installment with an ELD of [DATE] prior to boar…"
click at [876, 444] on button "Save Edits" at bounding box center [872, 447] width 62 height 17
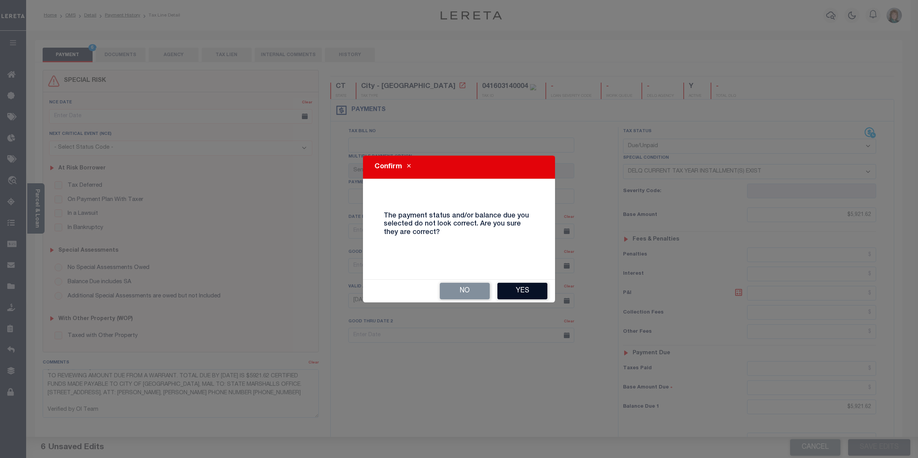
click at [527, 293] on button "Yes" at bounding box center [522, 291] width 50 height 17
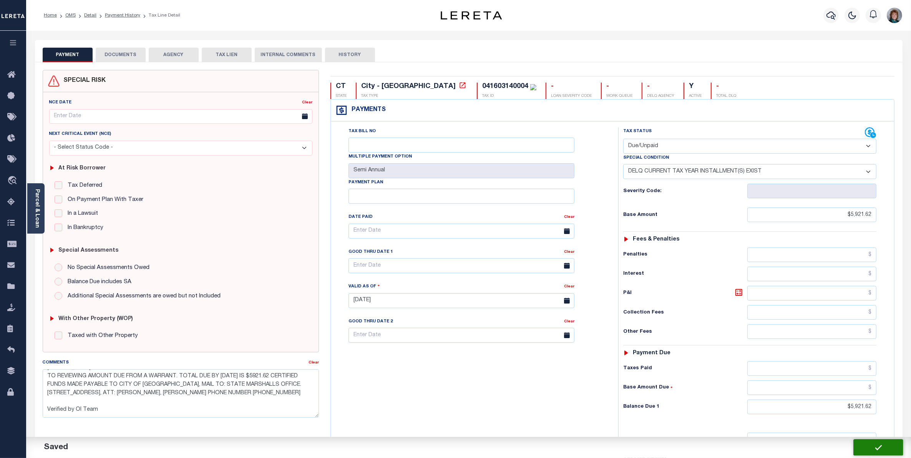
checkbox input "false"
type textarea "Prior balances due for 2023 1/2 installment with an ELD of [DATE] prior to boar…"
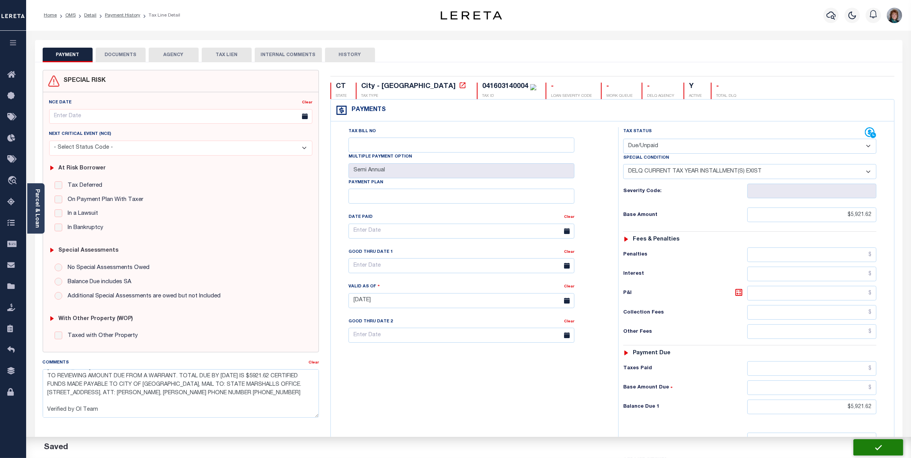
type input "$5,921.62"
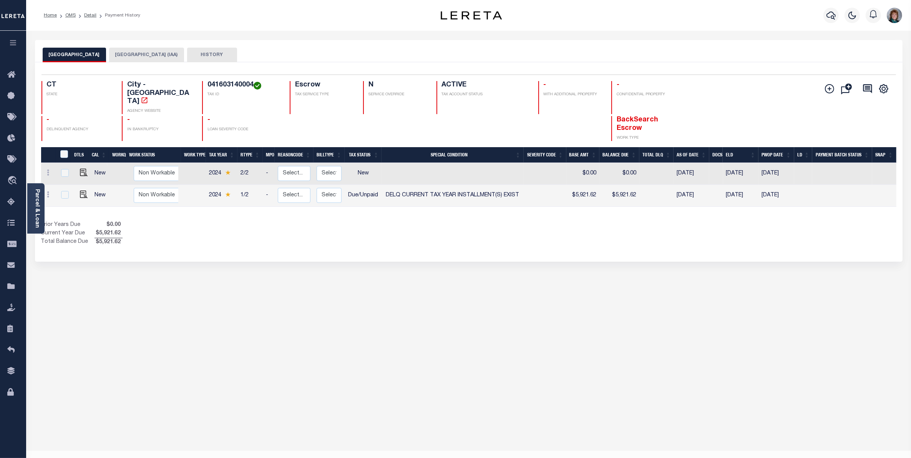
click at [148, 54] on button "[GEOGRAPHIC_DATA] (IAA)" at bounding box center [146, 55] width 75 height 15
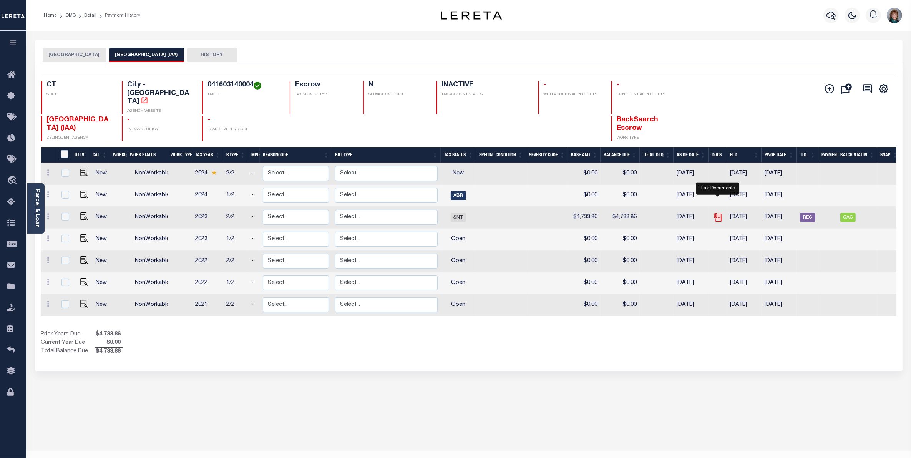
click at [719, 212] on icon "" at bounding box center [718, 217] width 10 height 10
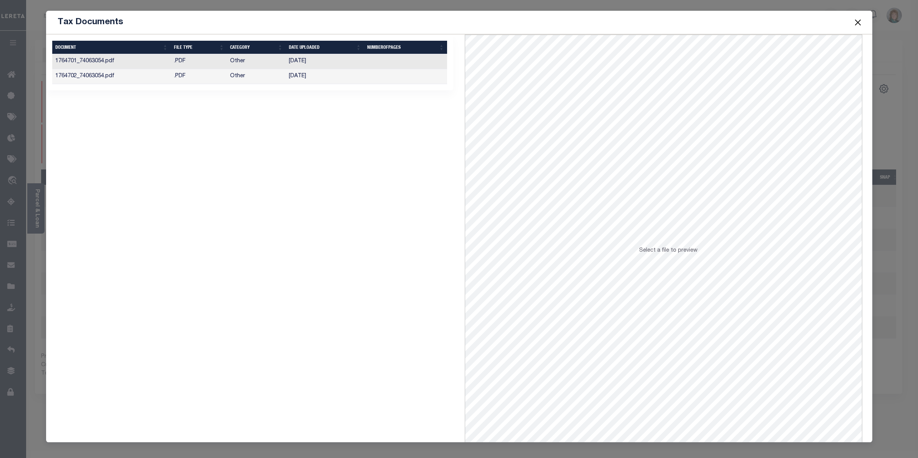
click at [856, 21] on button "Close" at bounding box center [858, 22] width 10 height 10
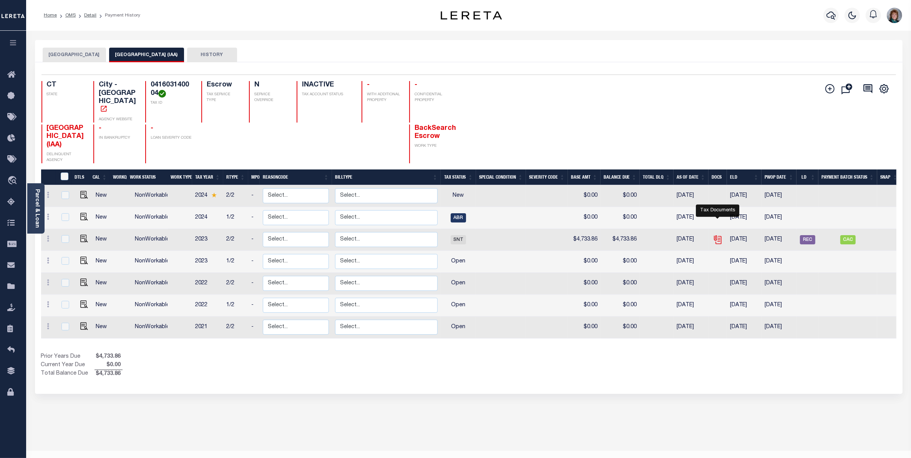
click at [719, 235] on icon "" at bounding box center [717, 238] width 6 height 6
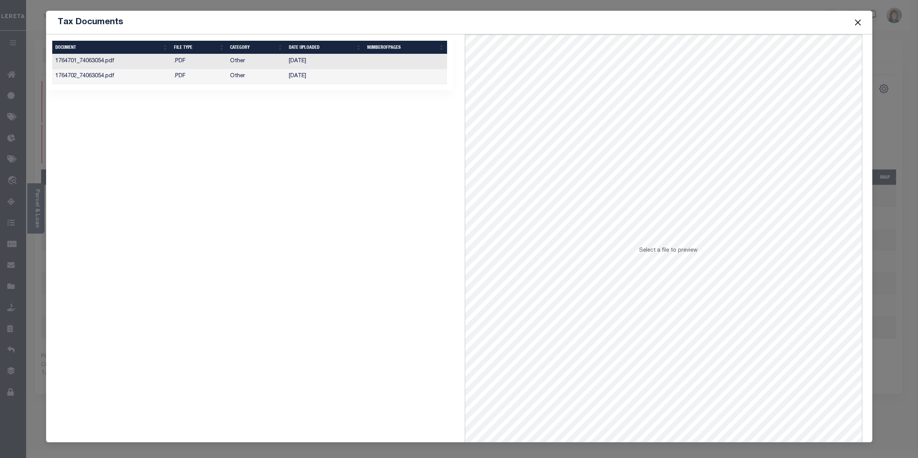
click at [366, 63] on td at bounding box center [405, 61] width 83 height 15
click at [381, 80] on td at bounding box center [405, 76] width 83 height 15
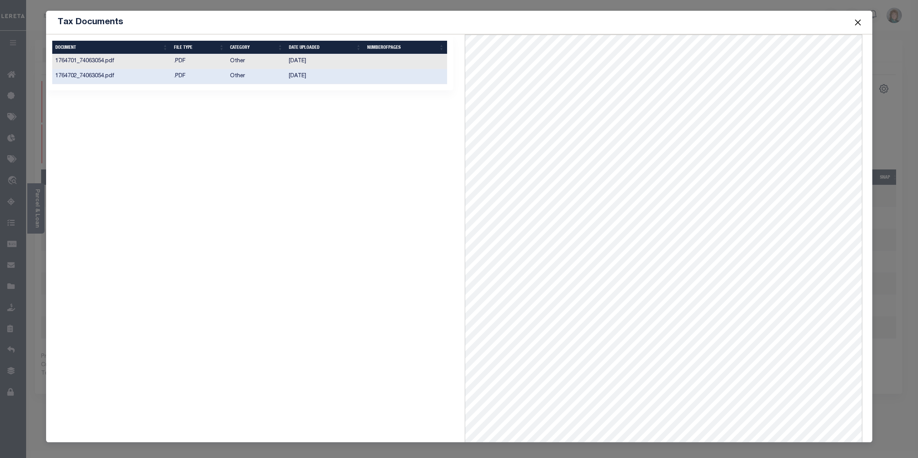
click at [854, 21] on button "Close" at bounding box center [858, 22] width 10 height 10
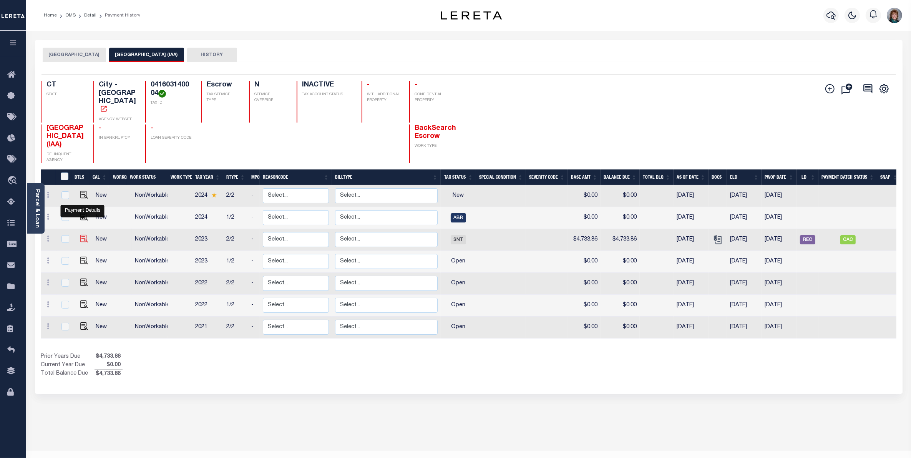
click at [83, 235] on img "" at bounding box center [84, 239] width 8 height 8
checkbox input "true"
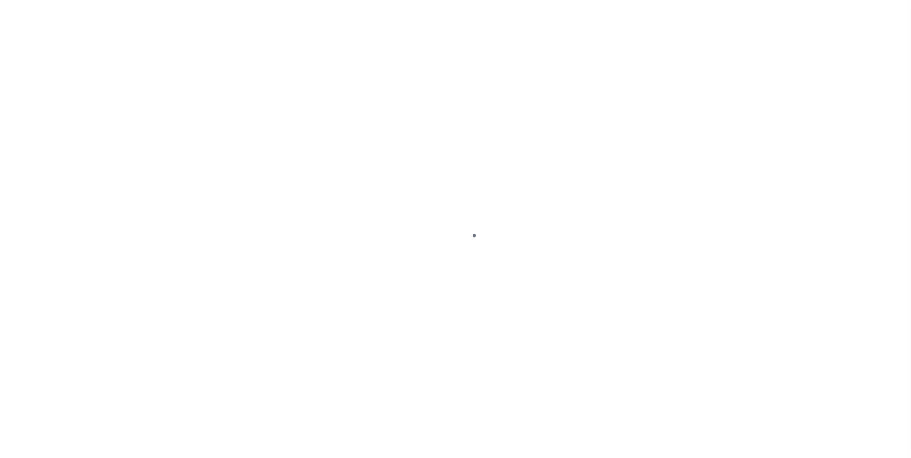
select select "SNT"
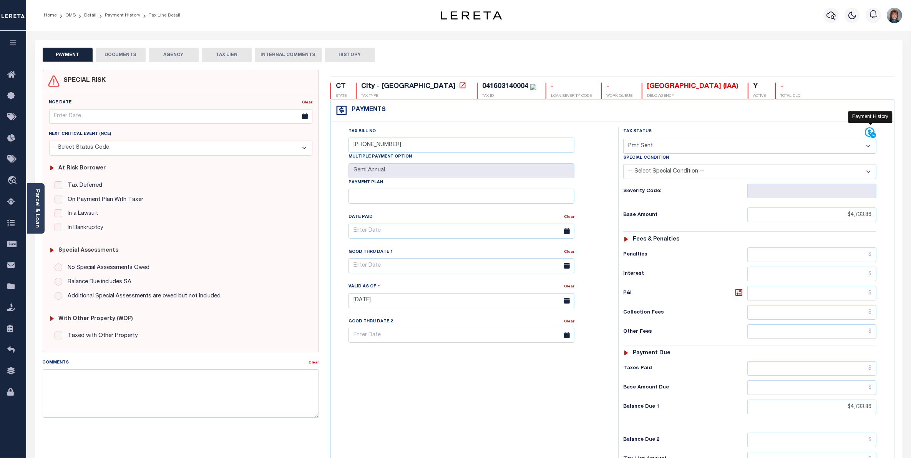
click at [870, 134] on icon at bounding box center [870, 133] width 10 height 10
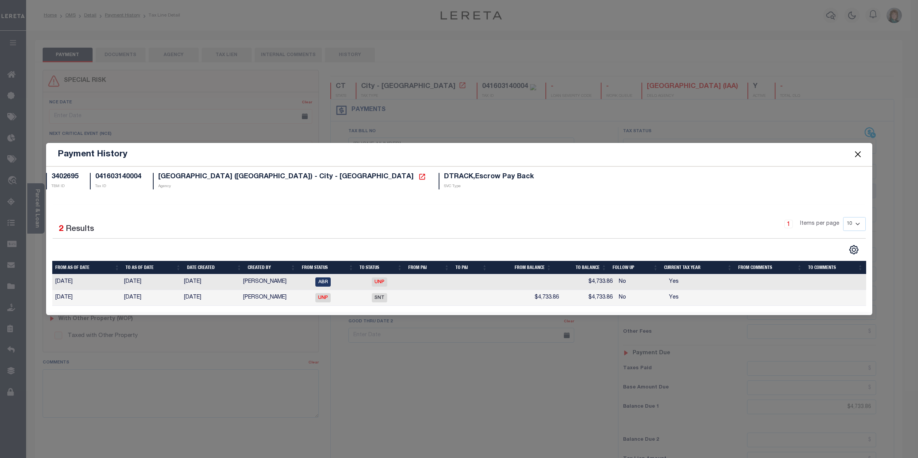
click at [855, 154] on button "Close" at bounding box center [858, 154] width 10 height 10
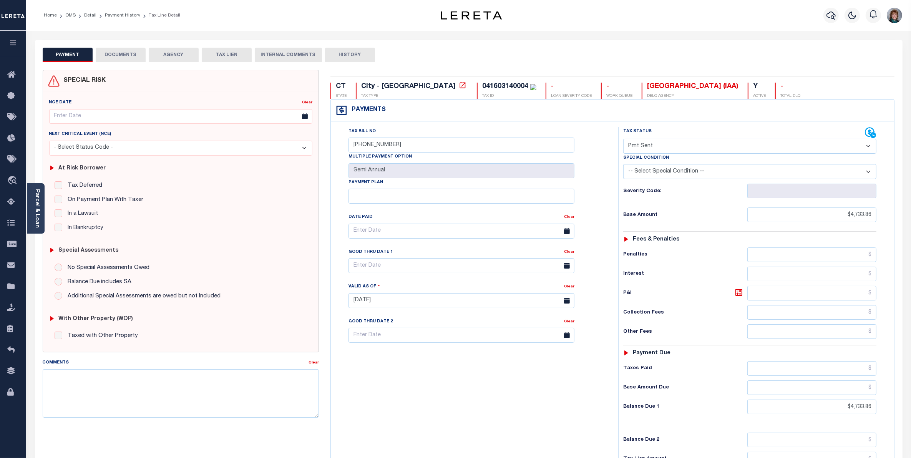
click at [118, 59] on button "DOCUMENTS" at bounding box center [121, 55] width 50 height 15
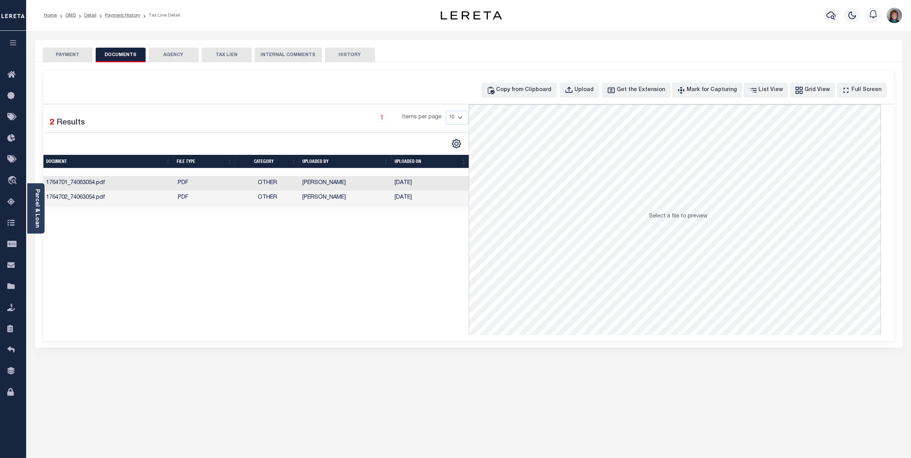
click at [379, 185] on td "[PERSON_NAME]" at bounding box center [345, 183] width 92 height 15
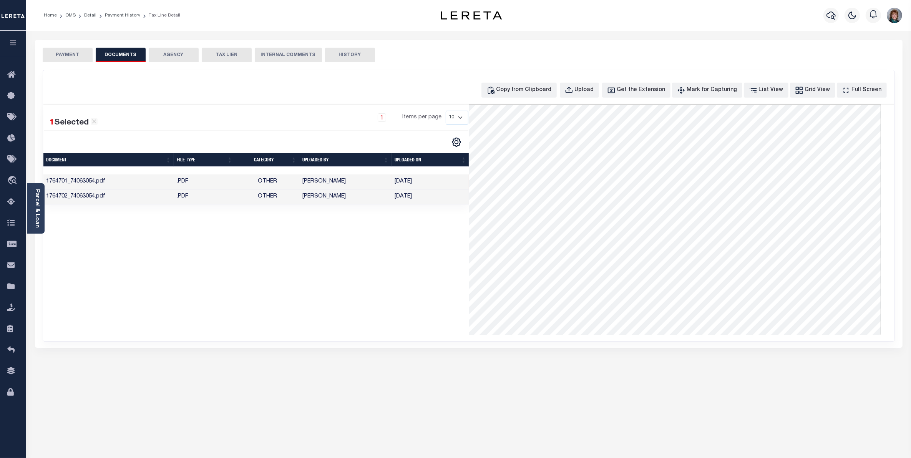
click at [285, 201] on td "Other" at bounding box center [267, 196] width 64 height 15
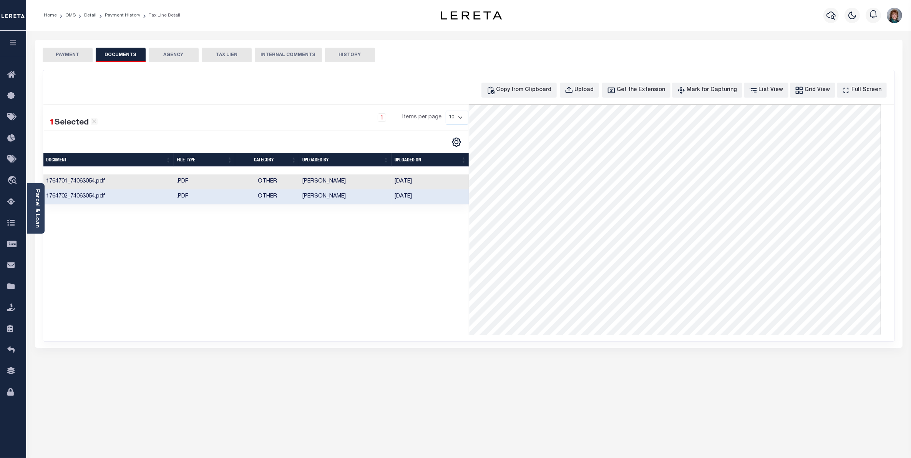
scroll to position [48, 0]
click at [80, 52] on button "PAYMENT" at bounding box center [68, 55] width 50 height 15
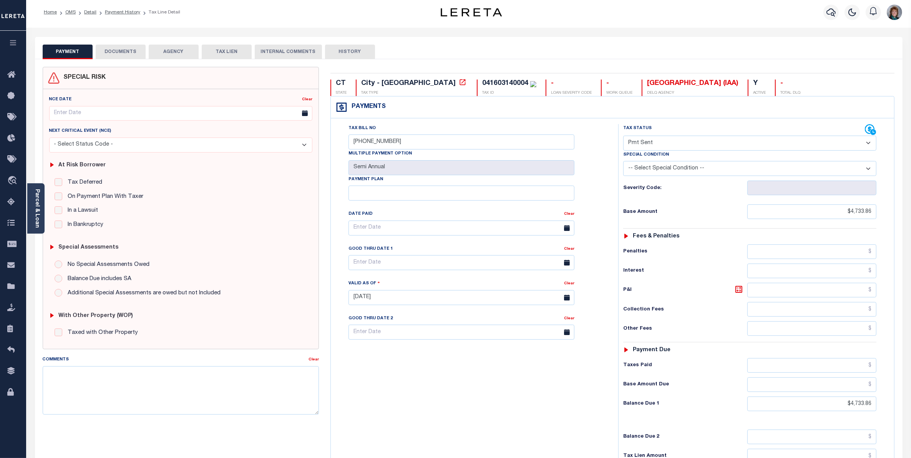
scroll to position [0, 0]
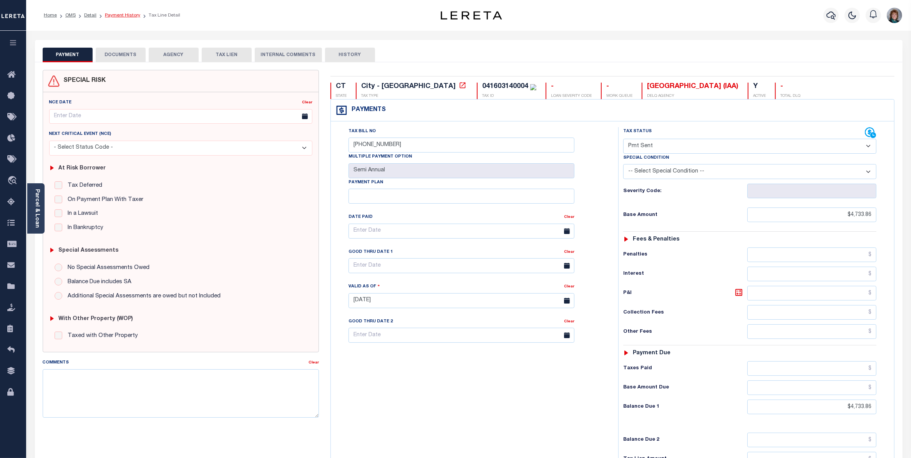
click at [122, 14] on link "Payment History" at bounding box center [122, 15] width 35 height 5
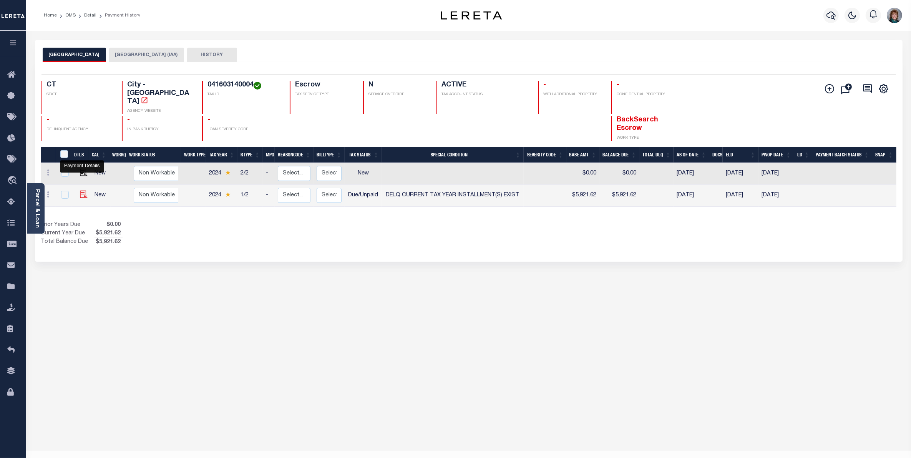
click at [80, 191] on img "" at bounding box center [84, 195] width 8 height 8
checkbox input "true"
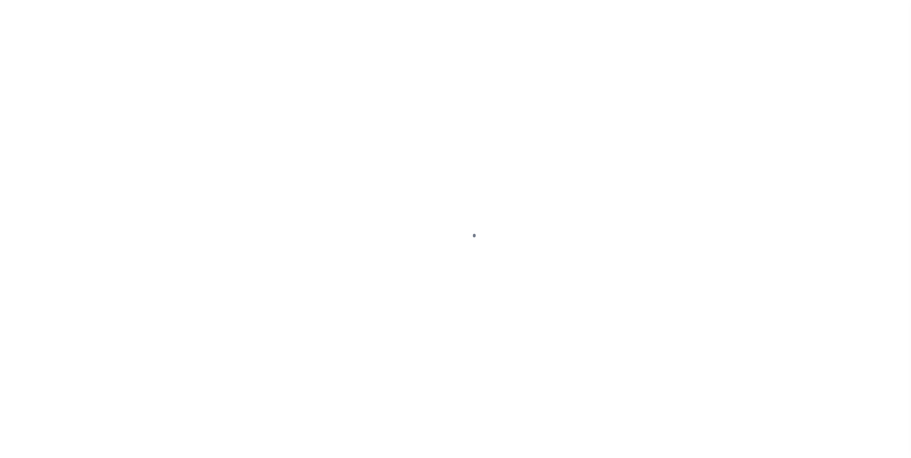
select select "DUE"
select select "17"
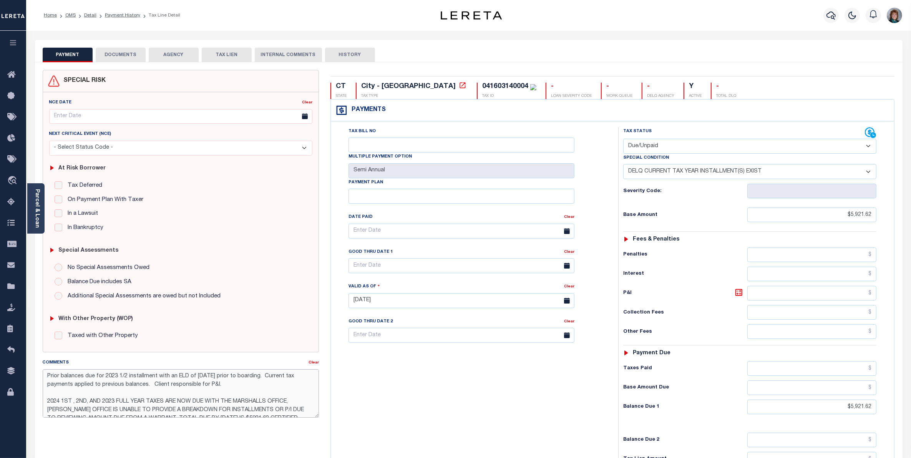
click at [287, 377] on textarea "Prior balances due for 2023 1/2 installment with an ELD of [DATE] prior to boar…" at bounding box center [181, 393] width 276 height 48
type textarea "Prior balances due for 2023 1/2 installment with an ELD of [DATE] prior to boar…"
click at [464, 350] on div "Tax Bill No Multiple Payment Option Semi Annual Payment Plan Clear" at bounding box center [473, 296] width 280 height 339
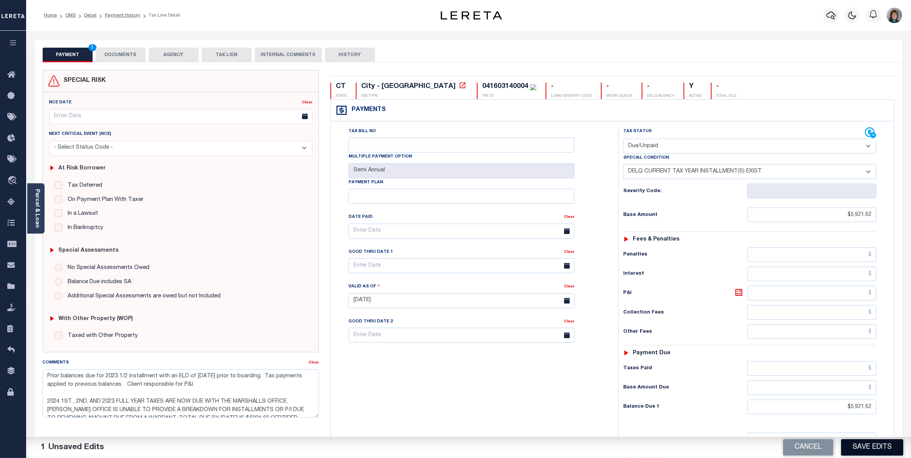
click at [863, 446] on button "Save Edits" at bounding box center [872, 447] width 62 height 17
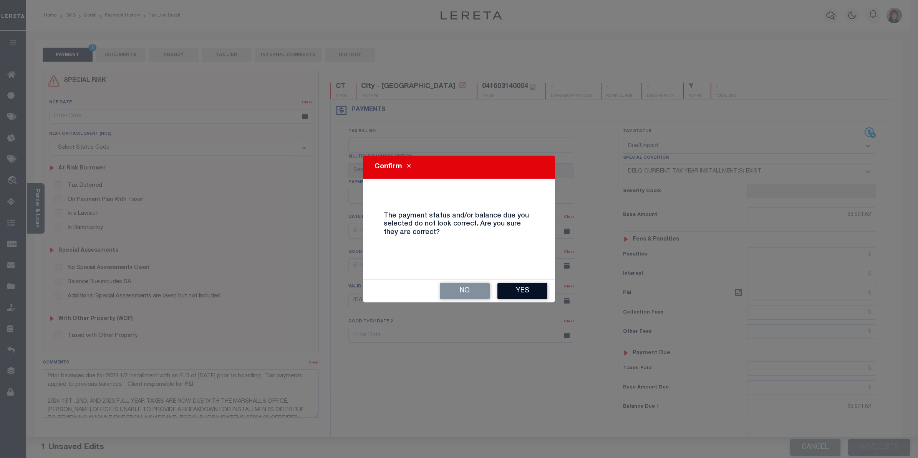
click at [529, 285] on button "Yes" at bounding box center [522, 291] width 50 height 17
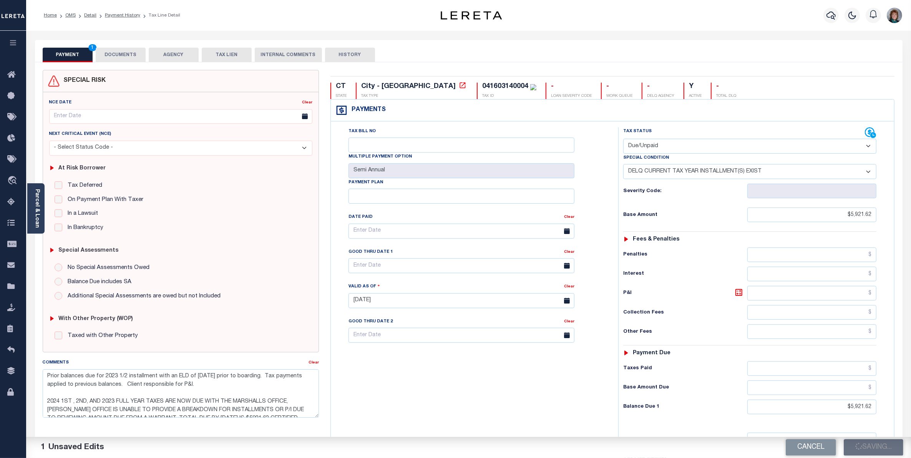
checkbox input "false"
type textarea "Prior balances due for 2023 1/2 installment with an ELD of [DATE] prior to boar…"
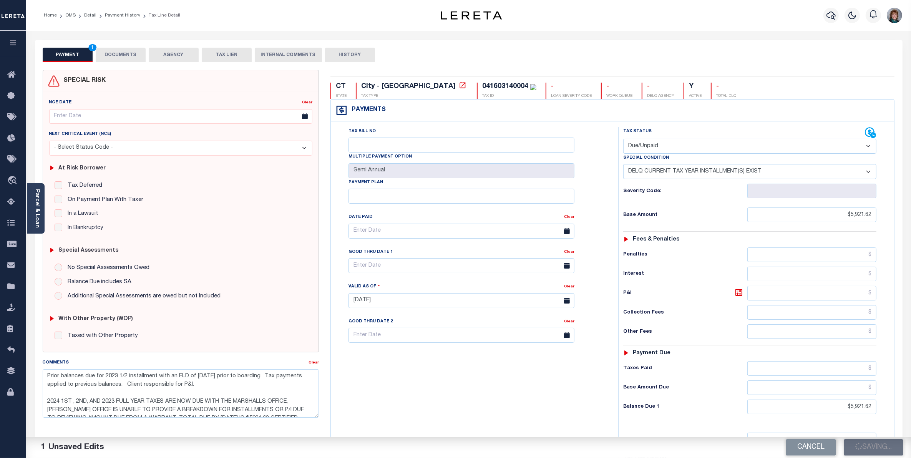
type input "$5,921.62"
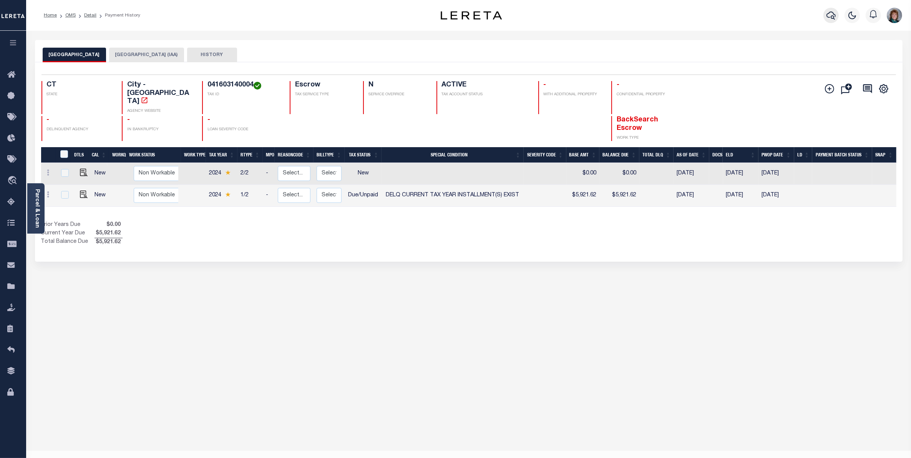
click at [833, 17] on icon "button" at bounding box center [830, 15] width 9 height 9
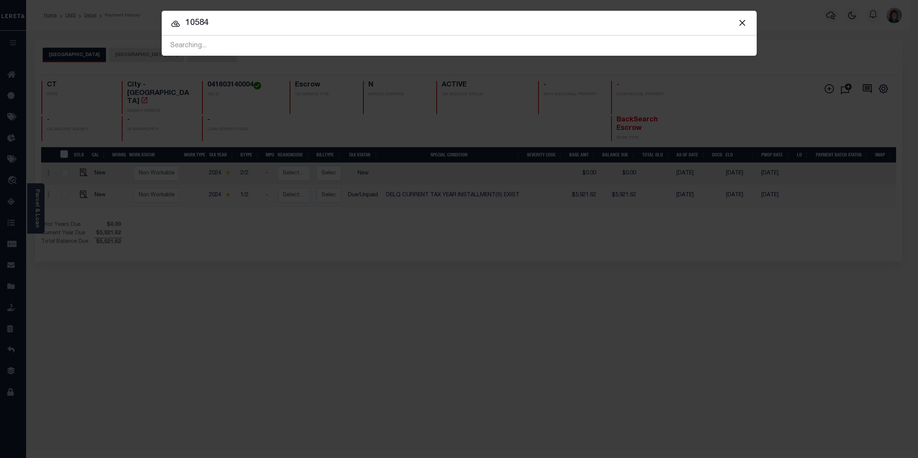
type input "10584"
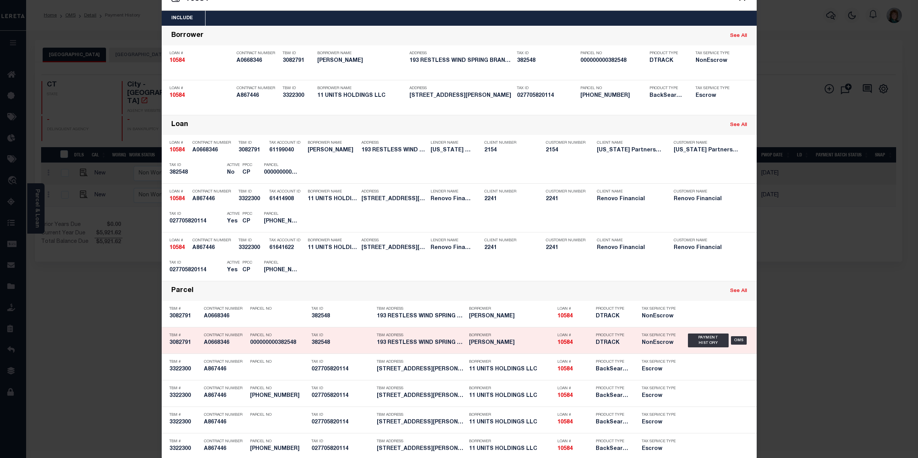
scroll to position [38, 0]
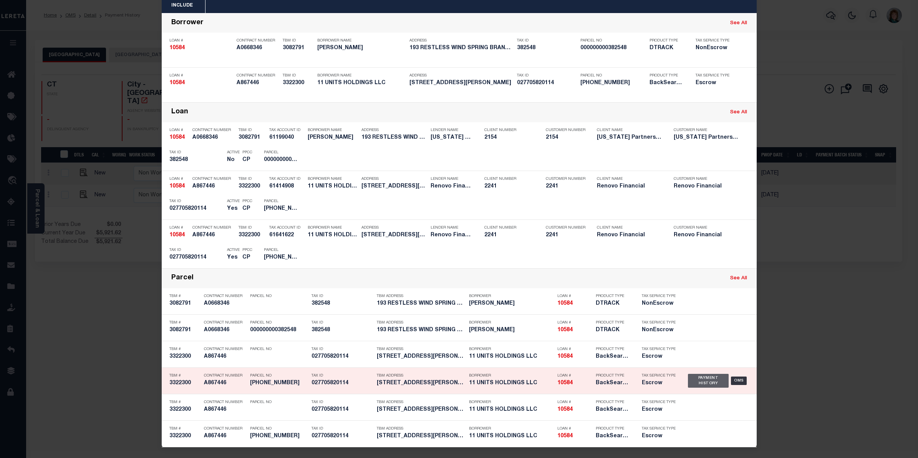
click at [709, 375] on div "Payment History" at bounding box center [708, 381] width 41 height 14
